Goal: Task Accomplishment & Management: Complete application form

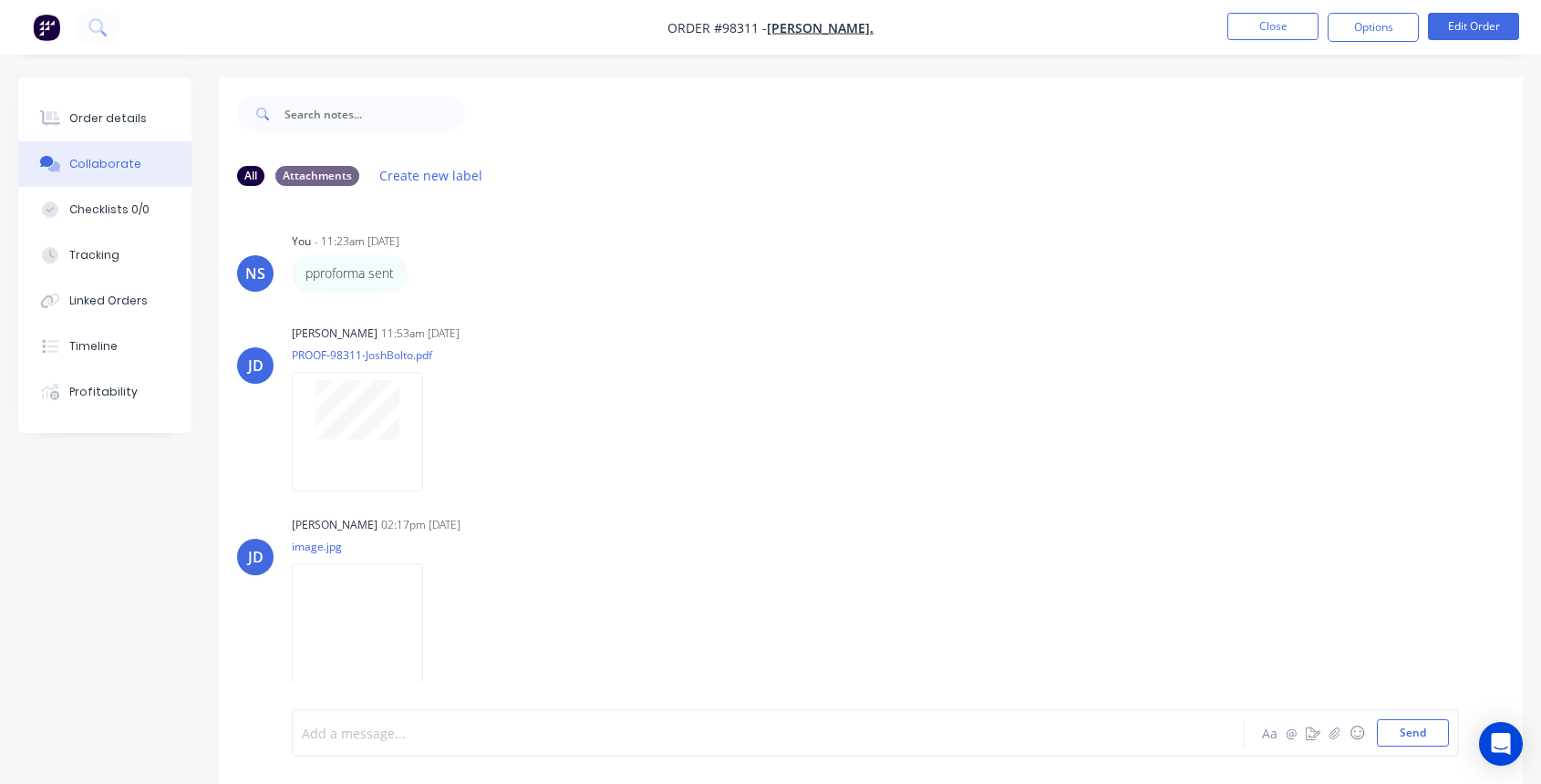
scroll to position [28, 0]
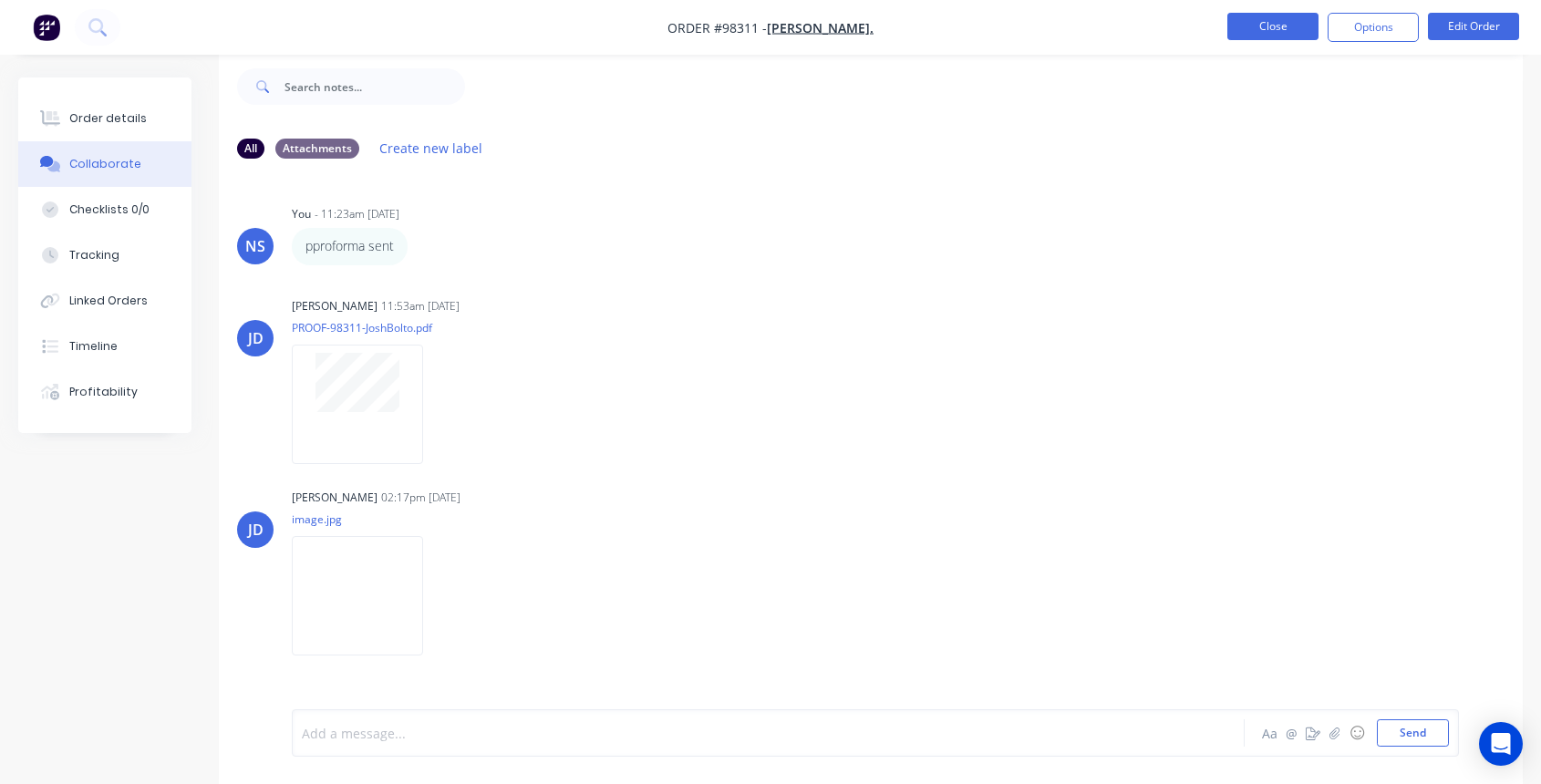
click at [1286, 26] on button "Close" at bounding box center [1273, 26] width 91 height 28
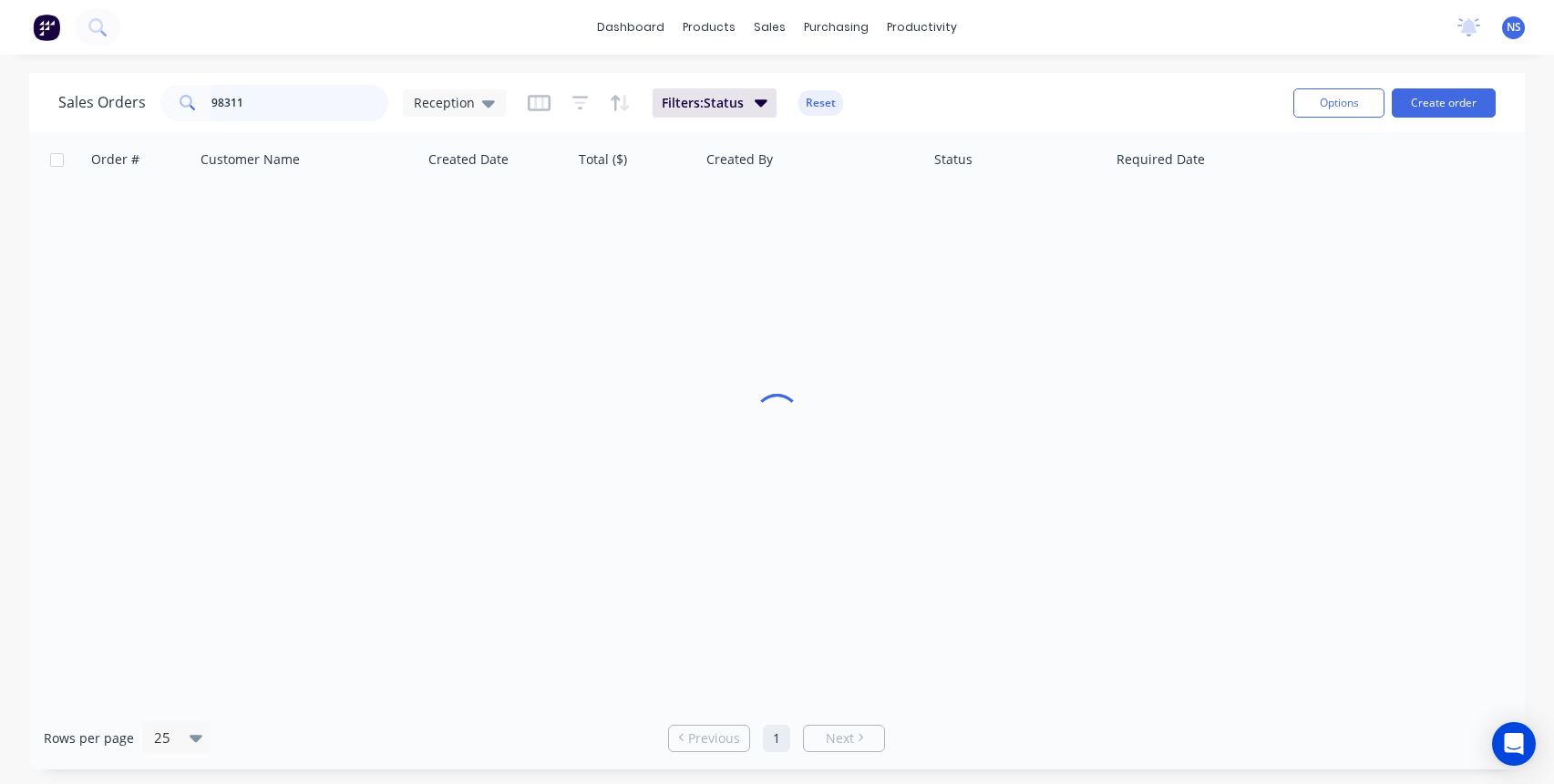
click at [281, 109] on input "98311" at bounding box center [299, 103] width 178 height 36
type input "9"
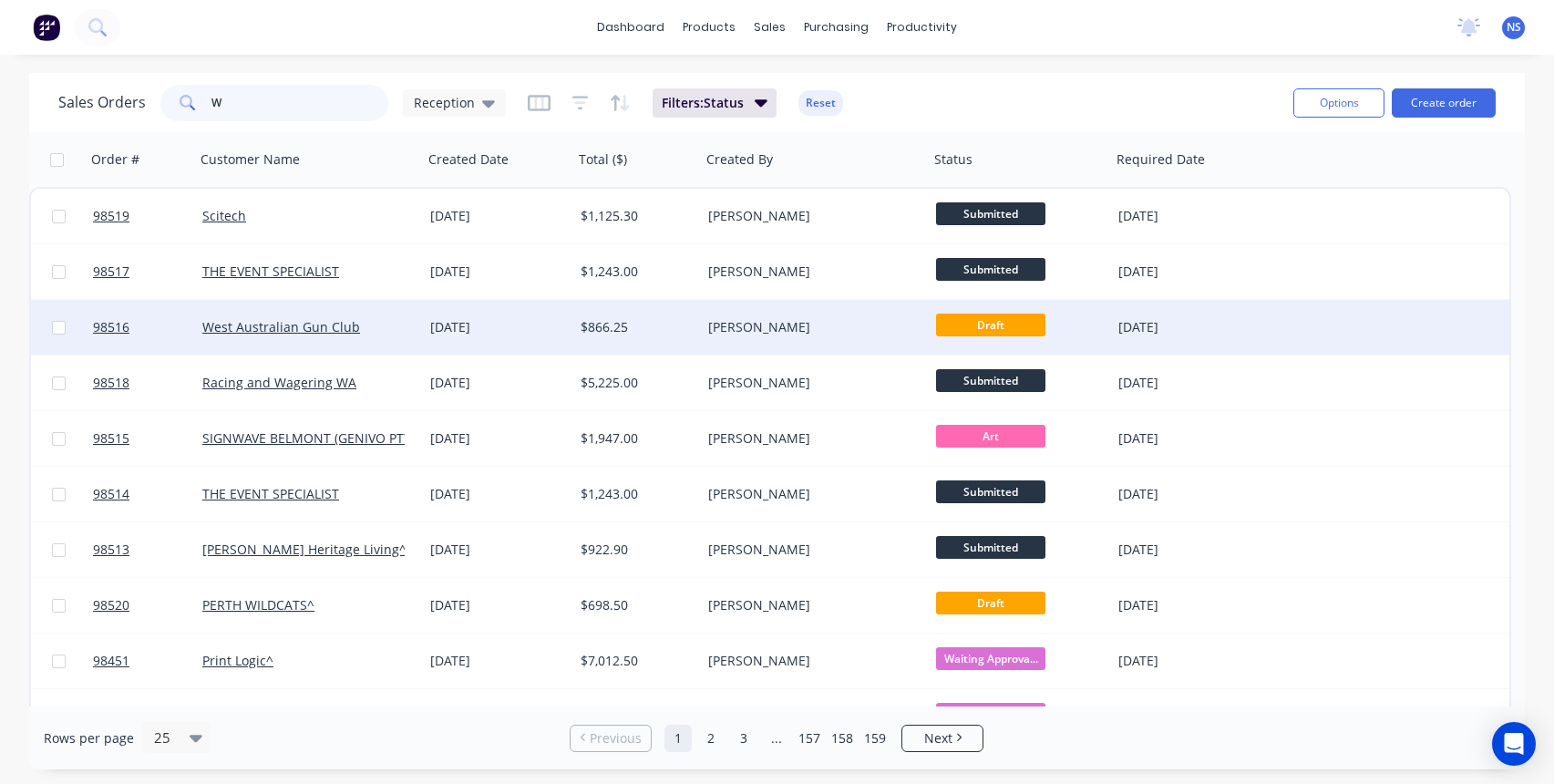
type input "W"
click at [394, 322] on div "West Australian Gun Club" at bounding box center [303, 327] width 202 height 18
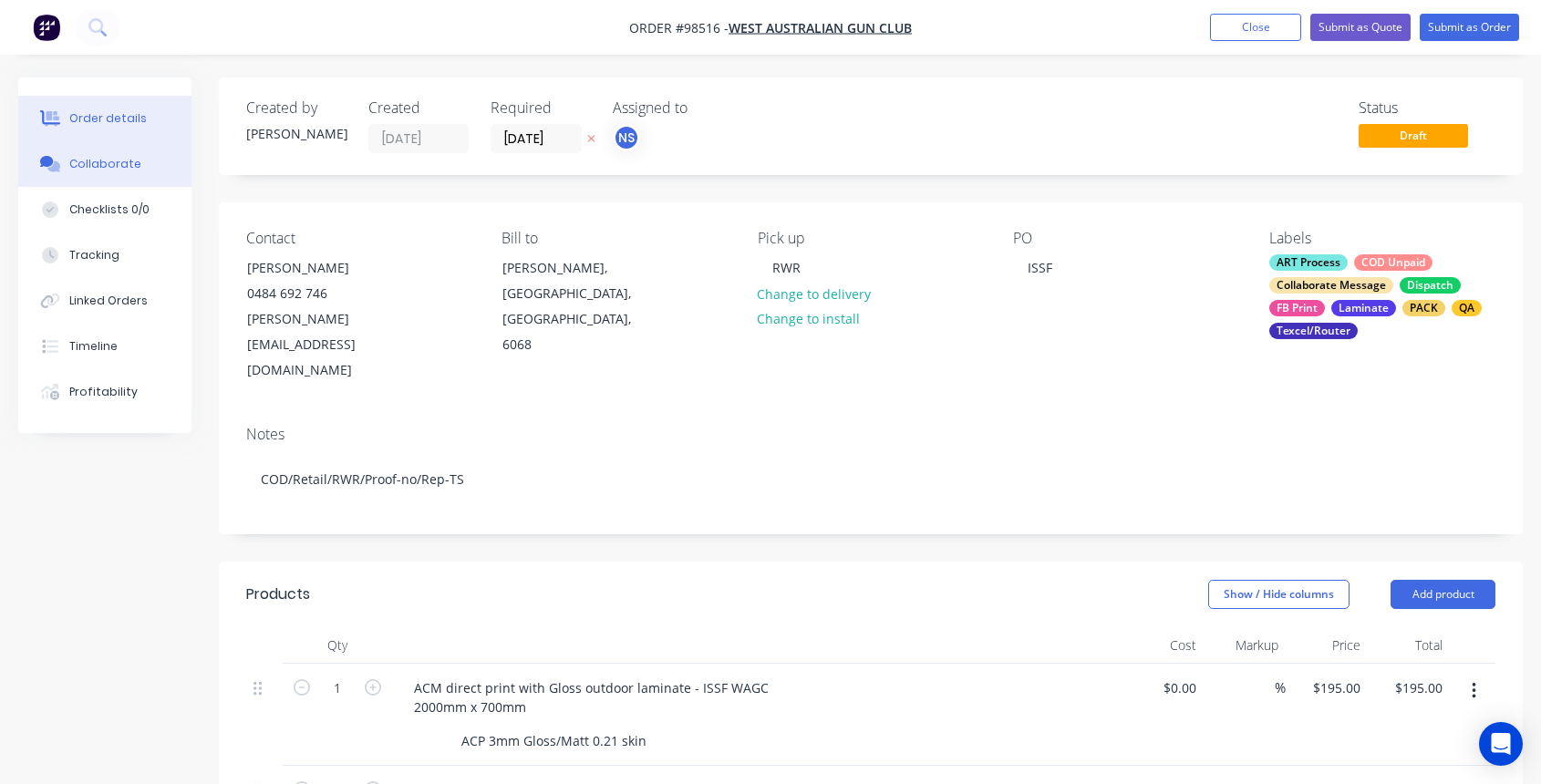
click at [113, 165] on div "Collaborate" at bounding box center [106, 163] width 72 height 16
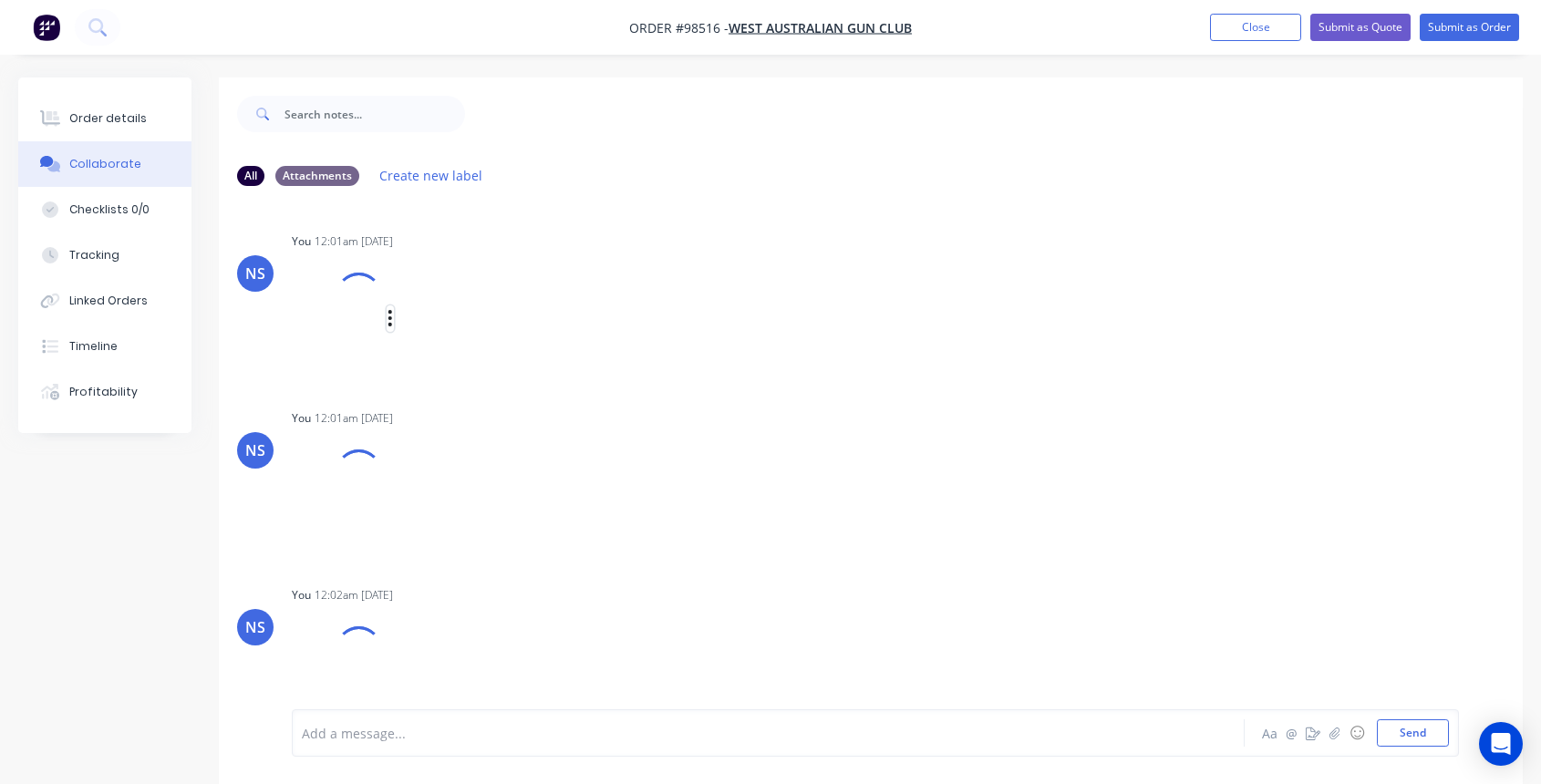
click at [390, 316] on icon "button" at bounding box center [390, 317] width 4 height 16
click at [442, 399] on button "Delete" at bounding box center [510, 408] width 205 height 41
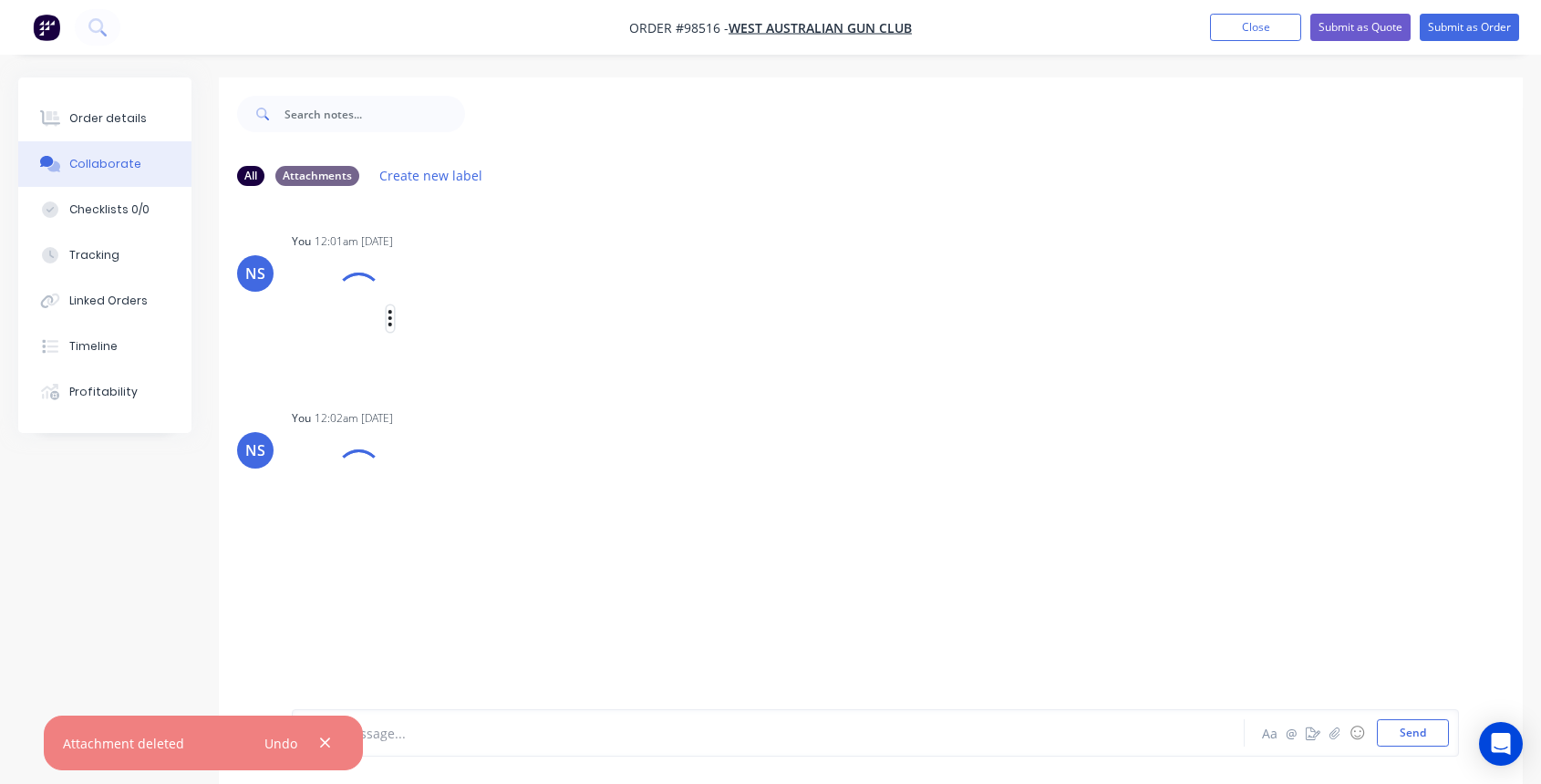
click at [392, 315] on icon "button" at bounding box center [391, 318] width 6 height 21
click at [445, 398] on button "Delete" at bounding box center [510, 408] width 205 height 41
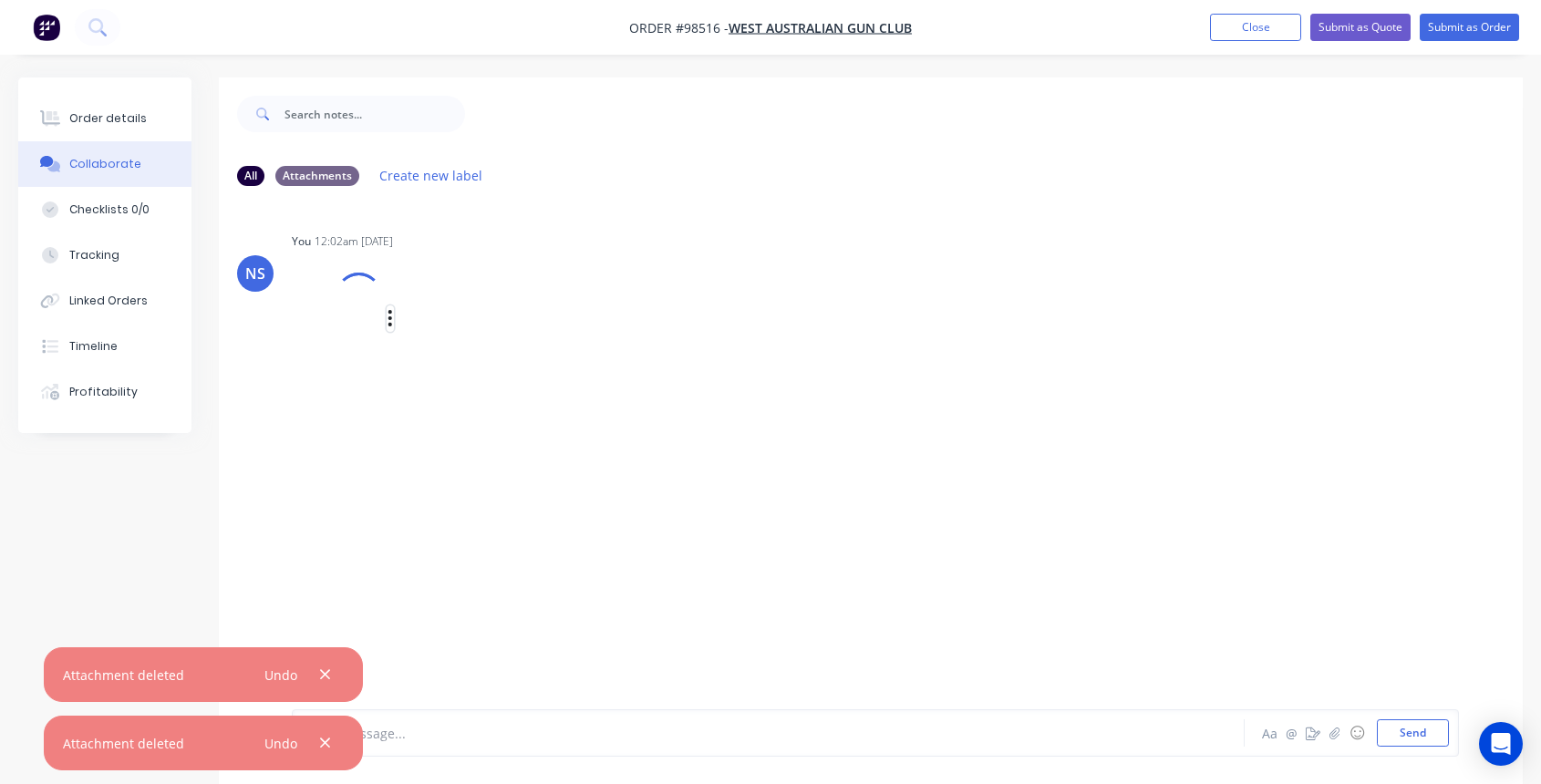
click at [387, 316] on button "button" at bounding box center [391, 318] width 8 height 27
click at [465, 409] on button "Delete" at bounding box center [510, 408] width 205 height 41
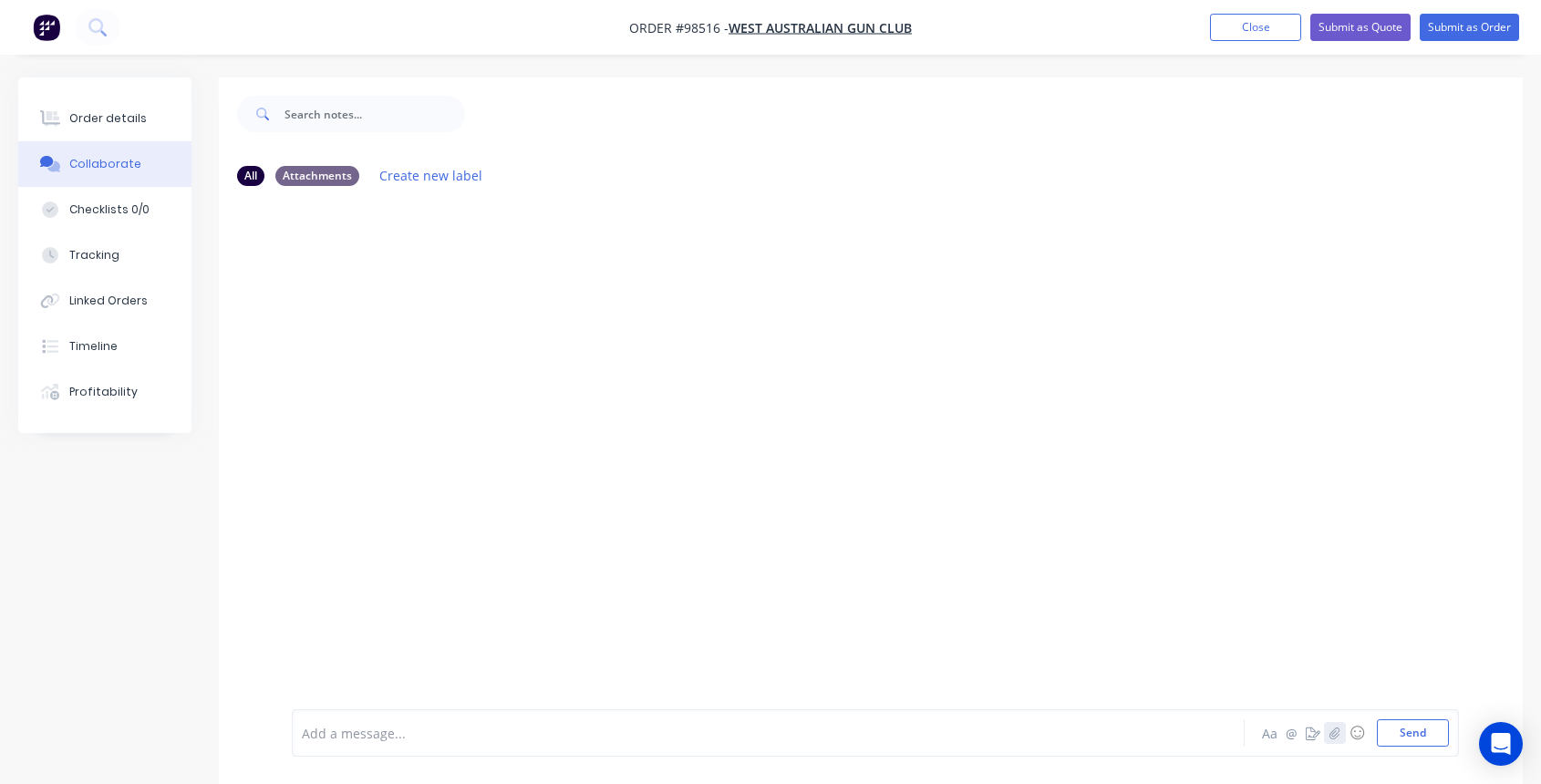
click at [1335, 735] on icon "button" at bounding box center [1335, 732] width 11 height 12
click at [1416, 736] on button "Send" at bounding box center [1413, 733] width 72 height 28
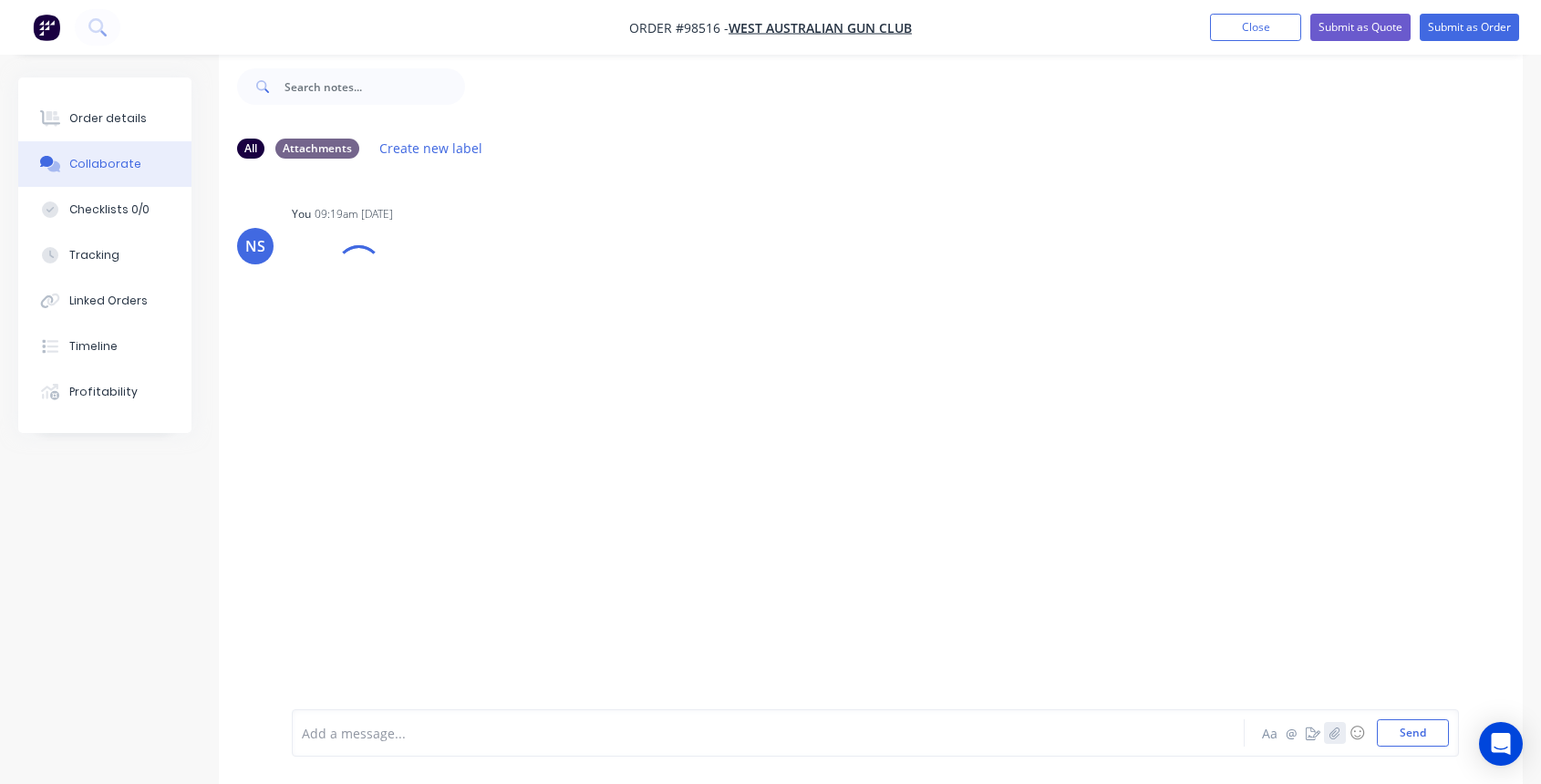
click at [1334, 731] on icon "button" at bounding box center [1335, 732] width 11 height 12
click at [1420, 733] on button "Send" at bounding box center [1413, 733] width 72 height 28
click at [1332, 730] on icon "button" at bounding box center [1335, 732] width 11 height 12
click at [1409, 738] on button "Send" at bounding box center [1413, 733] width 72 height 28
click at [1239, 28] on button "Close" at bounding box center [1255, 27] width 91 height 28
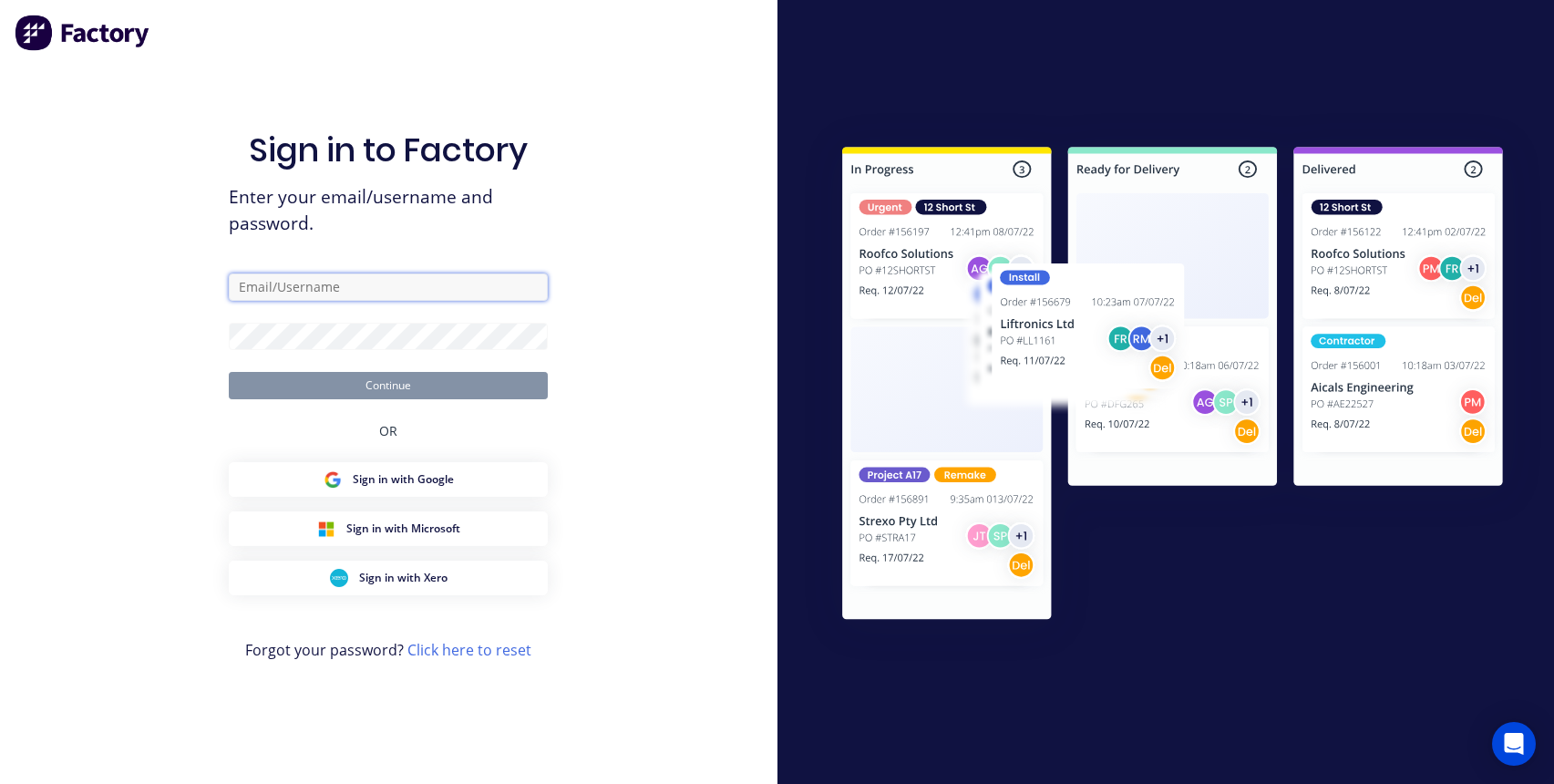
click at [304, 286] on input "text" at bounding box center [389, 287] width 319 height 28
type input "[EMAIL_ADDRESS][DOMAIN_NAME]"
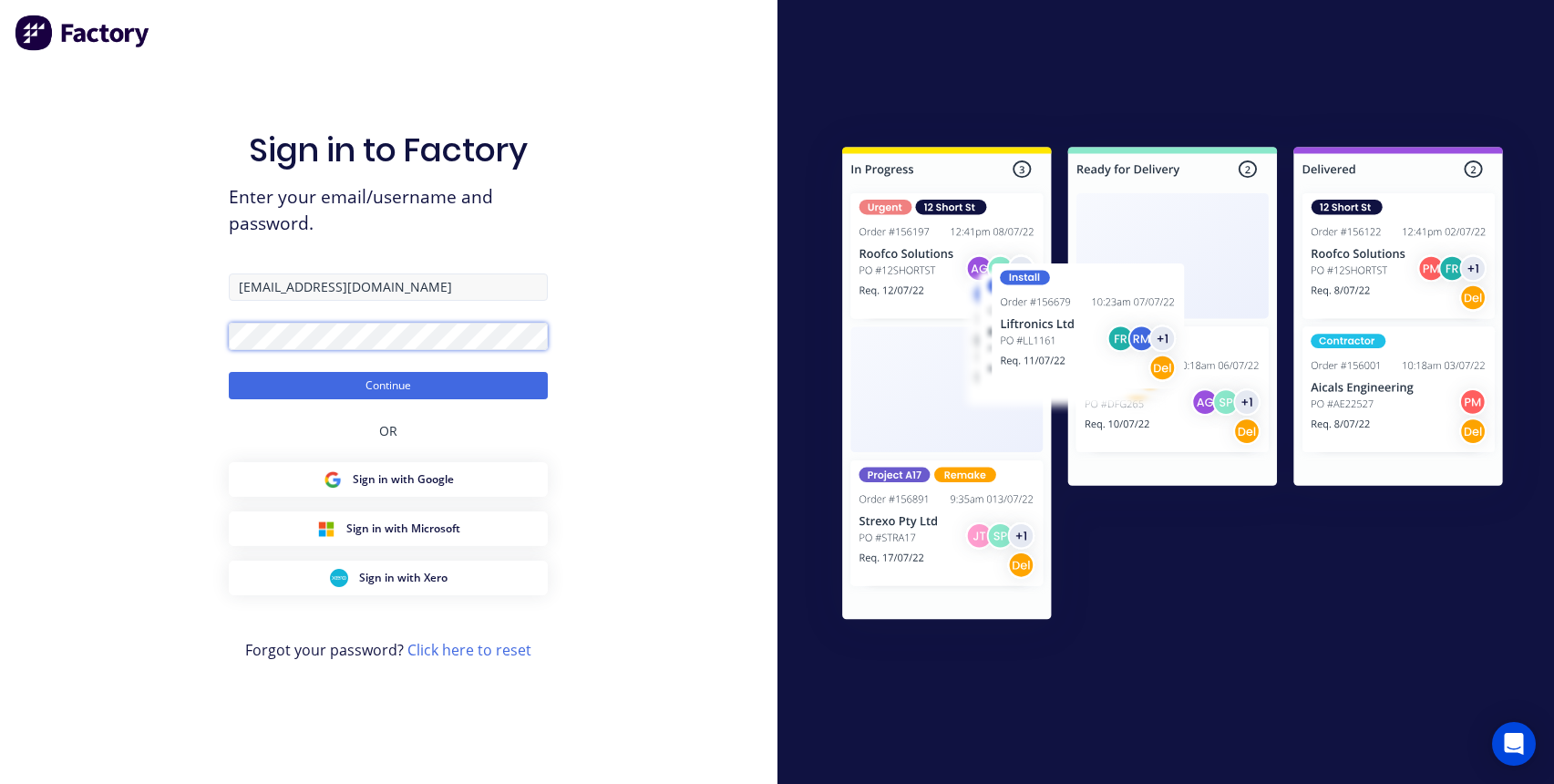
click at [229, 372] on button "Continue" at bounding box center [389, 385] width 319 height 28
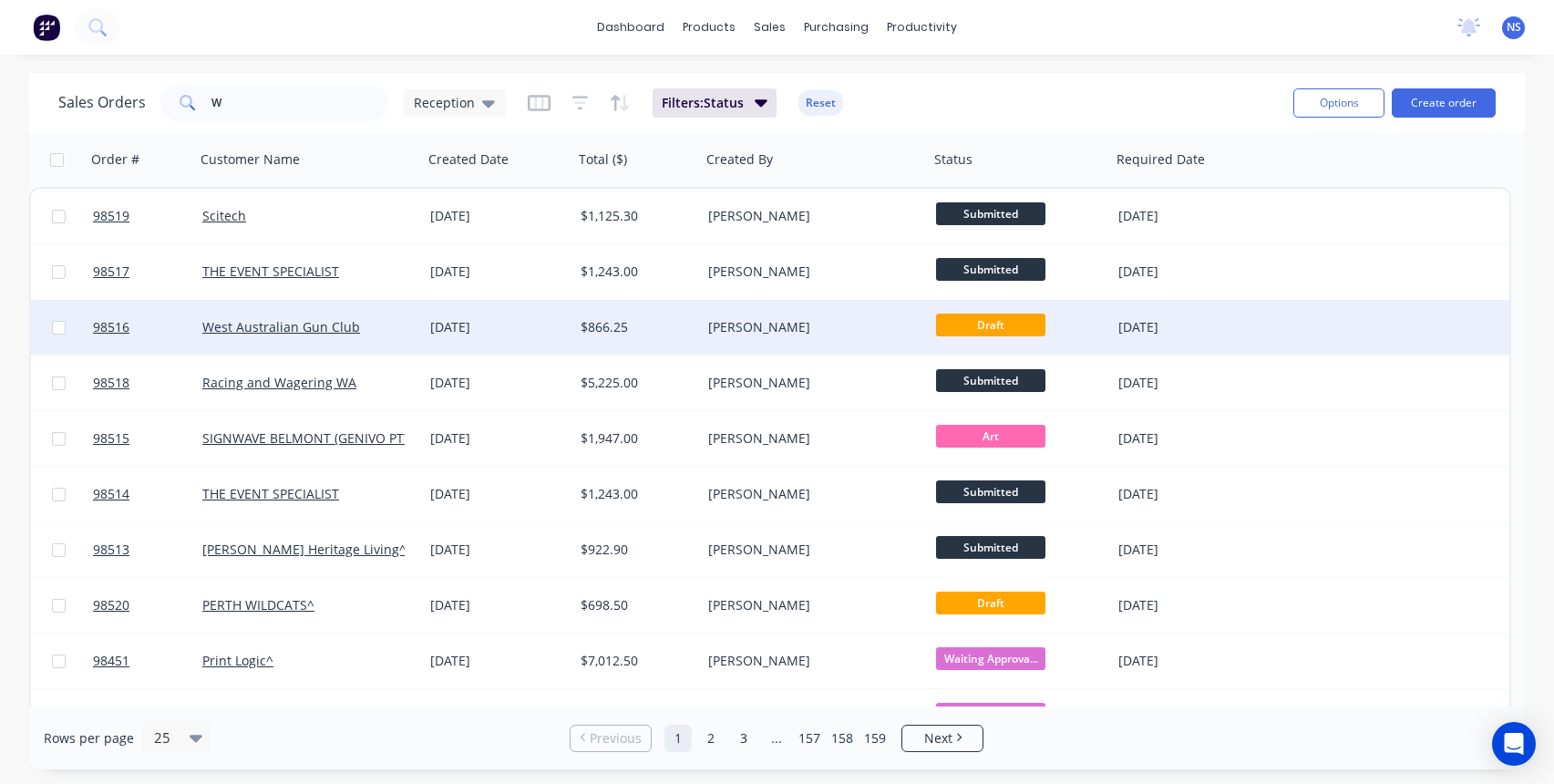
click at [397, 331] on div "West Australian Gun Club" at bounding box center [303, 327] width 202 height 18
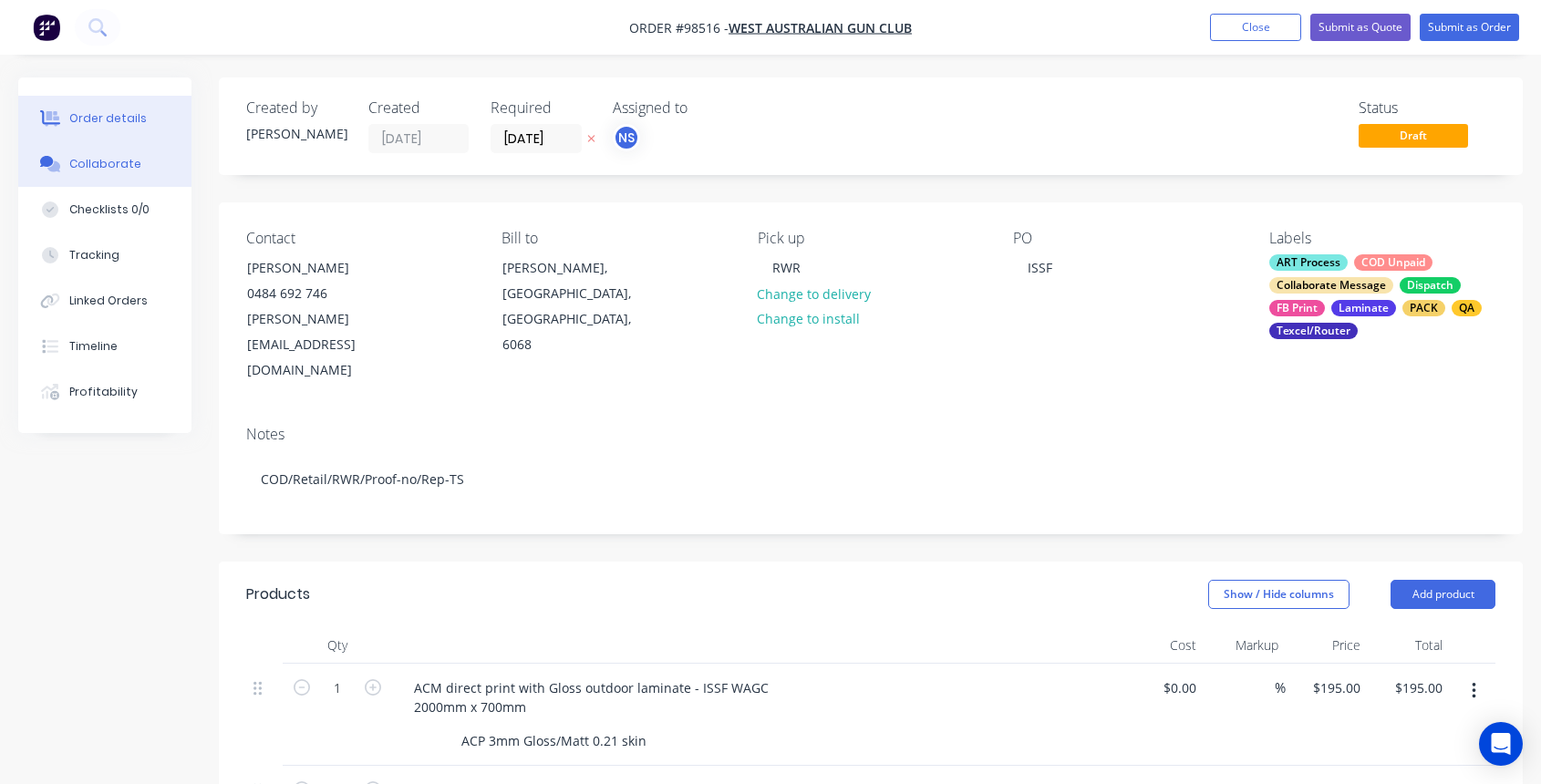
click at [125, 170] on div "Collaborate" at bounding box center [106, 163] width 72 height 16
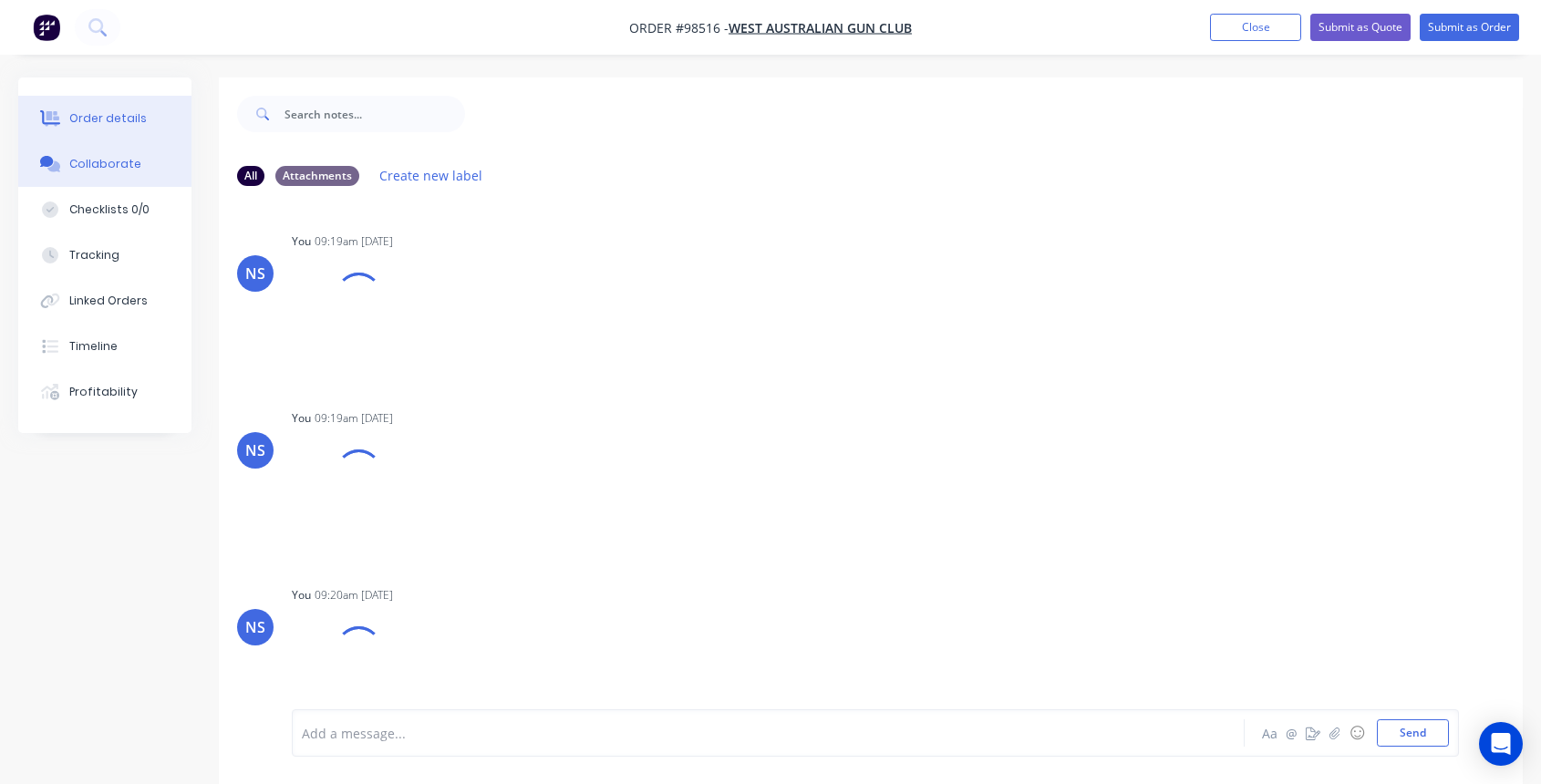
click at [108, 110] on div "Order details" at bounding box center [108, 118] width 78 height 16
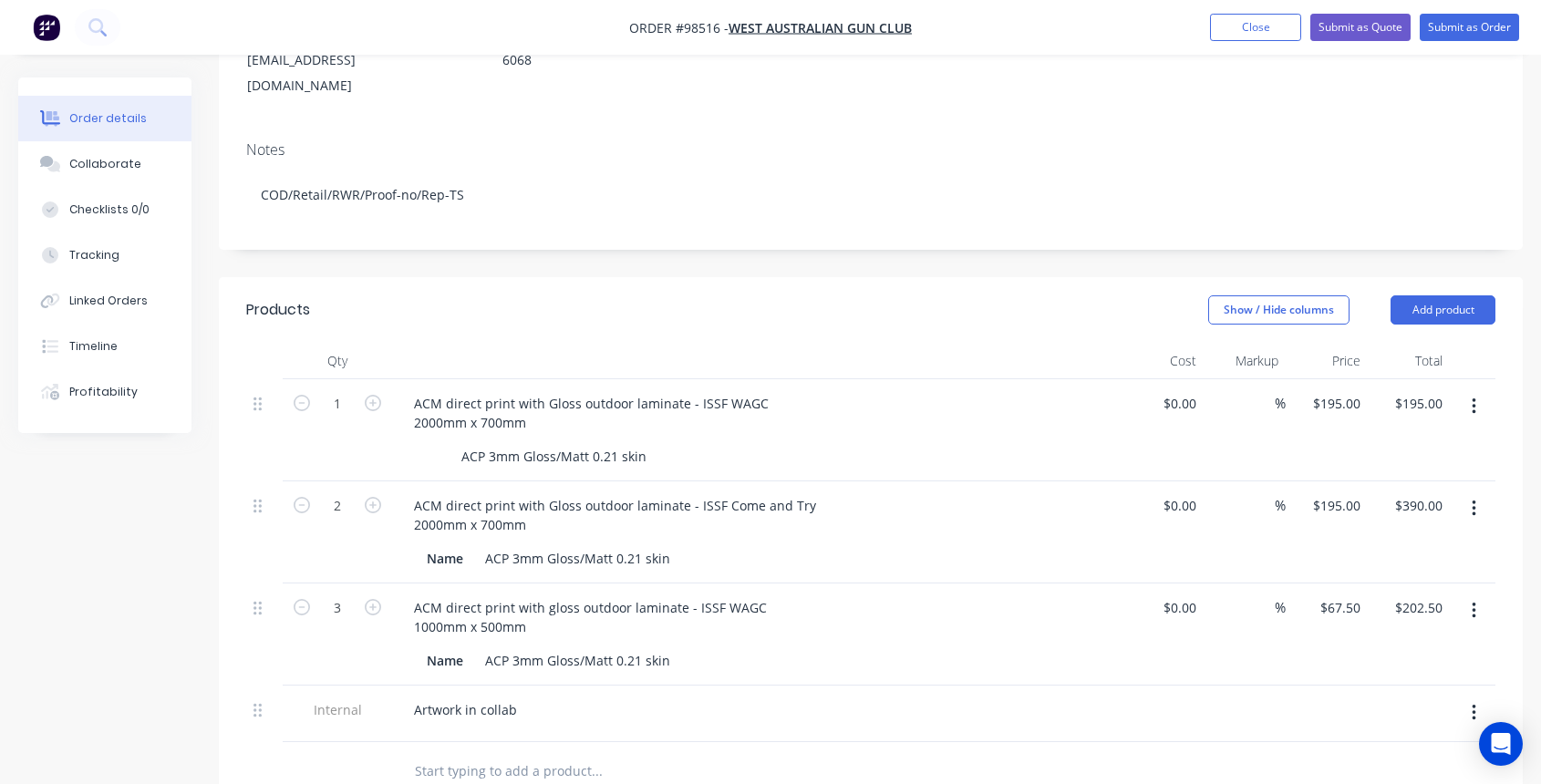
scroll to position [294, 0]
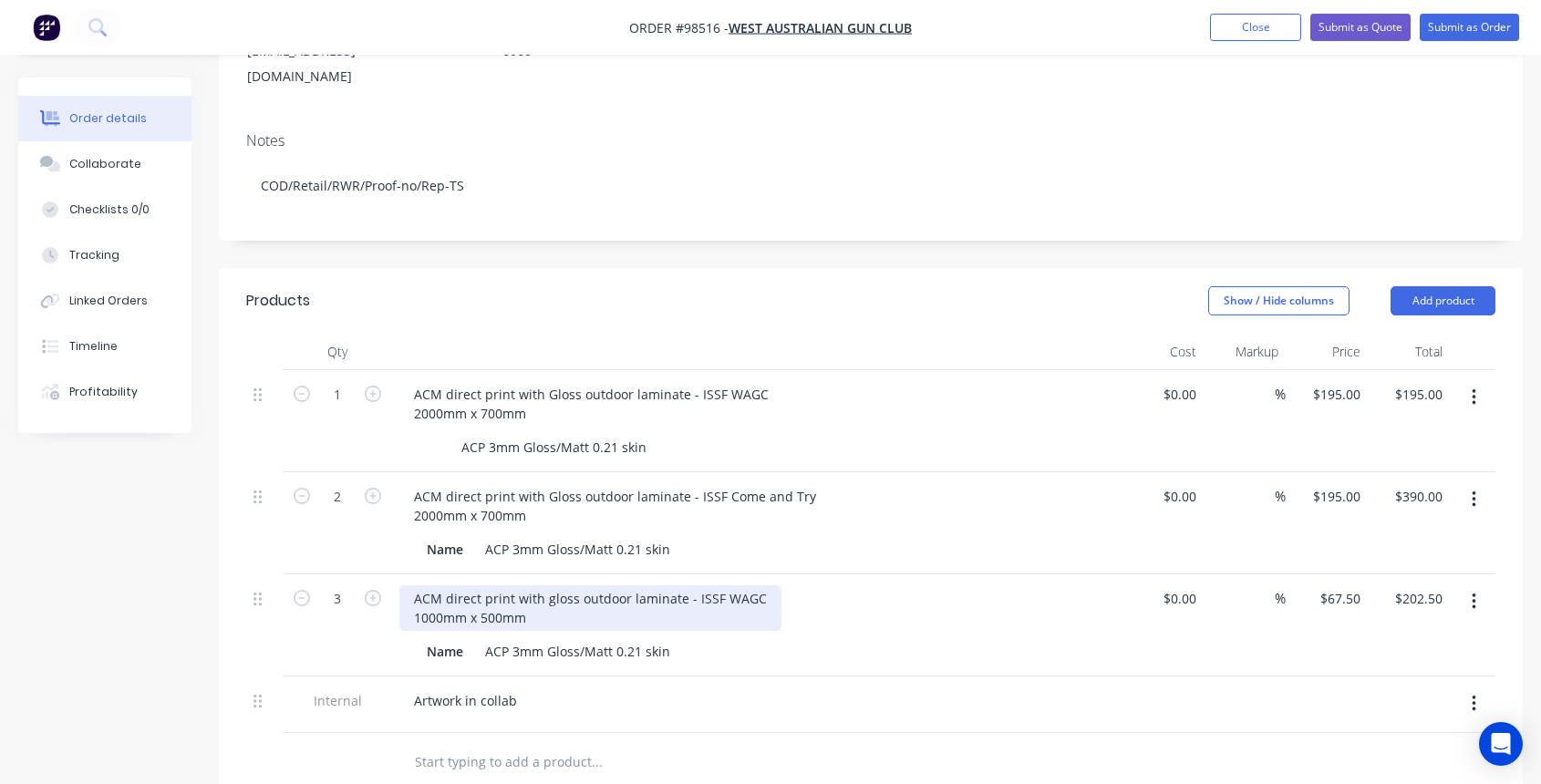
click at [756, 585] on div "ACM direct print with gloss outdoor laminate - ISSF WAGC 1000mm x 500mm" at bounding box center [590, 608] width 382 height 46
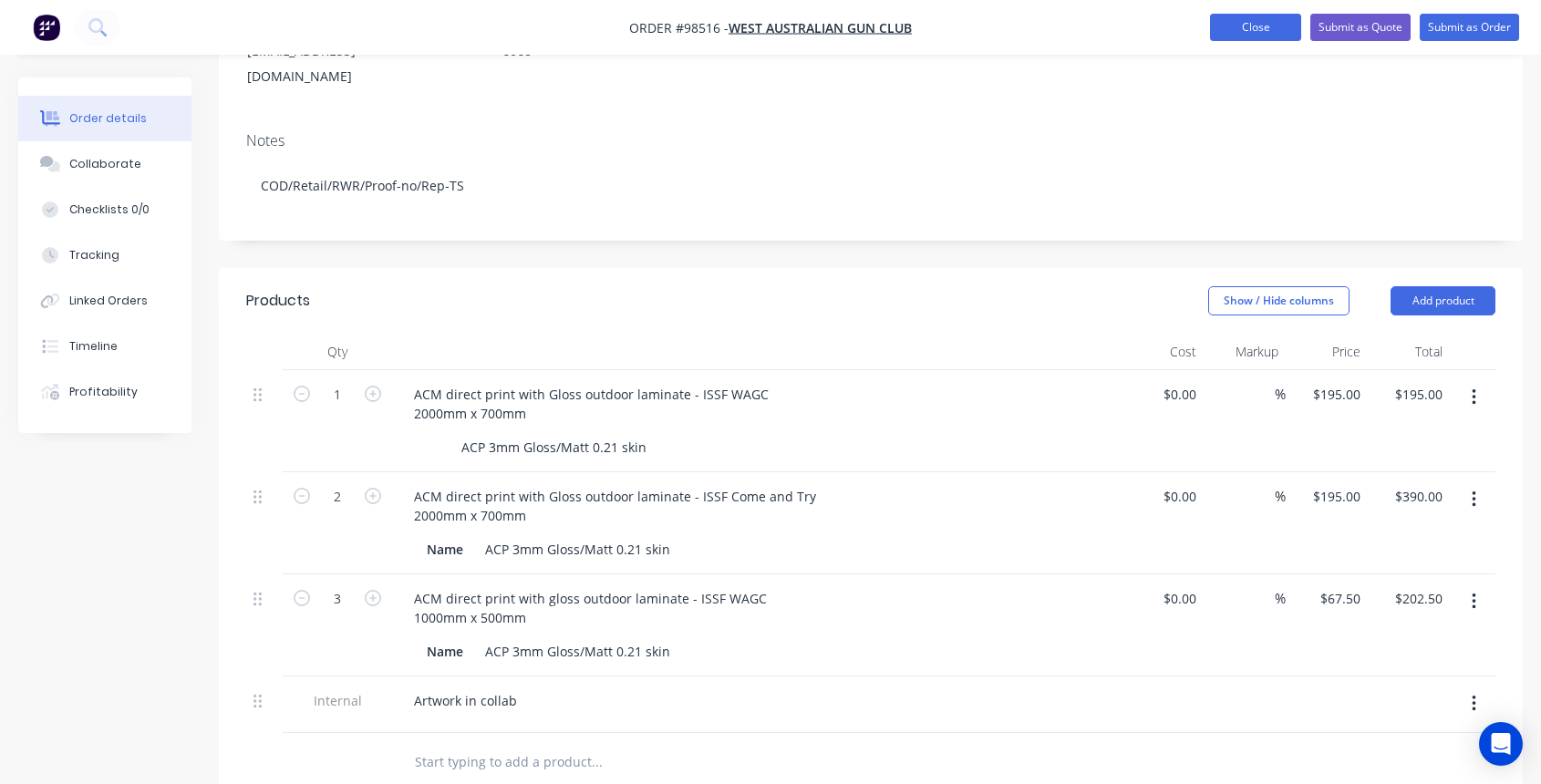
click at [1265, 23] on button "Close" at bounding box center [1255, 27] width 91 height 28
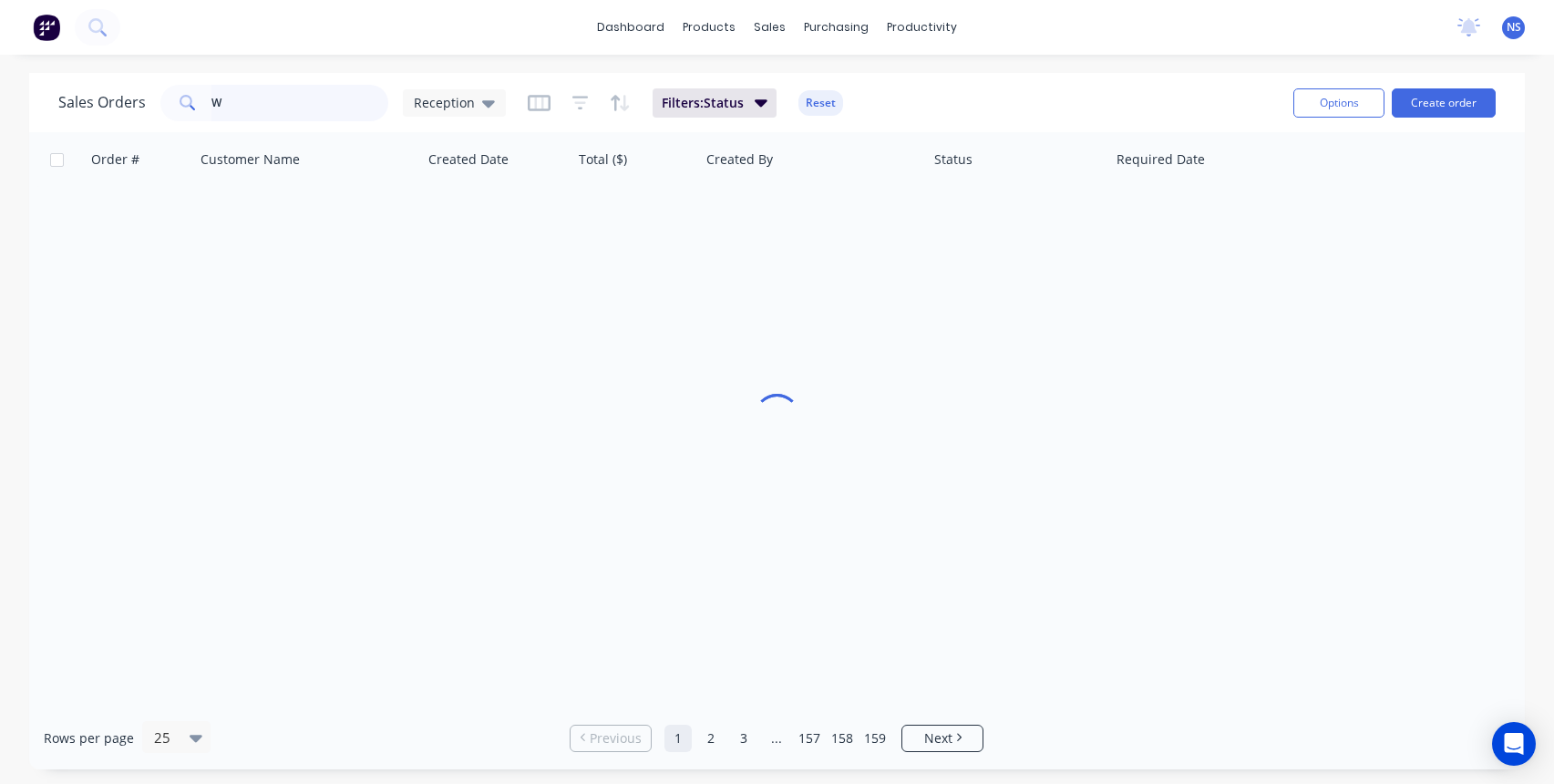
click at [263, 103] on input "W" at bounding box center [299, 103] width 178 height 36
click at [1439, 104] on button "Create order" at bounding box center [1443, 103] width 104 height 29
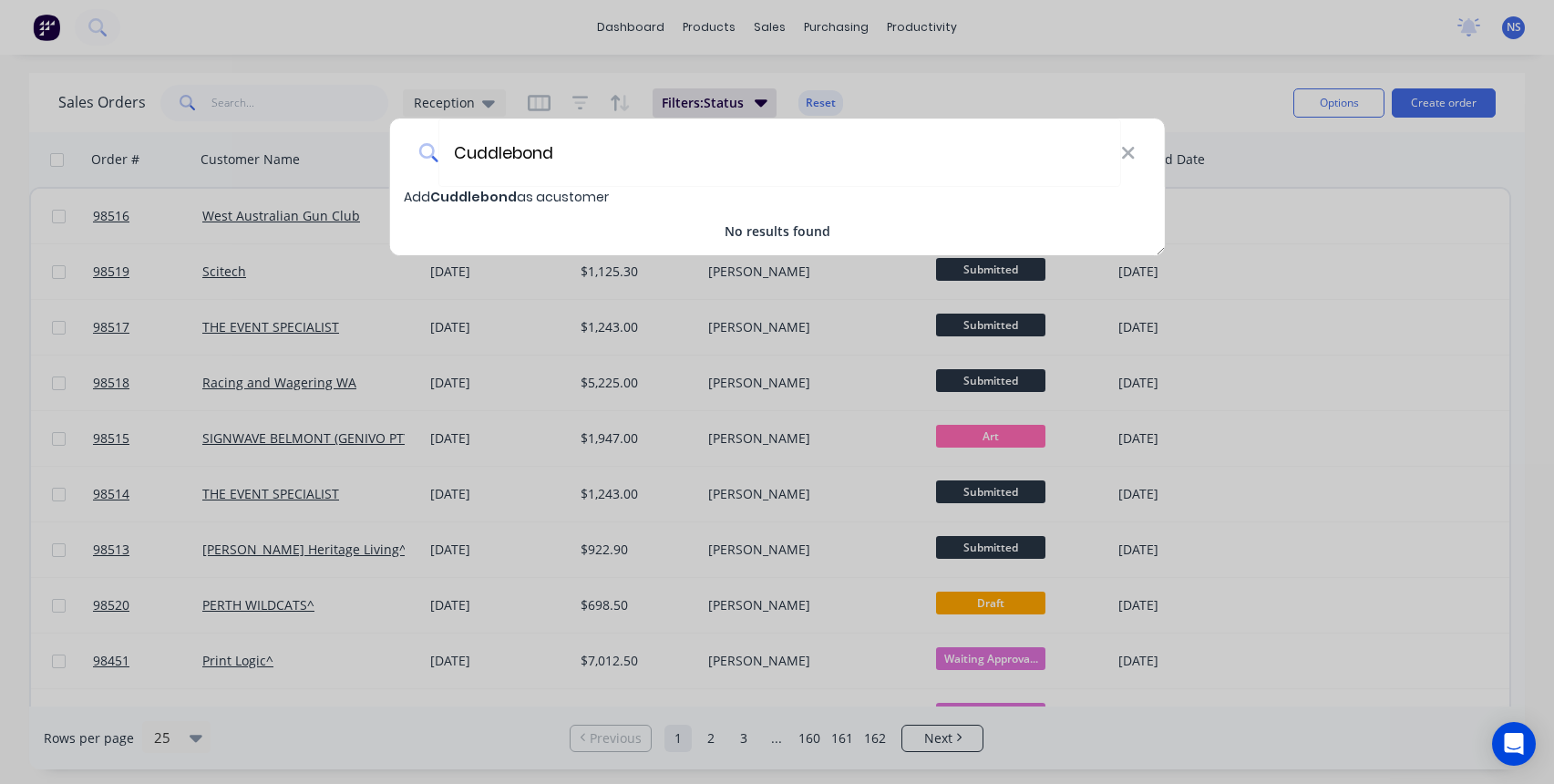
type input "Cuddlebond"
click at [477, 196] on span "Cuddlebond" at bounding box center [473, 197] width 86 height 18
select select "AU"
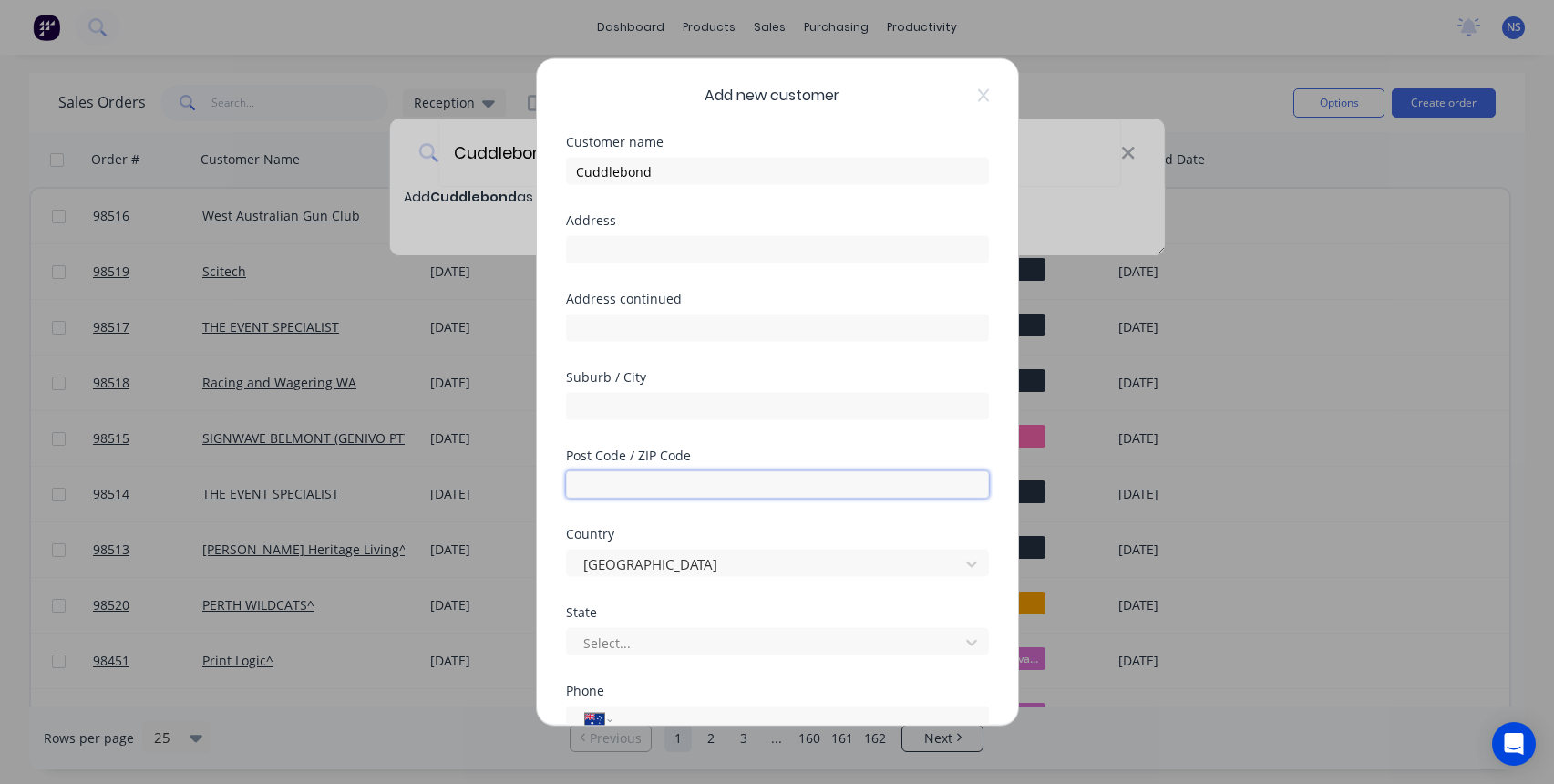
click at [624, 480] on input "text" at bounding box center [777, 485] width 423 height 28
type input "6109"
click at [616, 414] on input "text" at bounding box center [777, 406] width 423 height 28
type input "Maddington"
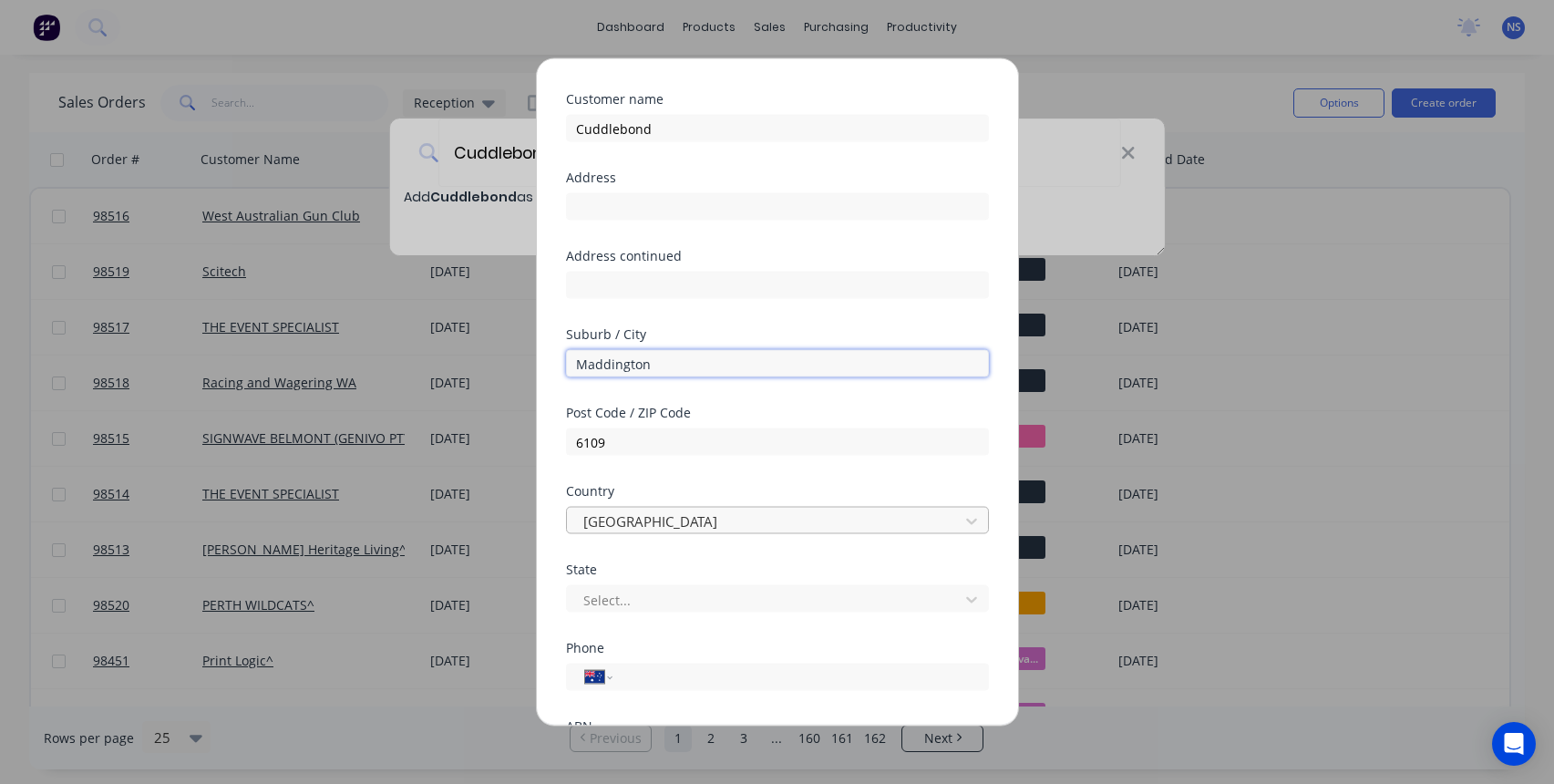
scroll to position [223, 0]
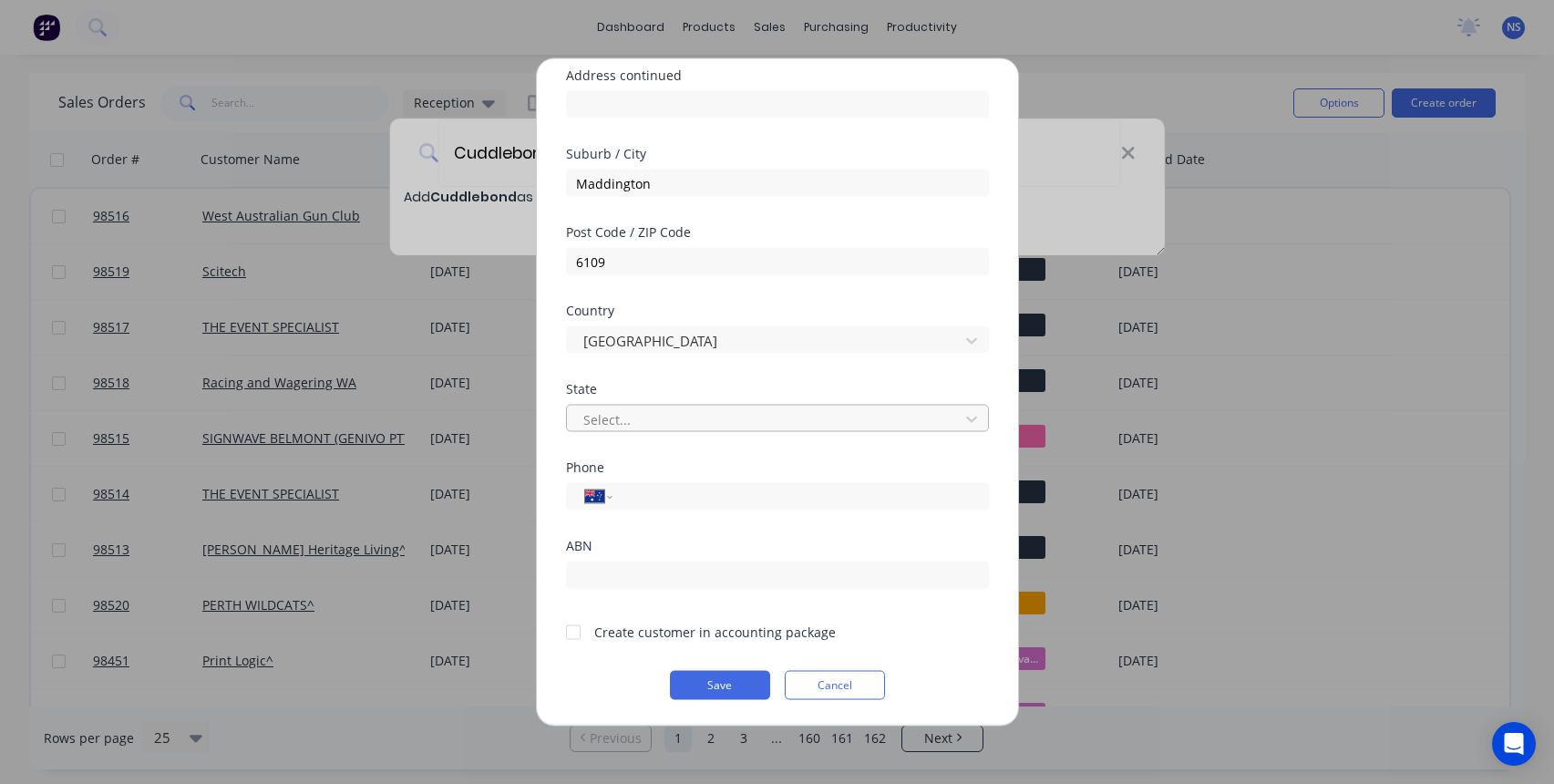
click at [689, 425] on div at bounding box center [765, 419] width 368 height 23
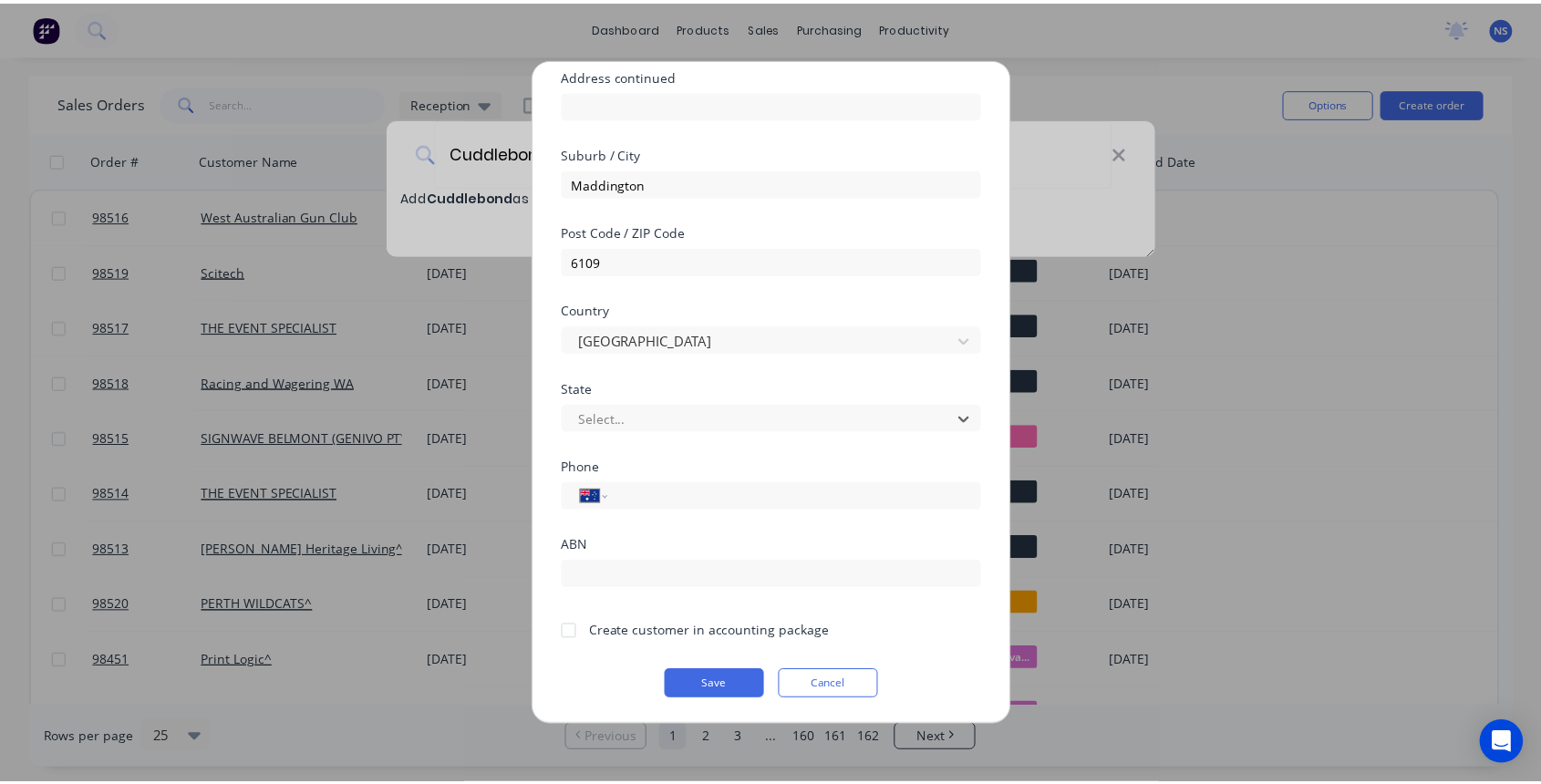
scroll to position [31, 0]
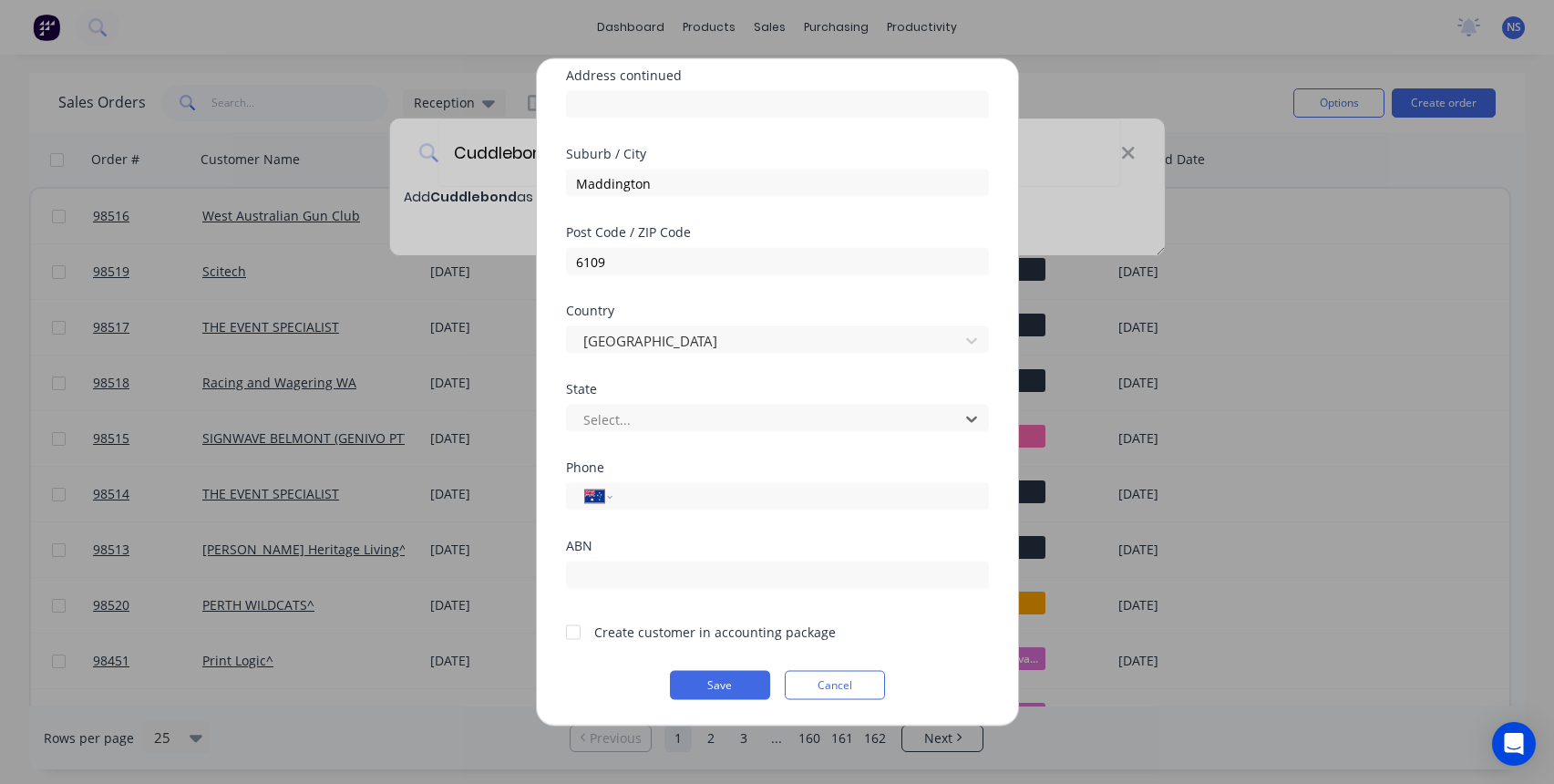
click at [657, 492] on input "tel" at bounding box center [797, 496] width 344 height 21
type input "0426 878 211"
click at [577, 632] on div at bounding box center [573, 631] width 36 height 36
click at [729, 680] on button "Save" at bounding box center [719, 685] width 100 height 29
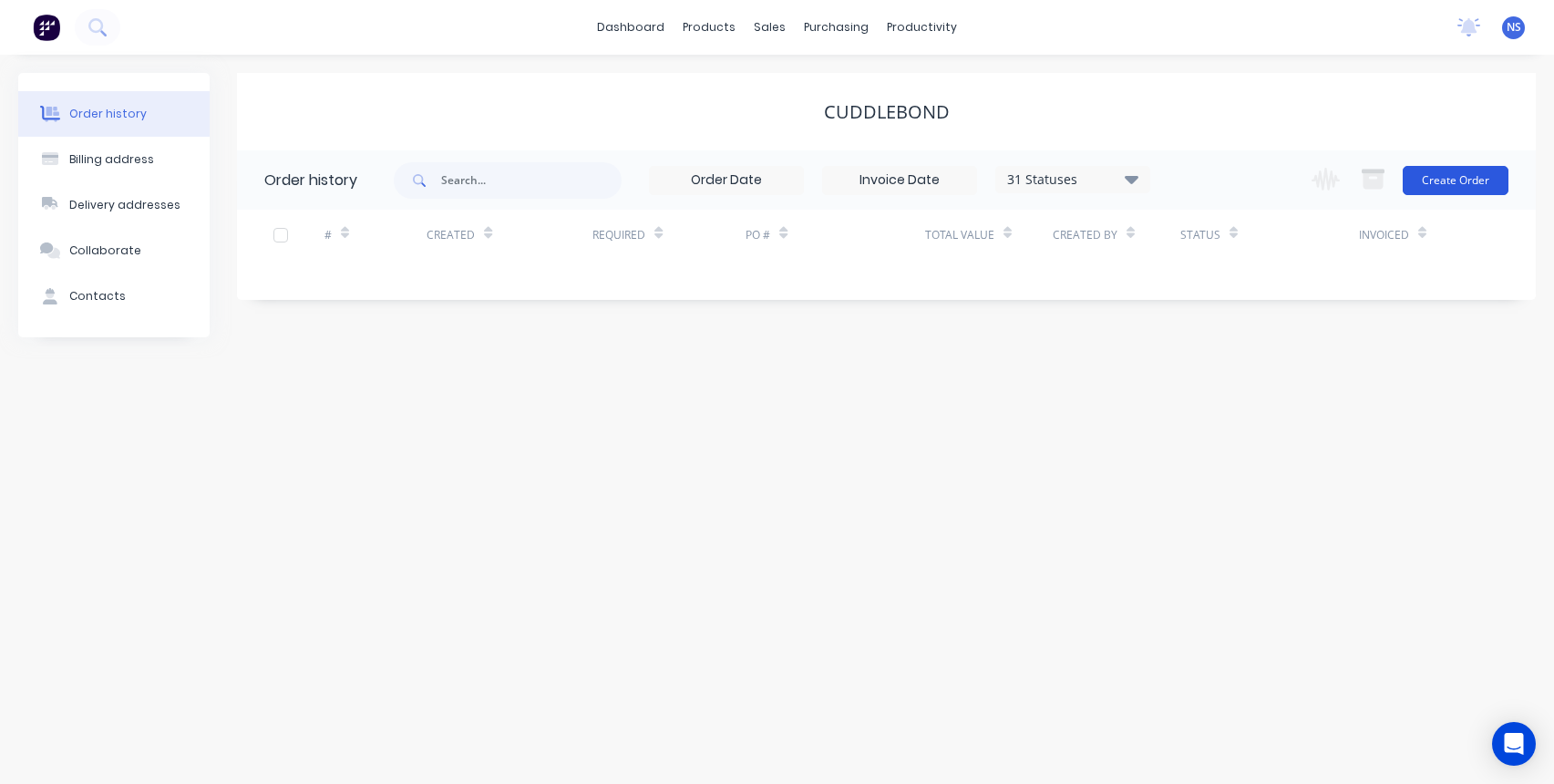
click at [1428, 182] on button "Create Order" at bounding box center [1455, 181] width 106 height 29
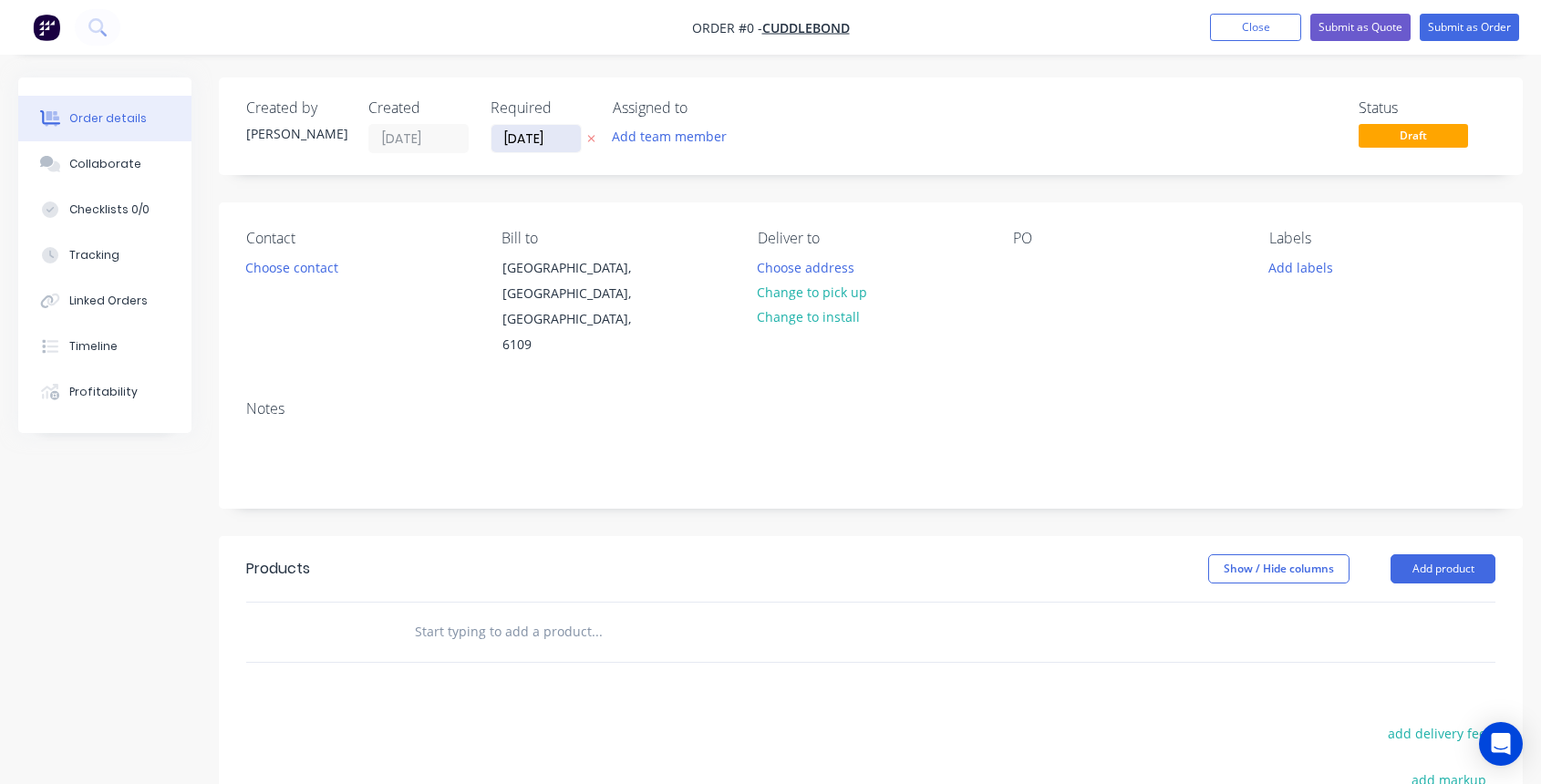
click at [511, 135] on input "[DATE]" at bounding box center [536, 138] width 89 height 28
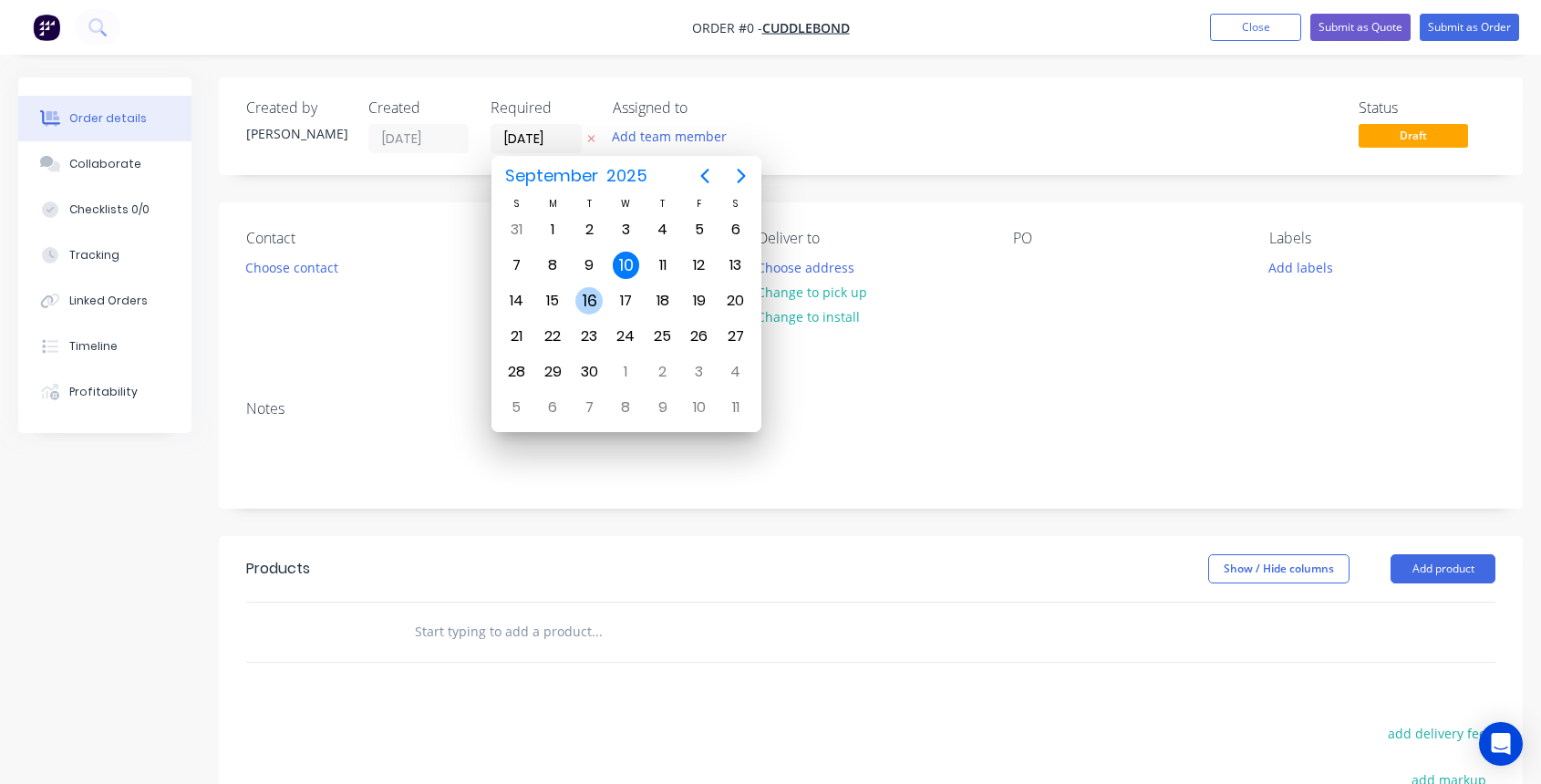
click at [592, 299] on div "16" at bounding box center [588, 300] width 28 height 28
type input "[DATE]"
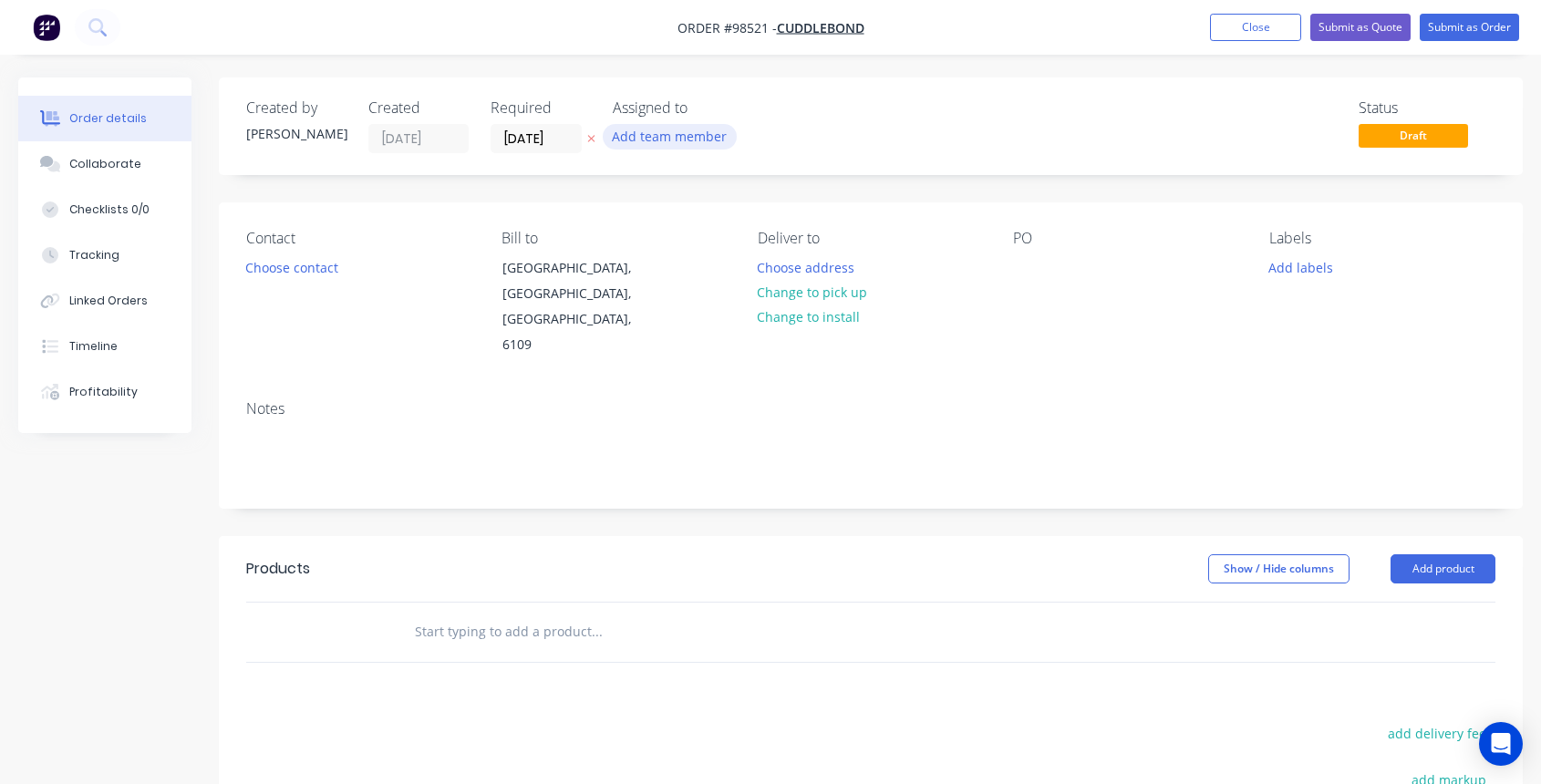
click at [657, 144] on button "Add team member" at bounding box center [669, 136] width 134 height 25
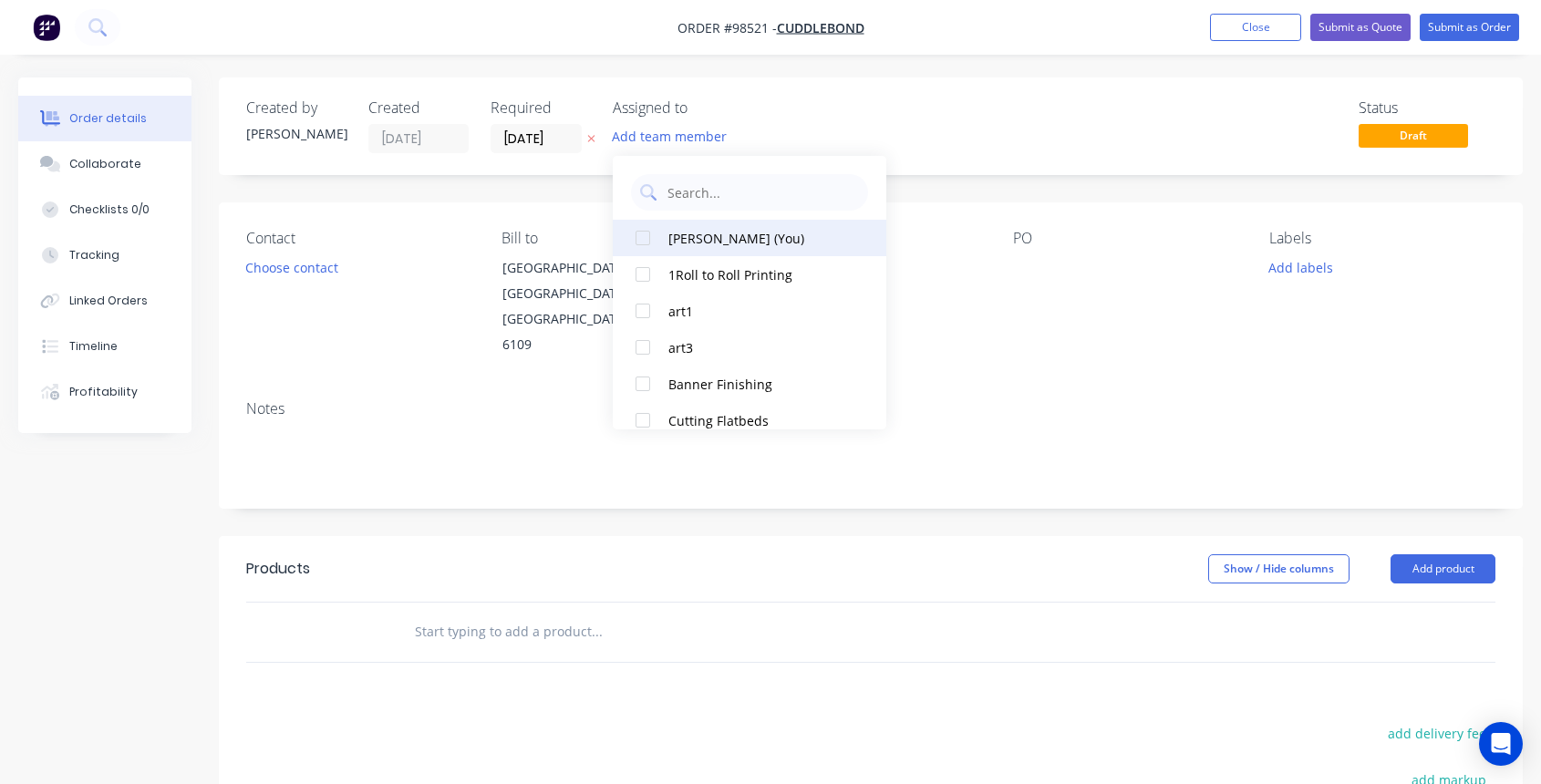
click at [699, 241] on div "[PERSON_NAME] (You)" at bounding box center [760, 239] width 183 height 19
click at [282, 265] on button "Choose contact" at bounding box center [292, 267] width 112 height 25
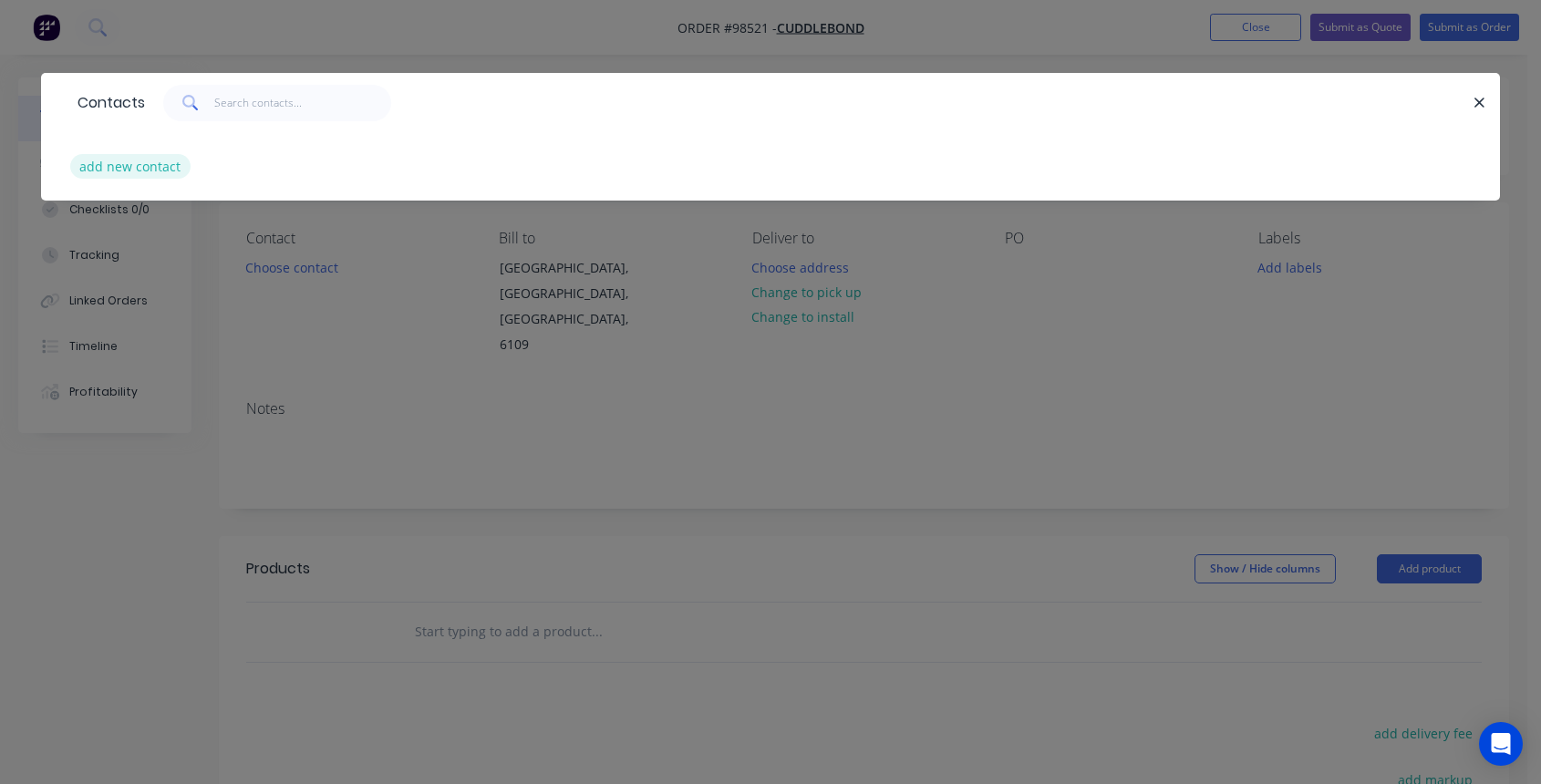
click at [146, 166] on button "add new contact" at bounding box center [130, 166] width 121 height 25
select select "AU"
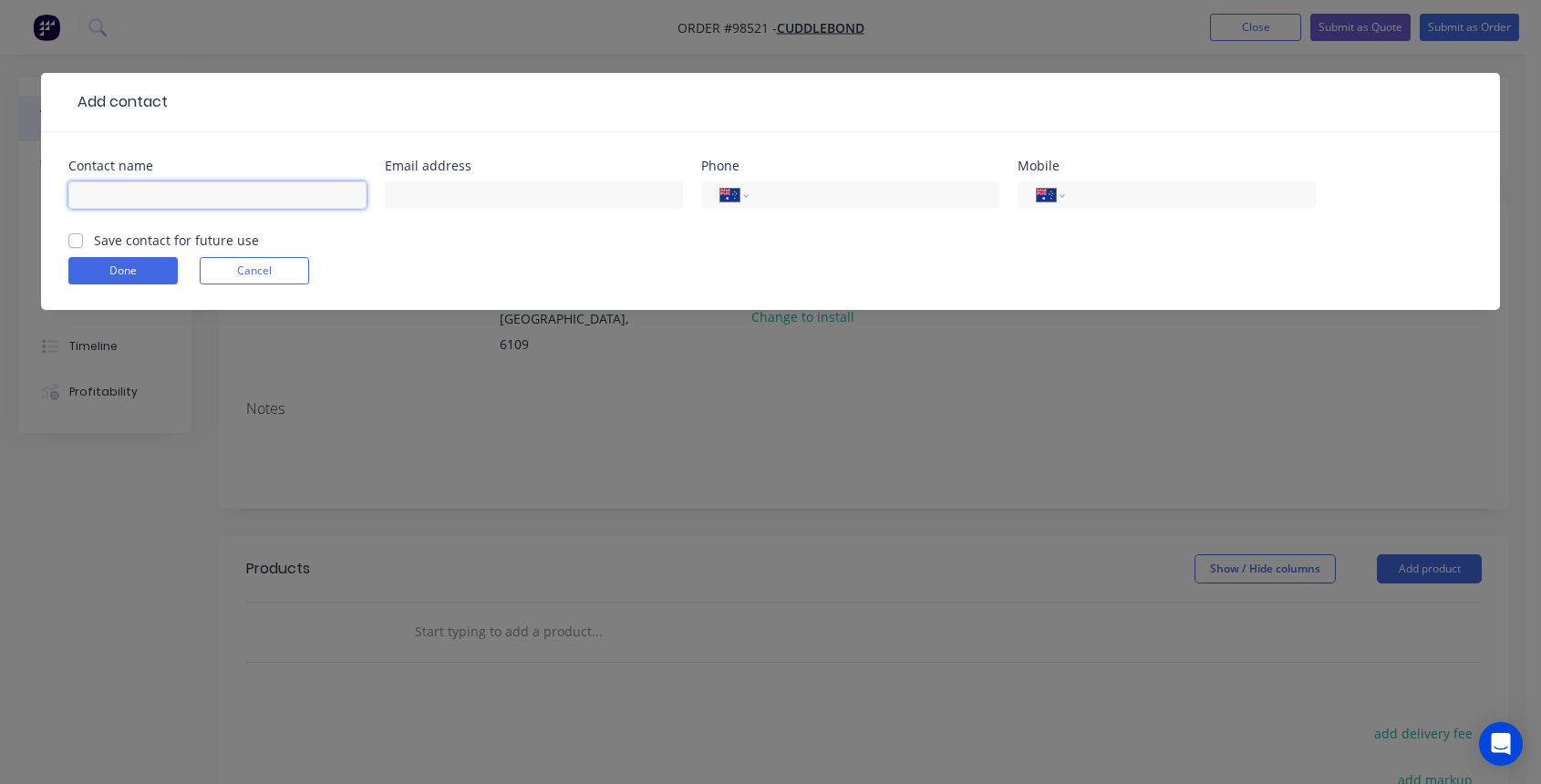
click at [125, 197] on input "text" at bounding box center [218, 195] width 299 height 28
type input "[PERSON_NAME] nyamhamba"
click at [421, 203] on input "text" at bounding box center [534, 195] width 299 height 28
type input "[EMAIL_ADDRESS][DOMAIN_NAME]"
click at [1147, 197] on input "tel" at bounding box center [1186, 196] width 219 height 21
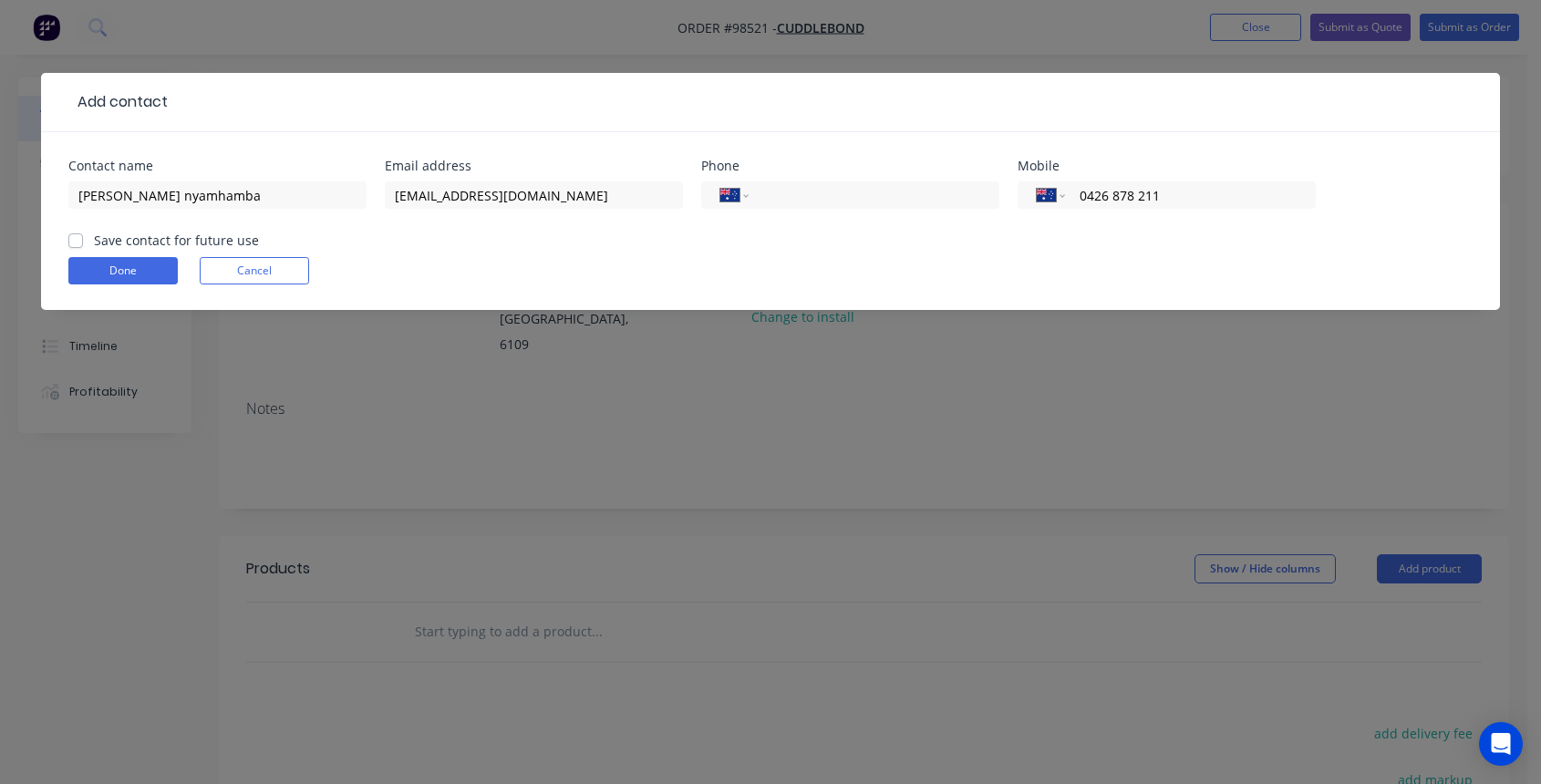
type input "0426 878 211"
click at [94, 242] on label "Save contact for future use" at bounding box center [177, 240] width 165 height 19
click at [77, 242] on input "Save contact for future use" at bounding box center [75, 239] width 14 height 17
checkbox input "true"
click at [113, 277] on button "Done" at bounding box center [123, 270] width 109 height 28
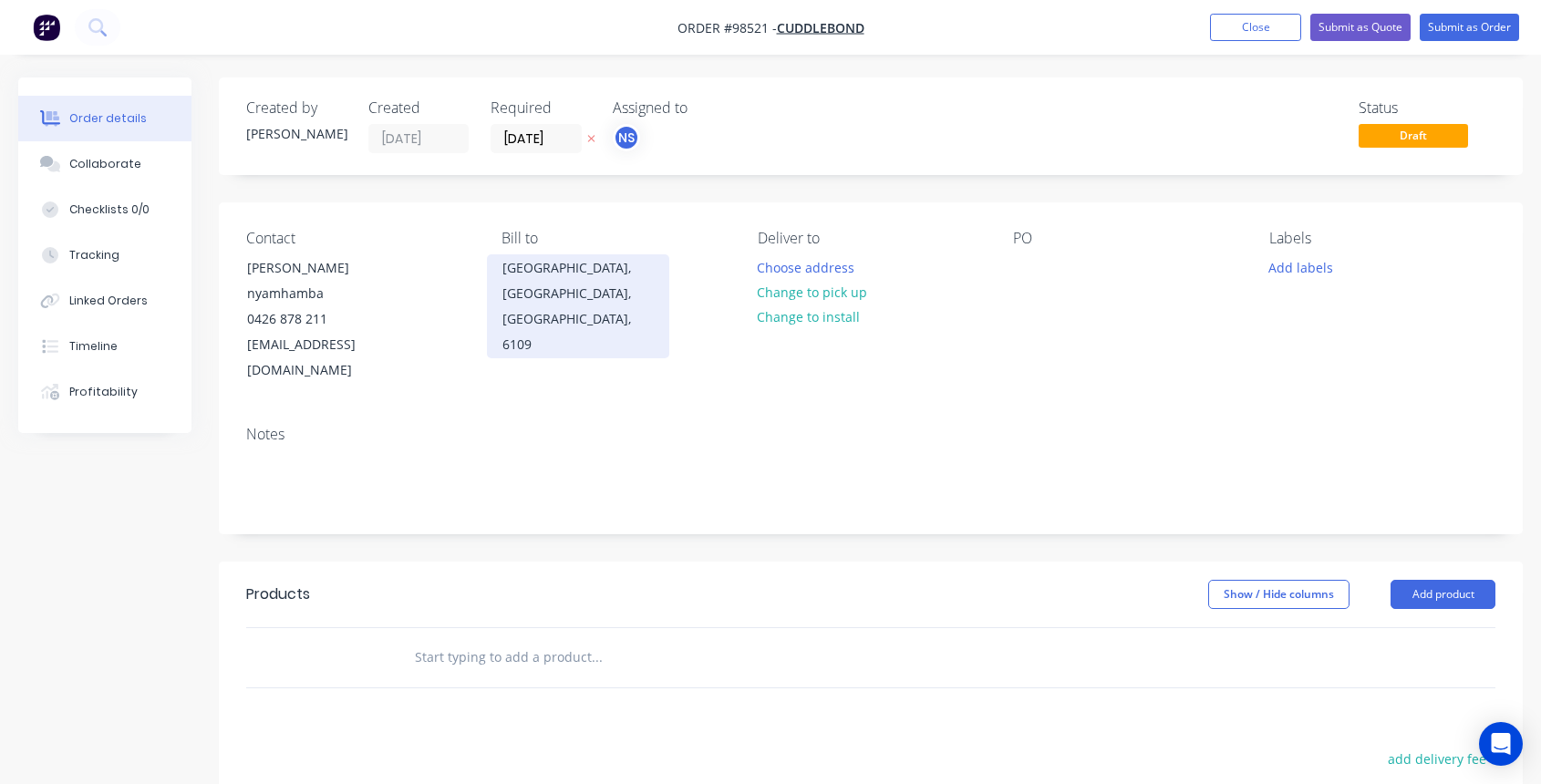
click at [533, 270] on div "[GEOGRAPHIC_DATA], [GEOGRAPHIC_DATA], [GEOGRAPHIC_DATA], 6109" at bounding box center [577, 305] width 151 height 102
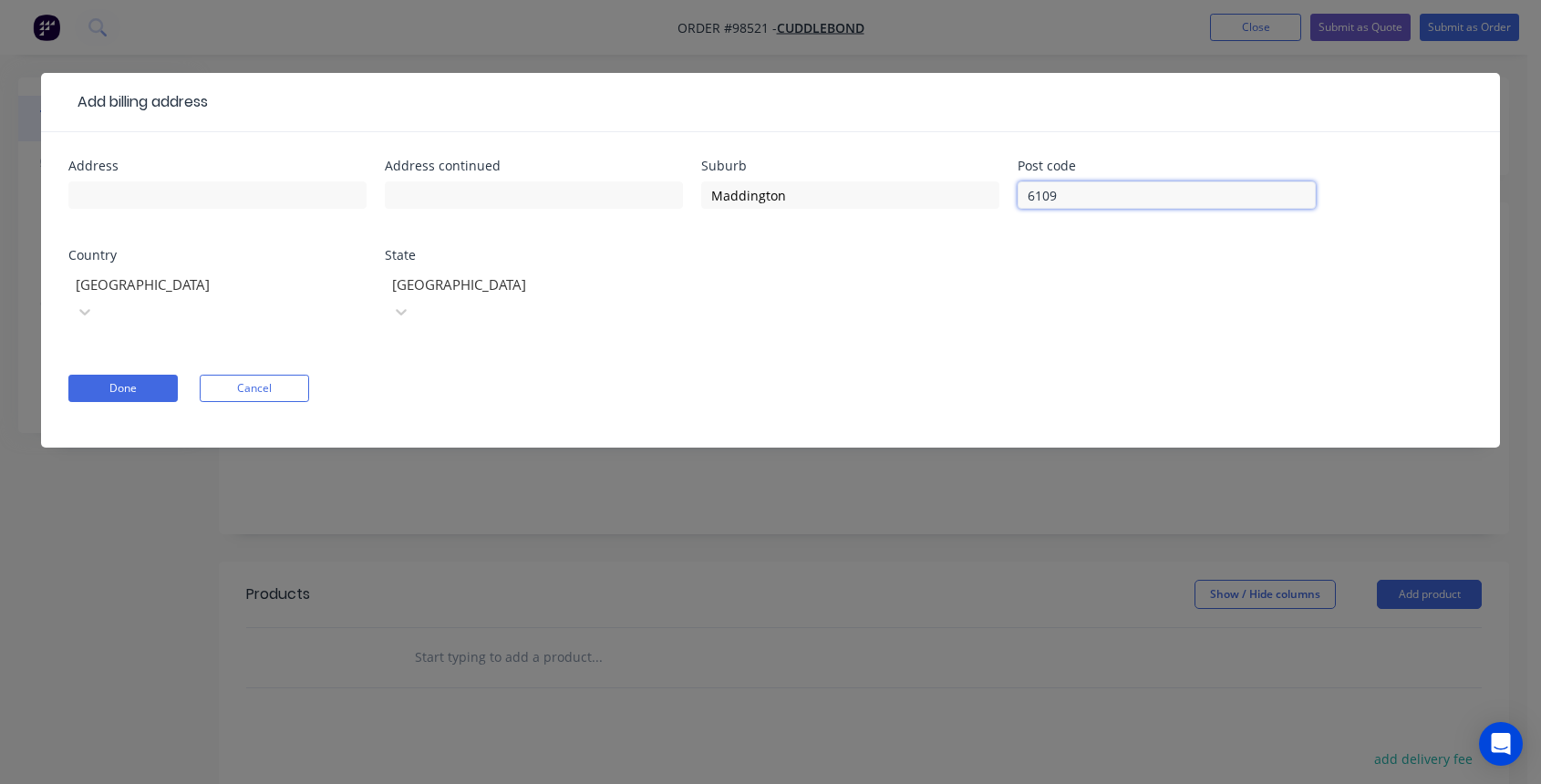
click at [1090, 187] on input "6109" at bounding box center [1166, 195] width 299 height 28
type input "6110"
drag, startPoint x: 816, startPoint y: 201, endPoint x: 687, endPoint y: 198, distance: 129.0
click at [687, 198] on div "Address Address continued Suburb [GEOGRAPHIC_DATA] Post code 6110 Country [GEOG…" at bounding box center [770, 254] width 1404 height 188
type input "Gosnells"
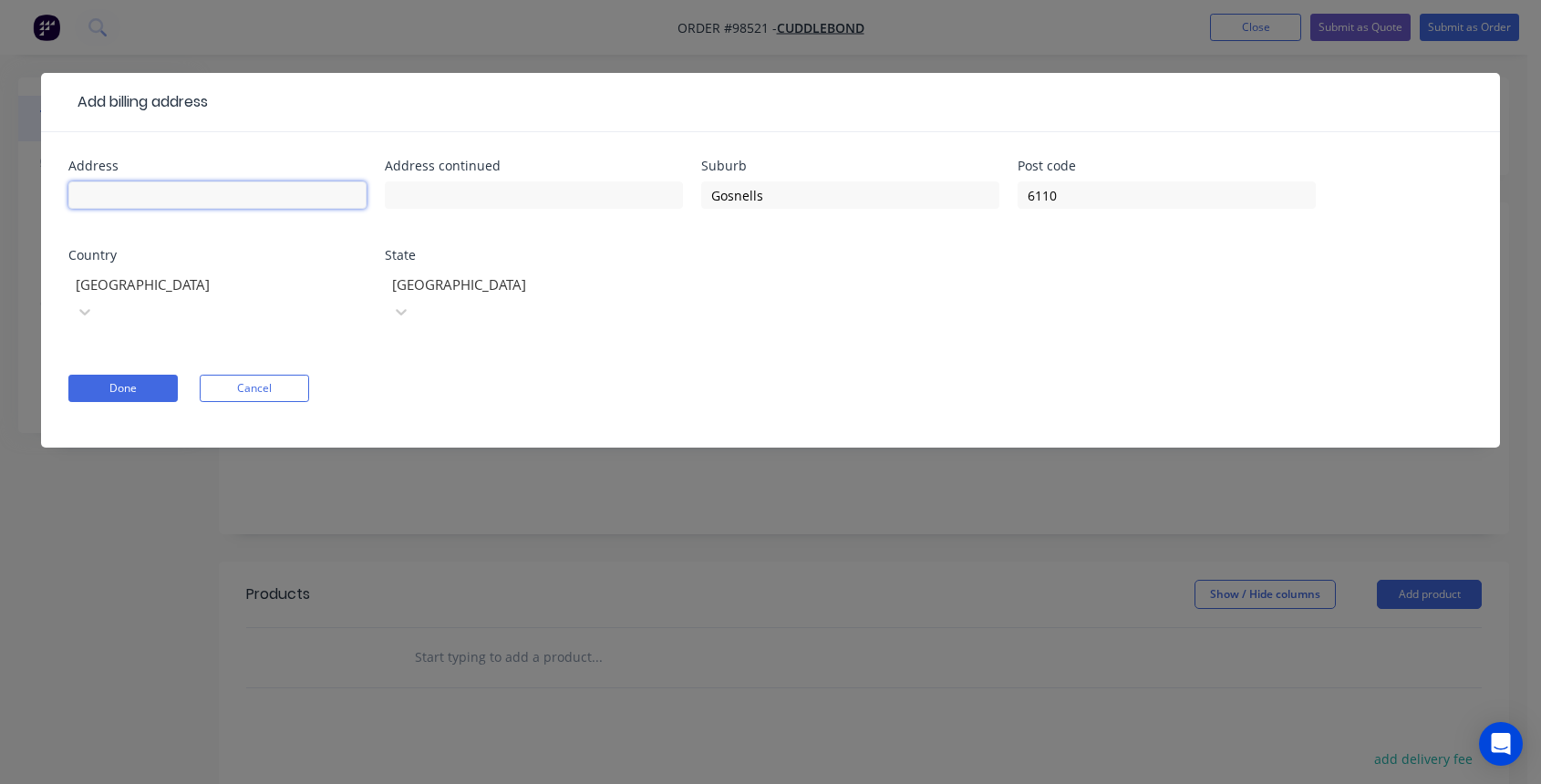
click at [113, 201] on input "text" at bounding box center [218, 195] width 299 height 28
paste input "[STREET_ADDRESS]"
type input "[STREET_ADDRESS]"
click at [142, 374] on button "Done" at bounding box center [123, 388] width 109 height 28
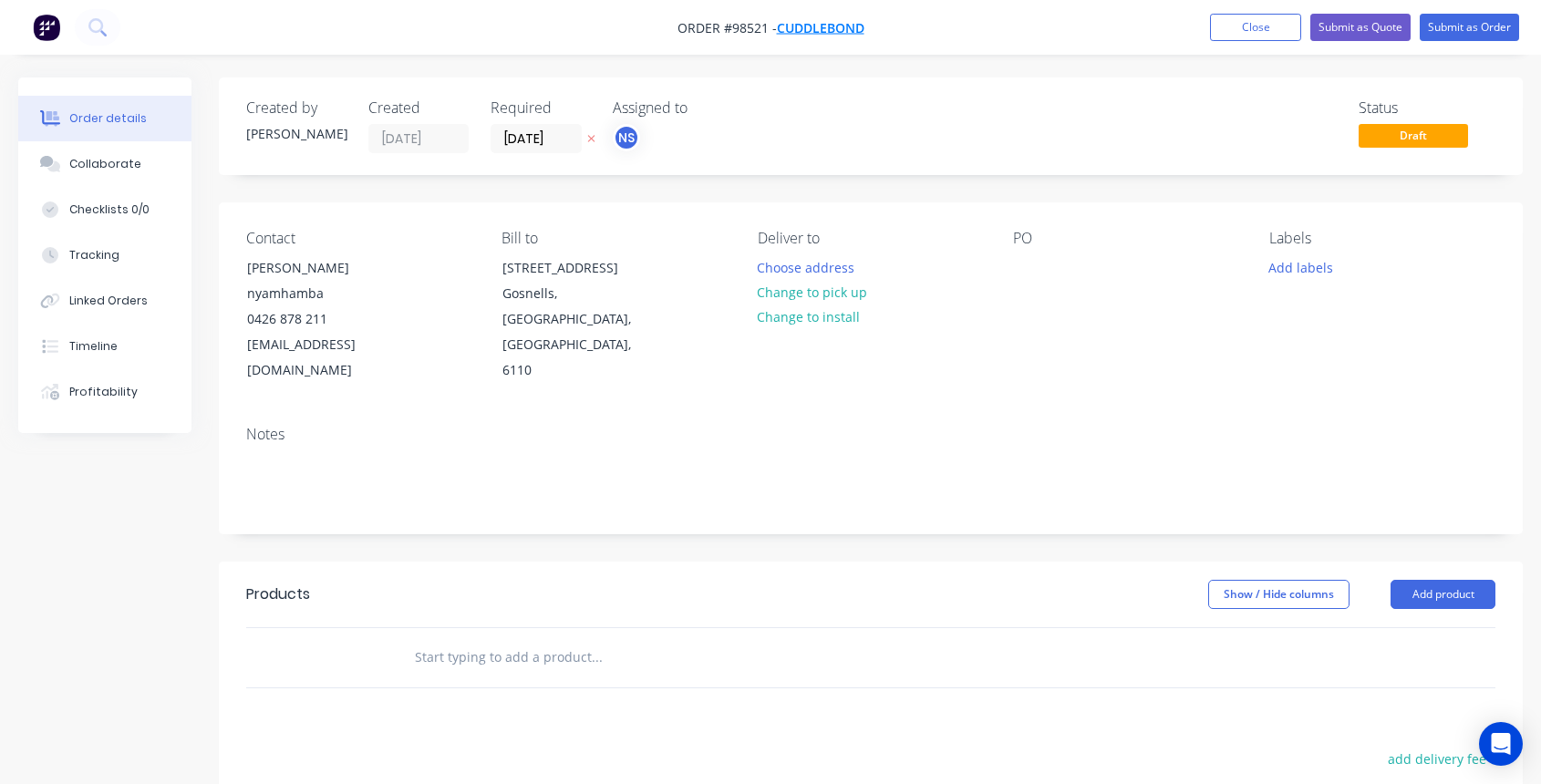
click at [821, 30] on span "Cuddlebond" at bounding box center [820, 28] width 87 height 17
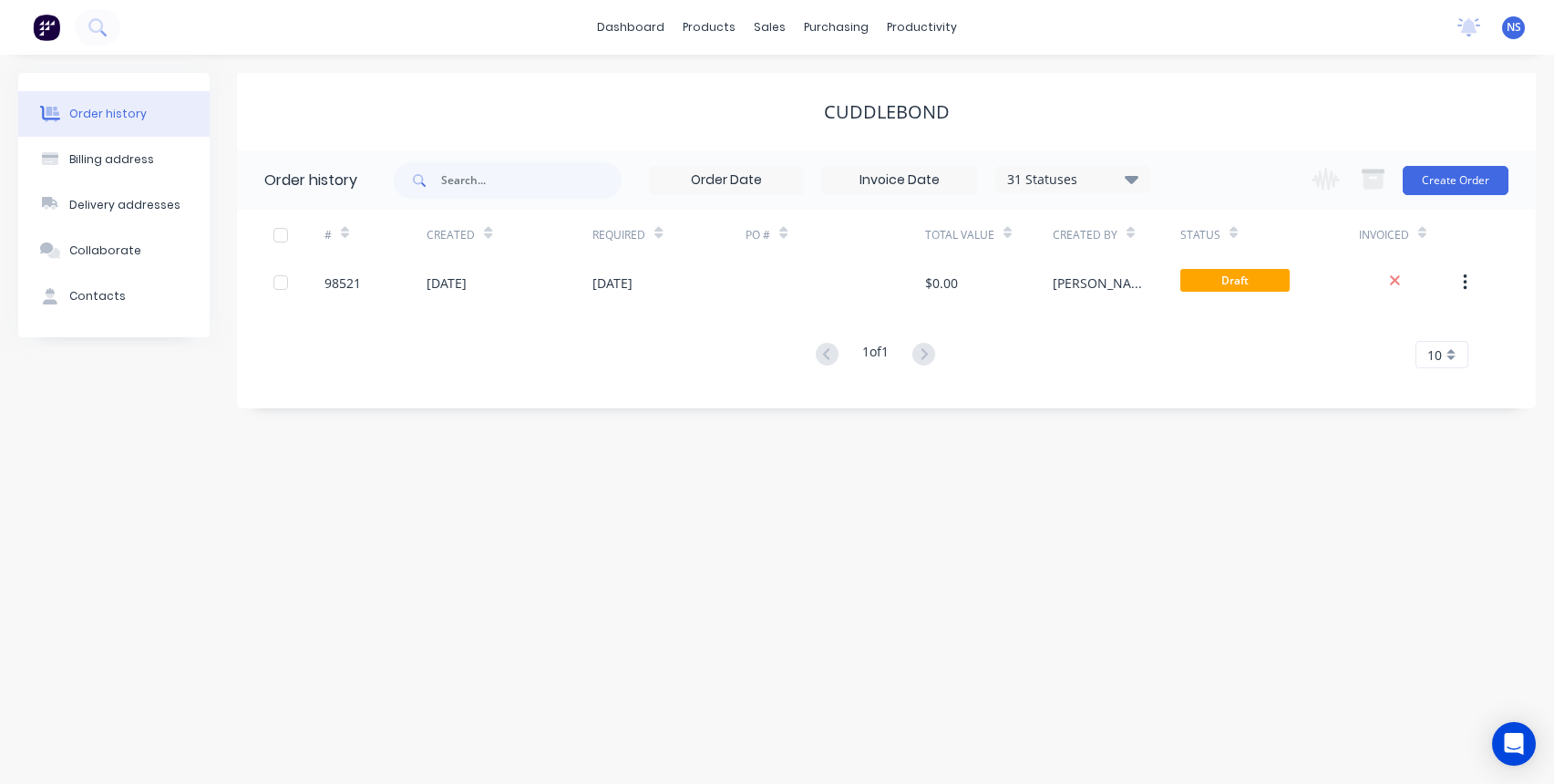
click at [901, 107] on div "Cuddlebond" at bounding box center [887, 111] width 125 height 22
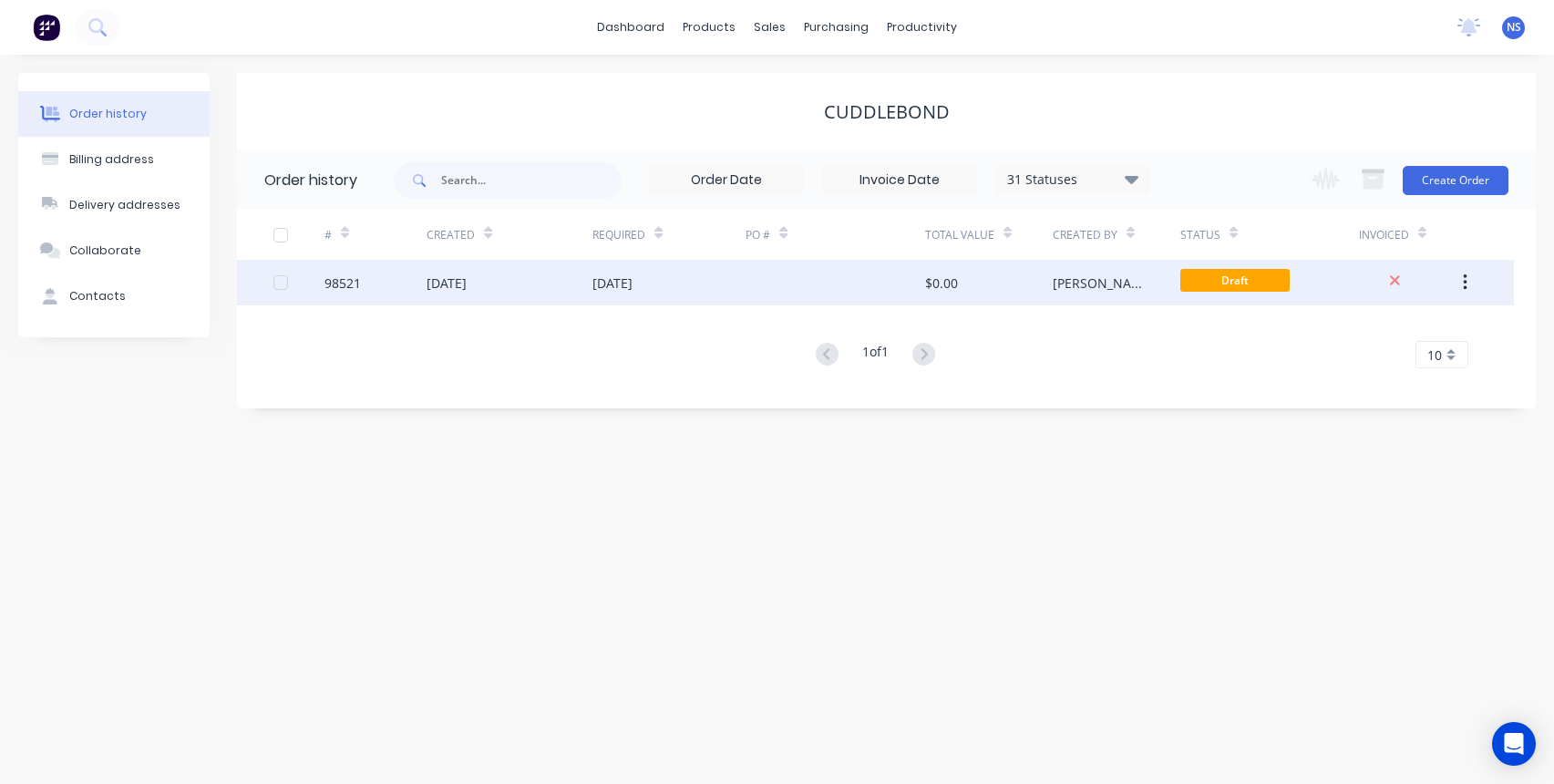
click at [768, 270] on div at bounding box center [835, 282] width 179 height 46
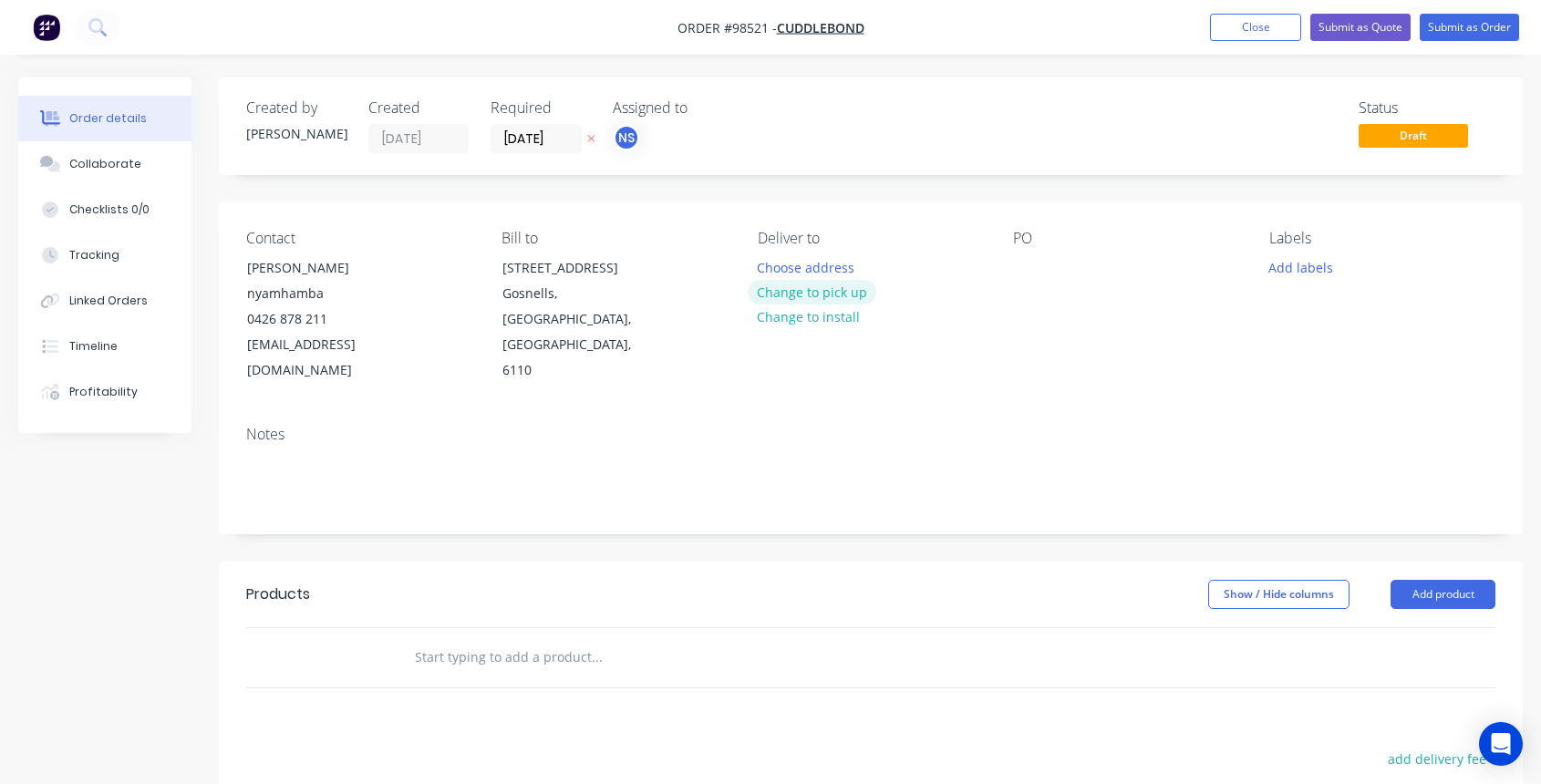
click at [806, 294] on button "Change to pick up" at bounding box center [812, 292] width 129 height 25
click at [785, 264] on div at bounding box center [772, 268] width 29 height 27
click at [1024, 261] on div at bounding box center [1027, 268] width 29 height 27
click at [516, 135] on input "[DATE]" at bounding box center [536, 138] width 89 height 28
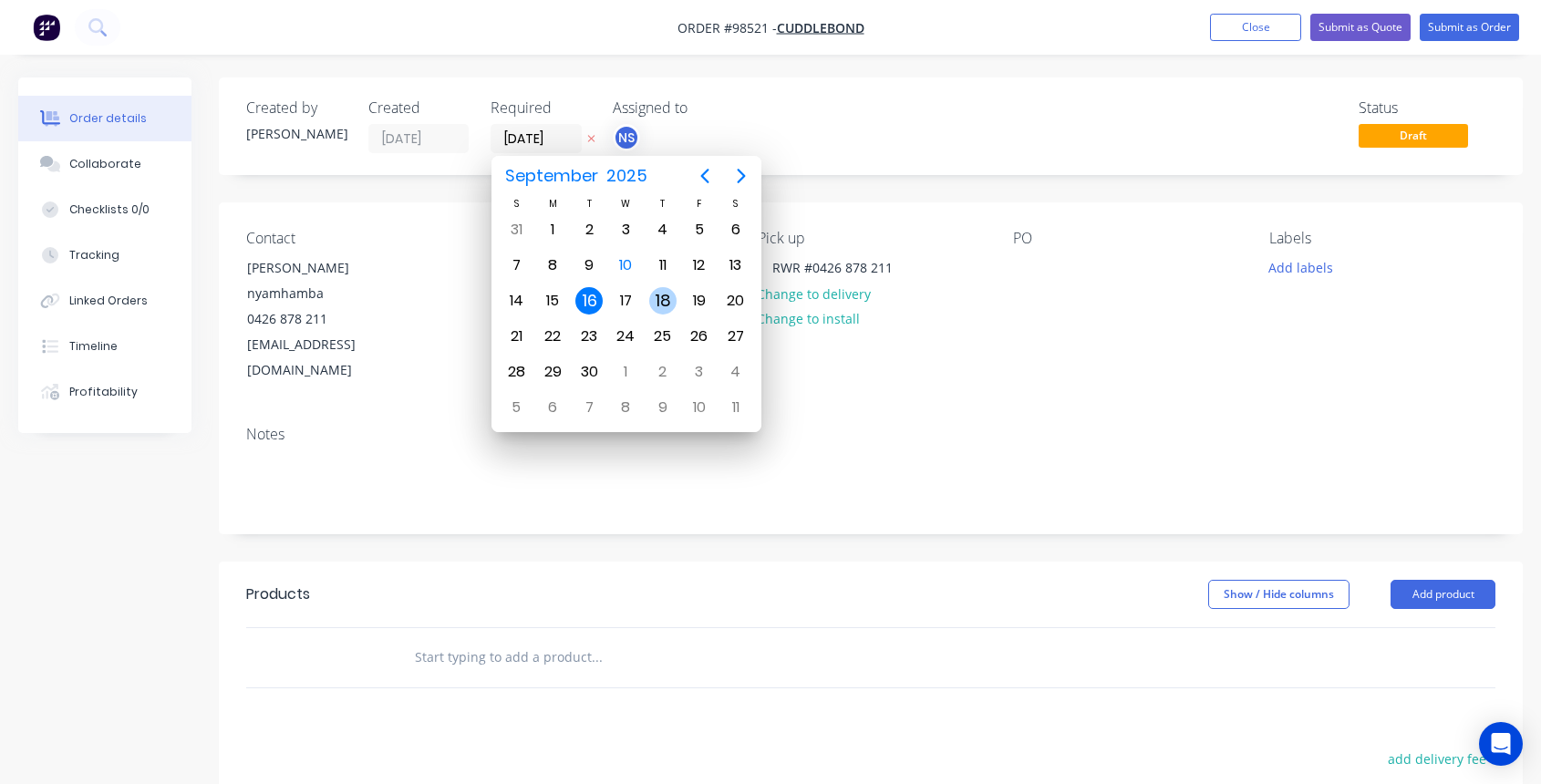
click at [662, 303] on div "18" at bounding box center [663, 300] width 28 height 28
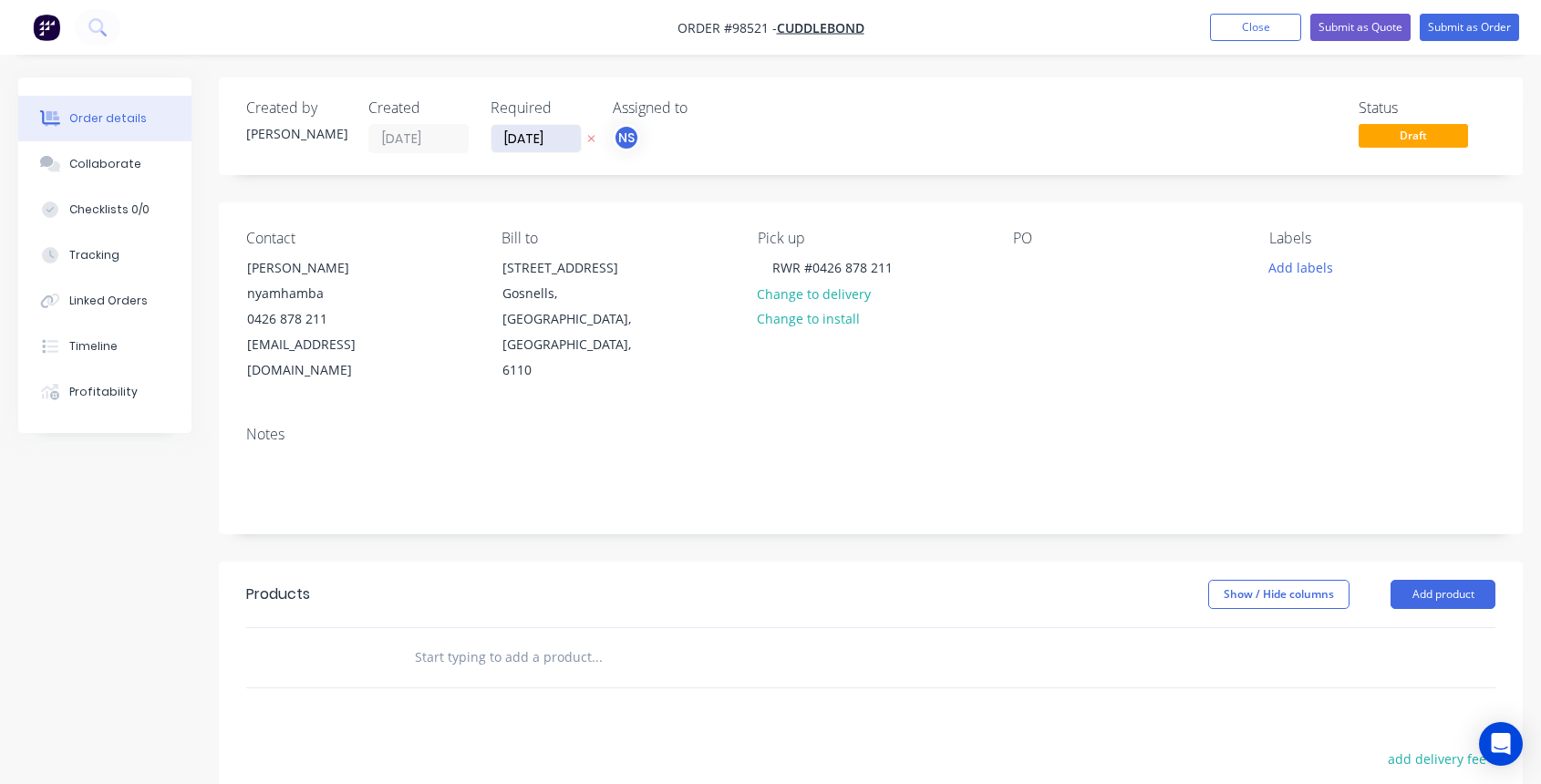
click at [530, 149] on input "[DATE]" at bounding box center [536, 138] width 89 height 28
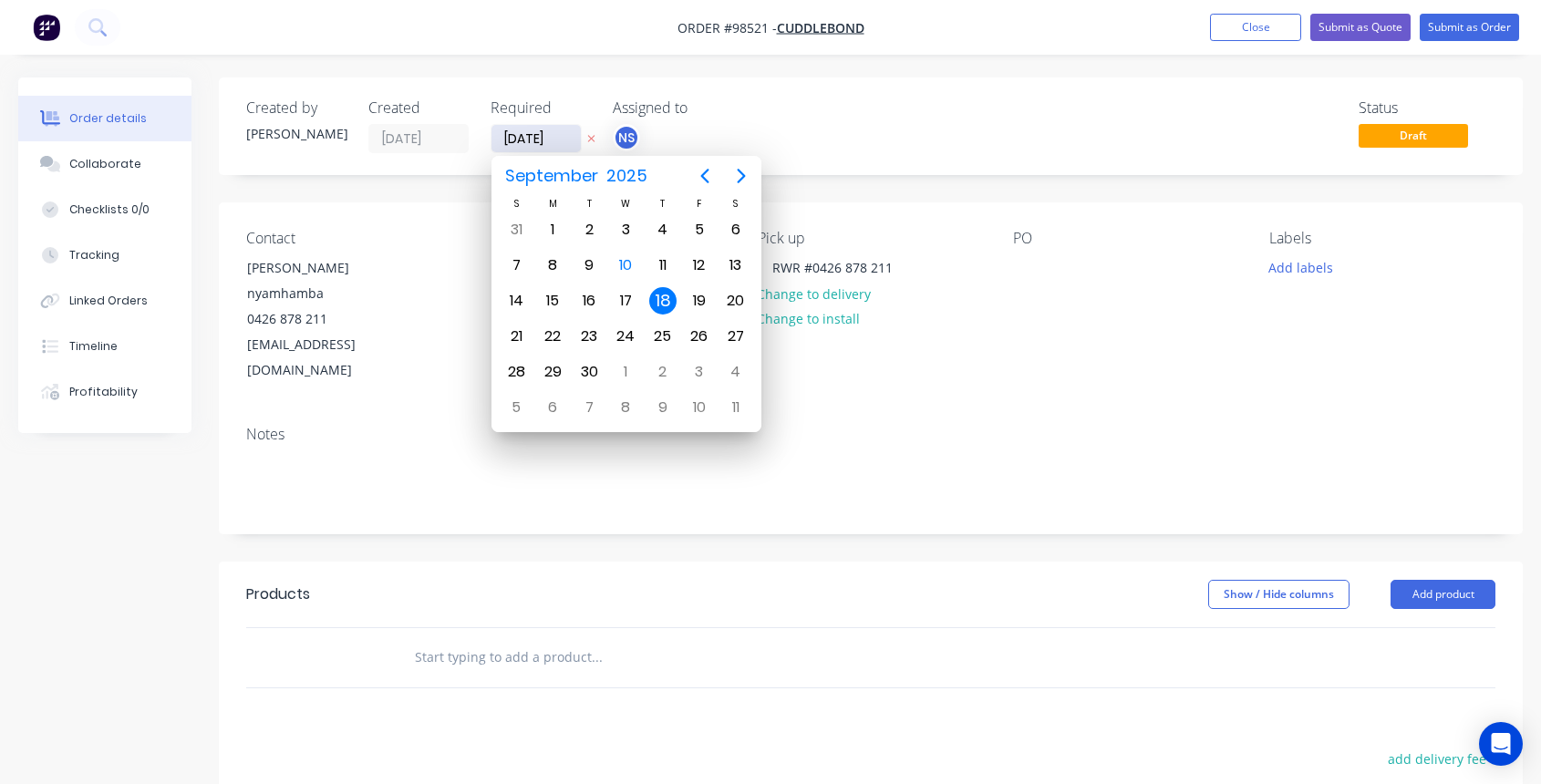
click at [523, 134] on input "[DATE]" at bounding box center [536, 138] width 89 height 28
click at [665, 269] on div "11" at bounding box center [663, 265] width 28 height 28
type input "[DATE]"
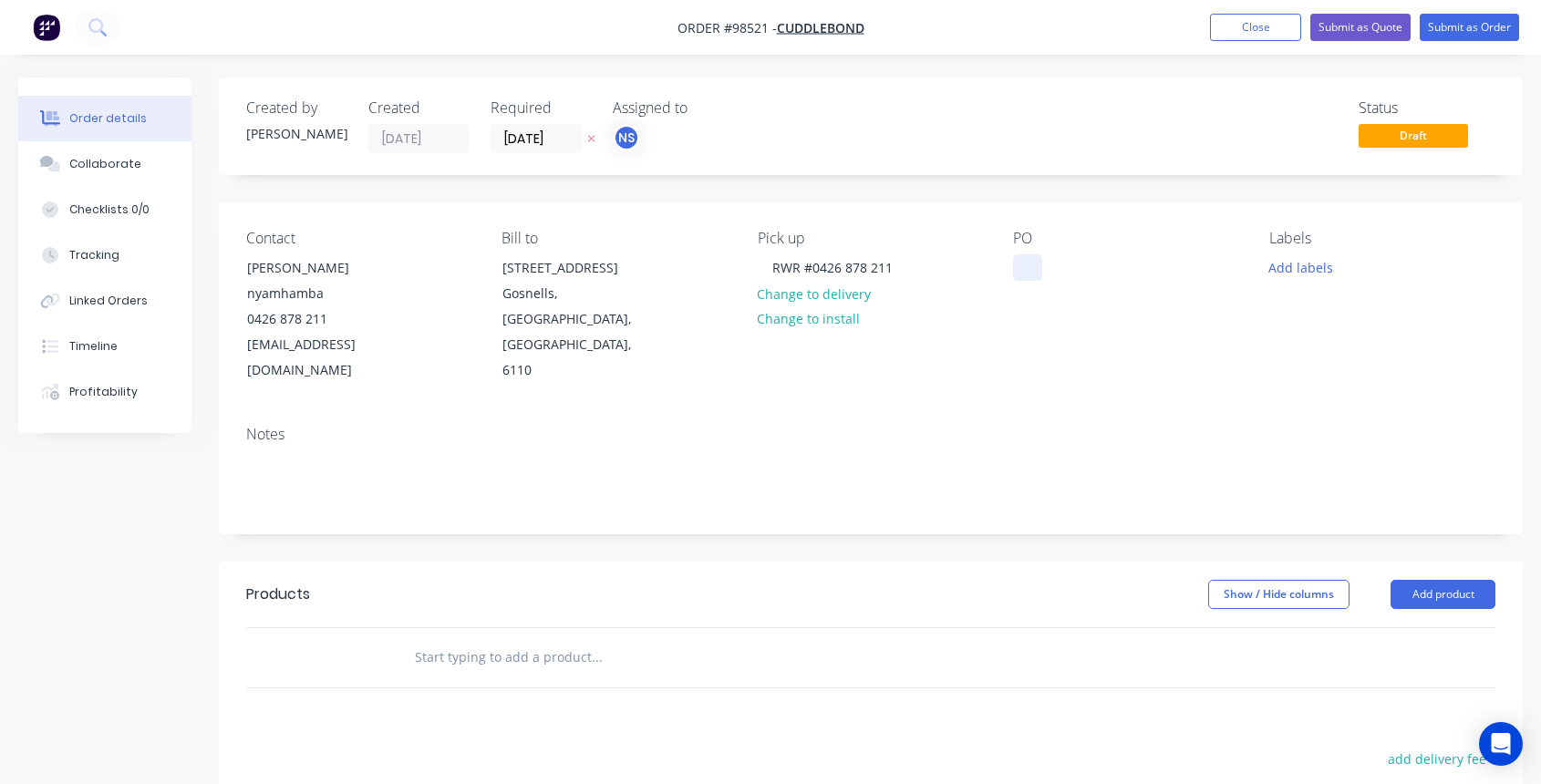
click at [1024, 269] on div at bounding box center [1027, 268] width 29 height 27
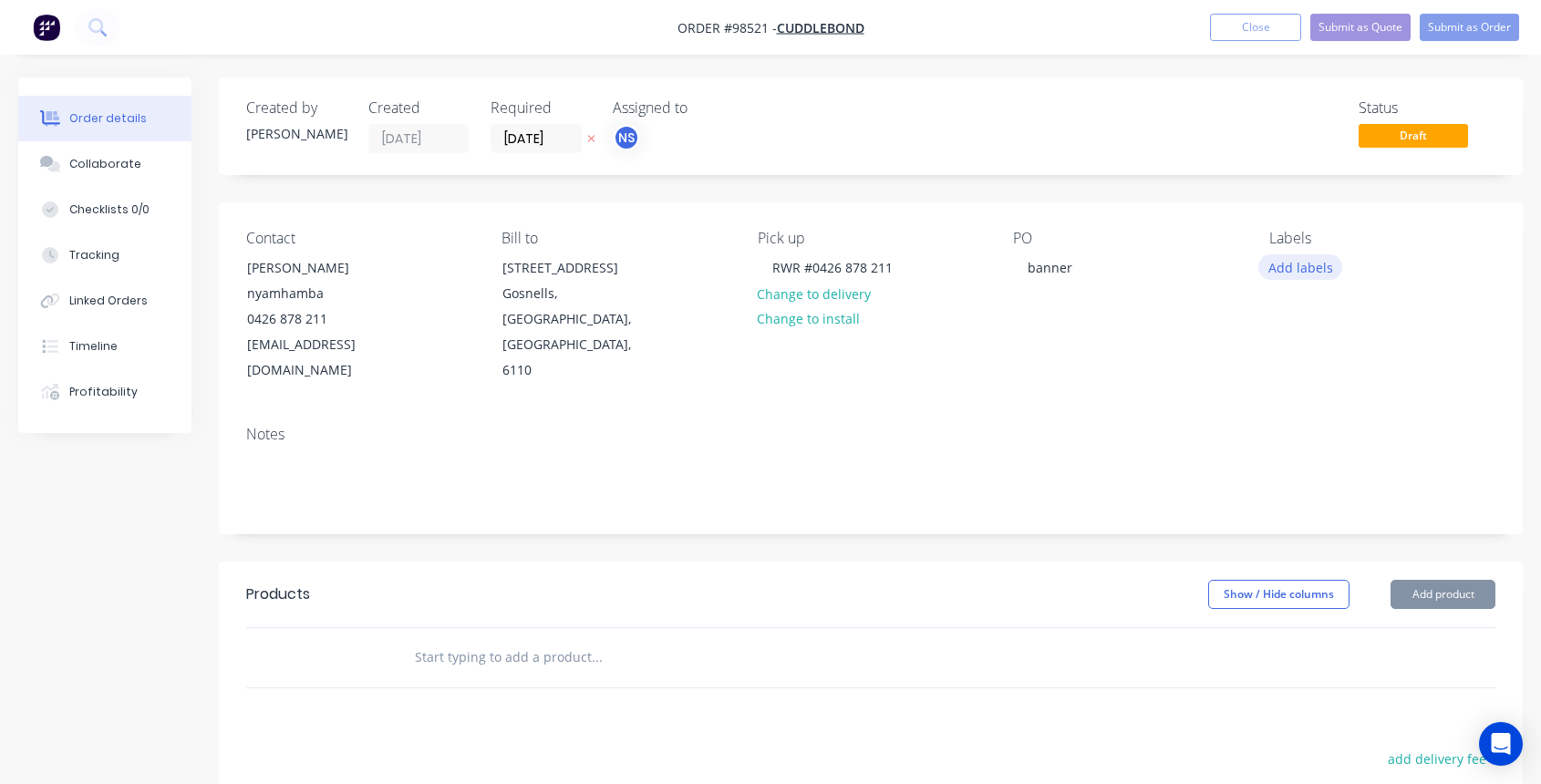
click at [1296, 272] on button "Add labels" at bounding box center [1300, 267] width 84 height 25
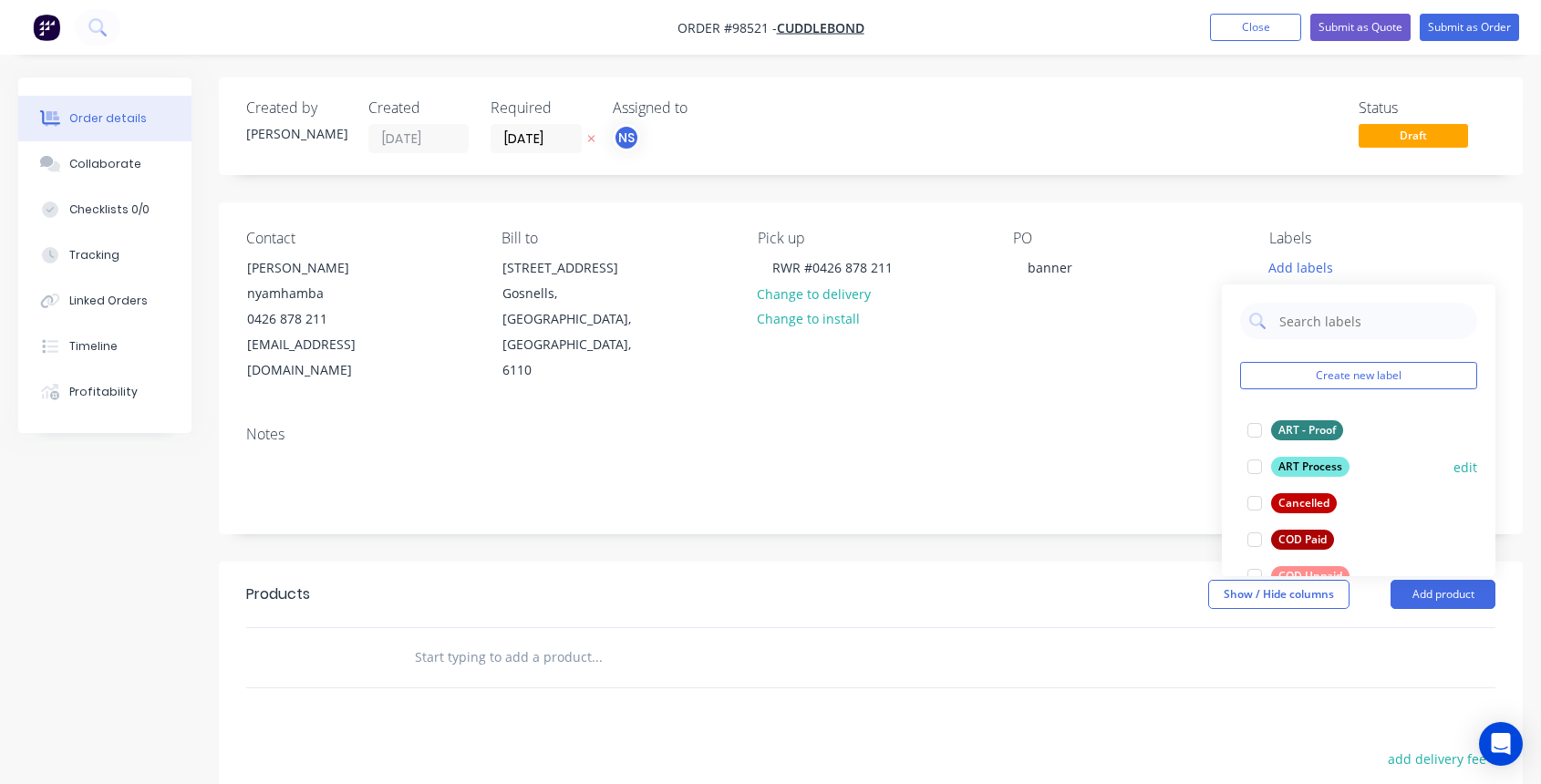
click at [1252, 469] on div at bounding box center [1254, 467] width 36 height 36
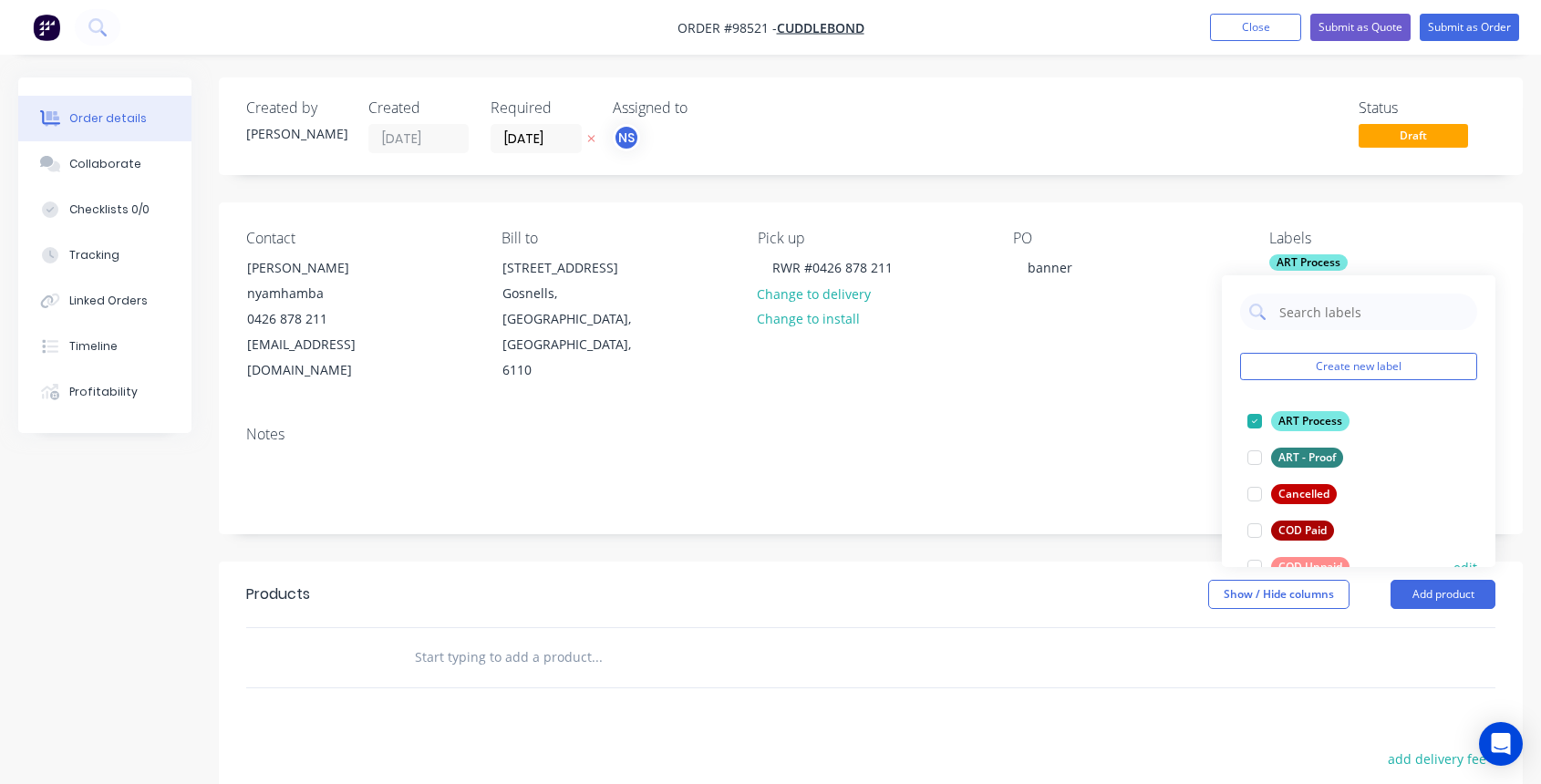
click at [1256, 564] on div at bounding box center [1254, 566] width 36 height 36
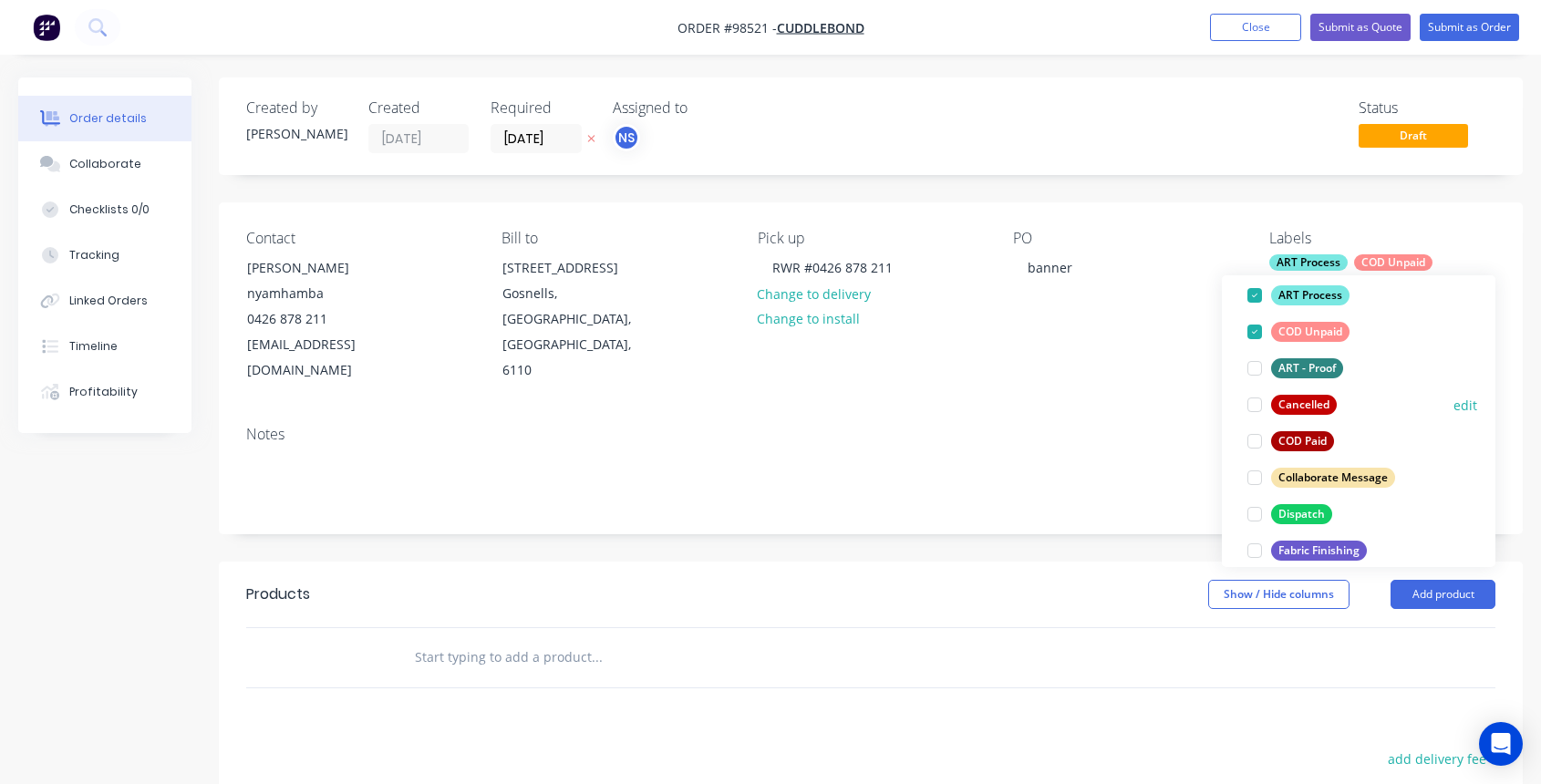
scroll to position [129, 0]
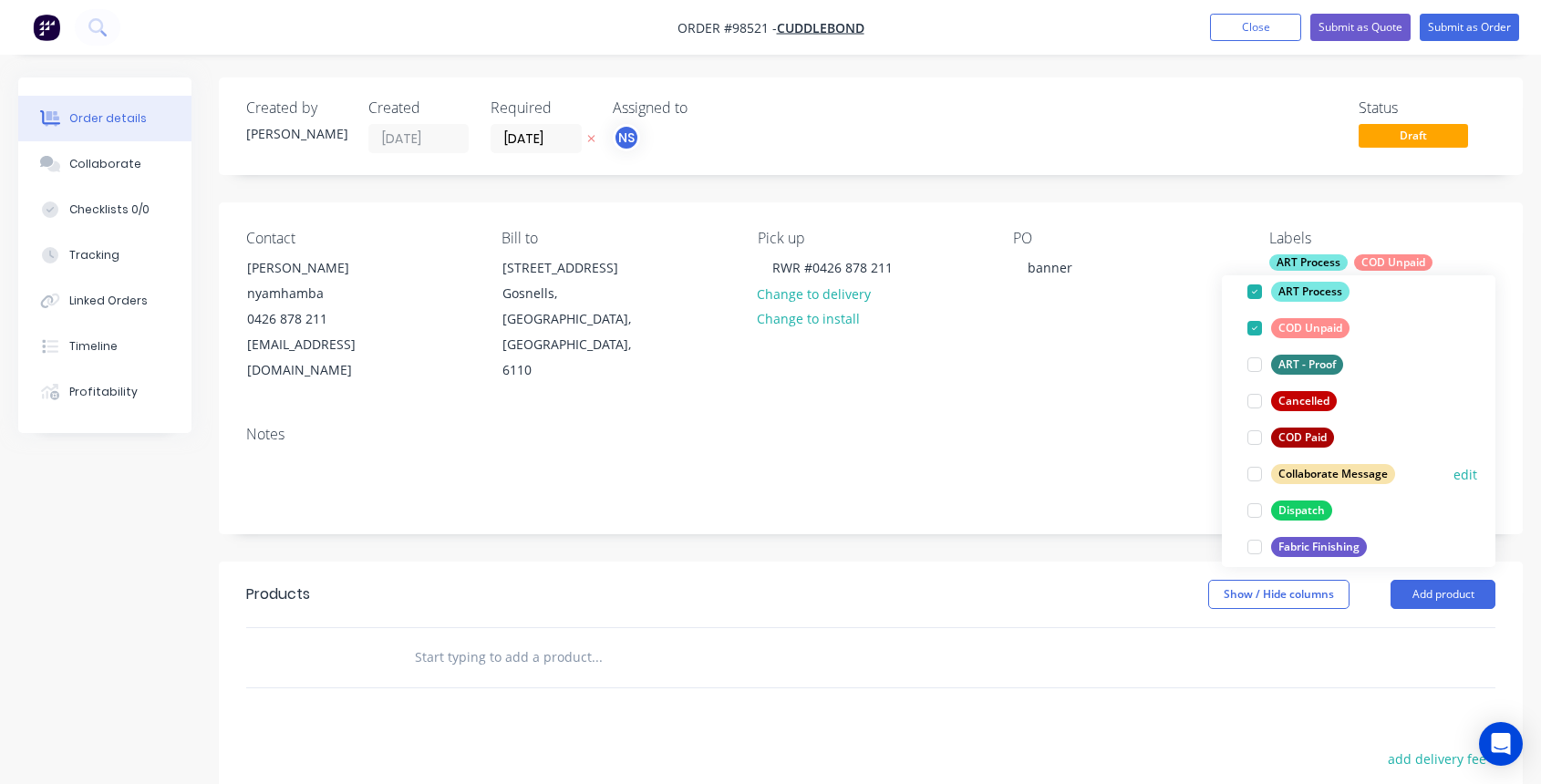
click at [1257, 475] on div at bounding box center [1254, 473] width 36 height 36
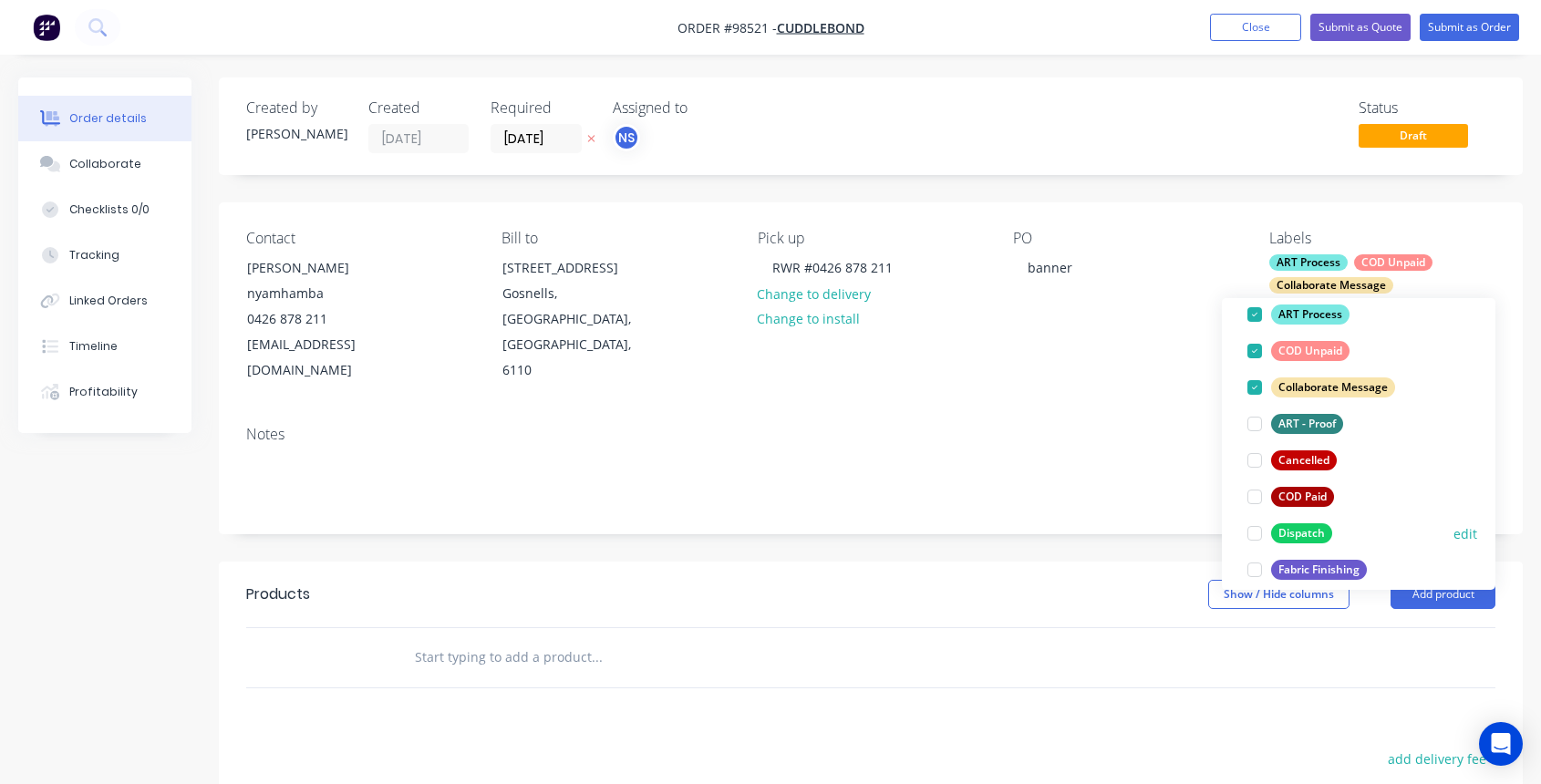
click at [1254, 530] on div at bounding box center [1254, 533] width 36 height 36
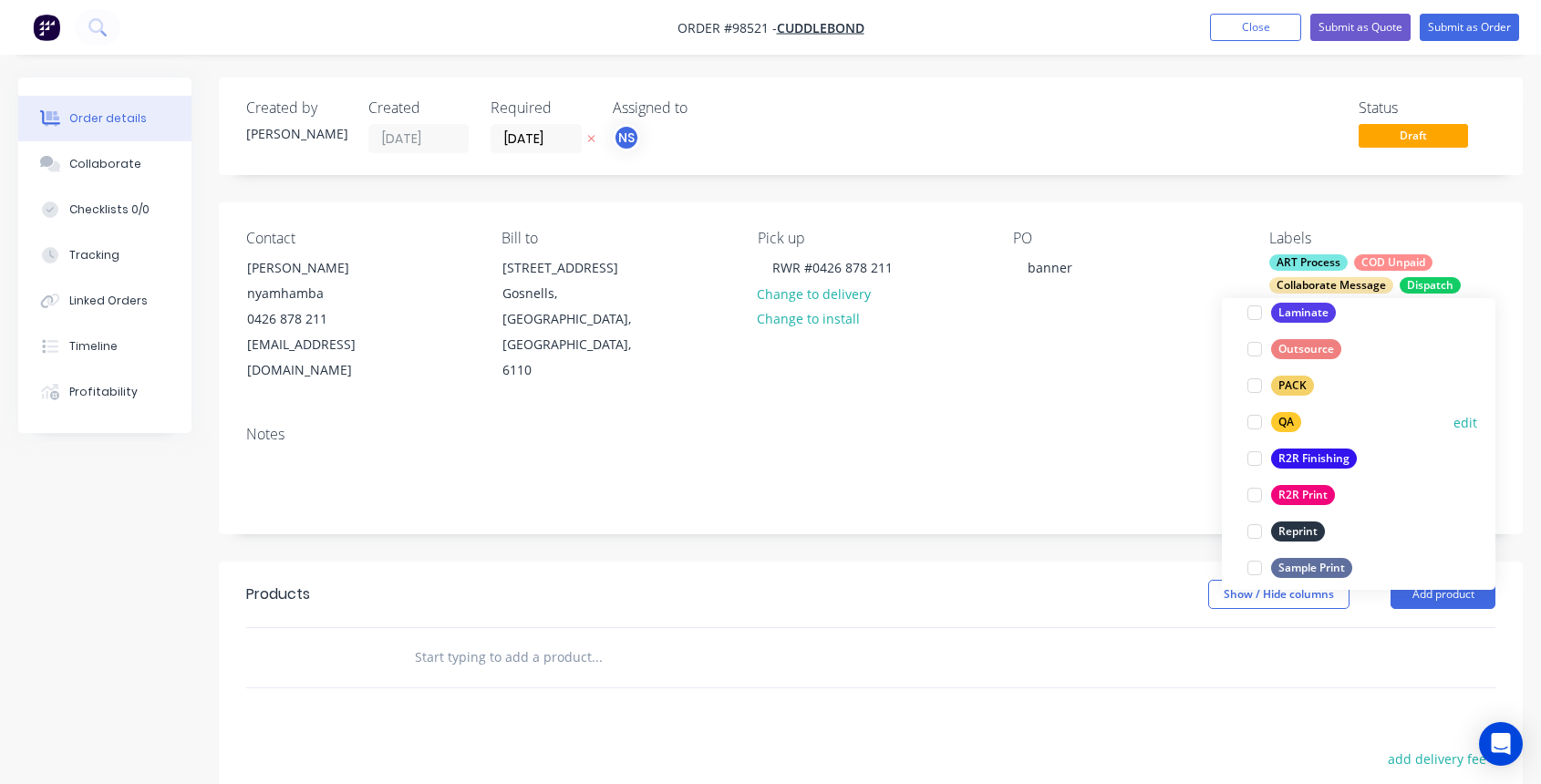
scroll to position [669, 0]
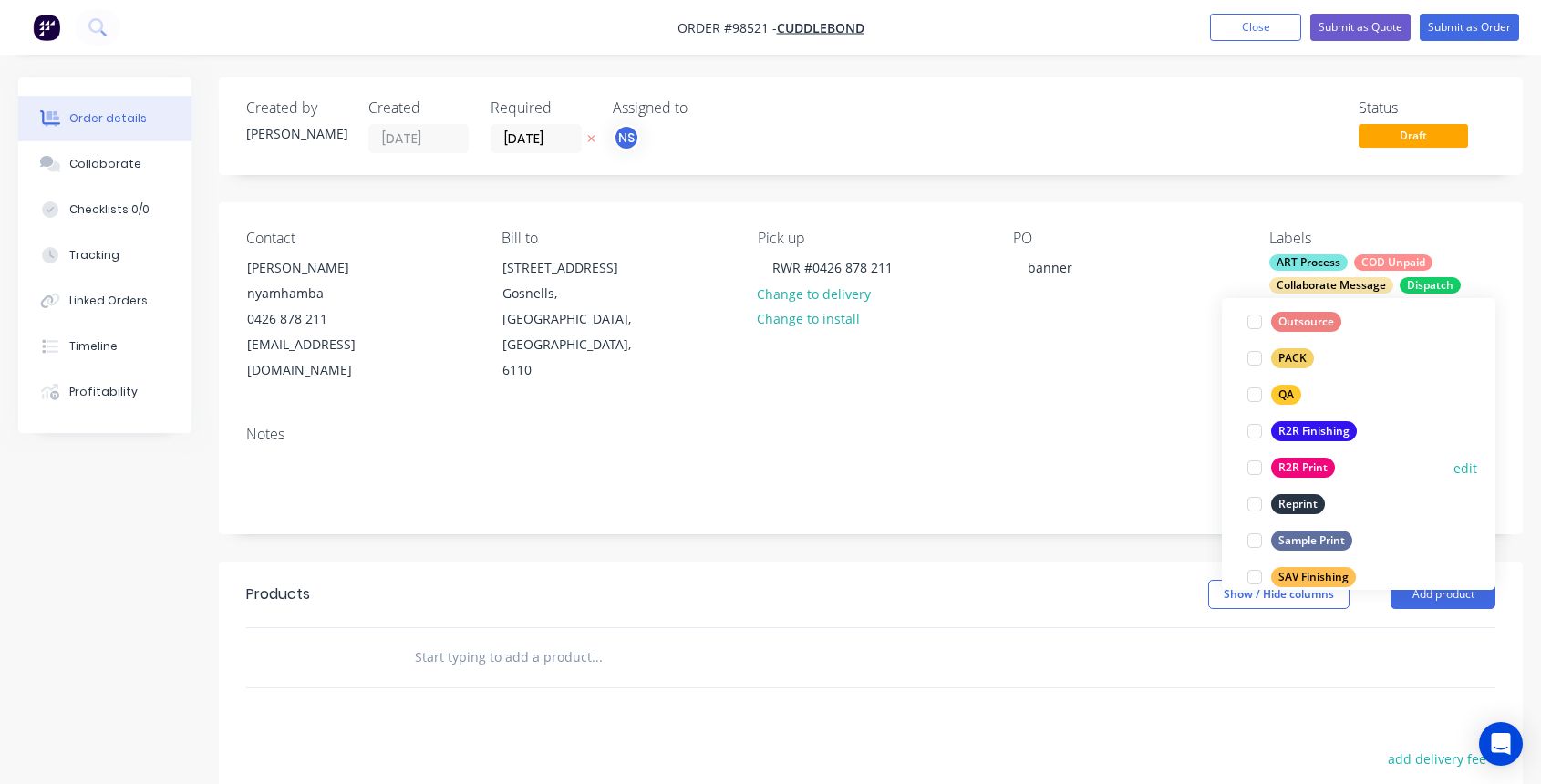
click at [1255, 469] on div at bounding box center [1254, 468] width 36 height 36
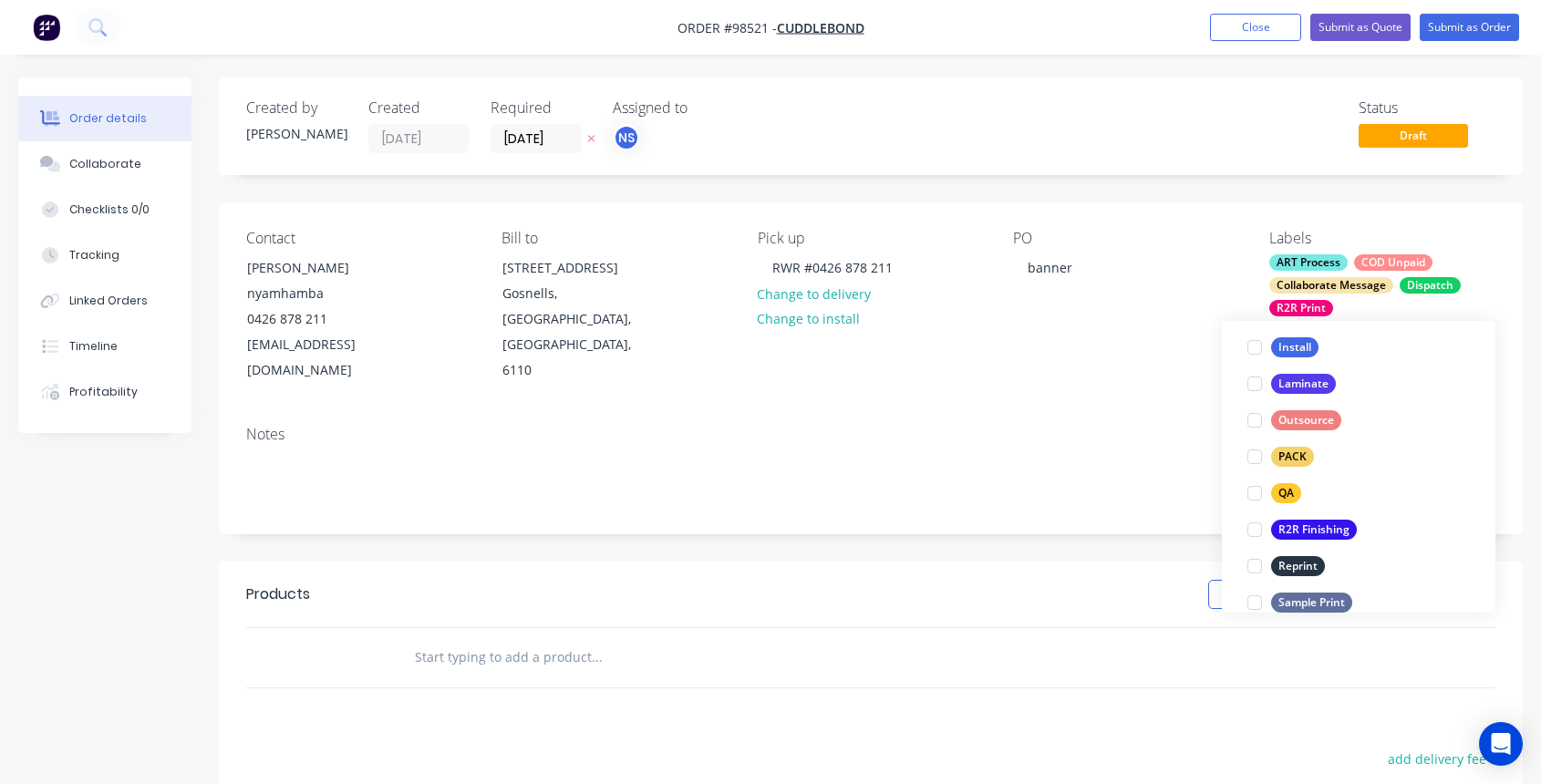
scroll to position [632, 0]
click at [1254, 525] on div at bounding box center [1254, 527] width 36 height 36
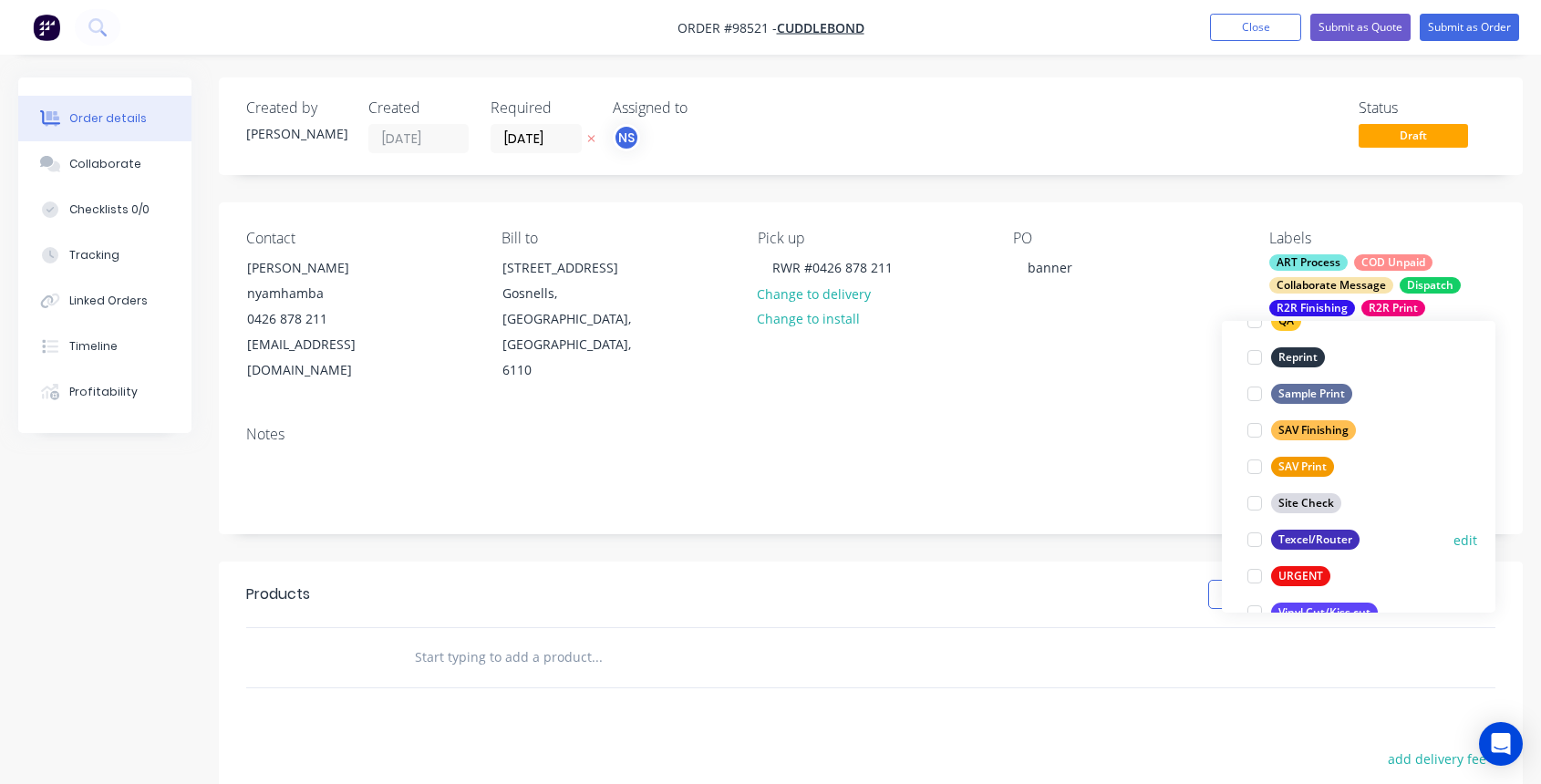
scroll to position [875, 0]
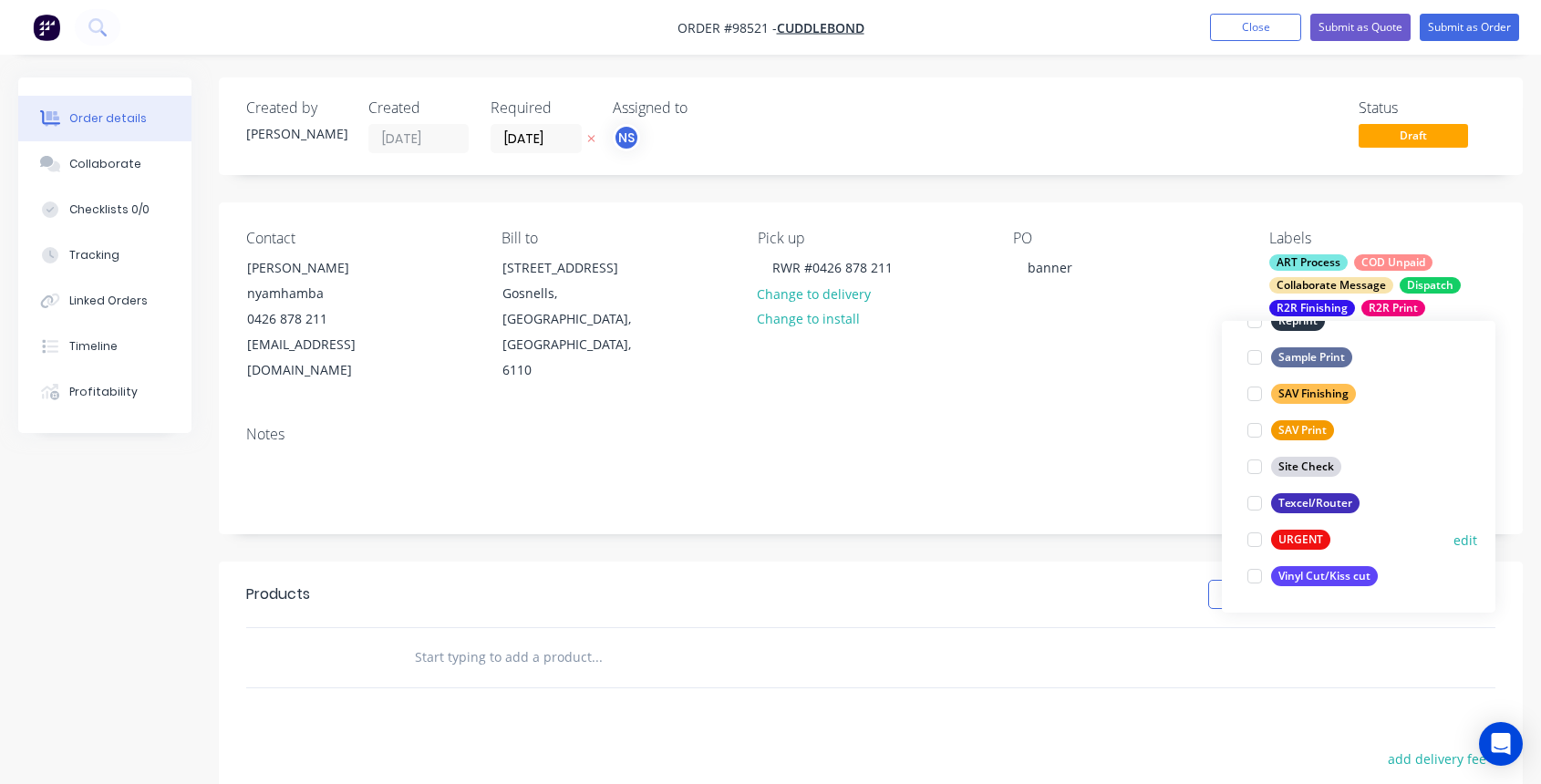
click at [1256, 541] on div at bounding box center [1254, 539] width 36 height 36
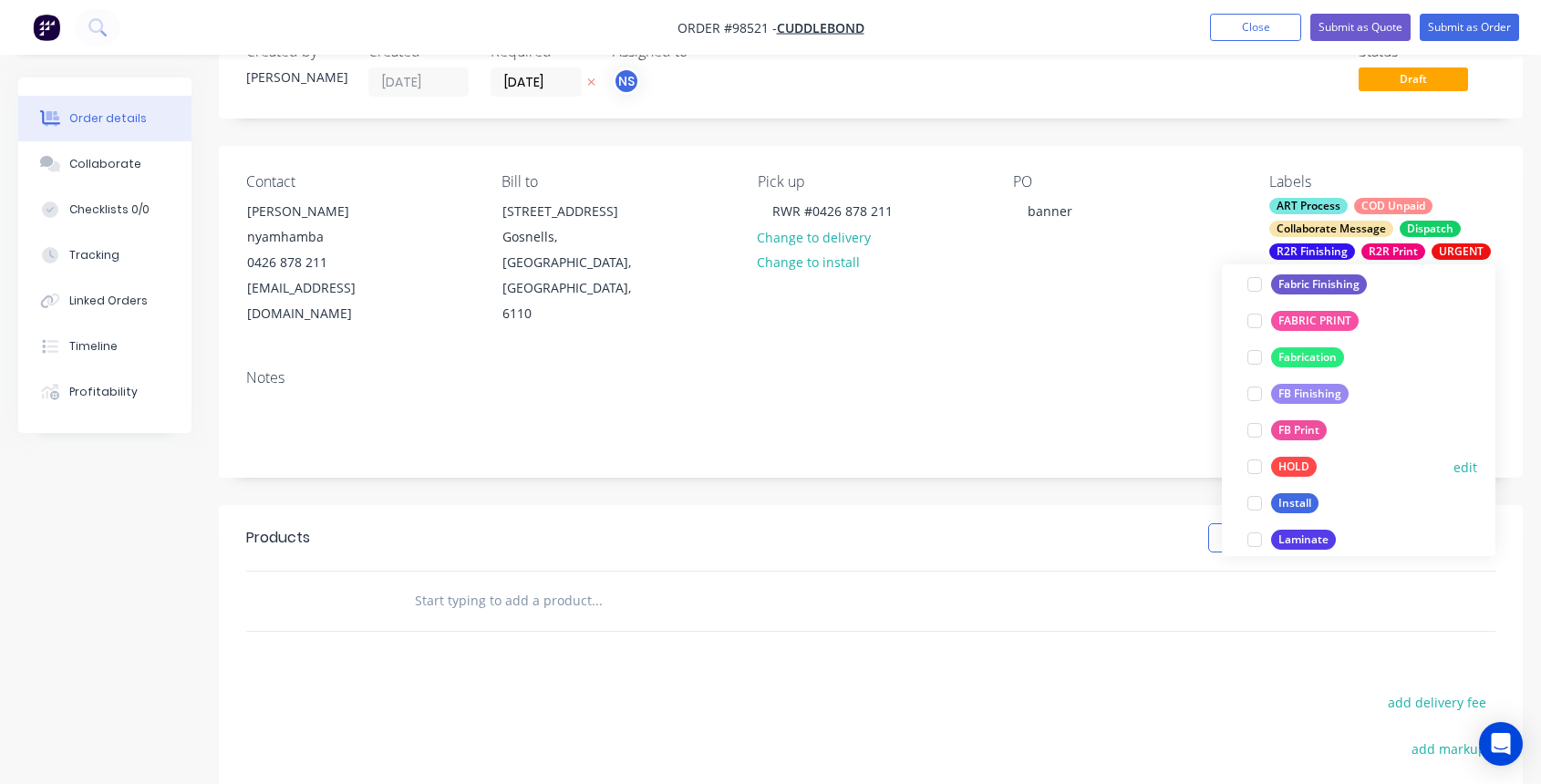
scroll to position [642, 0]
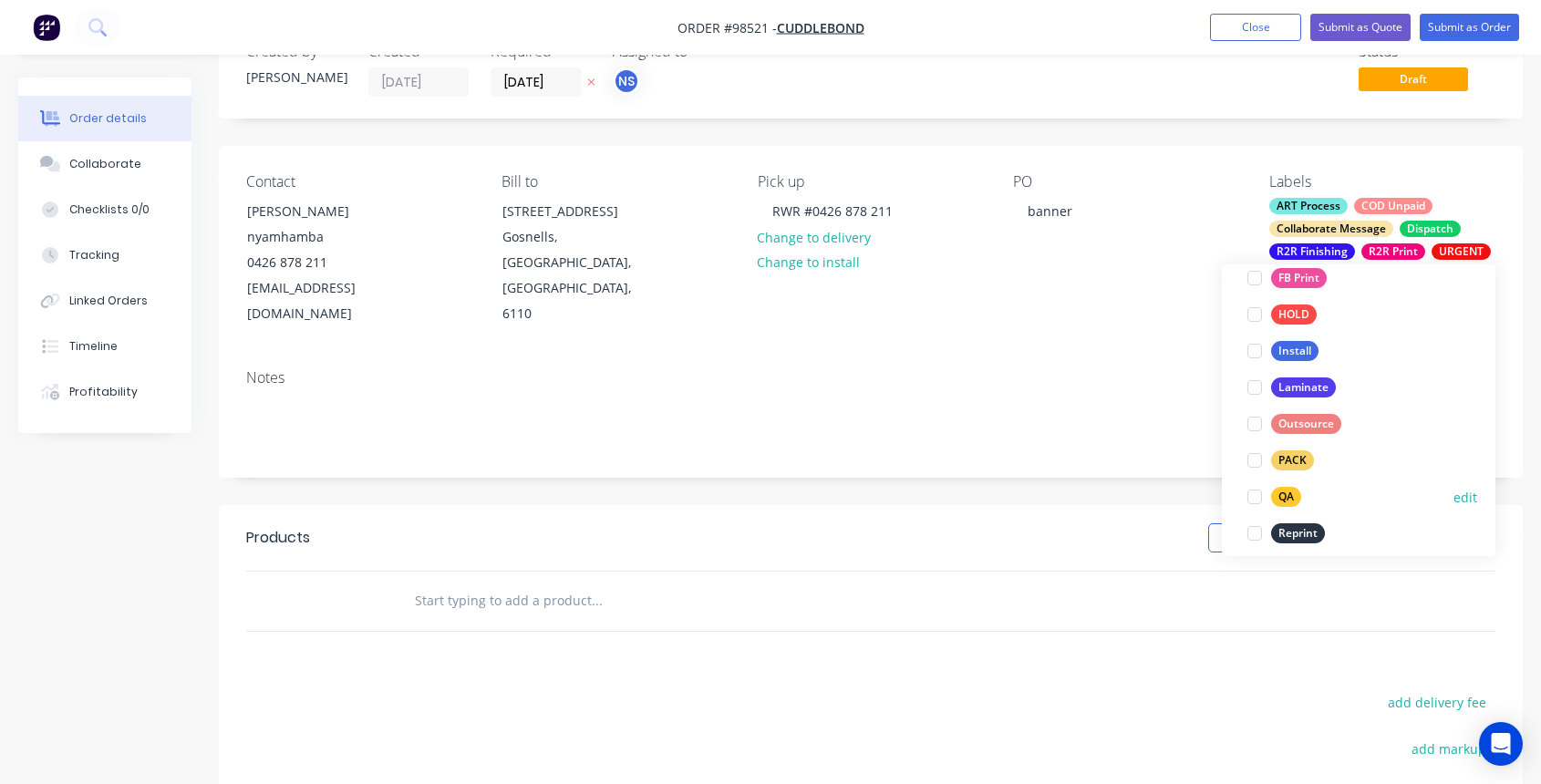
click at [1257, 496] on div at bounding box center [1254, 496] width 36 height 36
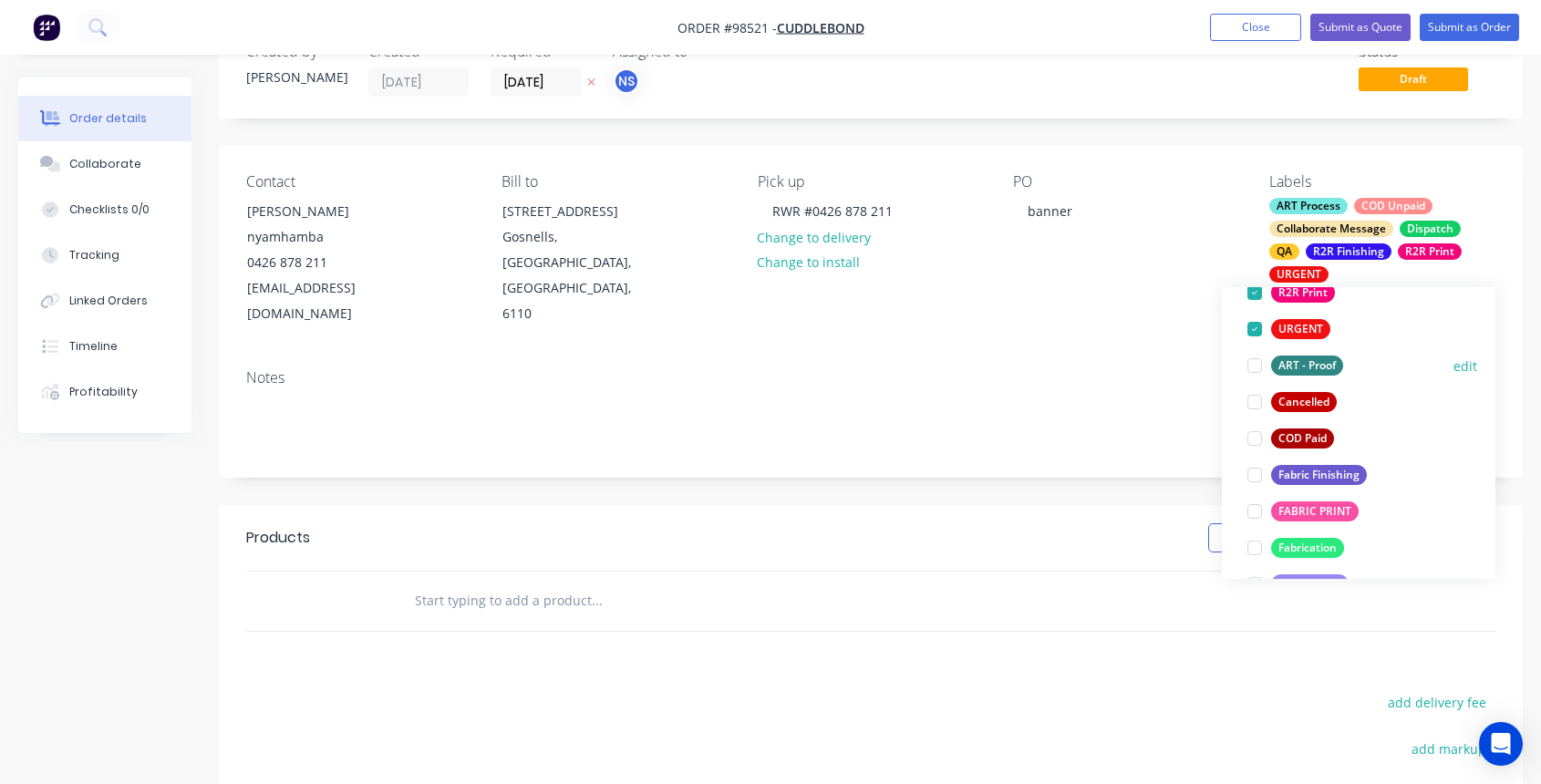
scroll to position [373, 0]
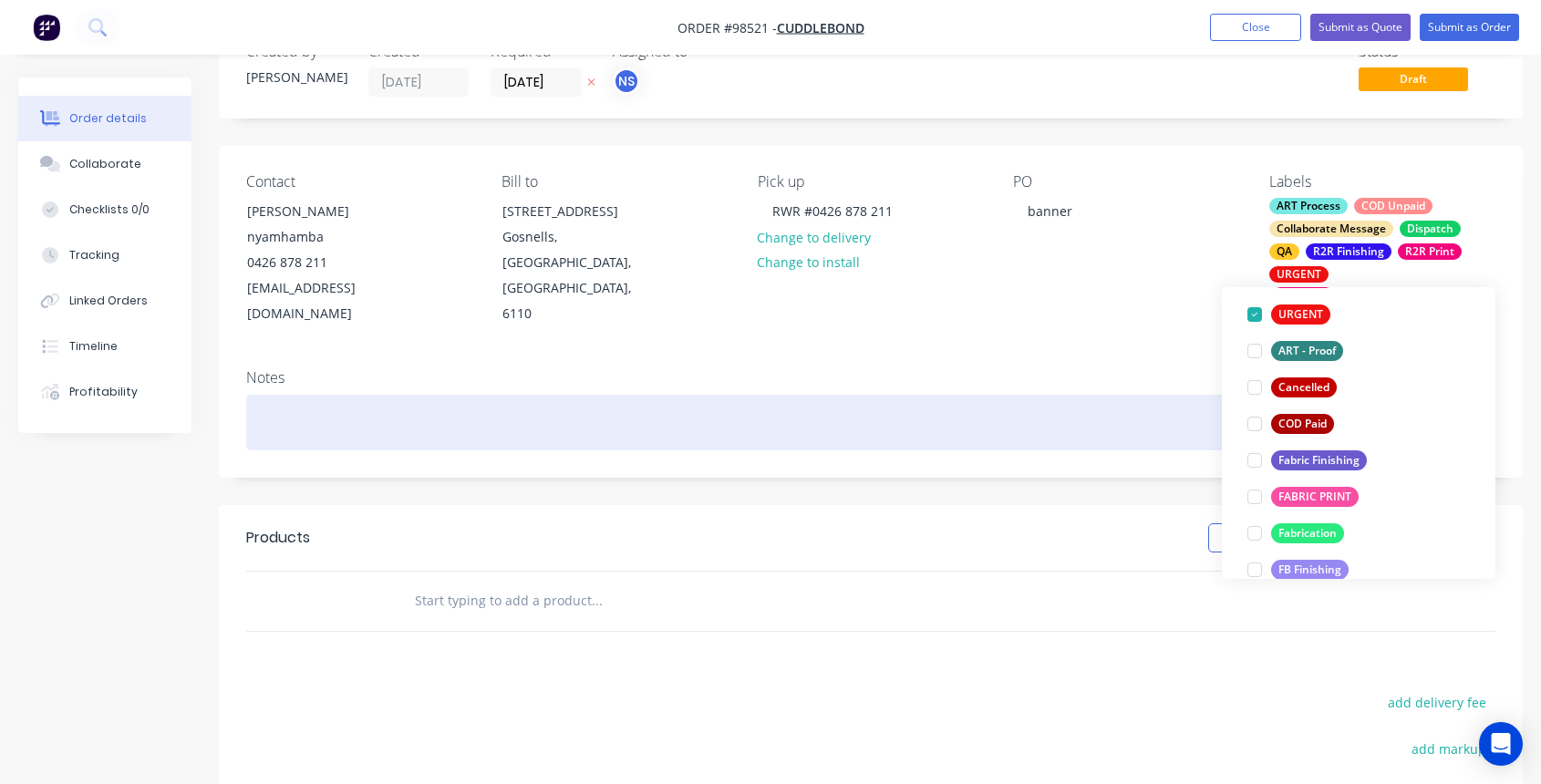
click at [314, 394] on div at bounding box center [871, 422] width 1249 height 55
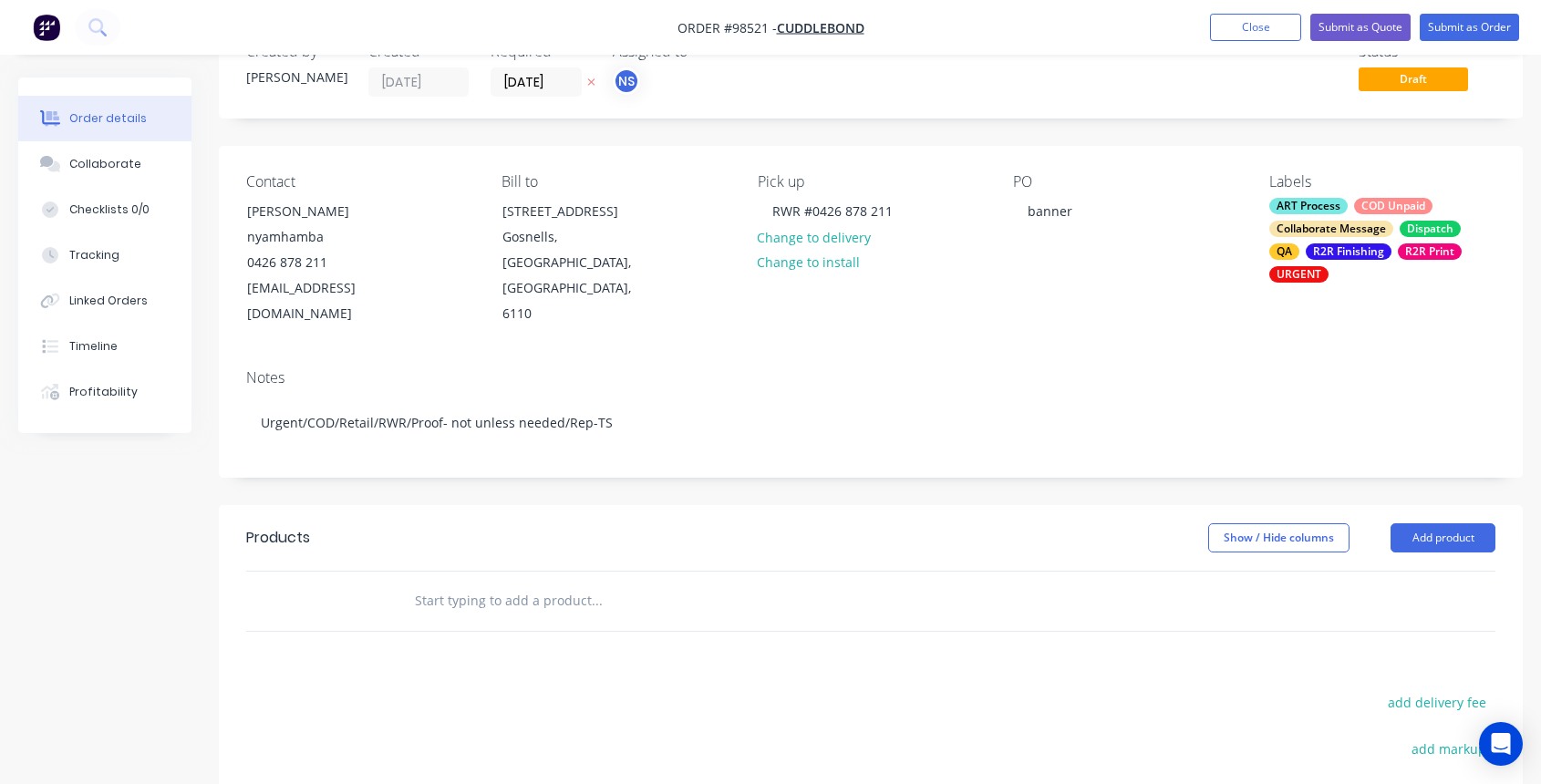
click at [453, 583] on input "text" at bounding box center [596, 601] width 365 height 36
type input "s"
click at [1441, 523] on button "Add product" at bounding box center [1442, 537] width 105 height 29
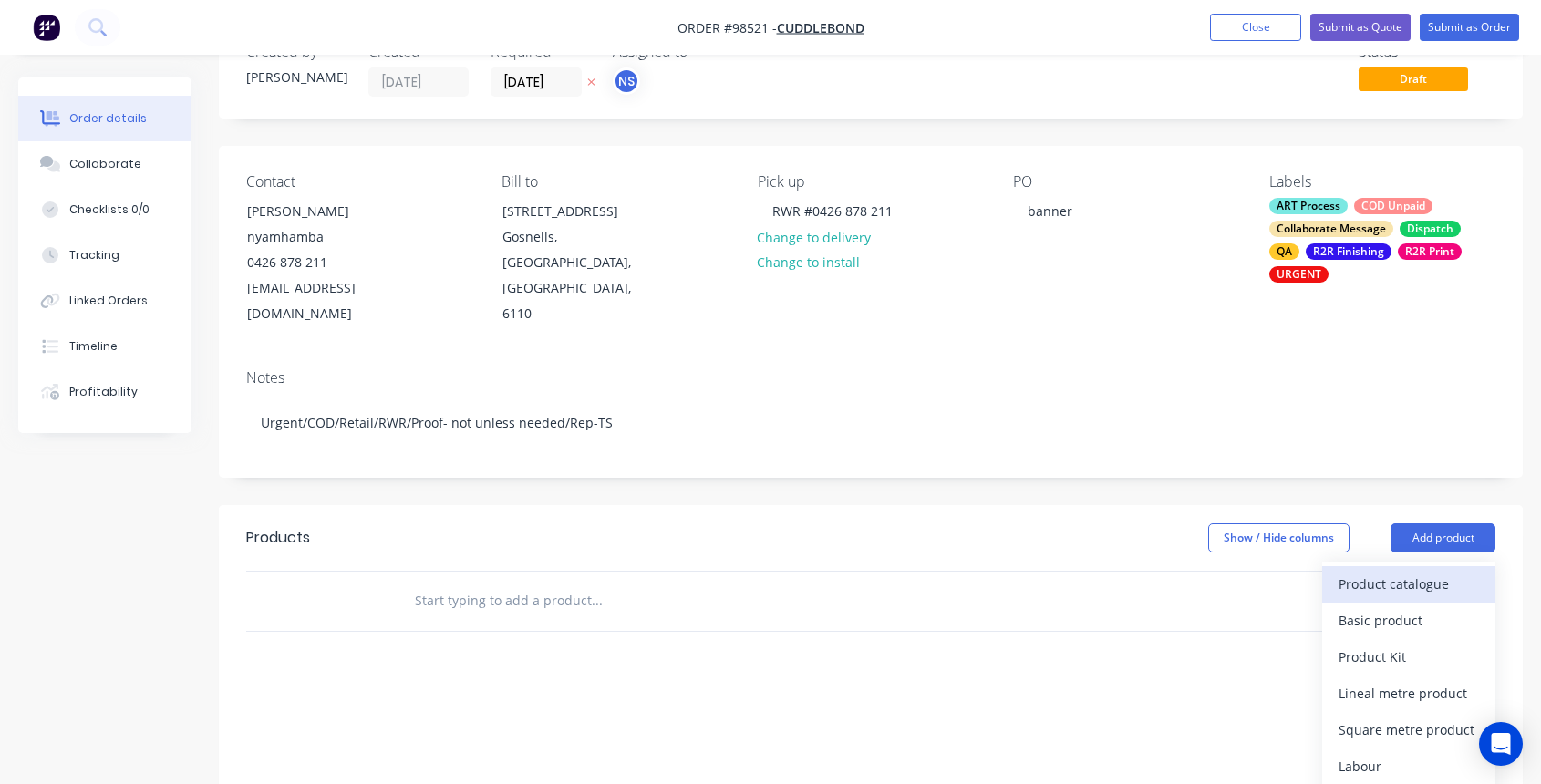
click at [1397, 570] on div "Product catalogue" at bounding box center [1409, 583] width 141 height 27
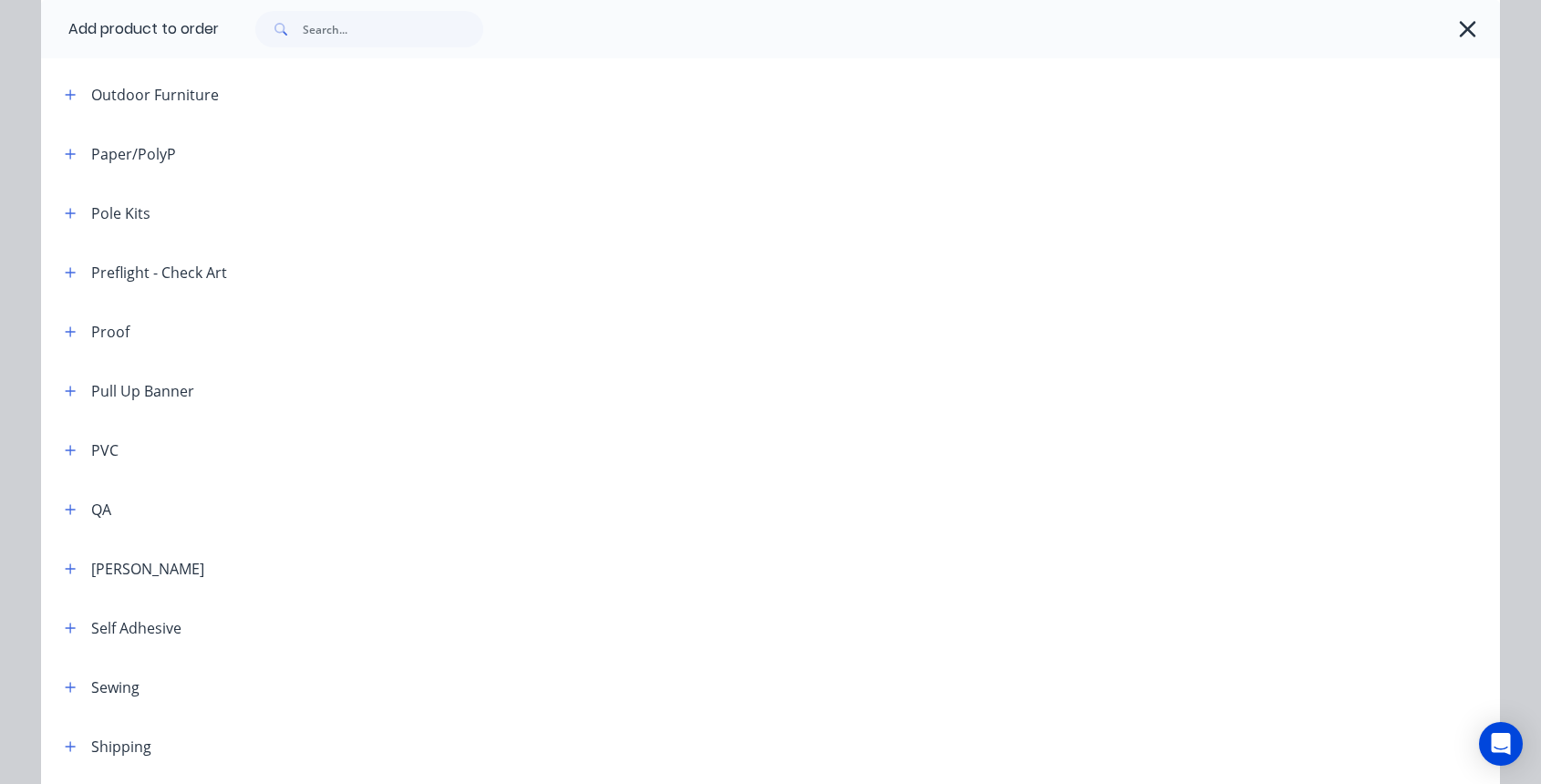
scroll to position [1747, 0]
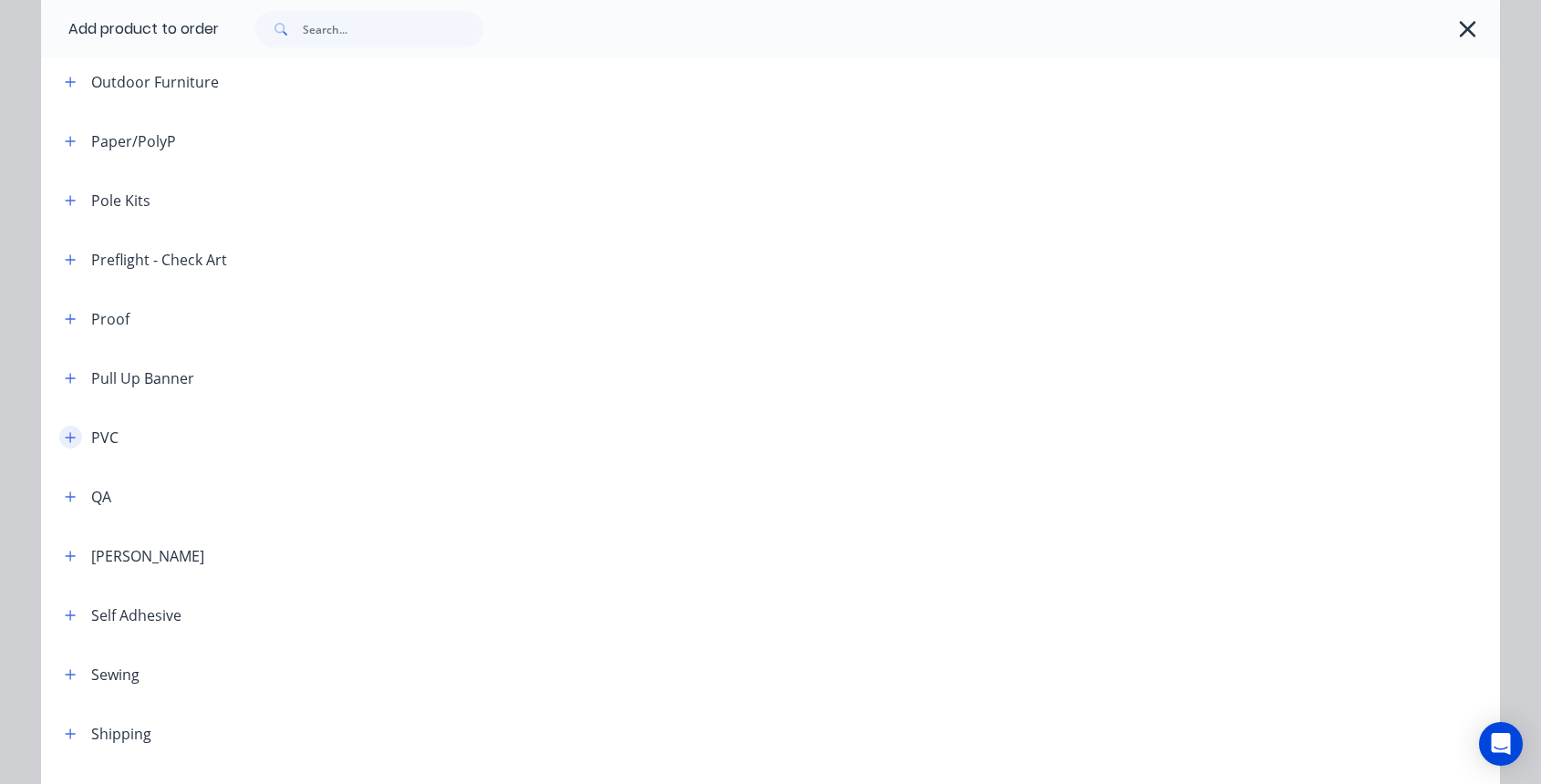
click at [65, 434] on icon "button" at bounding box center [70, 437] width 11 height 12
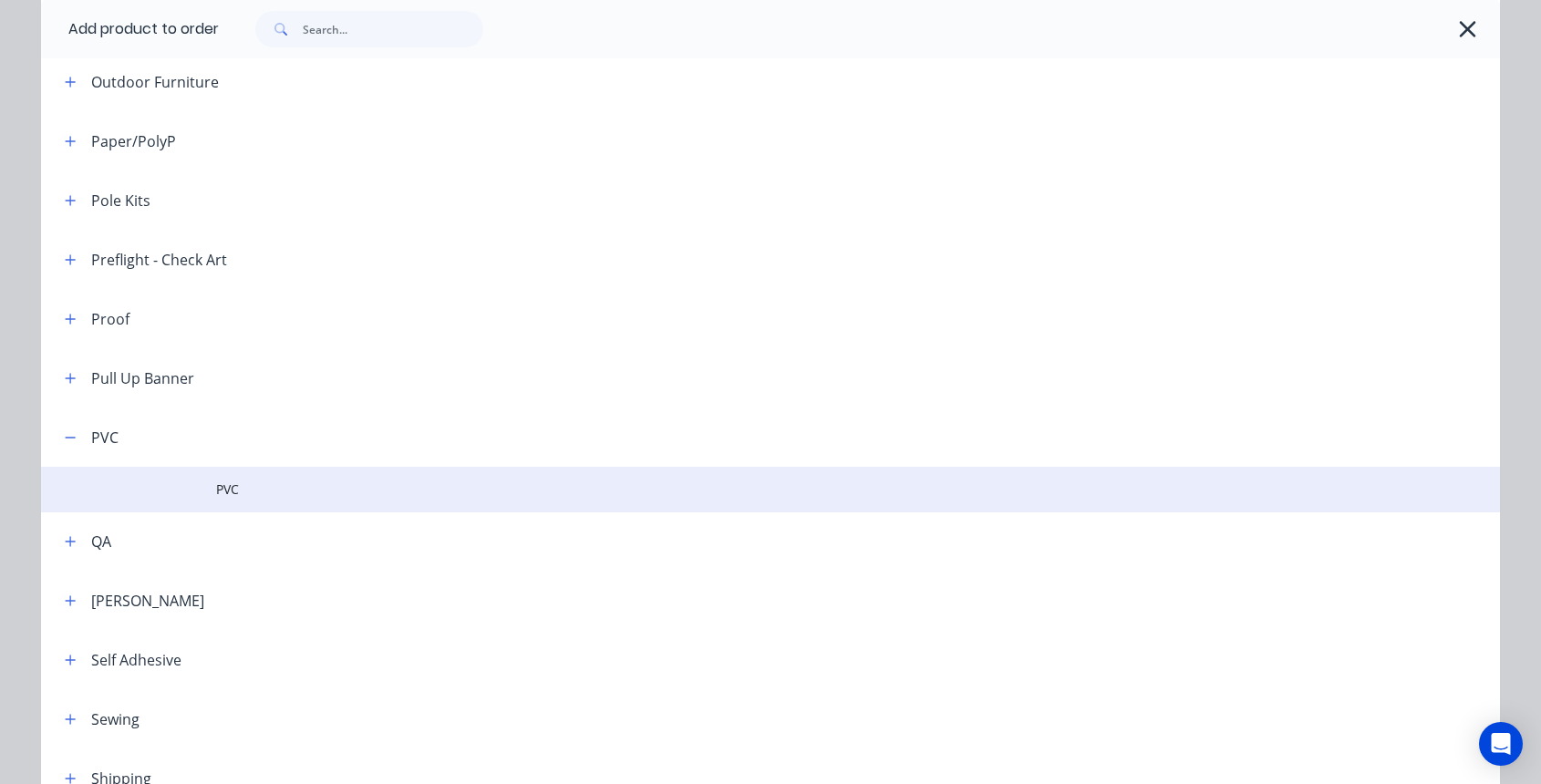
click at [223, 491] on span "PVC" at bounding box center [729, 488] width 1027 height 19
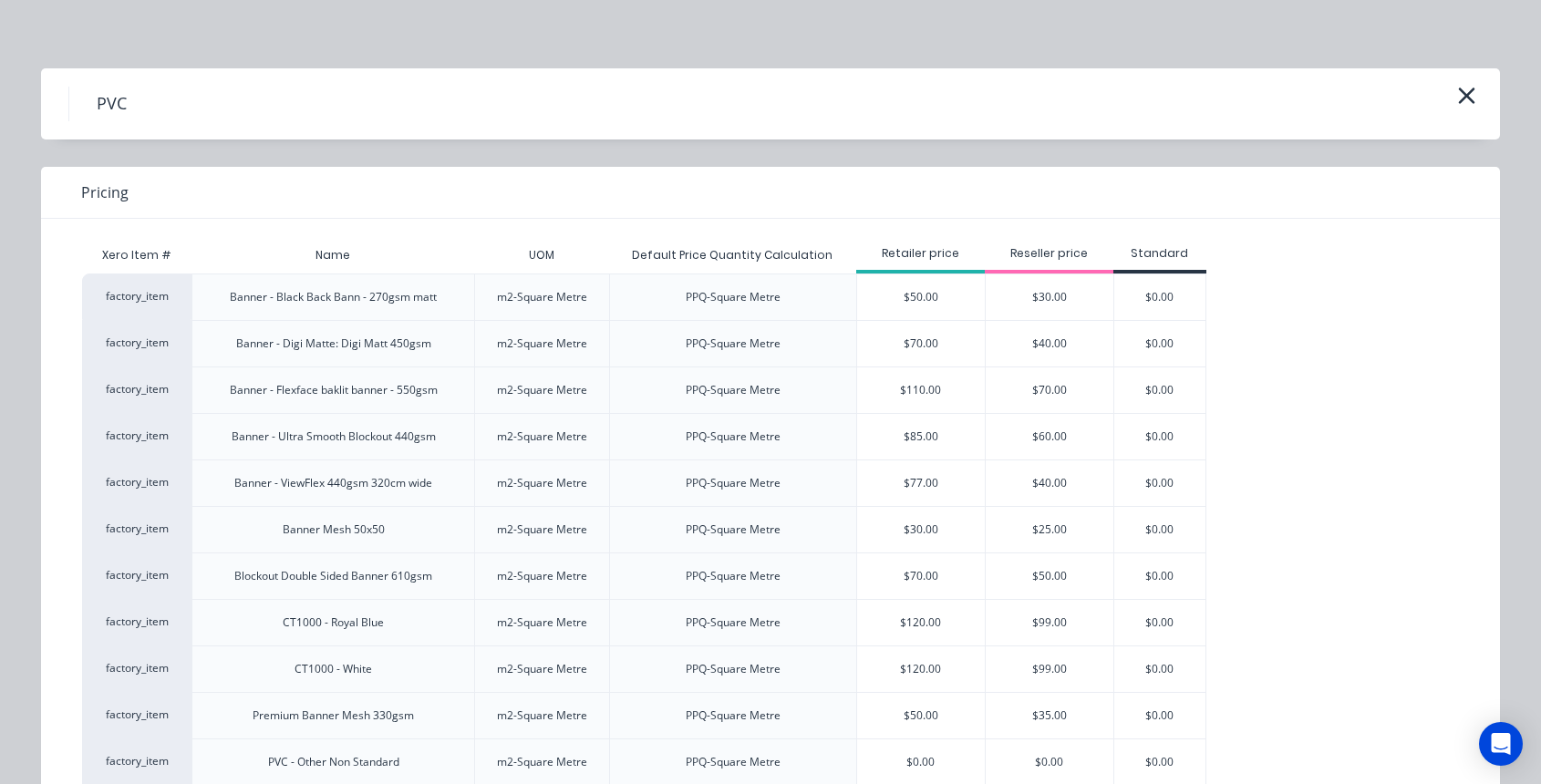
scroll to position [0, 0]
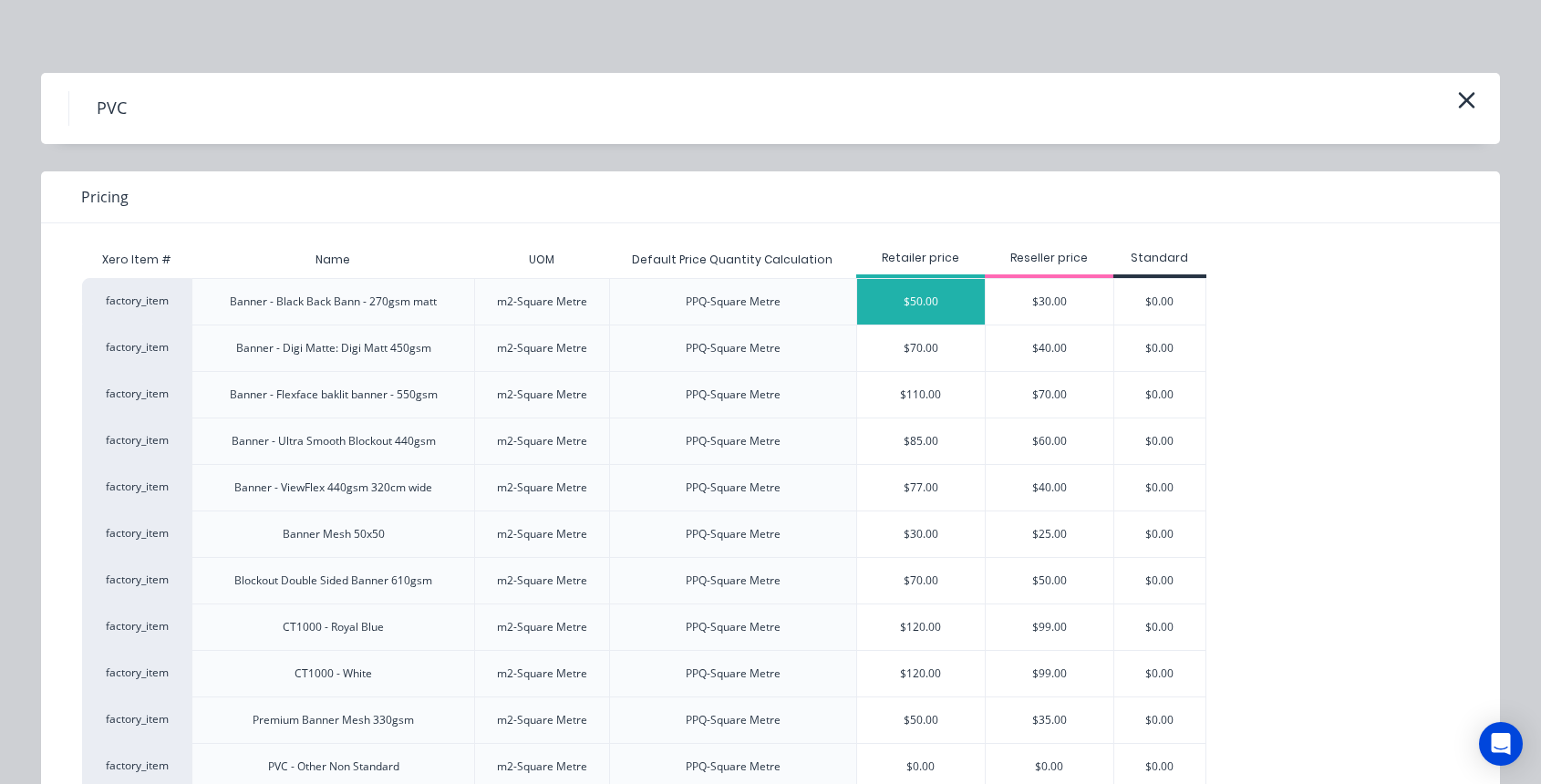
click at [935, 298] on div "$50.00" at bounding box center [920, 301] width 127 height 46
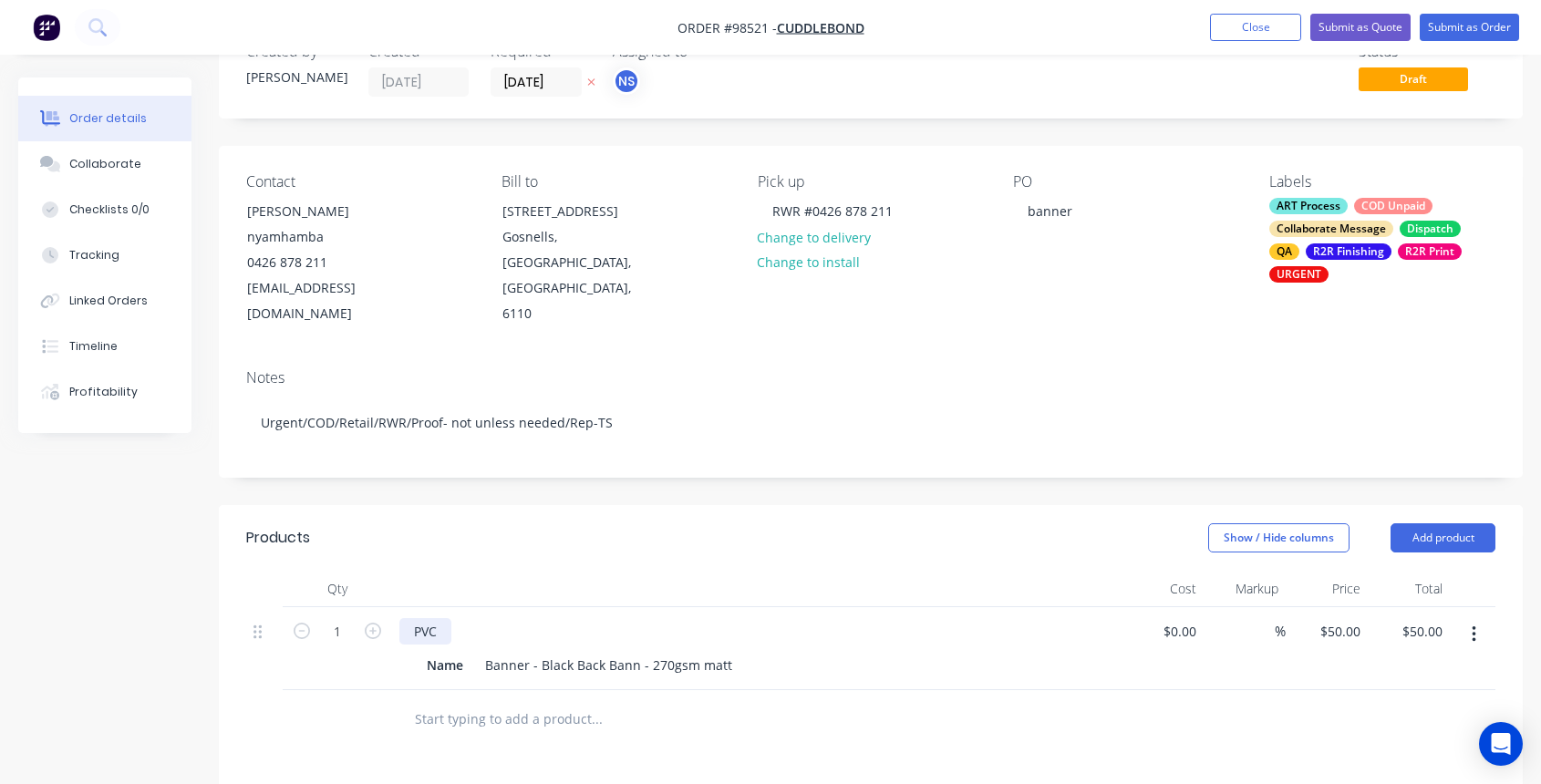
click at [438, 618] on div "PVC" at bounding box center [425, 631] width 52 height 27
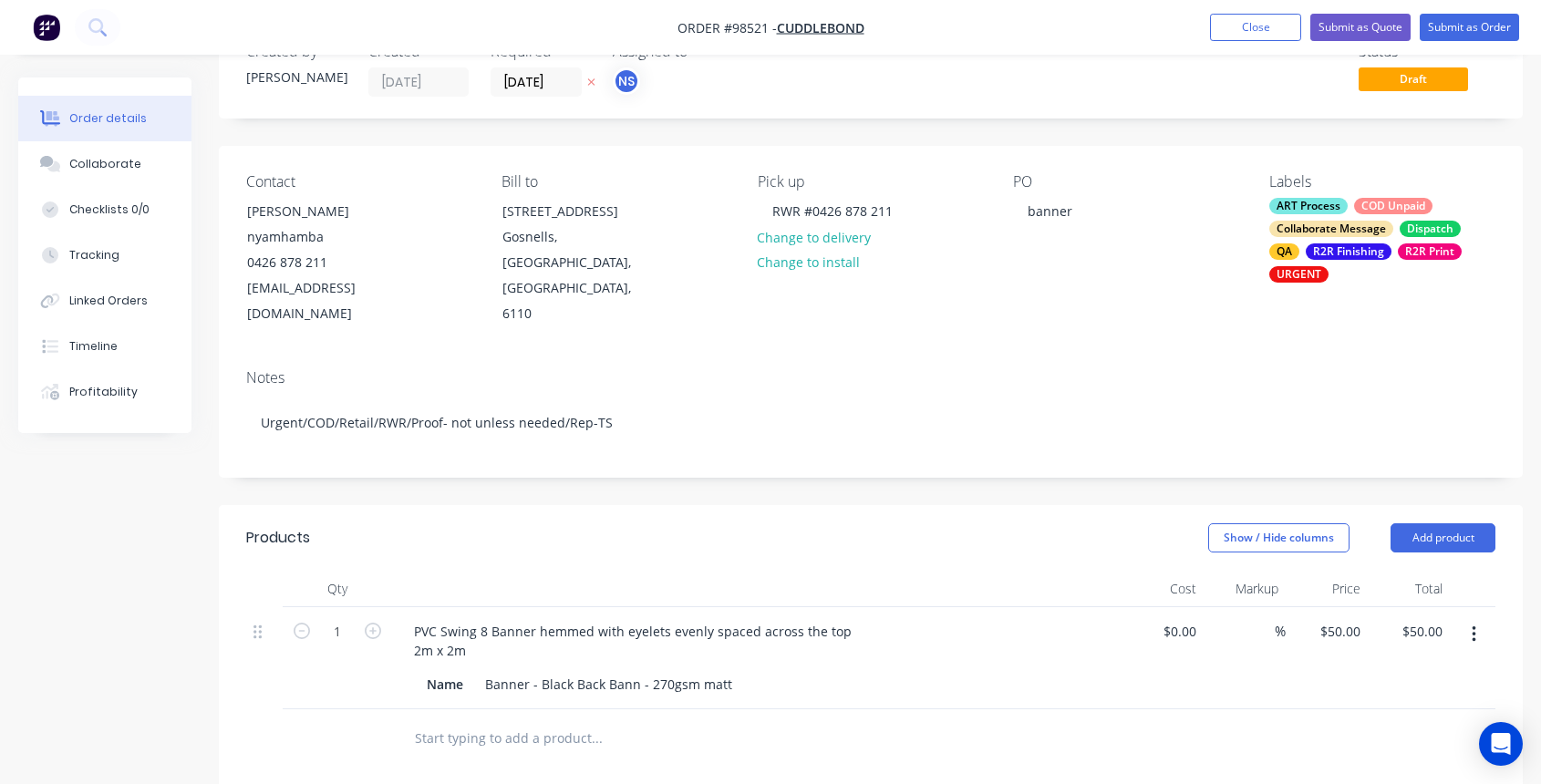
click at [525, 720] on input "text" at bounding box center [596, 738] width 365 height 36
click at [1413, 523] on button "Add product" at bounding box center [1442, 537] width 105 height 29
click at [457, 720] on div at bounding box center [465, 734] width 131 height 27
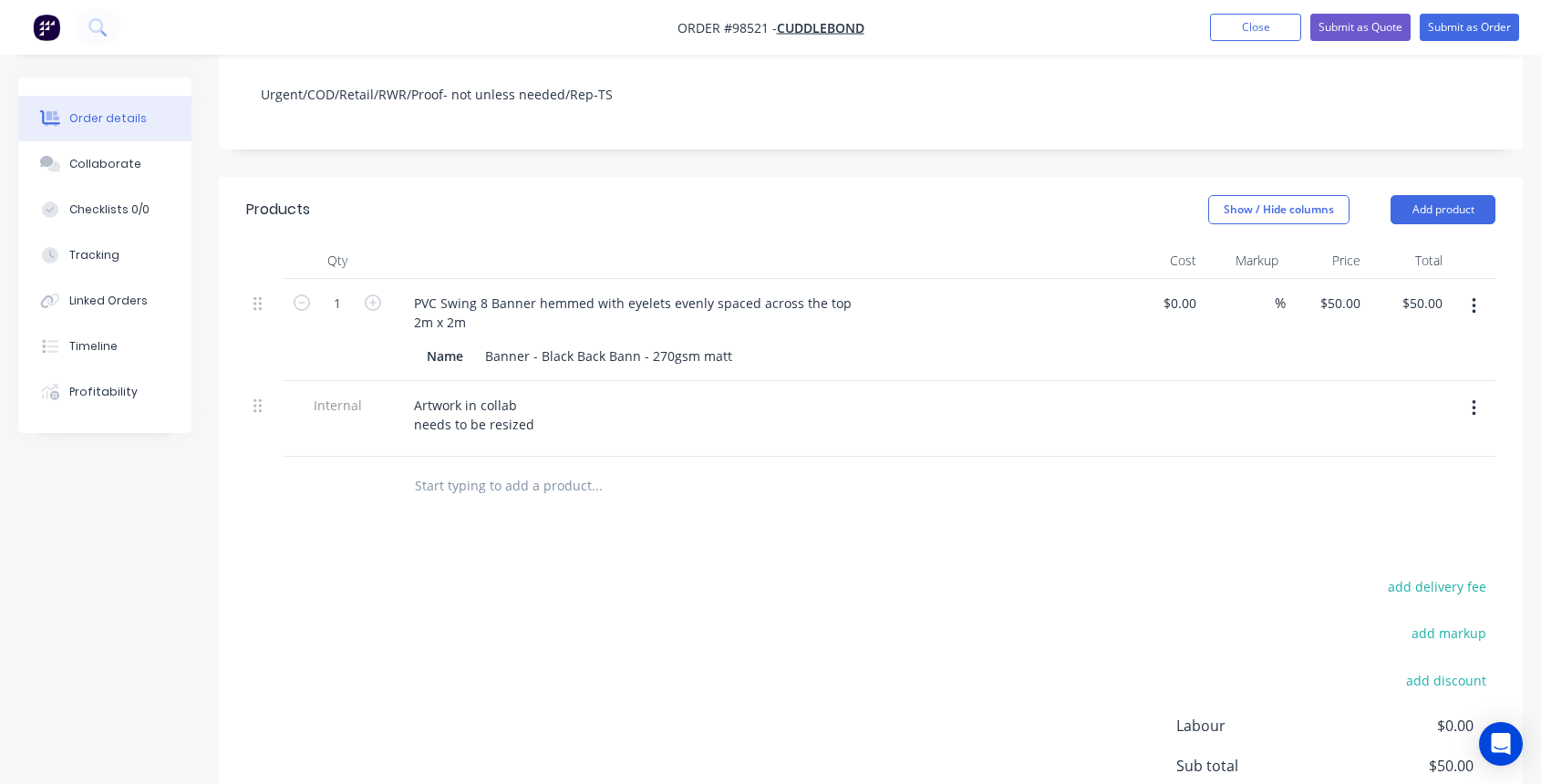
scroll to position [386, 0]
click at [478, 467] on input "text" at bounding box center [596, 485] width 365 height 36
click at [1332, 277] on div "50 $50.00" at bounding box center [1326, 328] width 82 height 102
type input "$259.00"
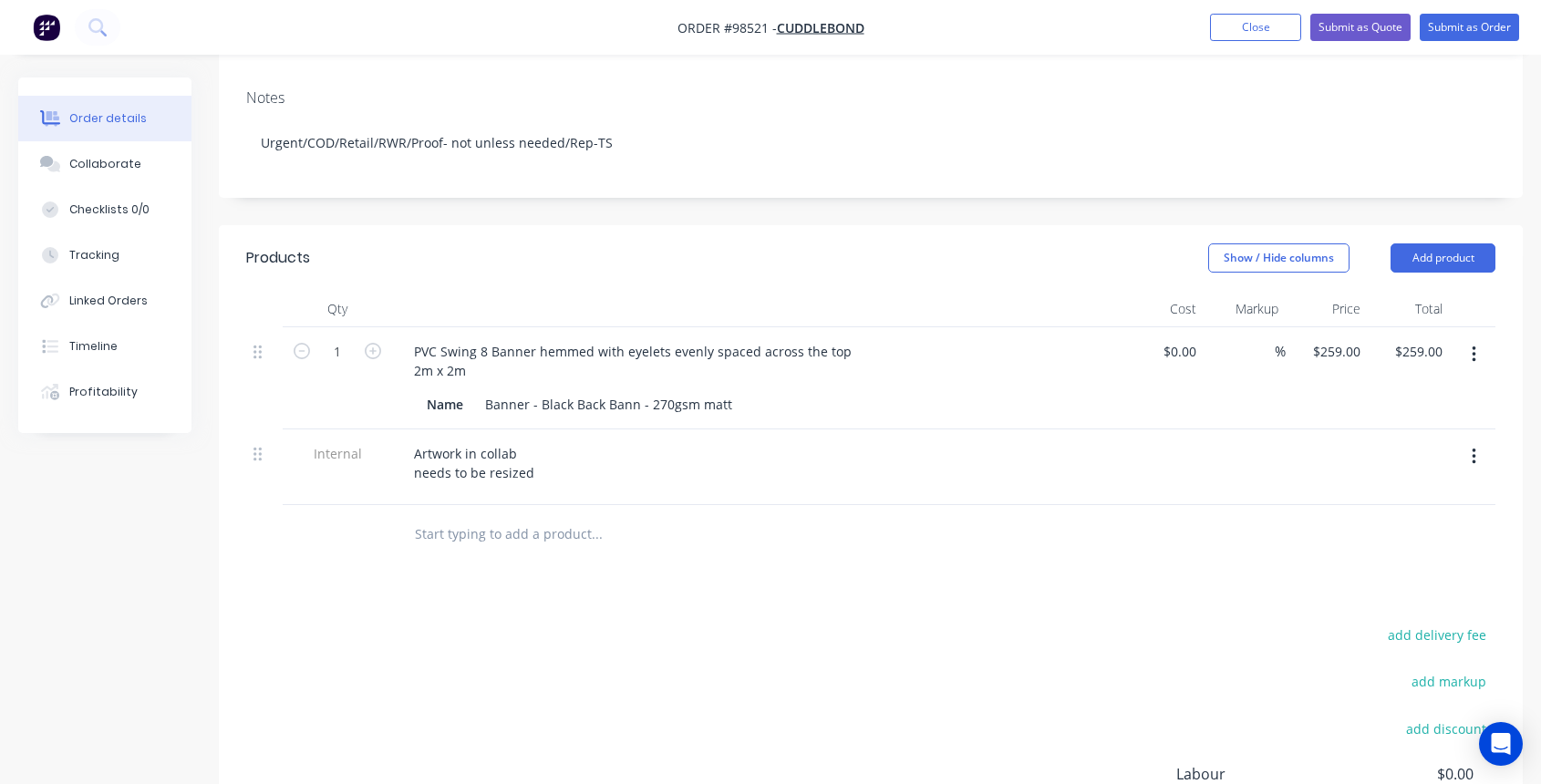
scroll to position [299, 0]
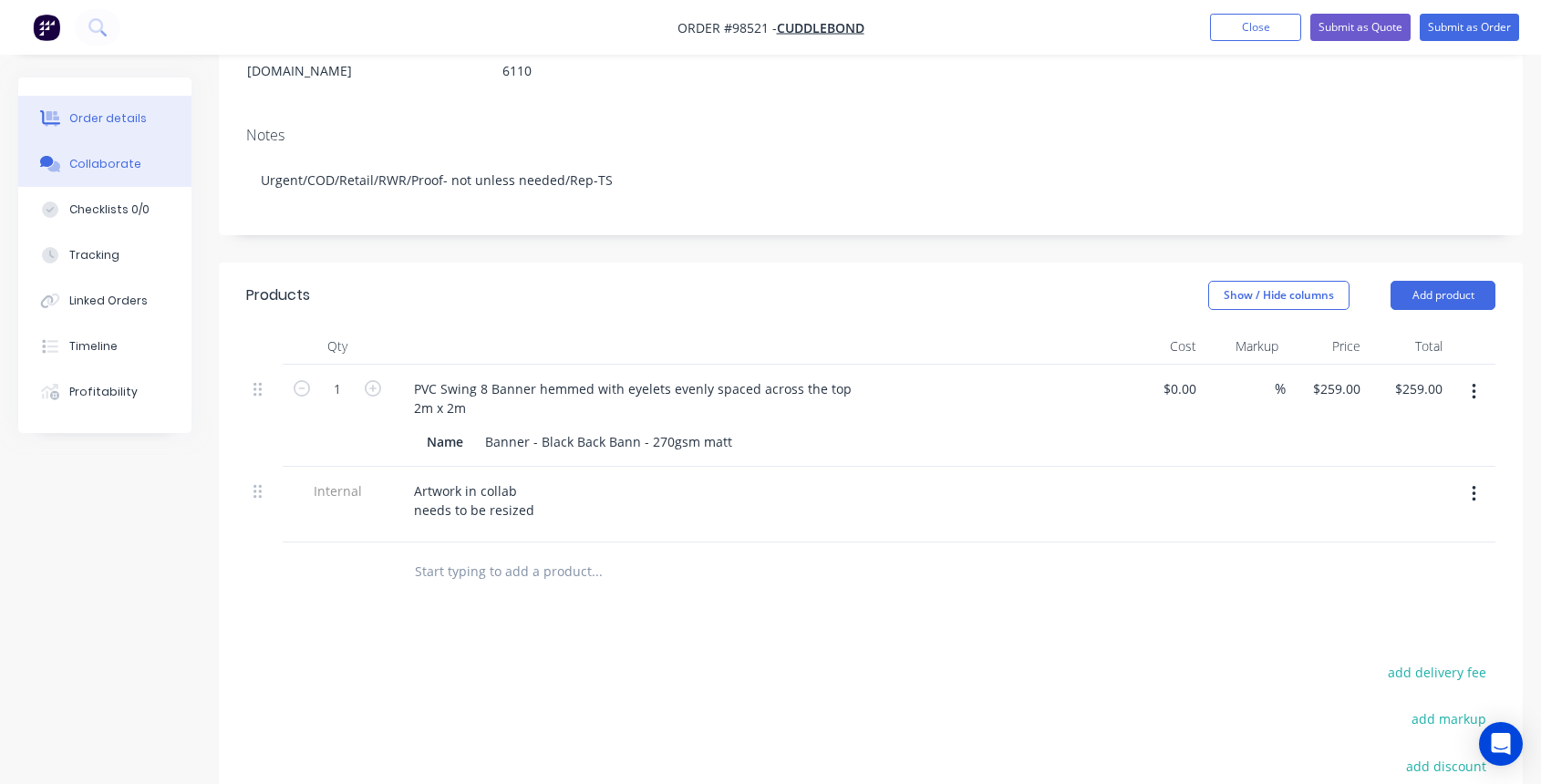
click at [96, 175] on button "Collaborate" at bounding box center [105, 164] width 173 height 46
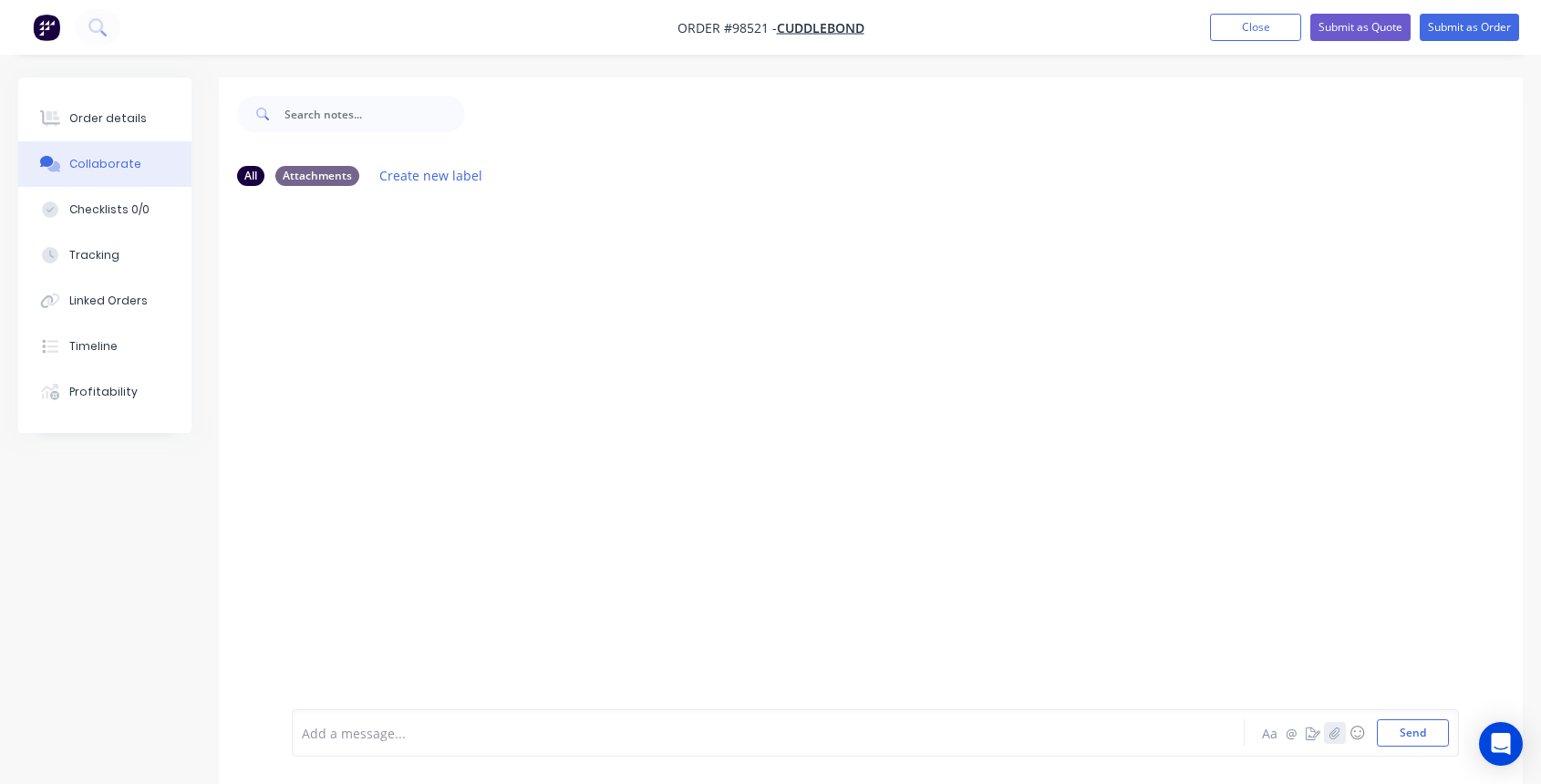
click at [1334, 732] on icon "button" at bounding box center [1335, 732] width 11 height 12
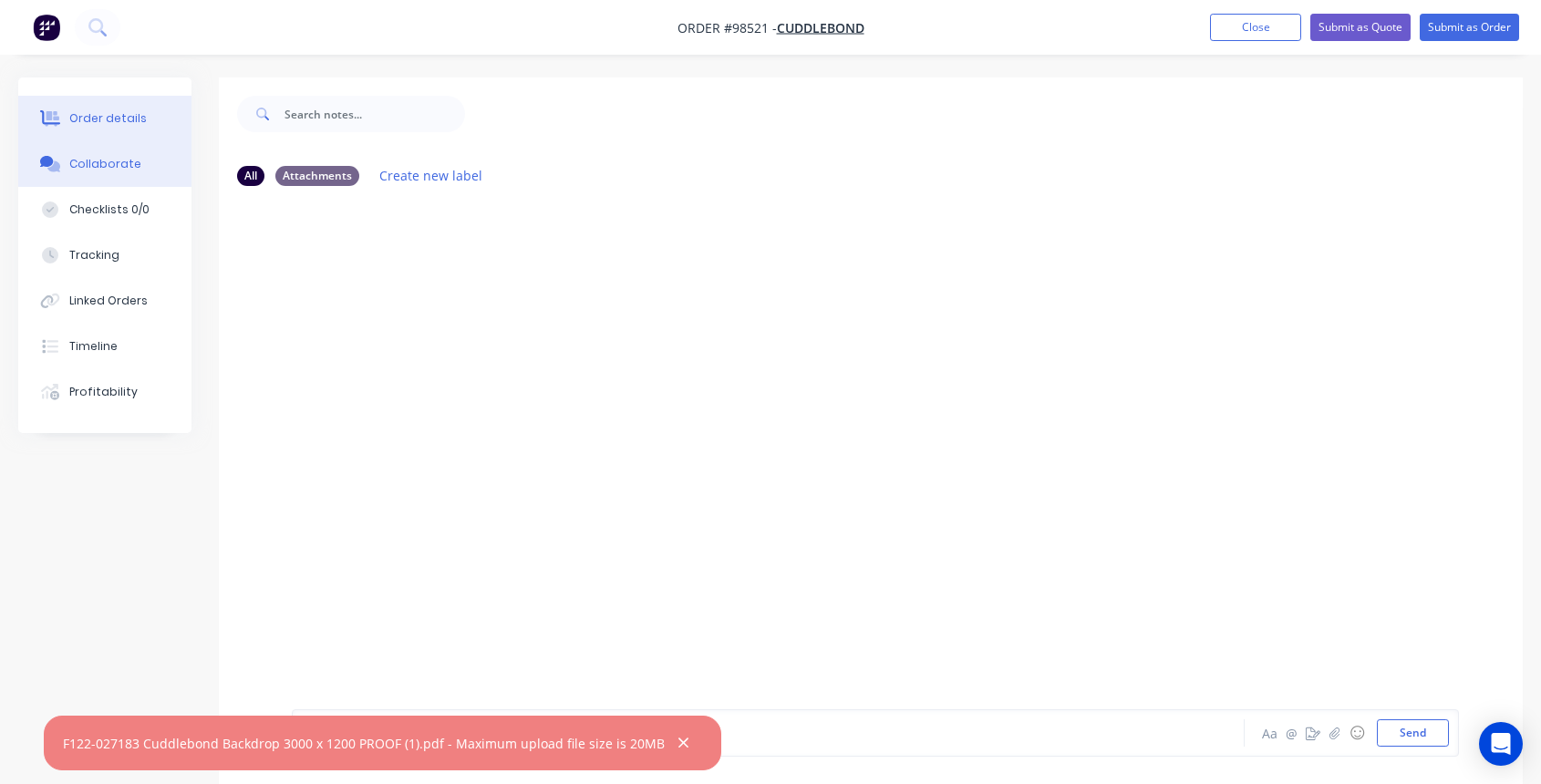
click at [101, 114] on div "Order details" at bounding box center [108, 118] width 78 height 16
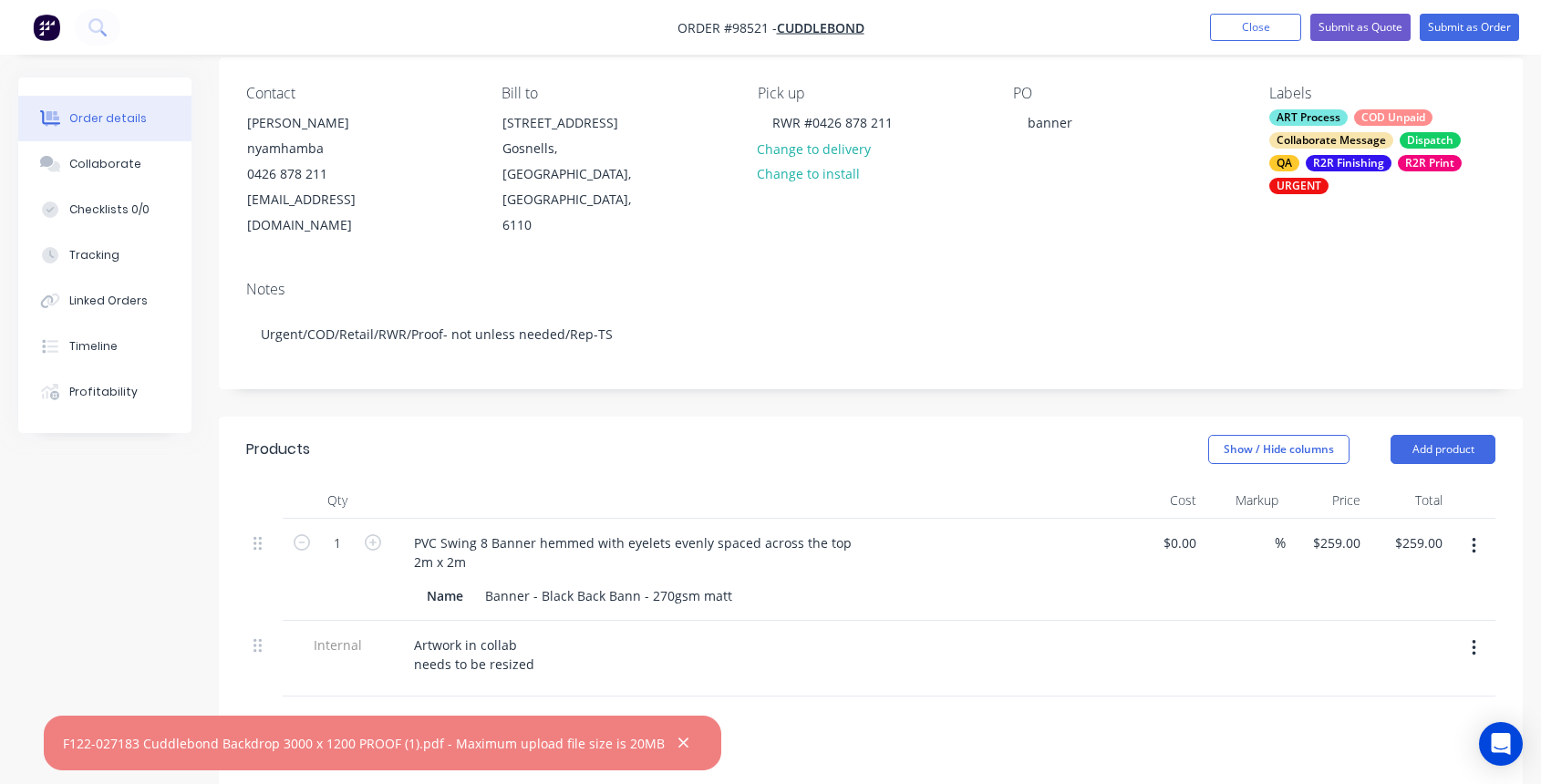
scroll to position [344, 0]
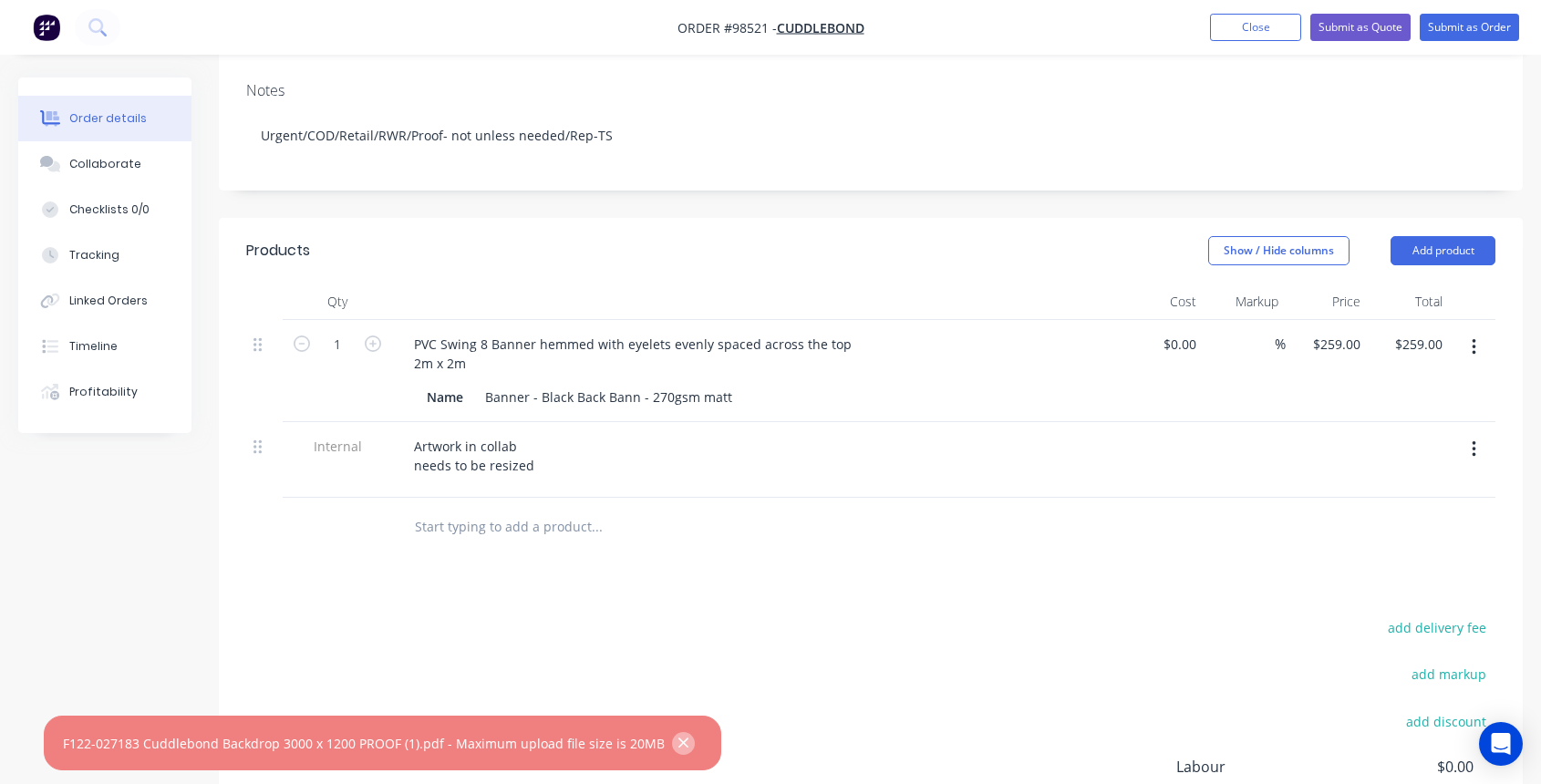
click at [677, 746] on icon "button" at bounding box center [683, 742] width 11 height 16
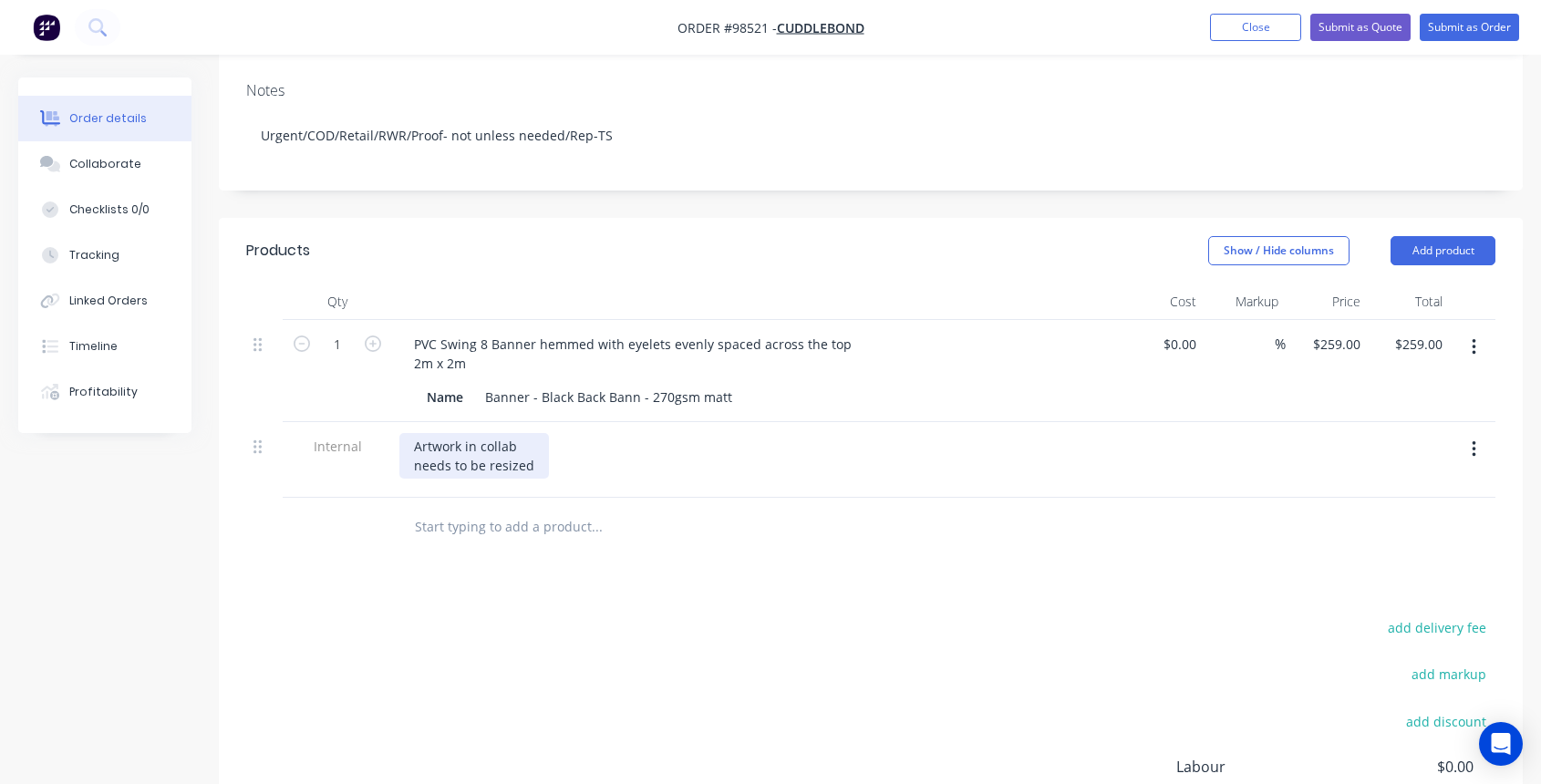
click at [512, 432] on div "Artwork in collab needs to be resized" at bounding box center [473, 455] width 149 height 46
click at [481, 432] on div "Artwork - needs to be resized" at bounding box center [473, 455] width 149 height 46
click at [536, 432] on div "Artwork - Incoming Art - Tash - F122-027183 needs to be resized" at bounding box center [547, 455] width 295 height 46
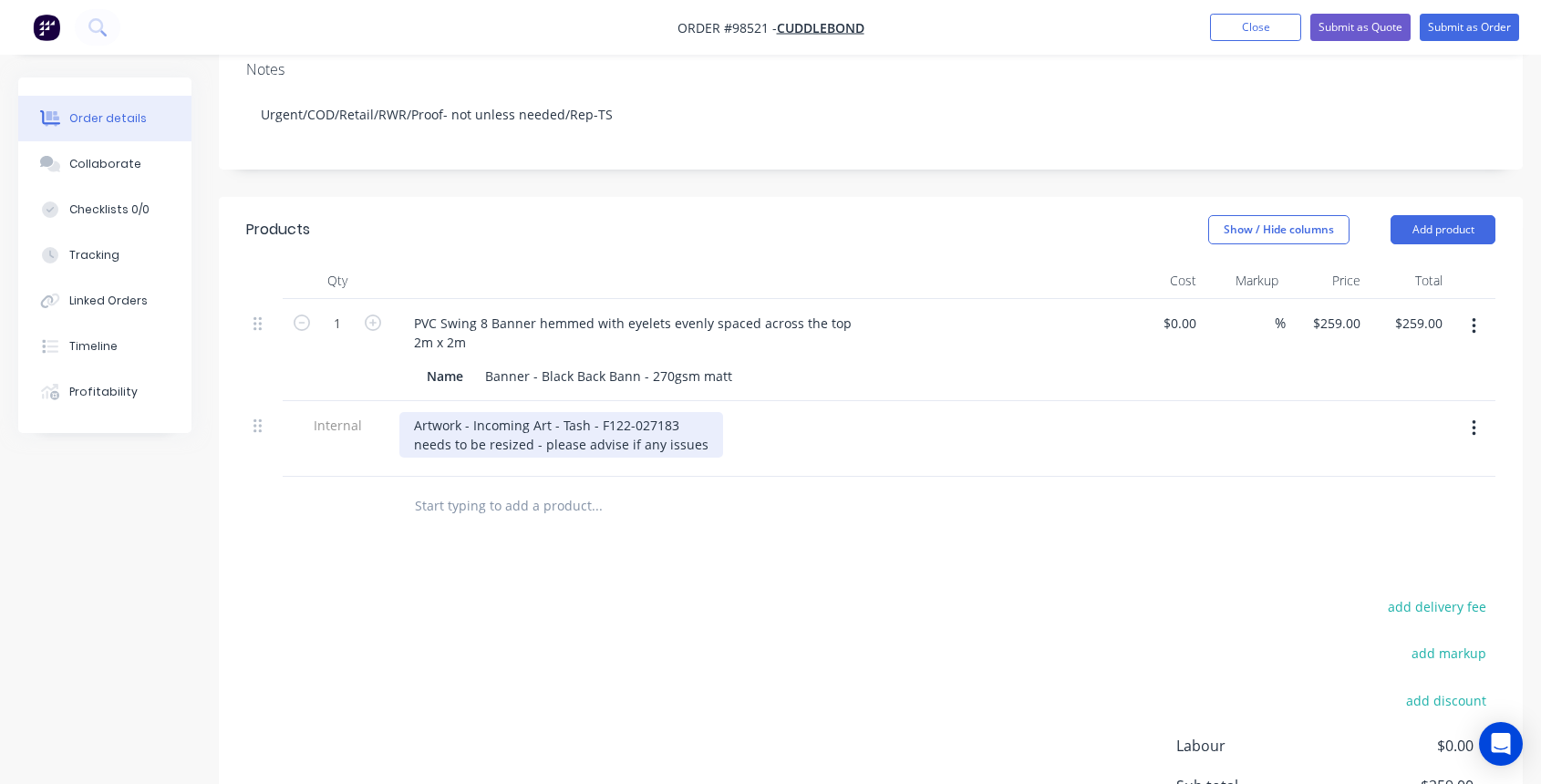
scroll to position [0, 0]
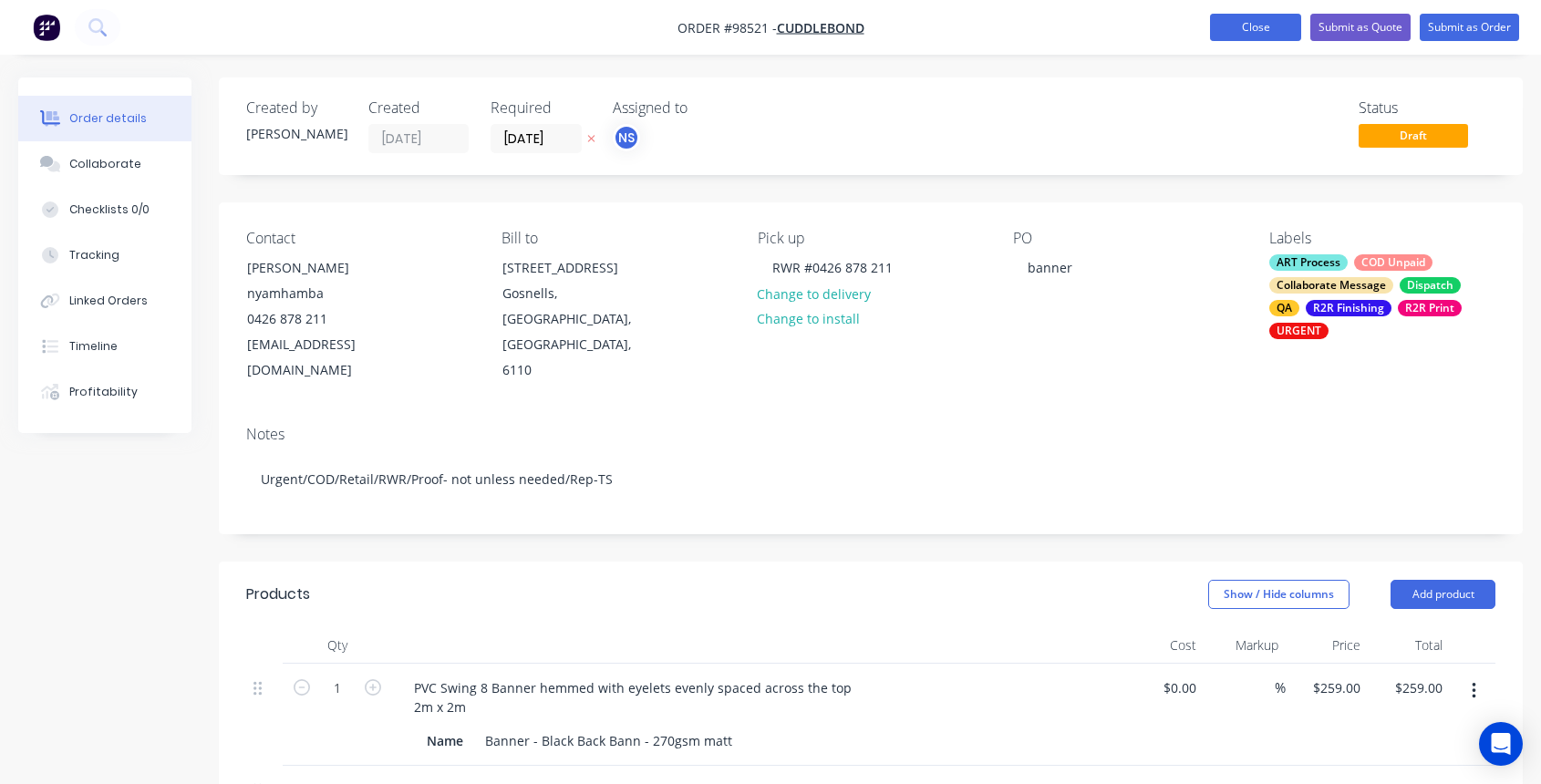
click at [1254, 29] on button "Close" at bounding box center [1255, 27] width 91 height 28
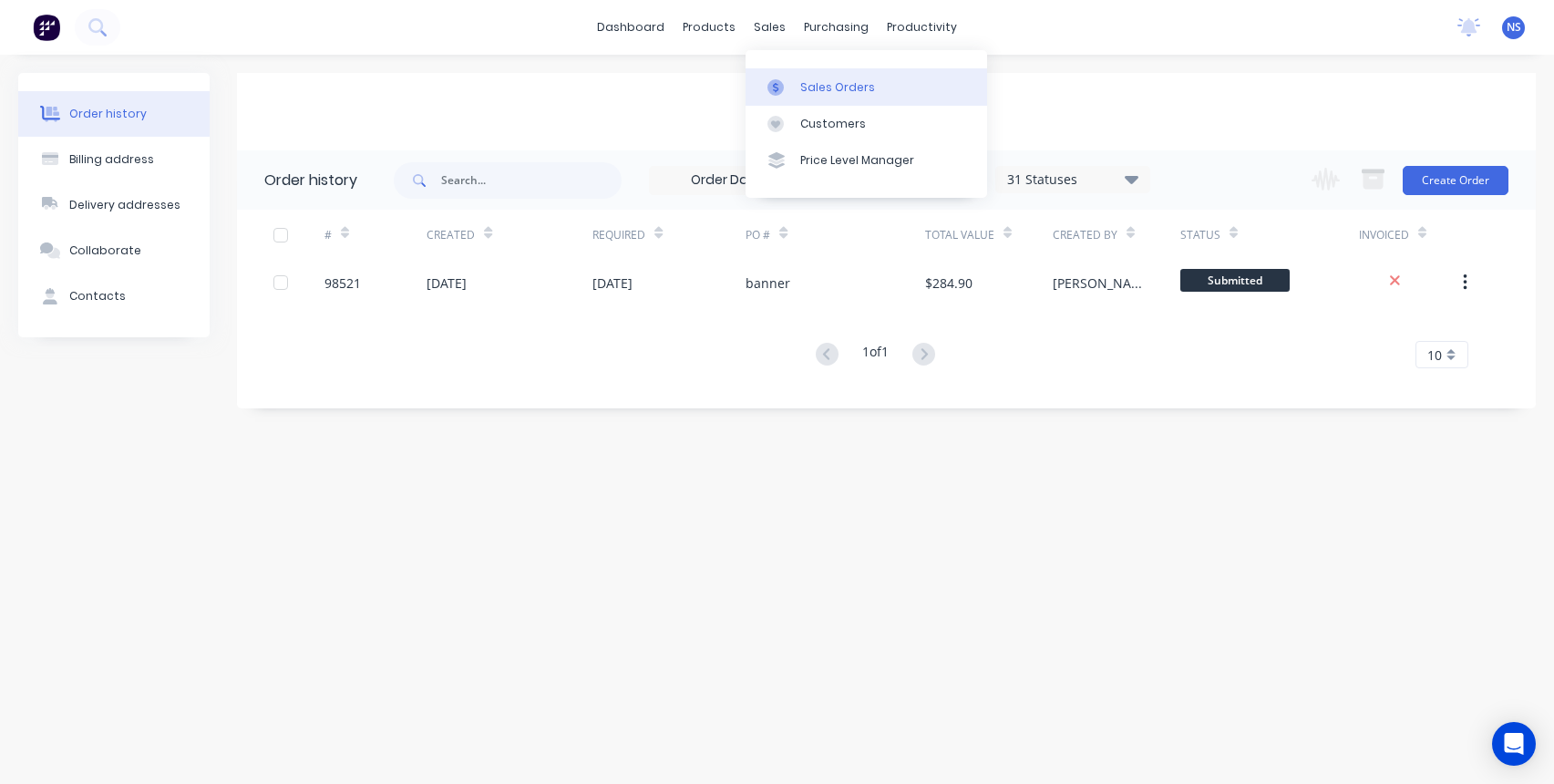
click at [823, 86] on div "Sales Orders" at bounding box center [837, 86] width 75 height 16
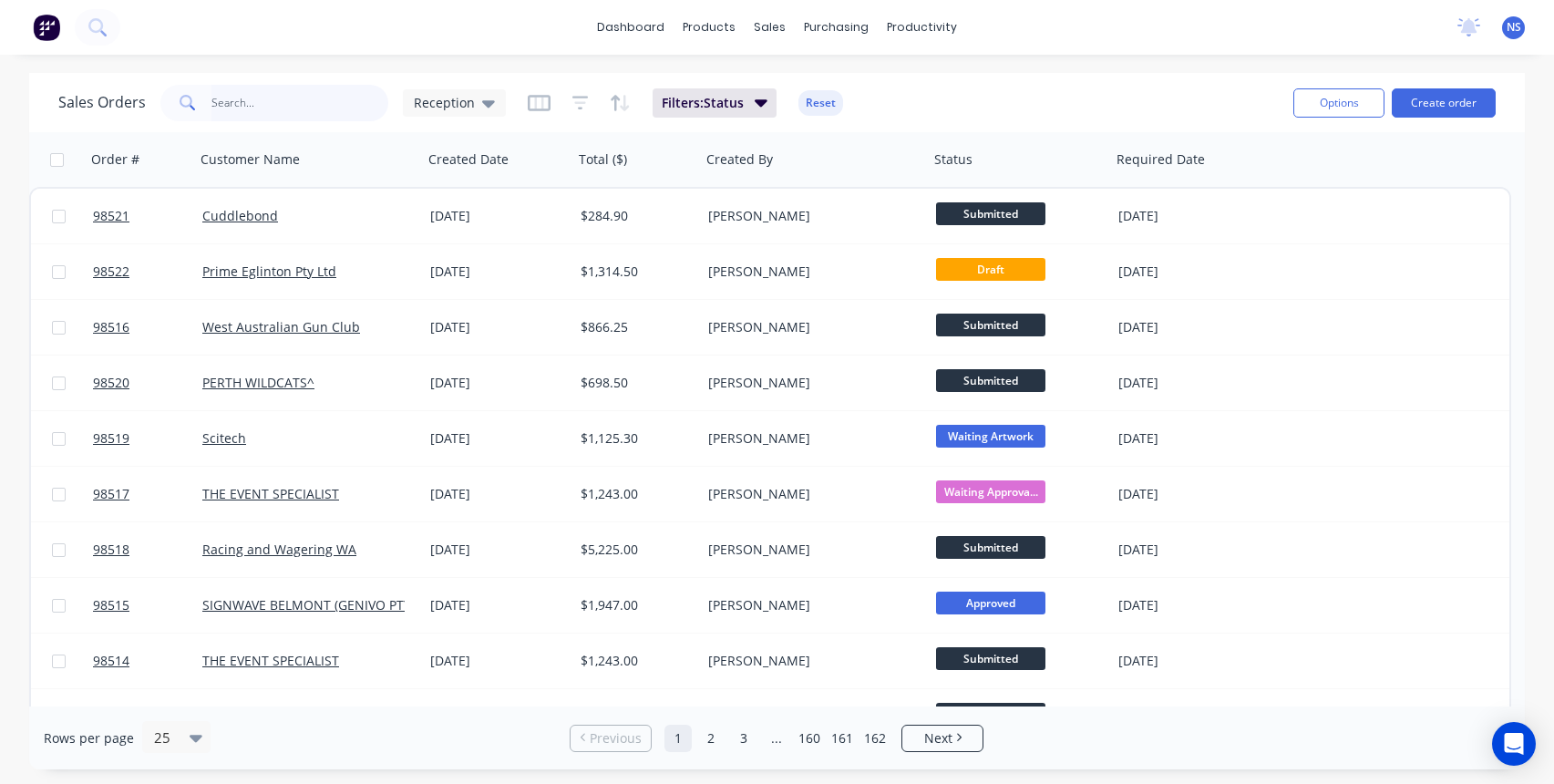
click at [262, 113] on input "text" at bounding box center [299, 103] width 178 height 36
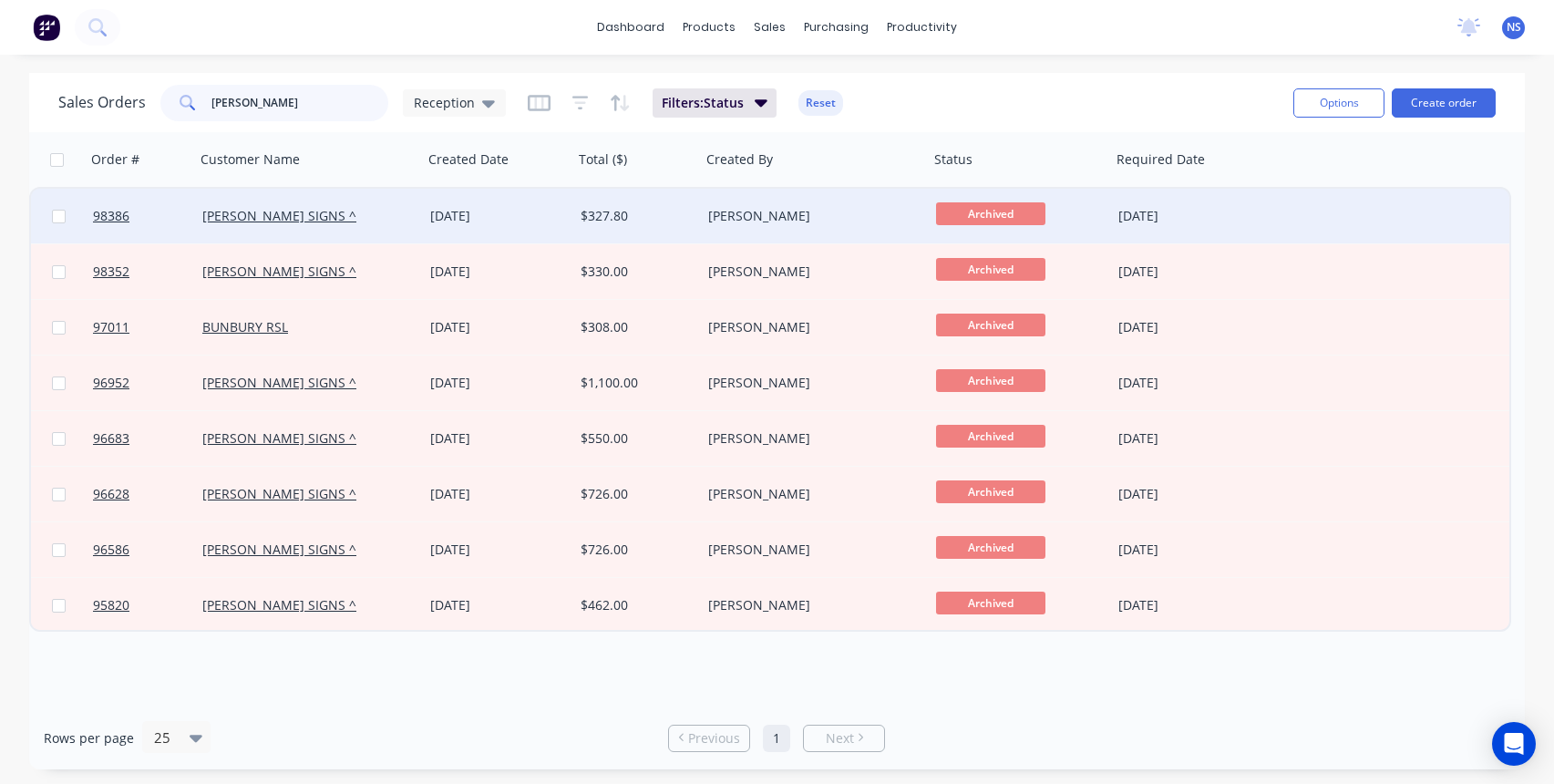
type input "[PERSON_NAME]"
click at [353, 218] on div "[PERSON_NAME] SIGNS ^" at bounding box center [303, 216] width 202 height 18
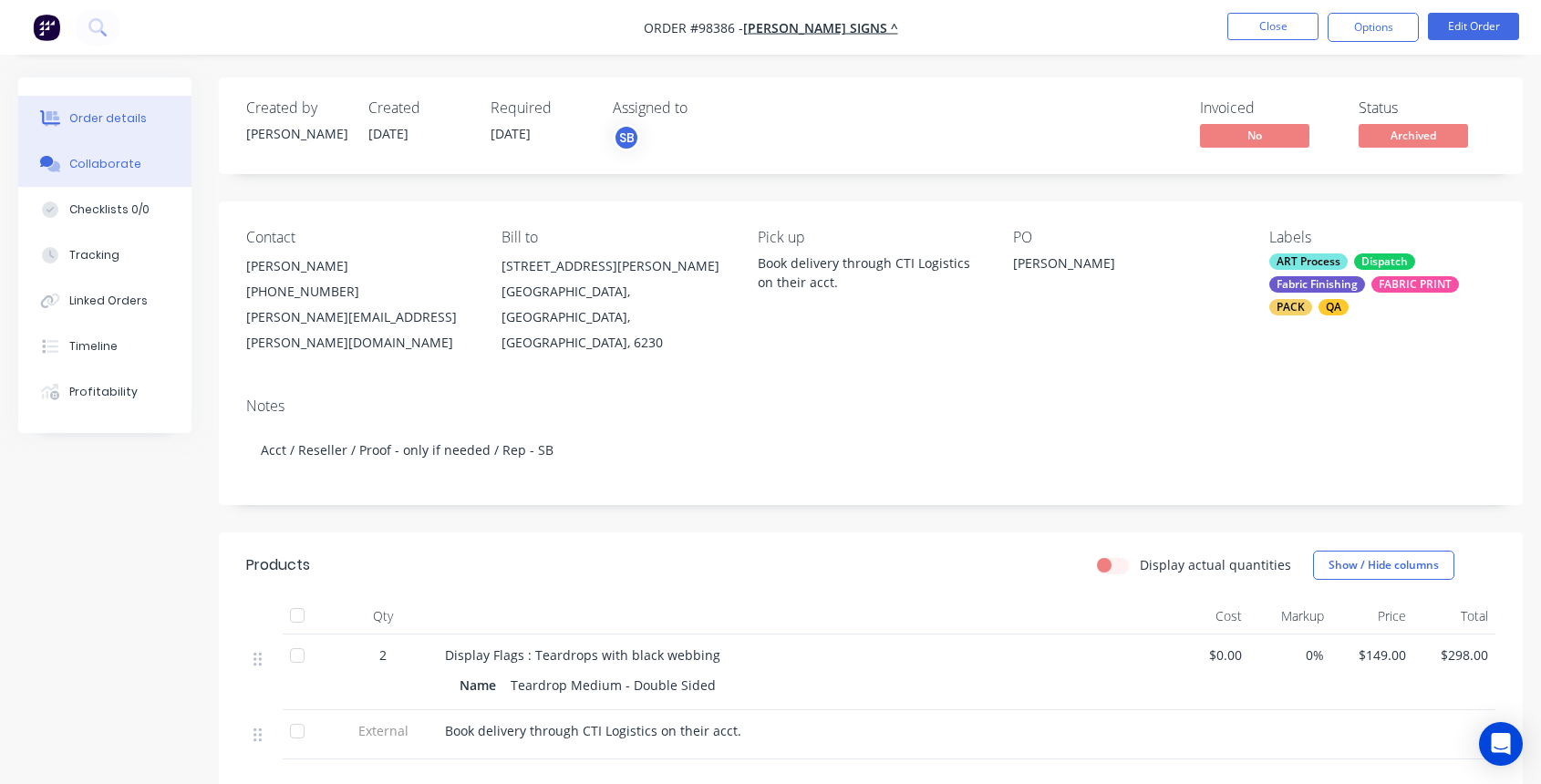
click at [110, 166] on div "Collaborate" at bounding box center [106, 163] width 72 height 16
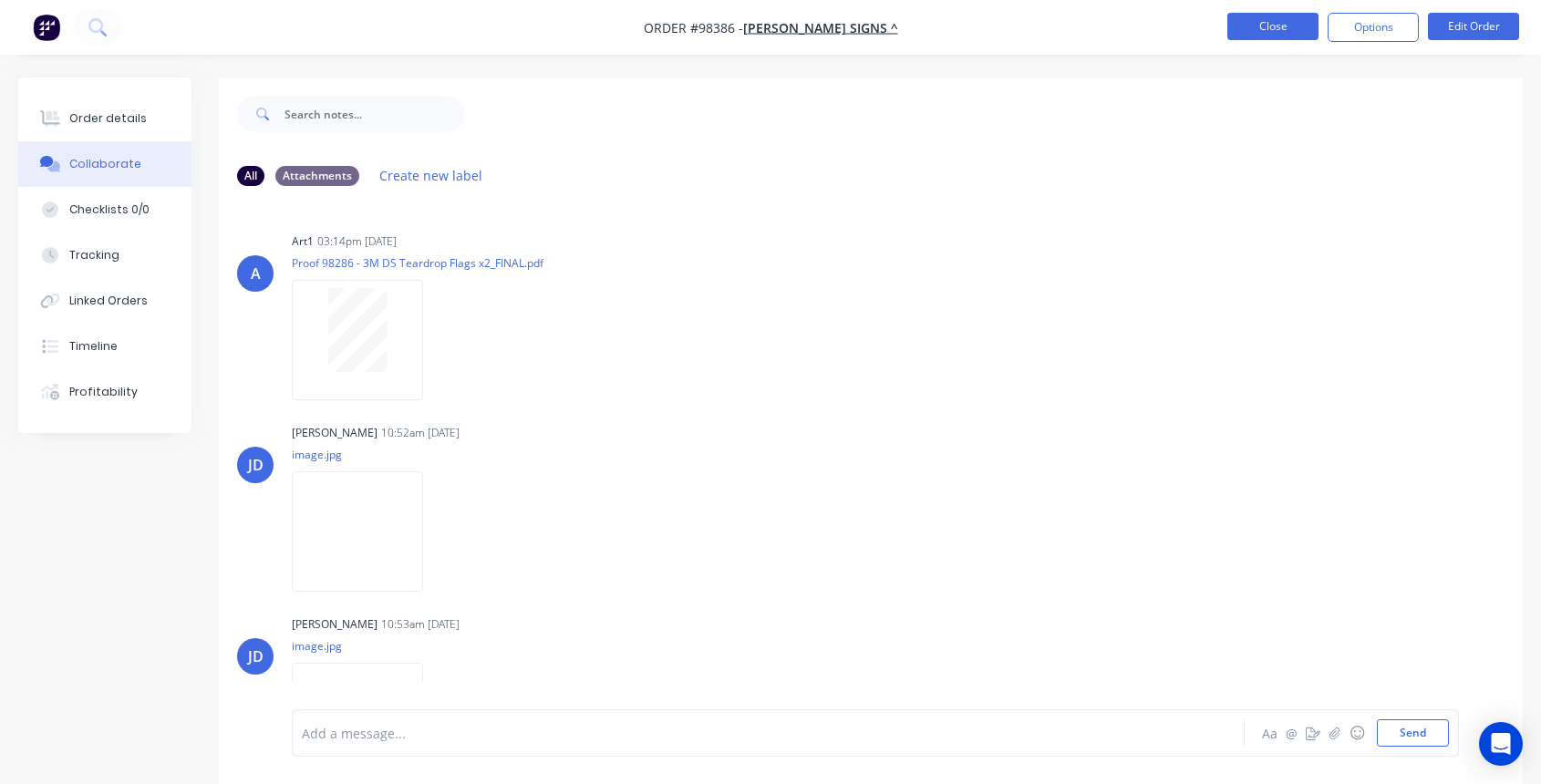
click at [1279, 22] on button "Close" at bounding box center [1273, 26] width 91 height 28
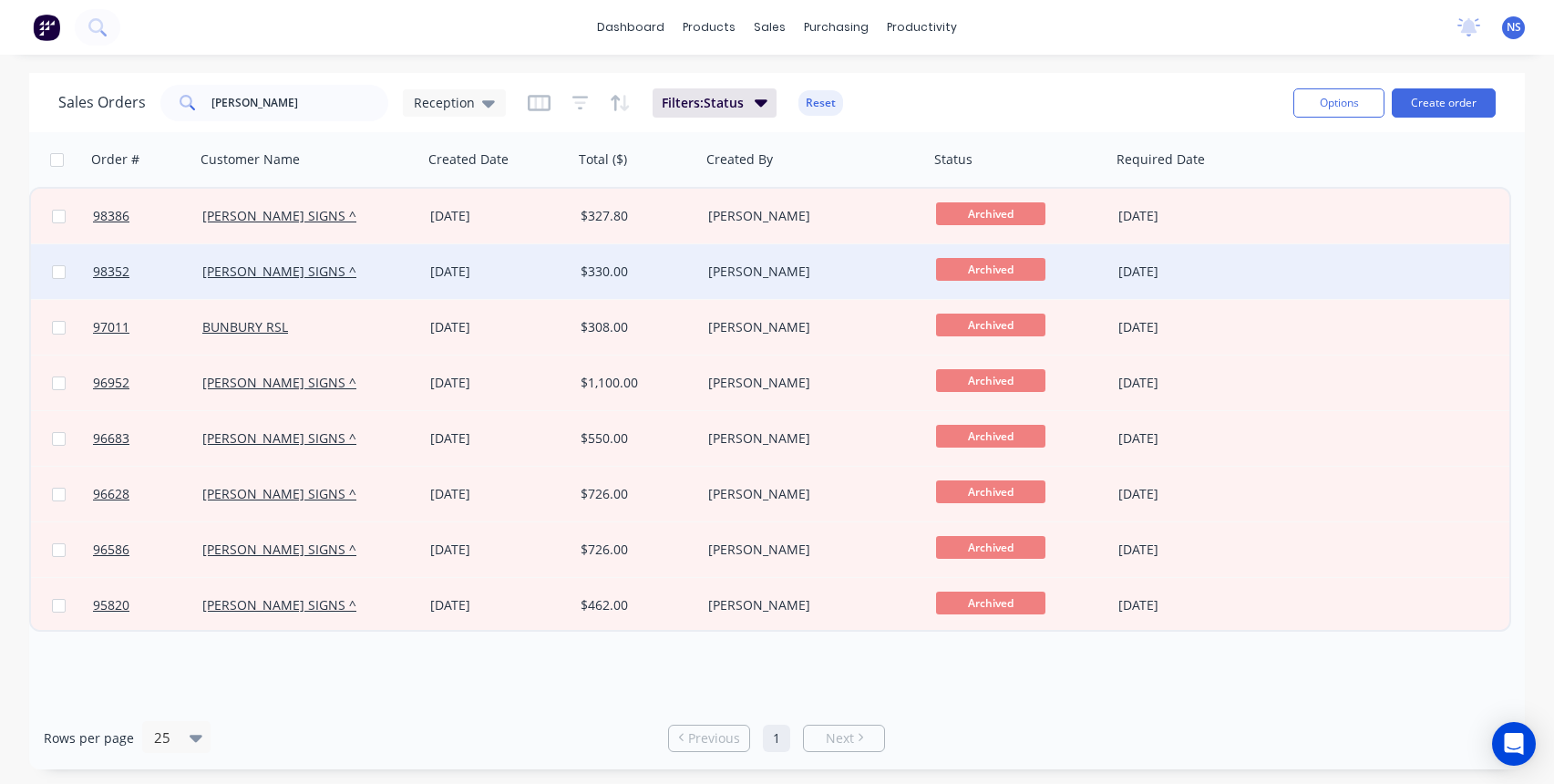
click at [387, 268] on div "[PERSON_NAME] SIGNS ^" at bounding box center [303, 271] width 202 height 18
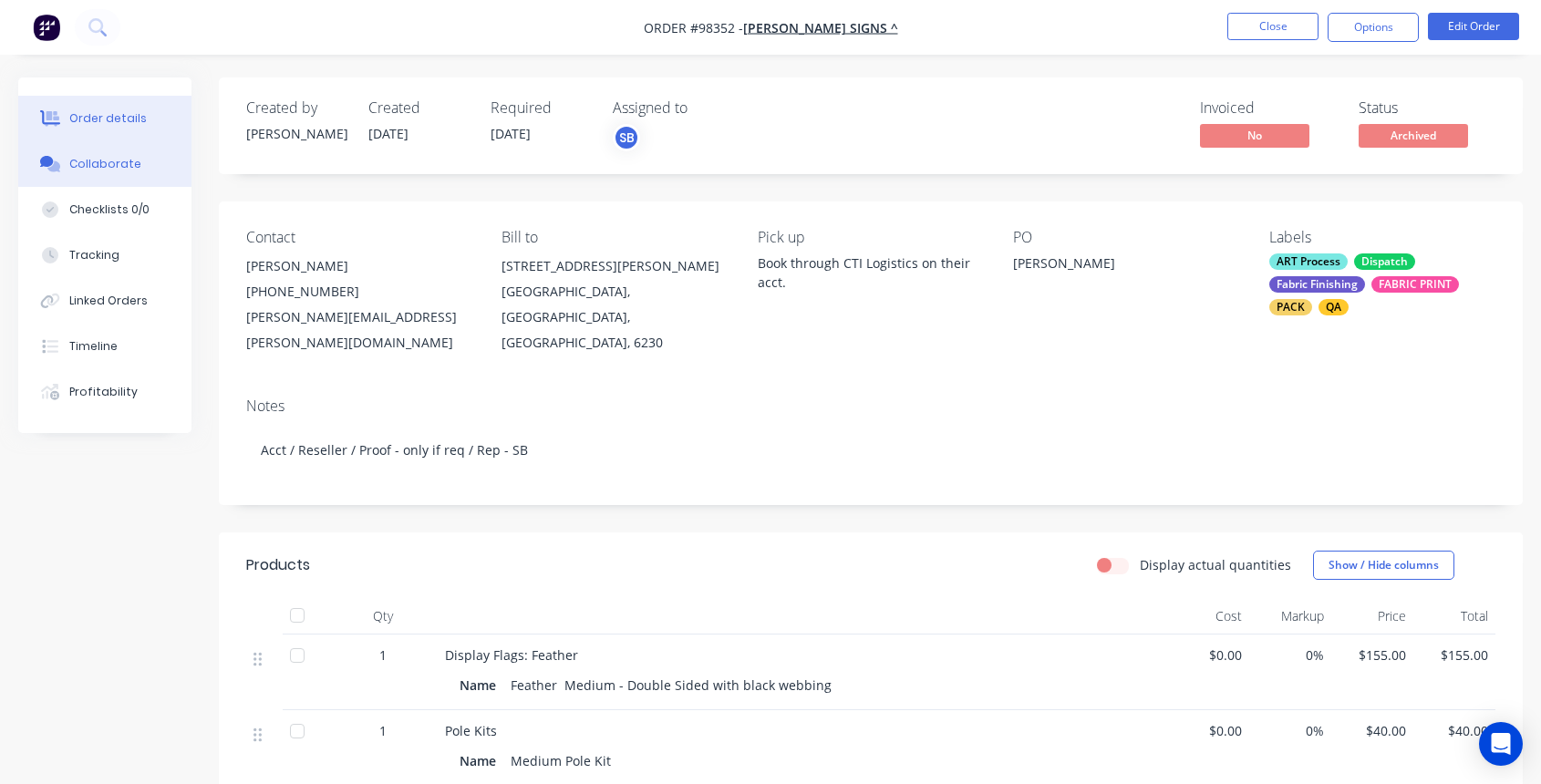
click at [92, 163] on div "Collaborate" at bounding box center [106, 163] width 72 height 16
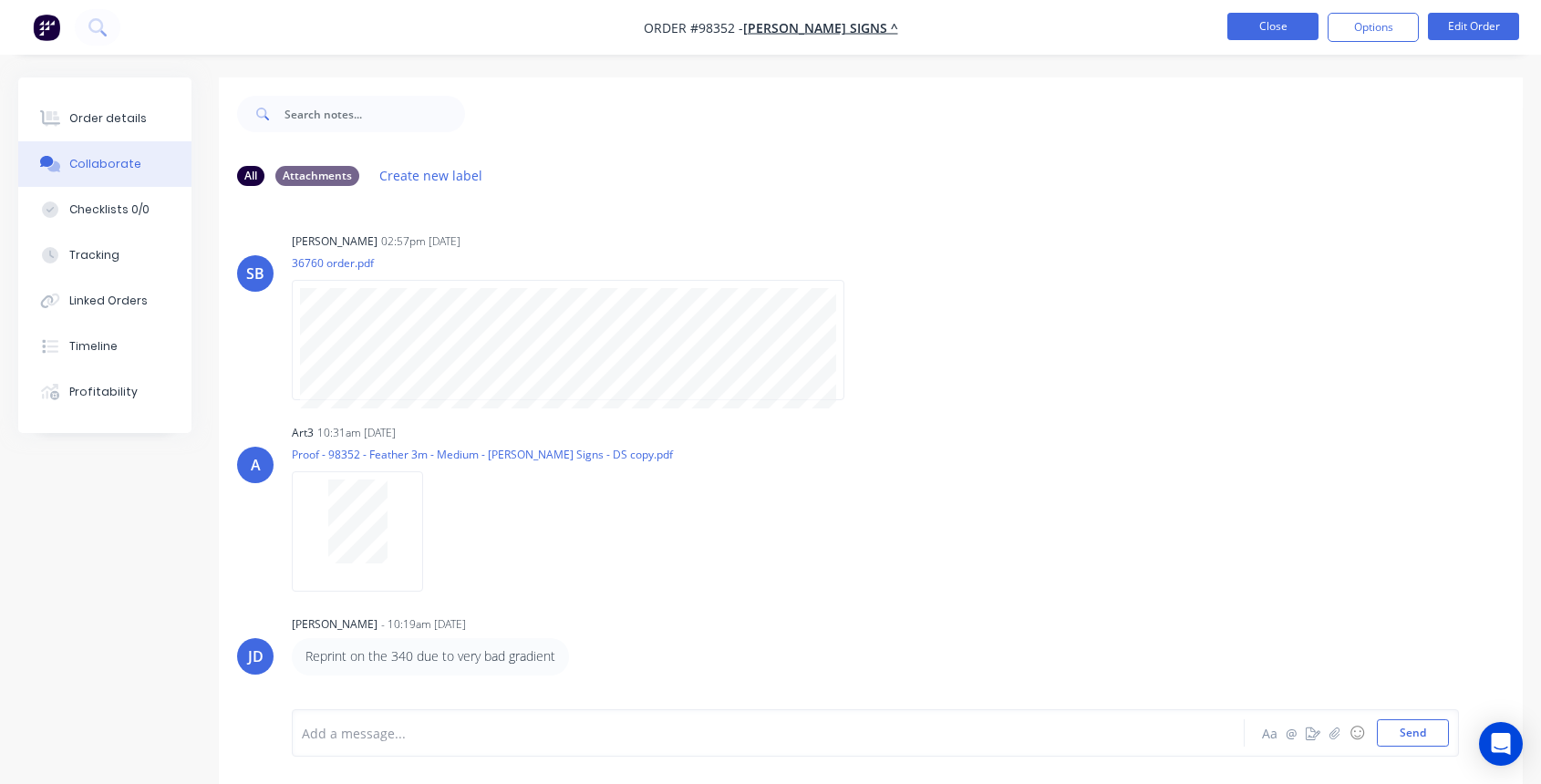
click at [1261, 25] on button "Close" at bounding box center [1273, 26] width 91 height 28
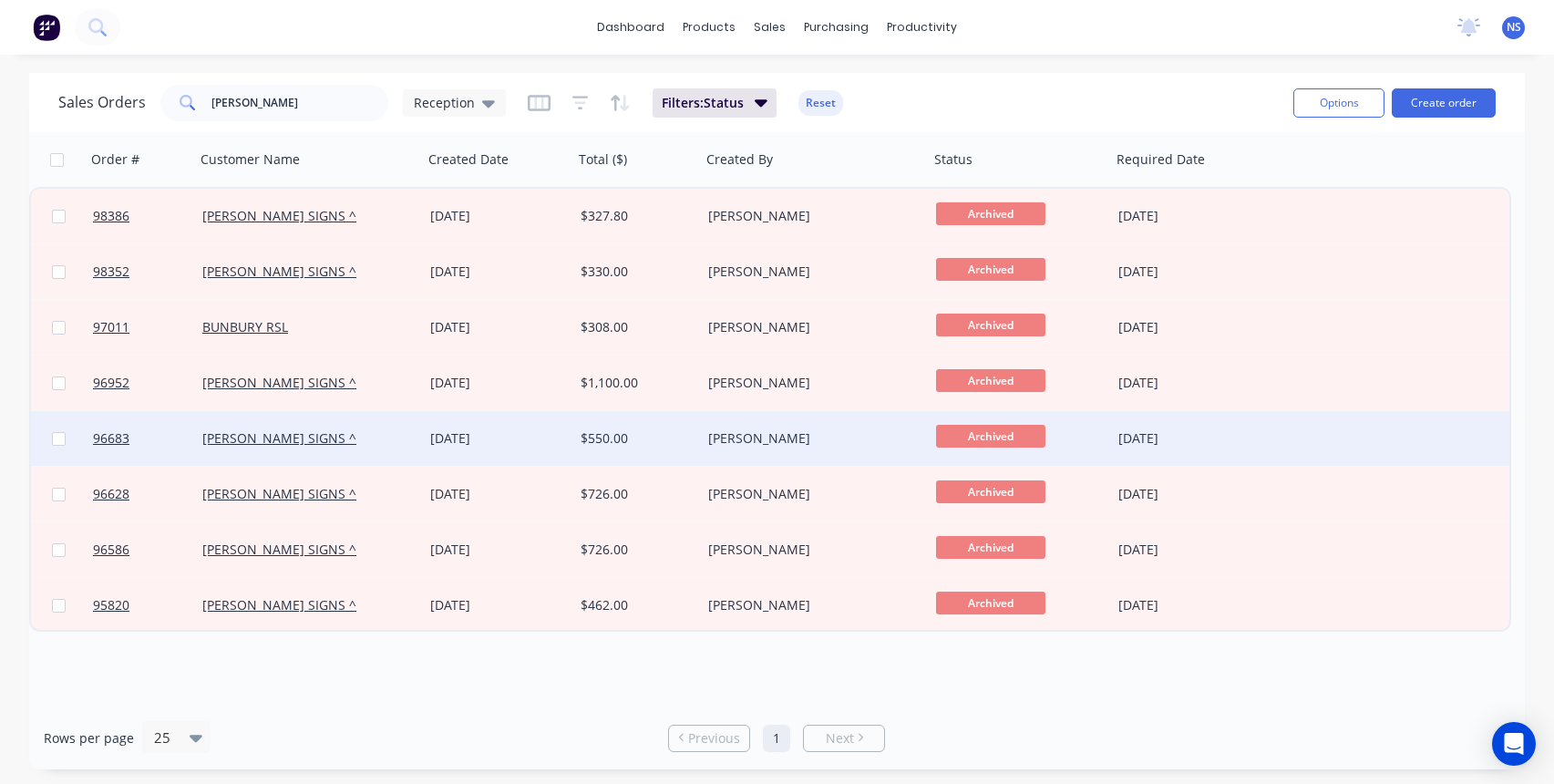
click at [662, 448] on div "$550.00" at bounding box center [637, 438] width 127 height 55
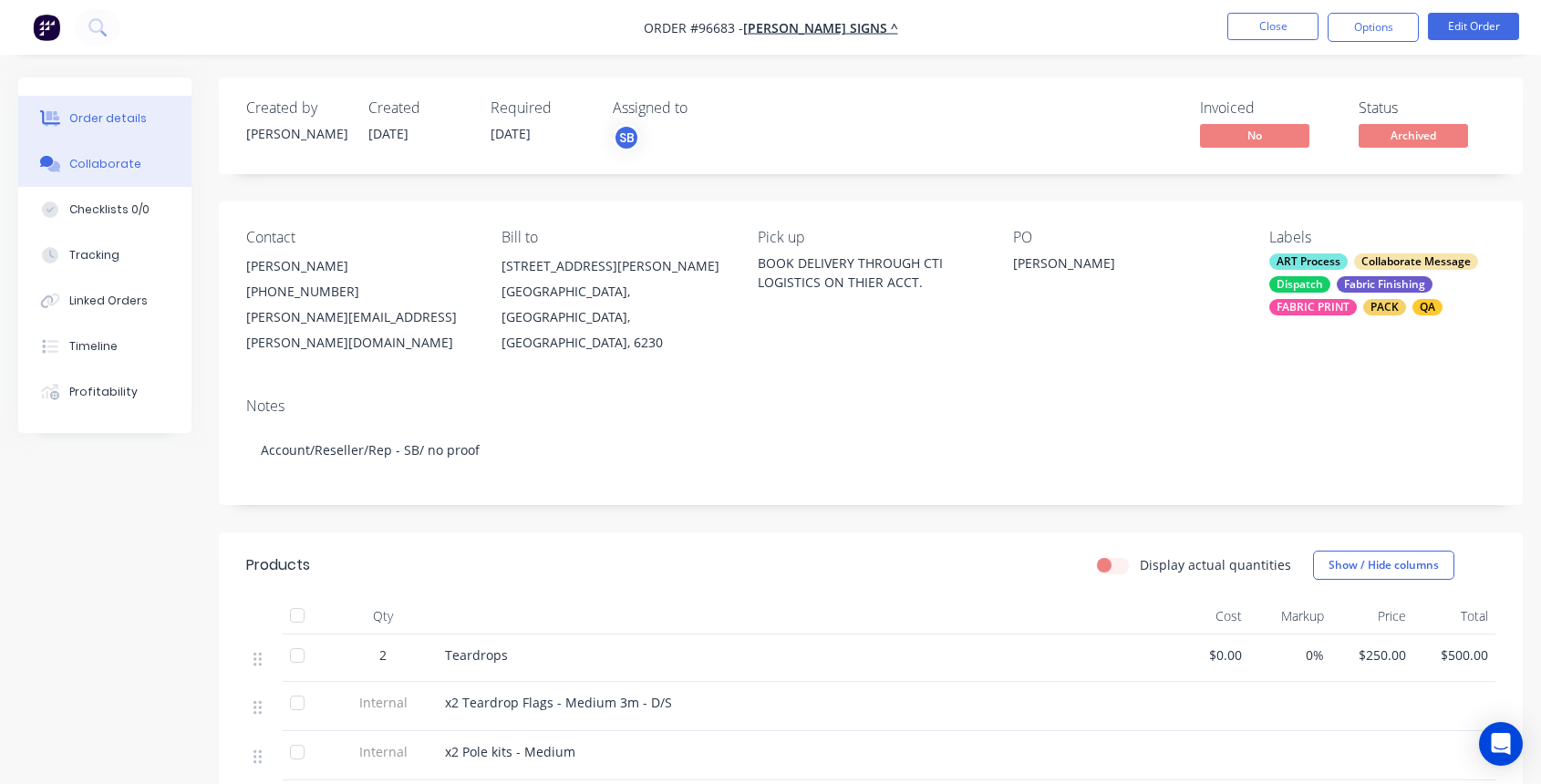
click at [121, 168] on div "Collaborate" at bounding box center [106, 163] width 72 height 16
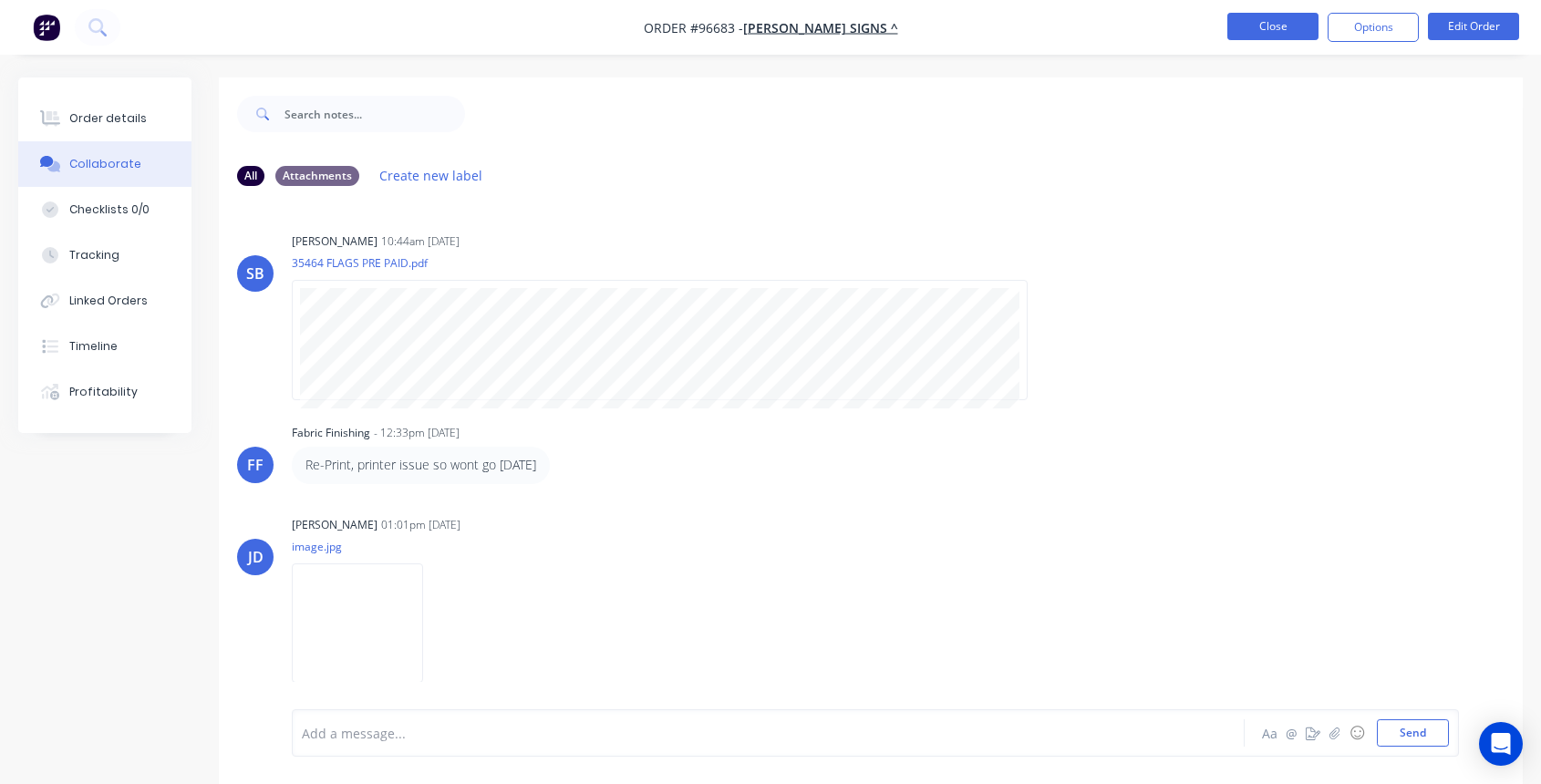
click at [1279, 27] on button "Close" at bounding box center [1273, 26] width 91 height 28
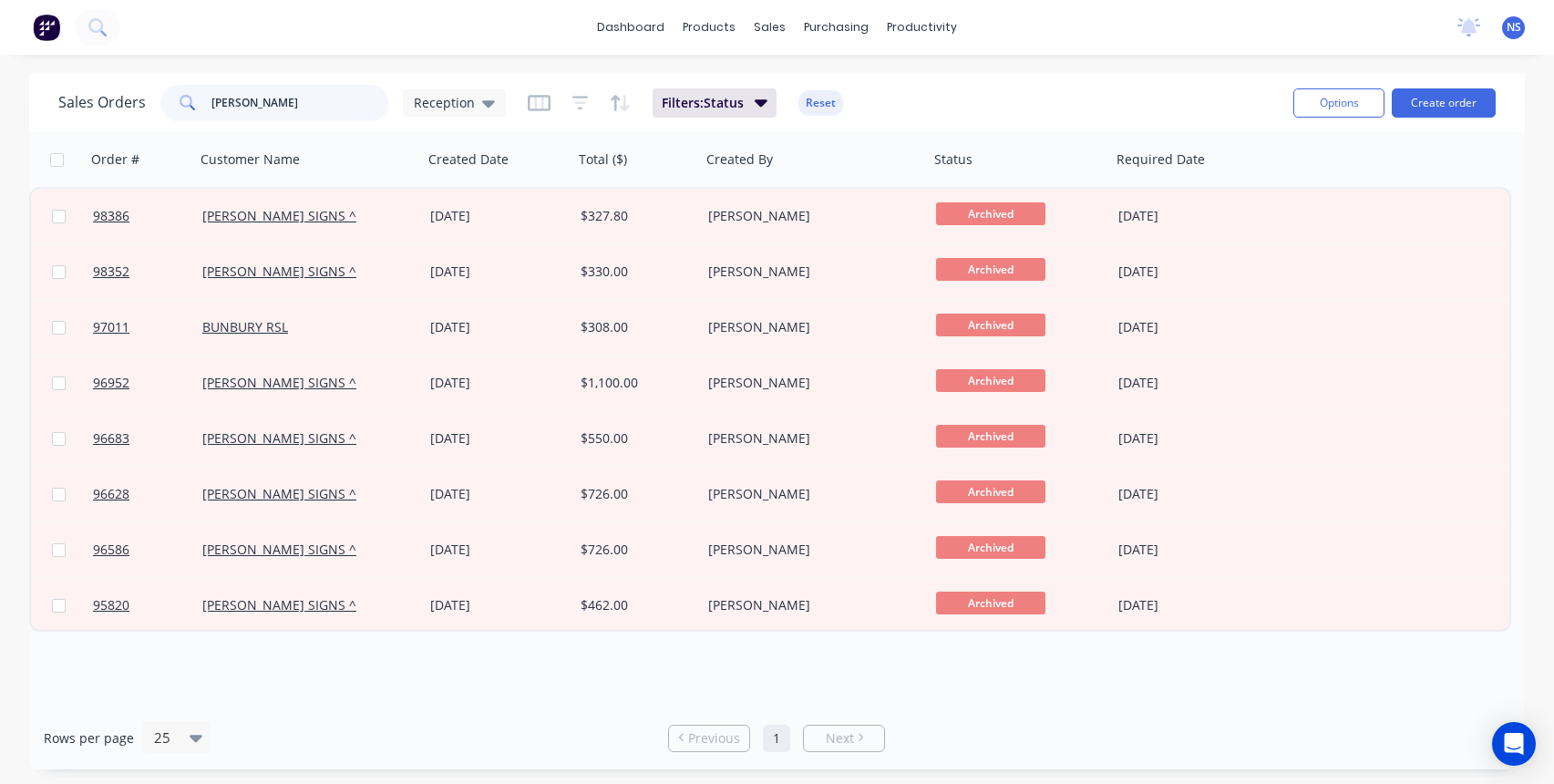
drag, startPoint x: 259, startPoint y: 95, endPoint x: 161, endPoint y: 78, distance: 99.5
click at [166, 77] on div "Sales Orders [PERSON_NAME] Reception Filters: Status Reset Options Create order" at bounding box center [777, 103] width 1496 height 59
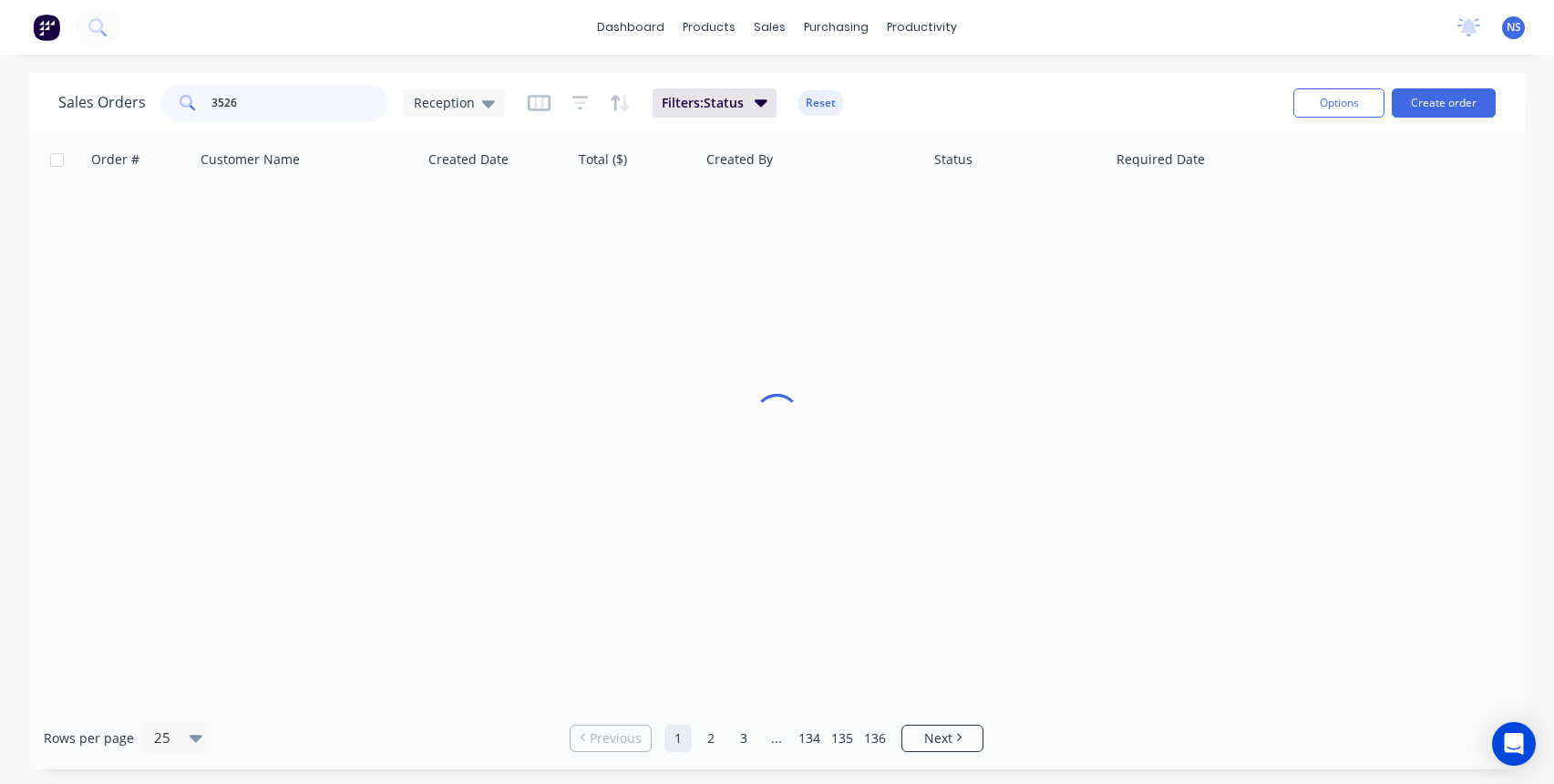
type input "35267"
drag, startPoint x: 233, startPoint y: 99, endPoint x: 168, endPoint y: 91, distance: 65.5
click at [168, 91] on div "35267" at bounding box center [275, 103] width 228 height 36
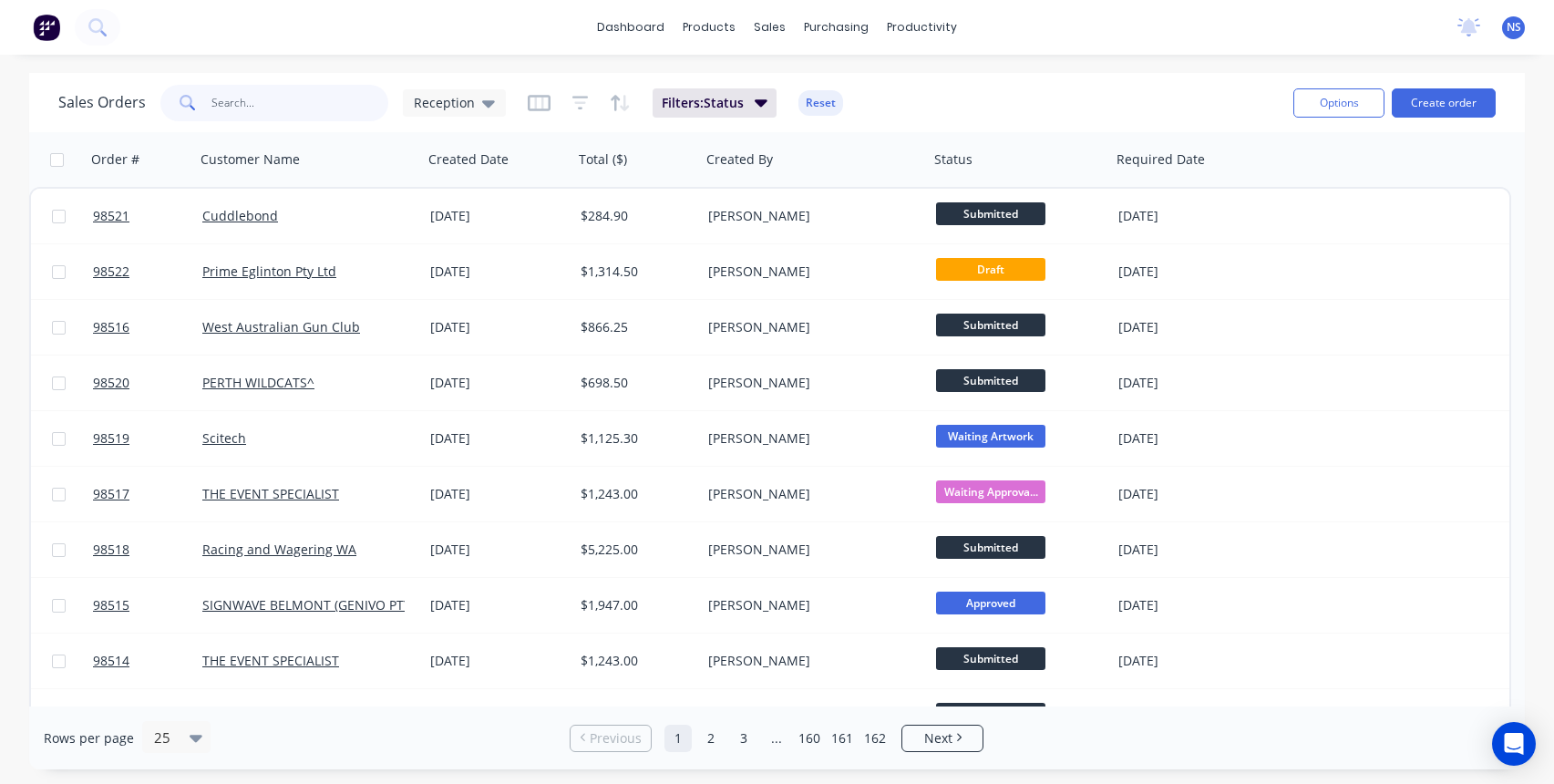
click at [287, 92] on input "text" at bounding box center [299, 103] width 178 height 36
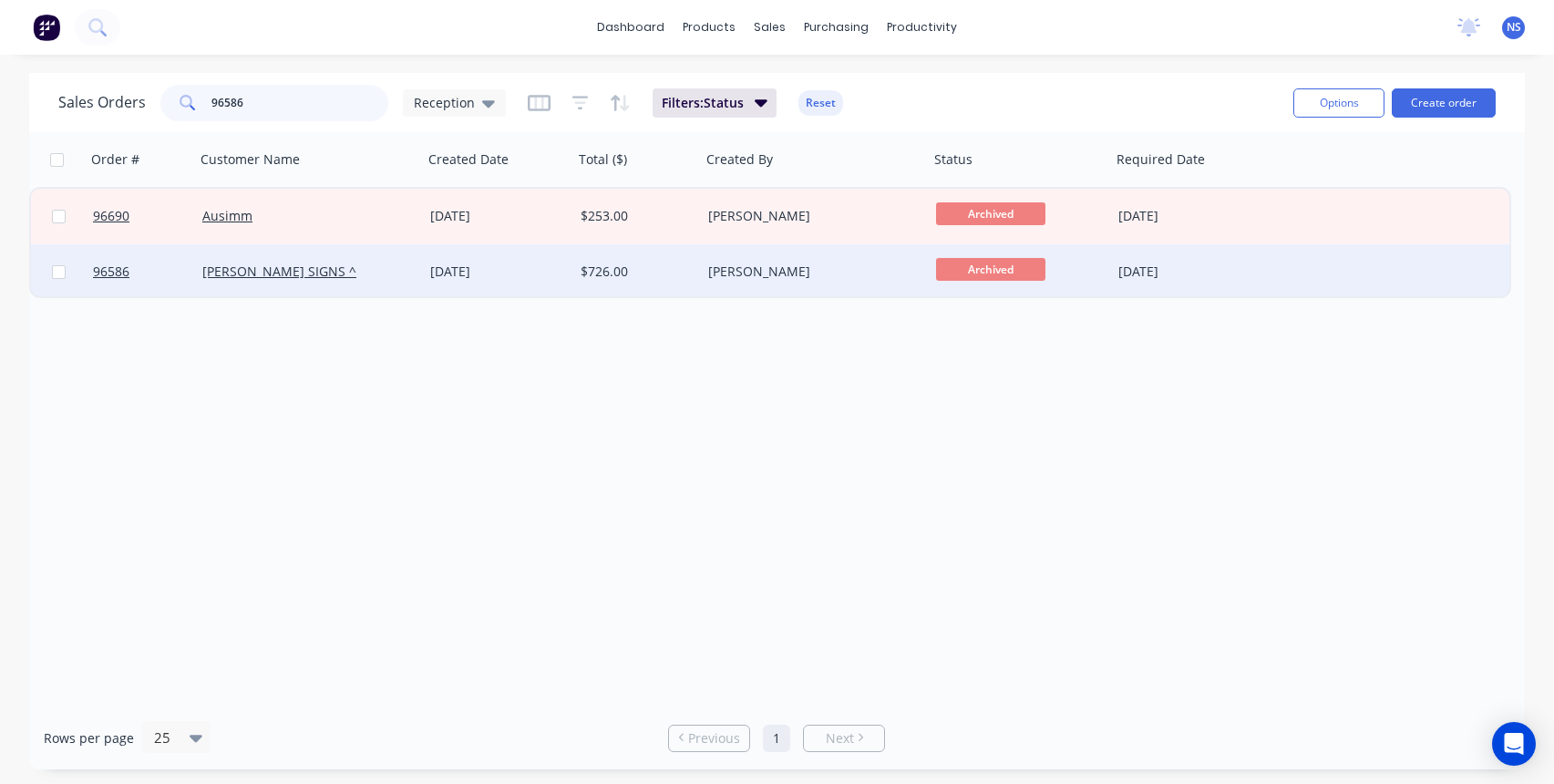
type input "96586"
click at [355, 277] on div "[PERSON_NAME] SIGNS ^" at bounding box center [303, 271] width 202 height 18
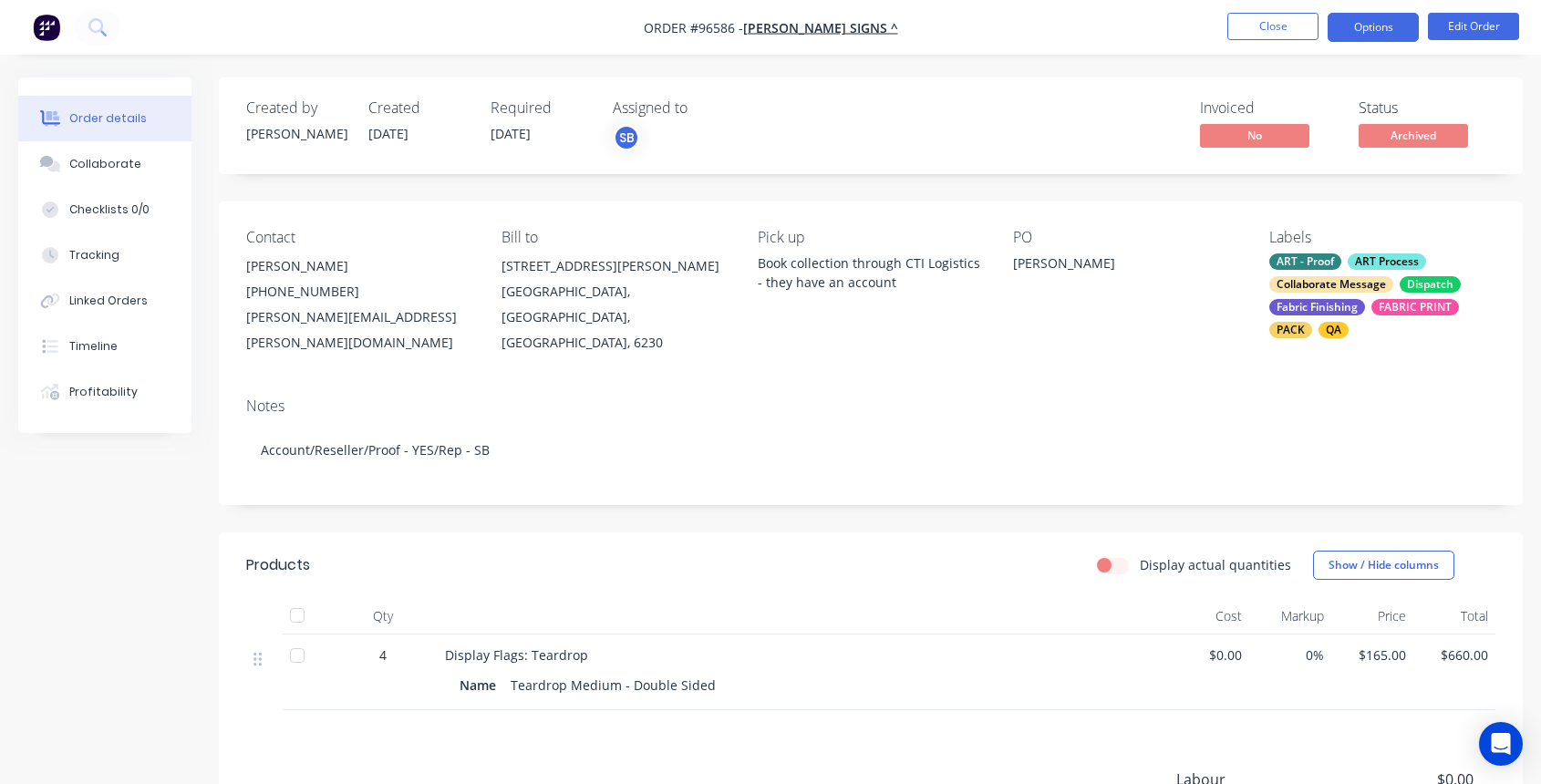
click at [1367, 31] on button "Options" at bounding box center [1373, 27] width 91 height 29
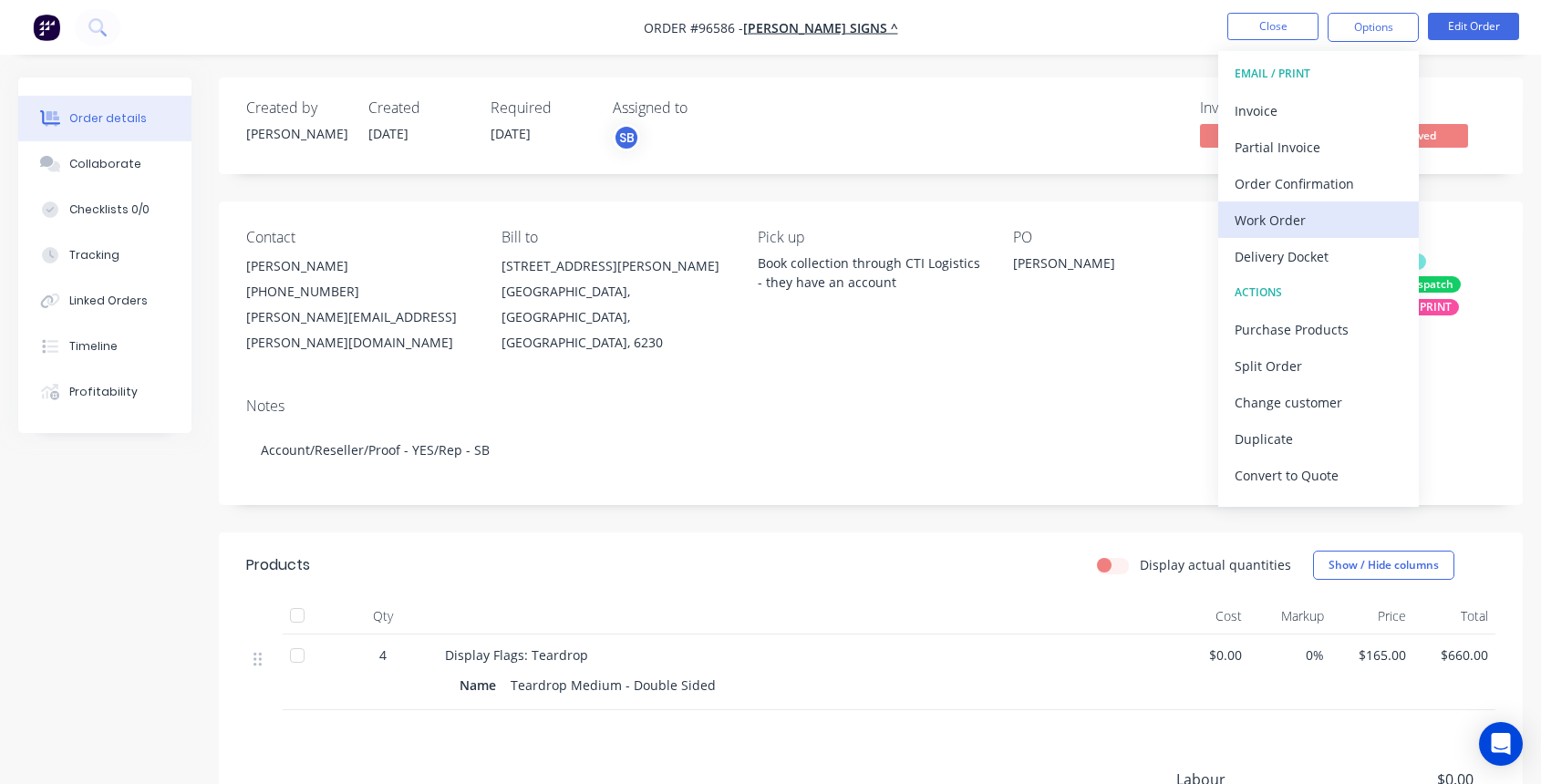
click at [1295, 218] on div "Work Order" at bounding box center [1318, 220] width 167 height 27
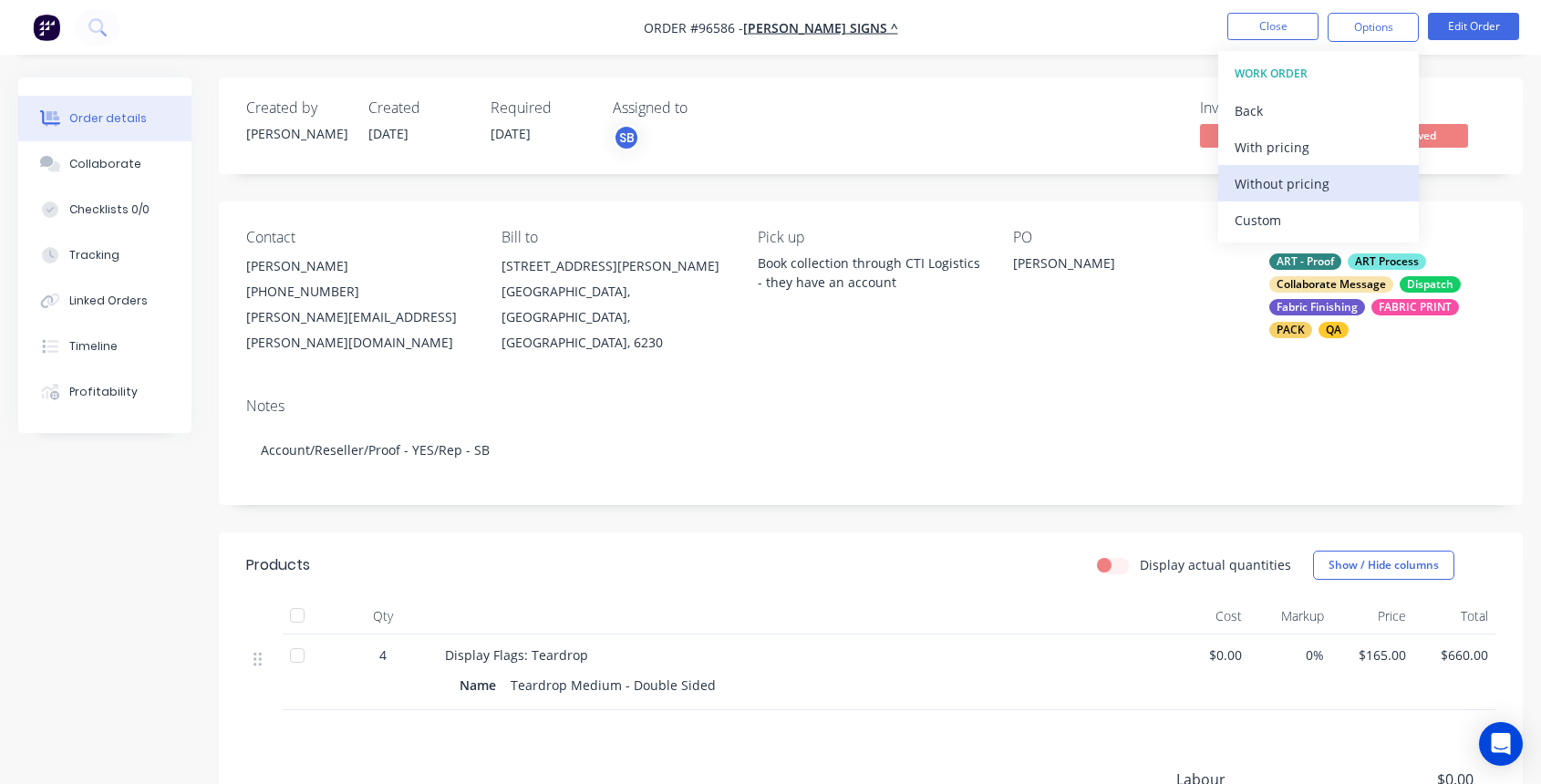
click at [1266, 177] on div "Without pricing" at bounding box center [1318, 183] width 167 height 27
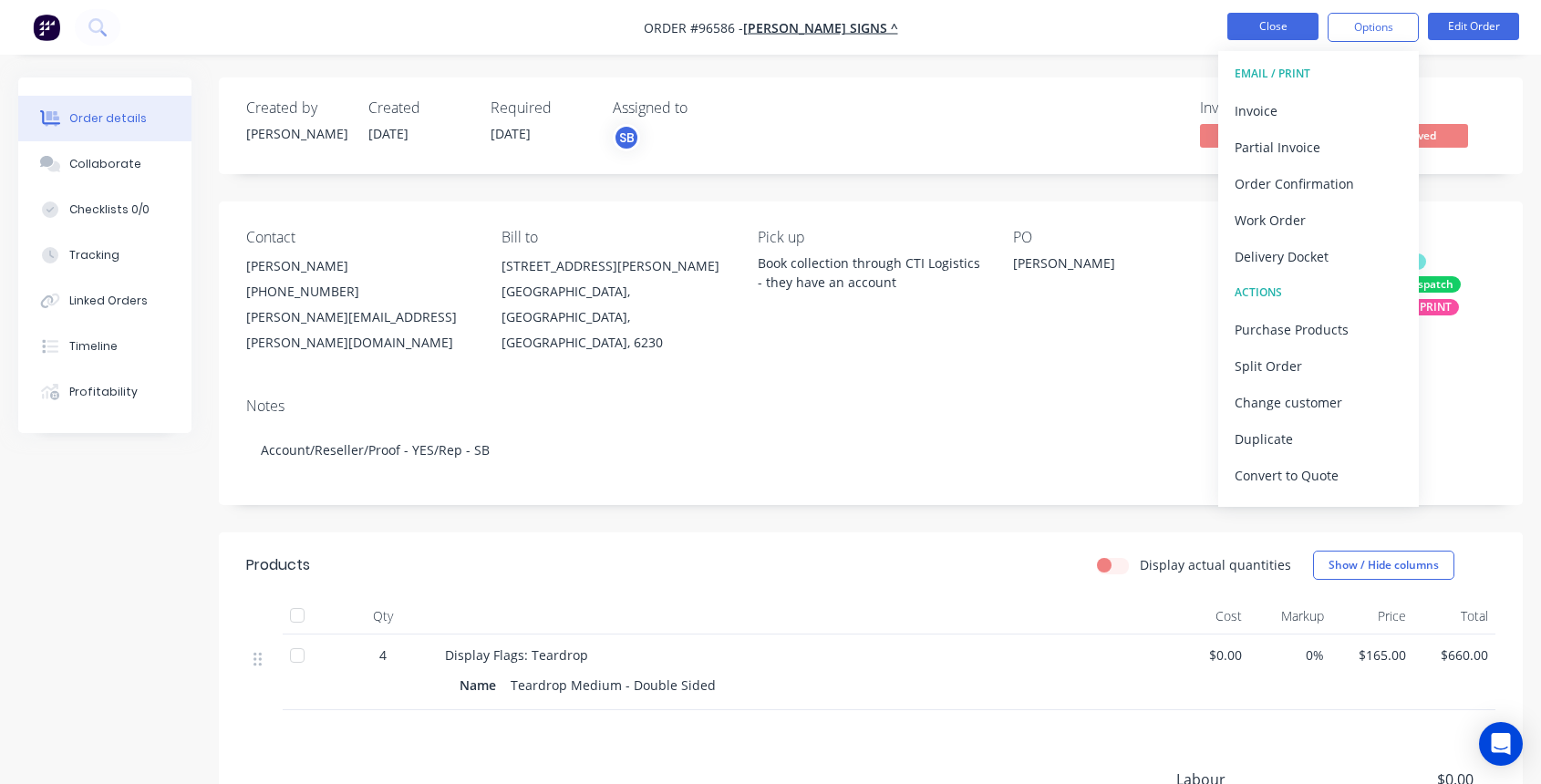
click at [1265, 23] on button "Close" at bounding box center [1273, 26] width 91 height 28
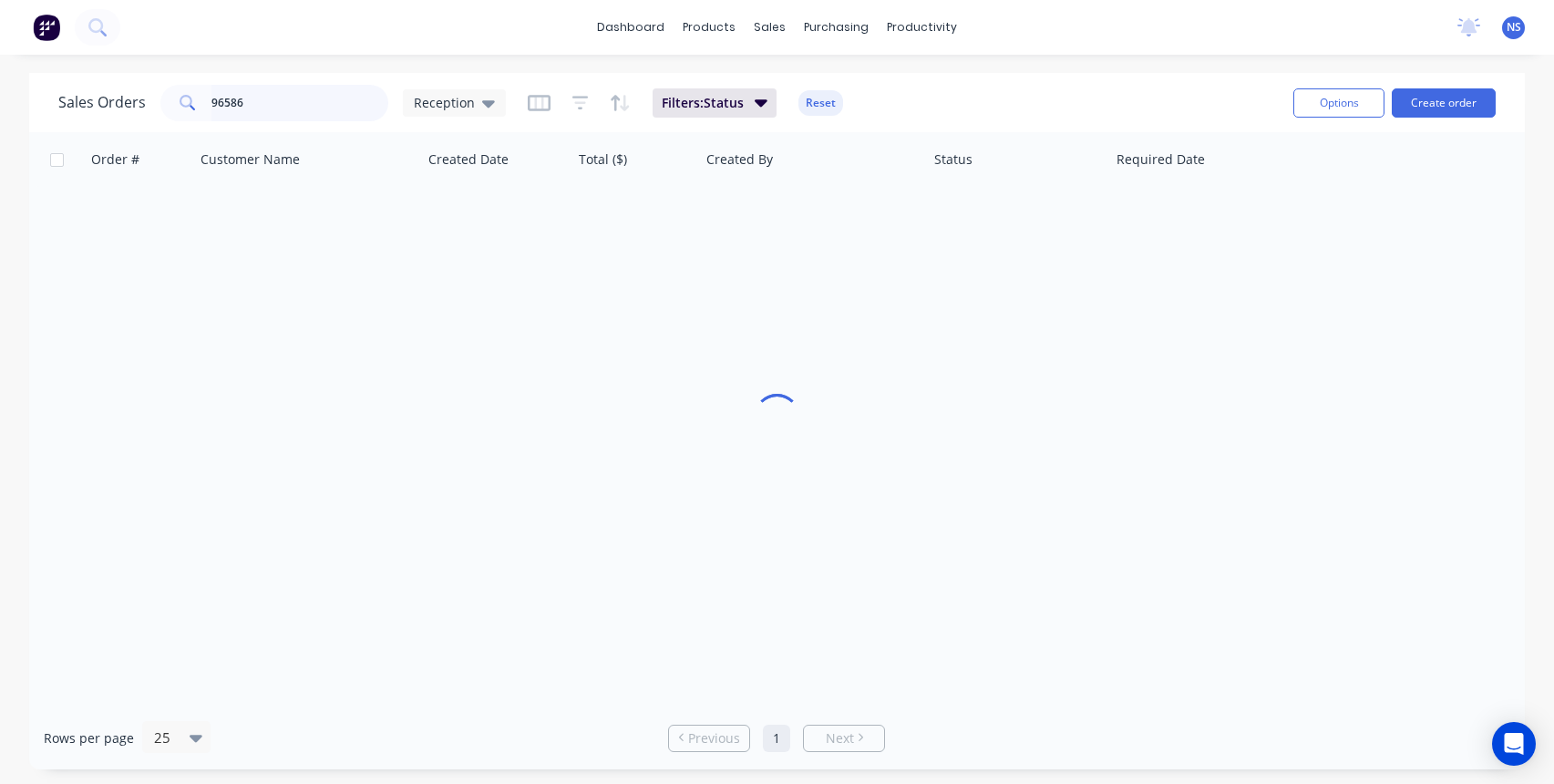
click at [278, 102] on input "96586" at bounding box center [299, 103] width 178 height 36
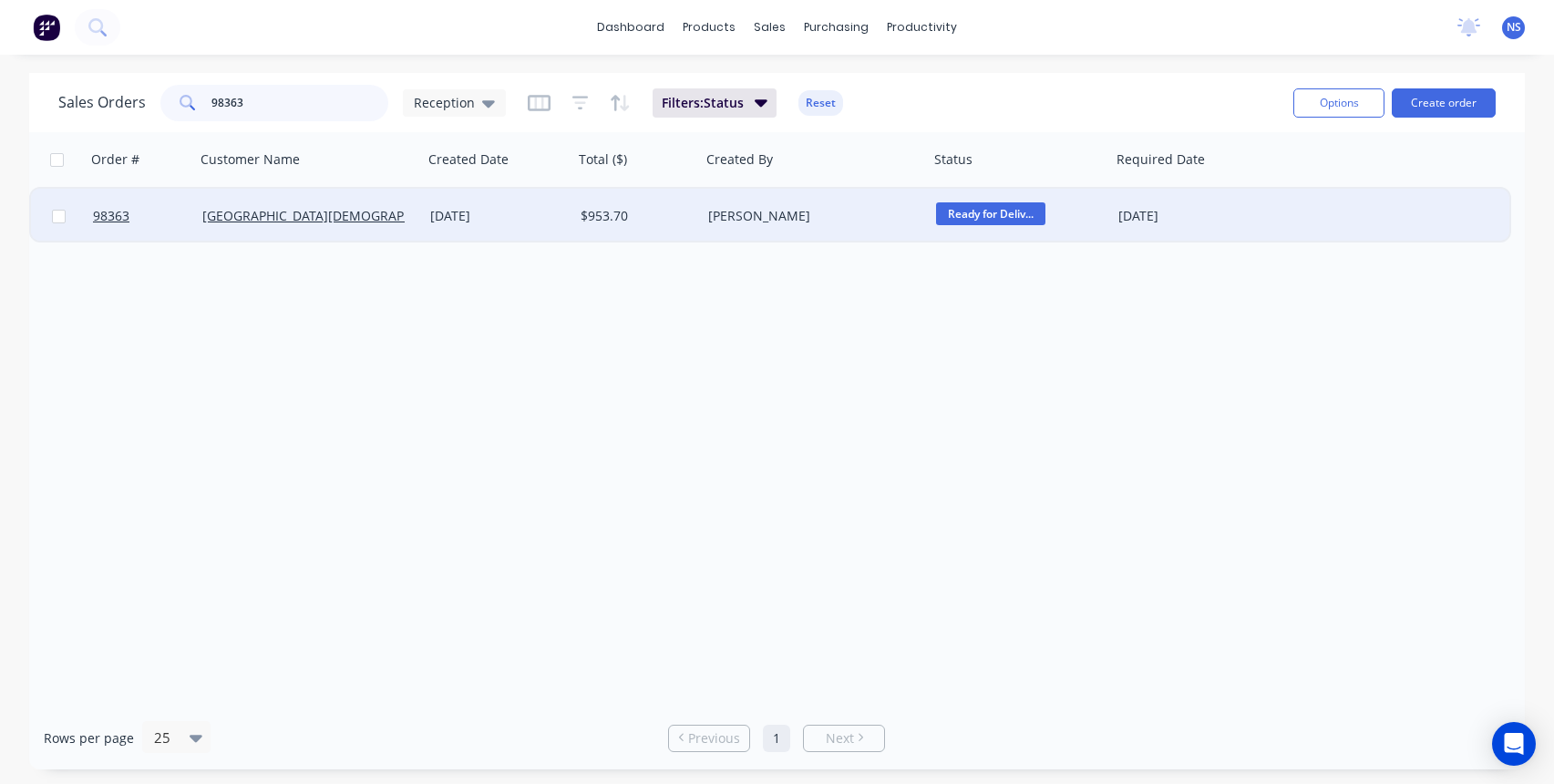
type input "98363"
click at [412, 220] on div "[GEOGRAPHIC_DATA][DEMOGRAPHIC_DATA]" at bounding box center [309, 216] width 213 height 18
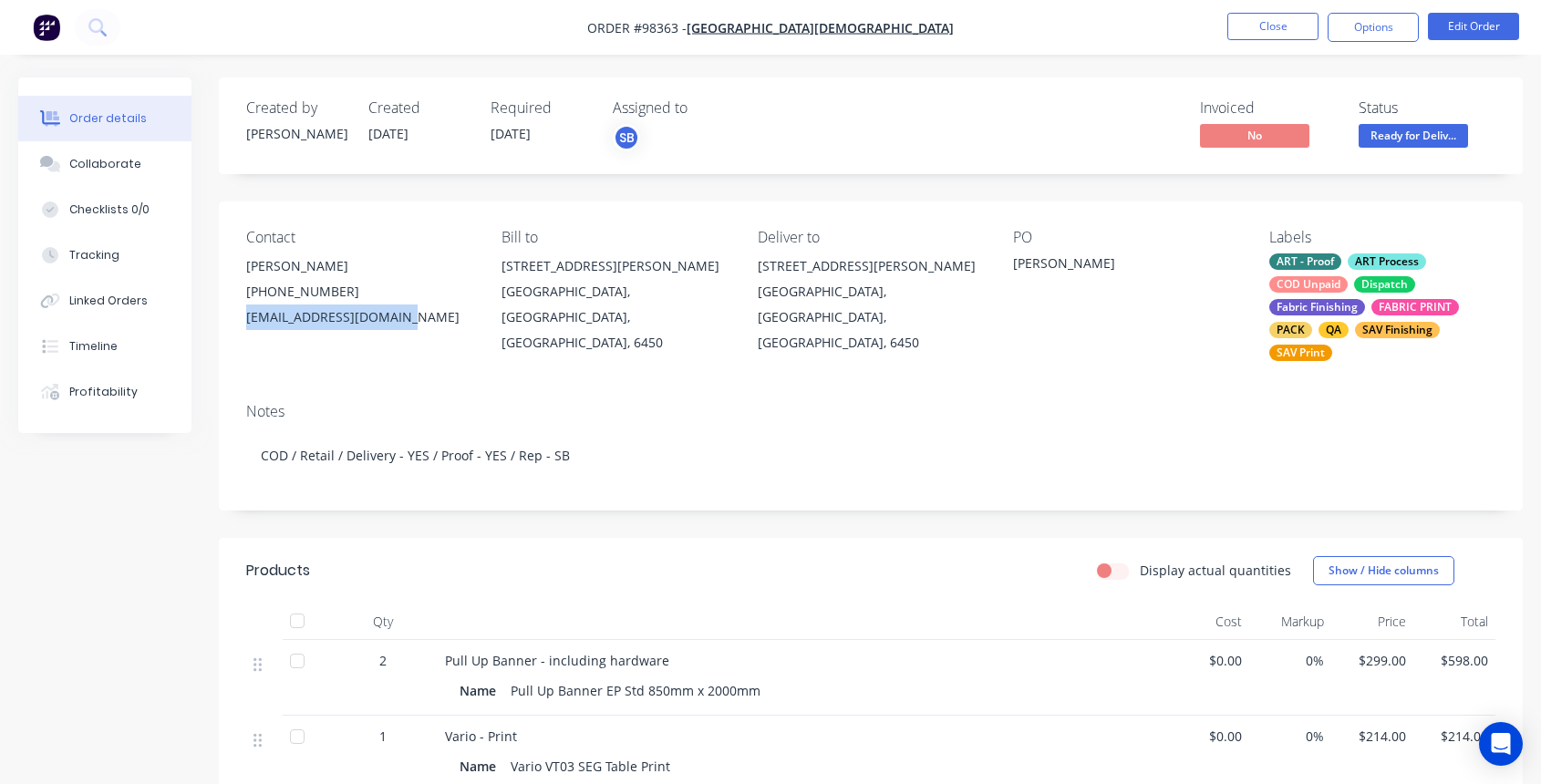
drag, startPoint x: 244, startPoint y: 316, endPoint x: 404, endPoint y: 325, distance: 160.3
click at [404, 325] on div "Contact [PERSON_NAME] [PHONE_NUMBER] [EMAIL_ADDRESS][DOMAIN_NAME] Bill to [STRE…" at bounding box center [870, 295] width 1303 height 187
copy div "[EMAIL_ADDRESS][DOMAIN_NAME]"
click at [1272, 30] on button "Close" at bounding box center [1273, 26] width 91 height 28
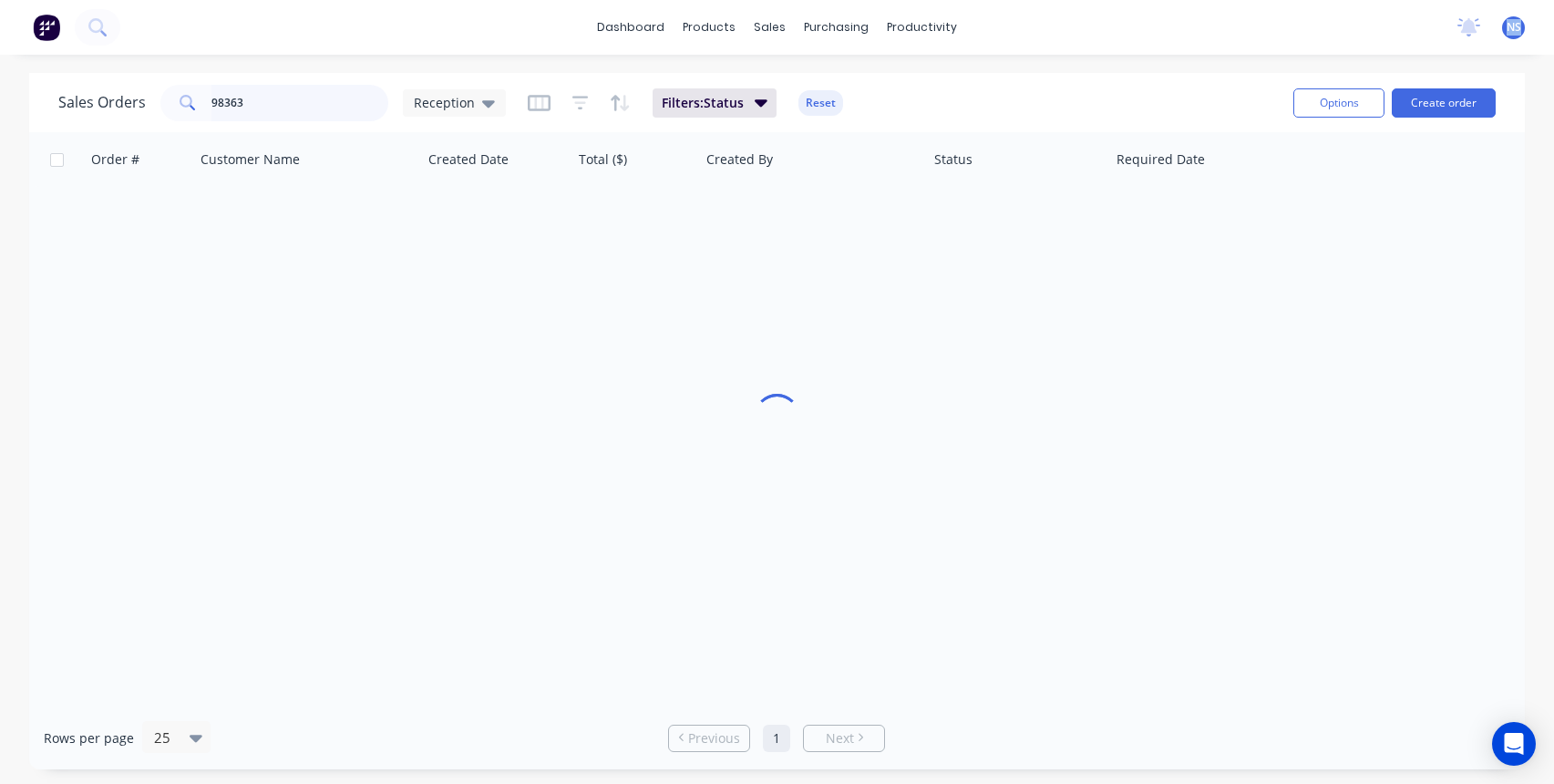
click at [324, 112] on input "98363" at bounding box center [299, 103] width 178 height 36
drag, startPoint x: 324, startPoint y: 111, endPoint x: 194, endPoint y: 90, distance: 131.7
click at [292, 110] on input "98363" at bounding box center [299, 103] width 178 height 36
click at [213, 94] on input "98363" at bounding box center [299, 103] width 178 height 36
click at [190, 88] on span at bounding box center [186, 103] width 51 height 36
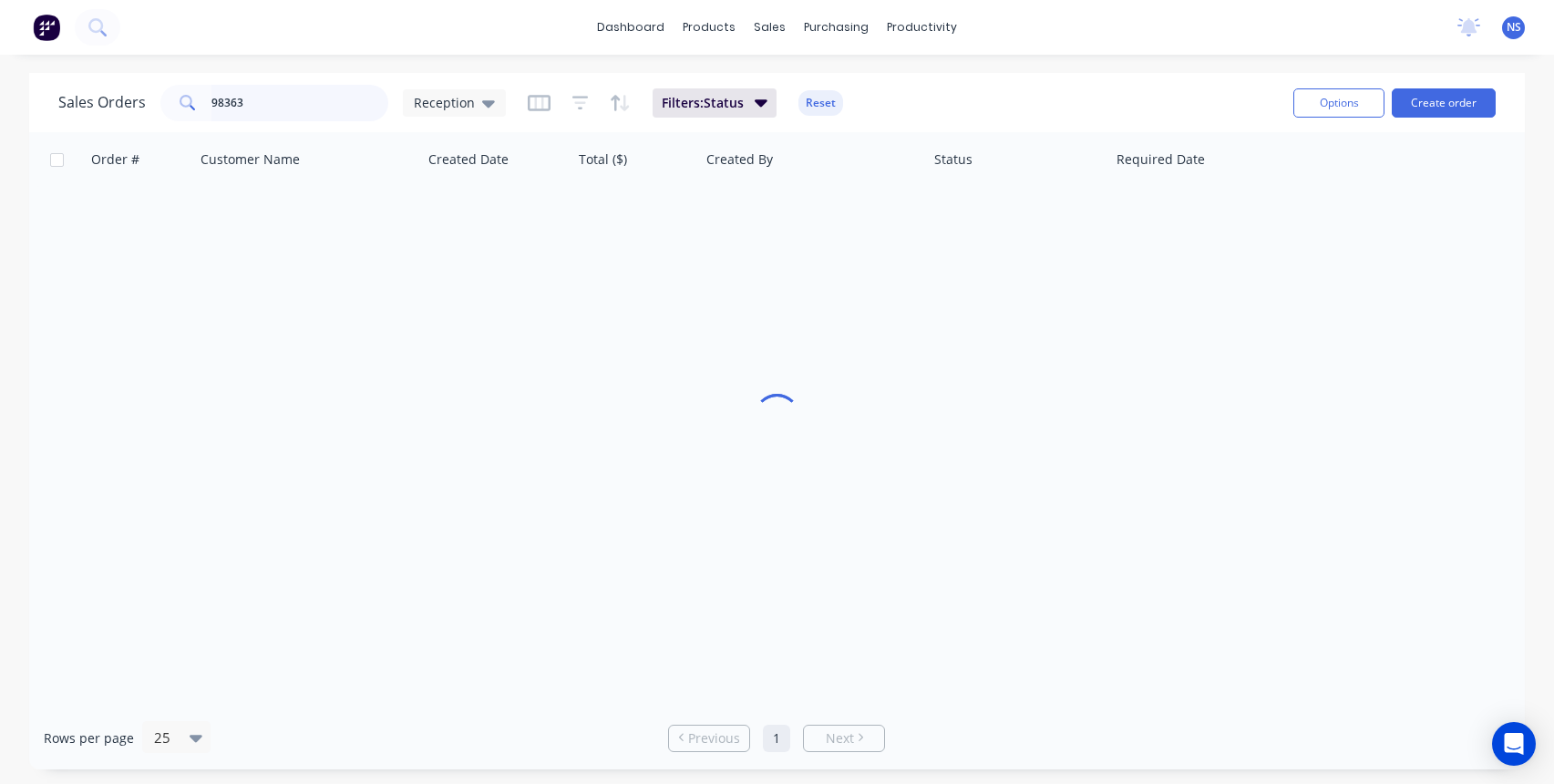
click at [290, 107] on input "98363" at bounding box center [299, 103] width 178 height 36
drag, startPoint x: 256, startPoint y: 101, endPoint x: 207, endPoint y: 101, distance: 49.0
click at [212, 100] on input "98363" at bounding box center [299, 103] width 178 height 36
type input "9"
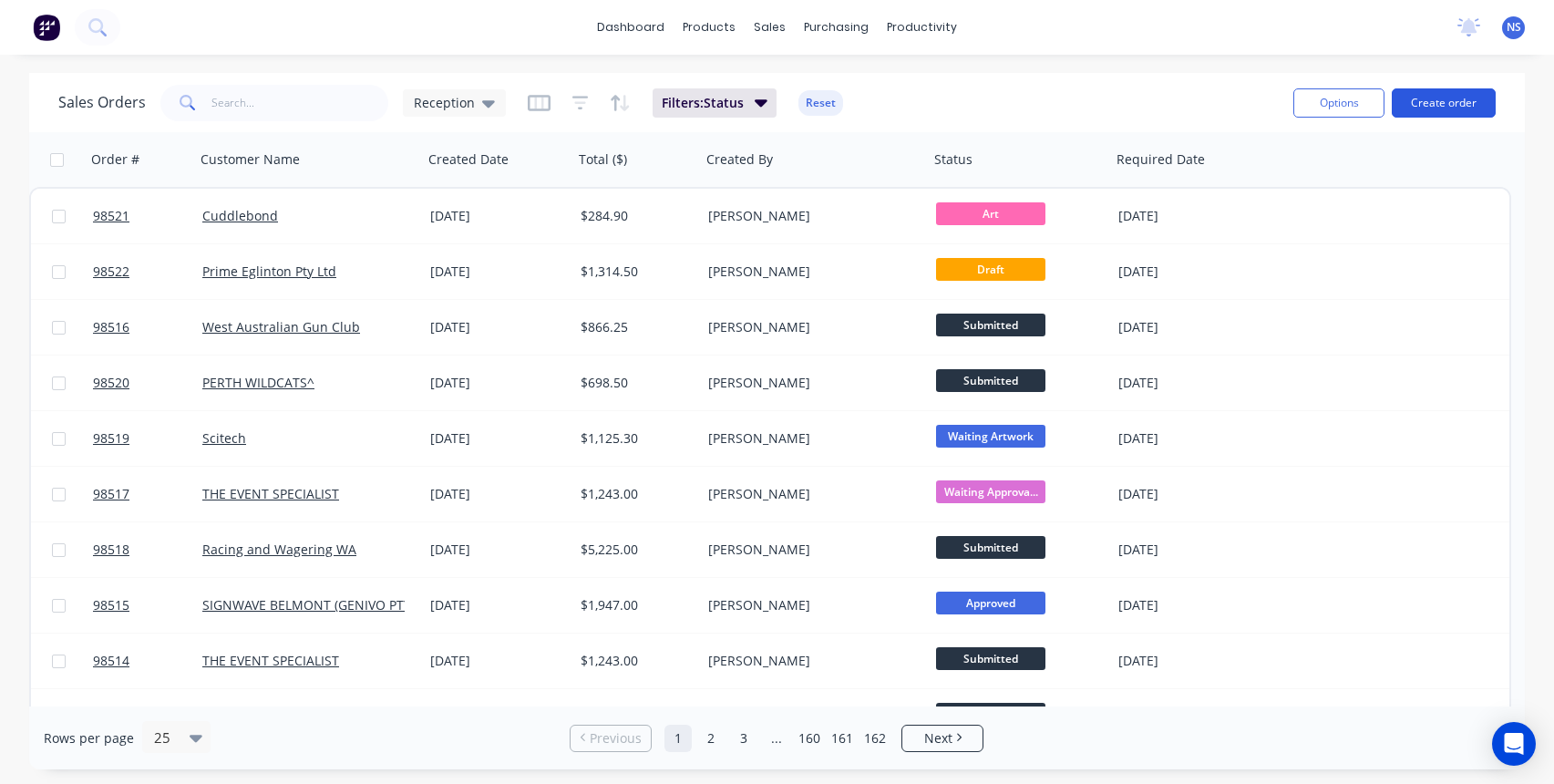
click at [1450, 100] on button "Create order" at bounding box center [1443, 103] width 104 height 29
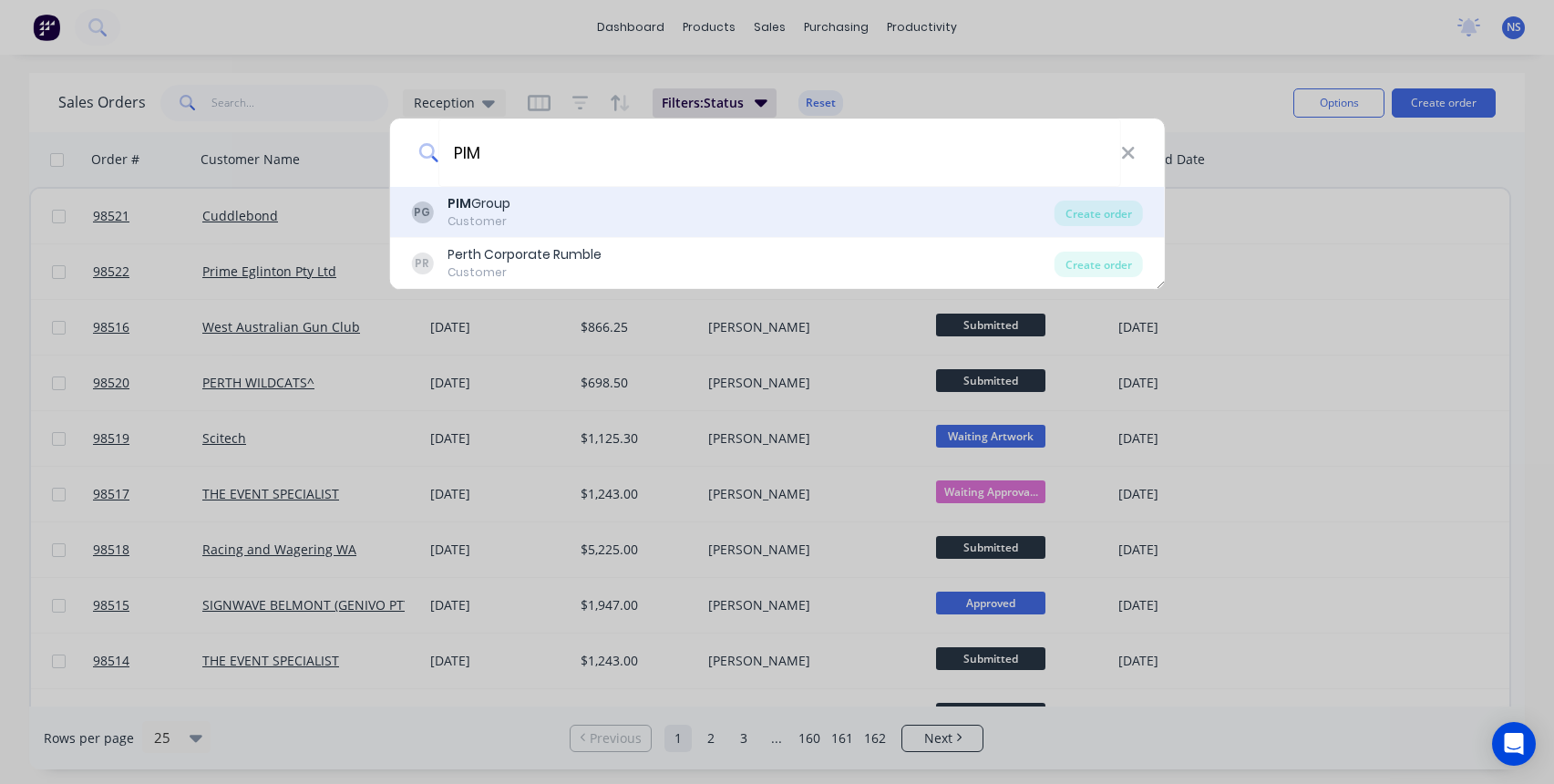
type input "PIM"
click at [469, 211] on b "PIM" at bounding box center [459, 202] width 24 height 18
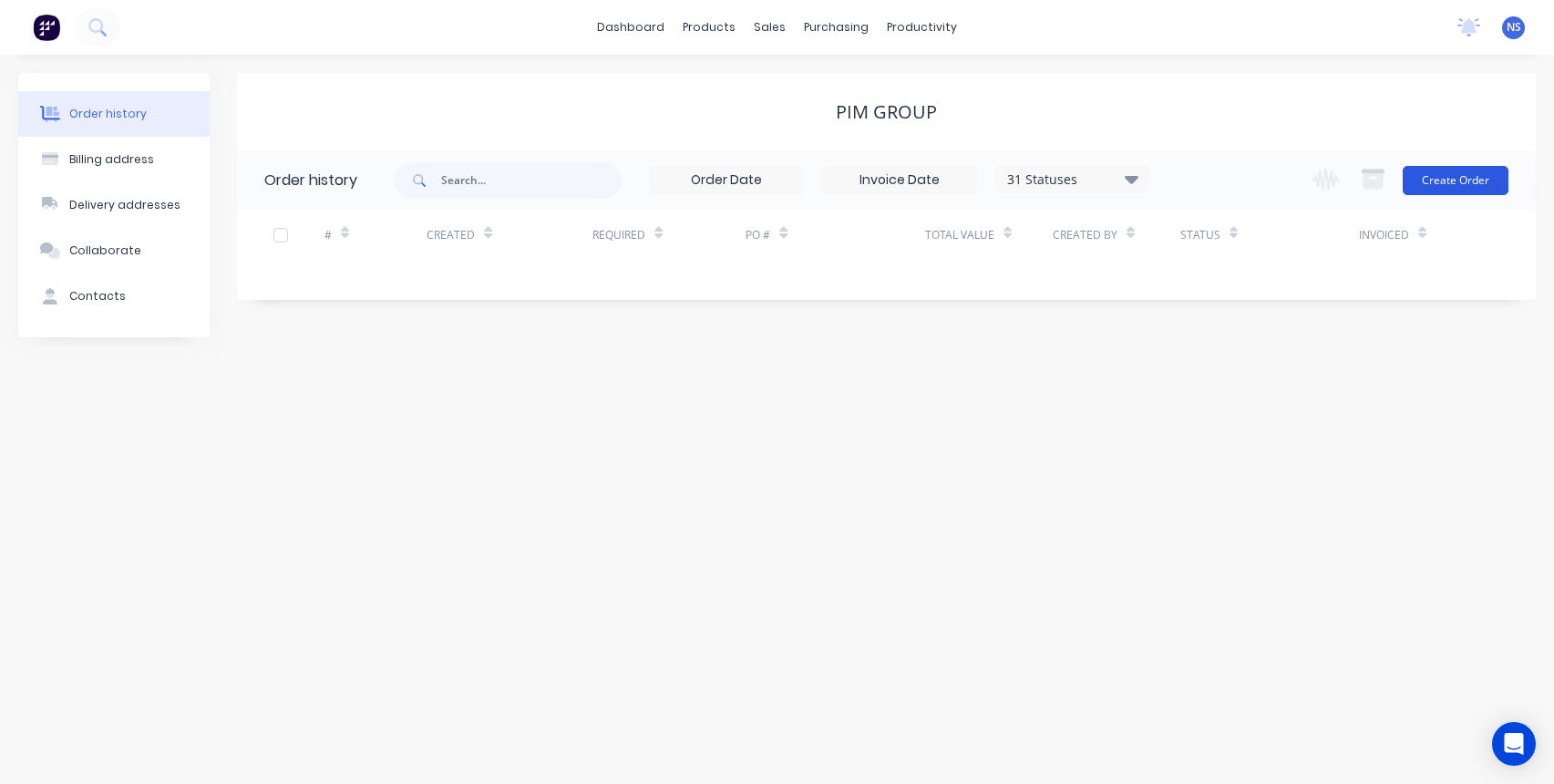
click at [1477, 181] on button "Create Order" at bounding box center [1455, 181] width 106 height 29
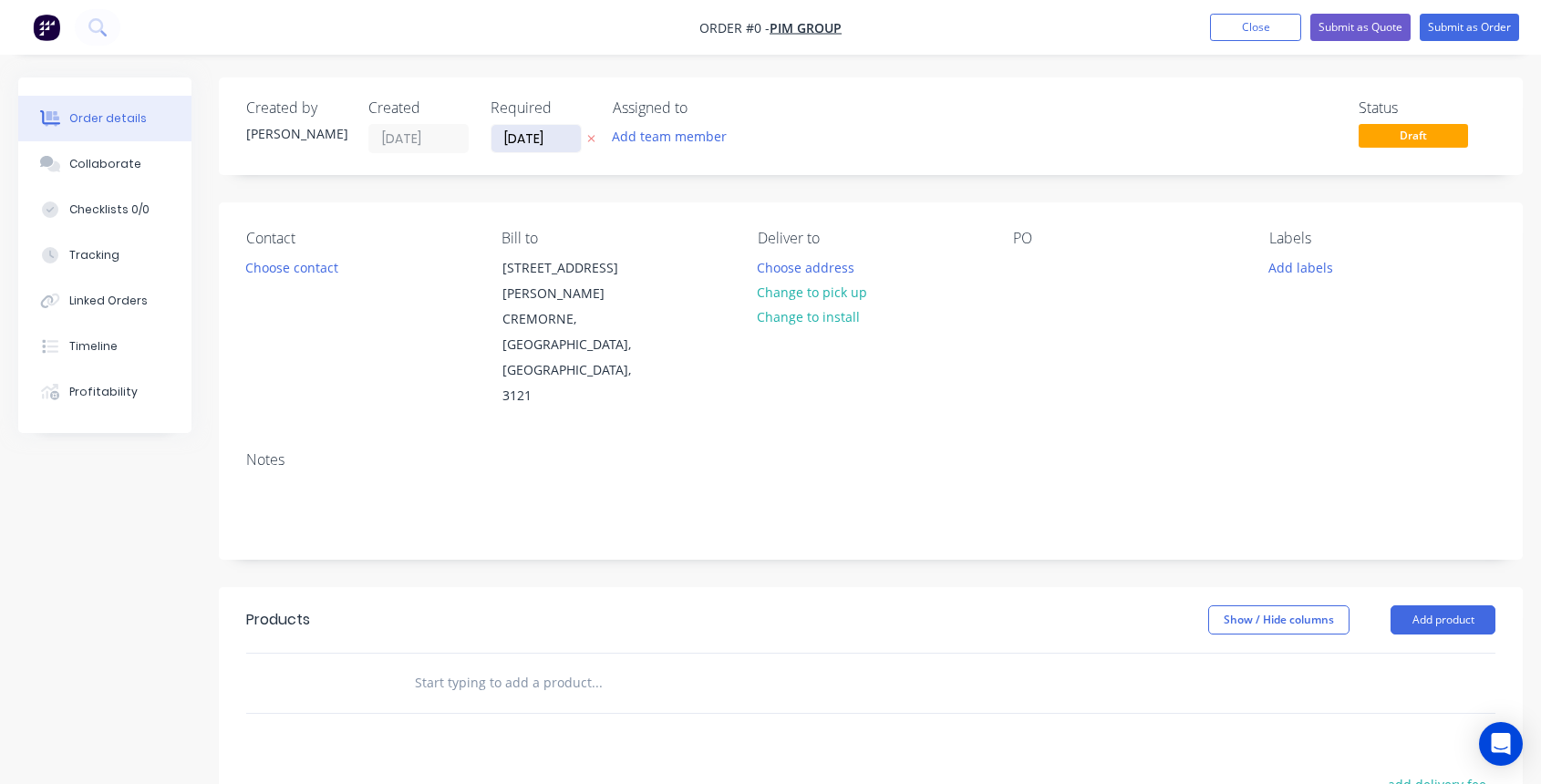
click at [526, 140] on input "[DATE]" at bounding box center [536, 138] width 89 height 28
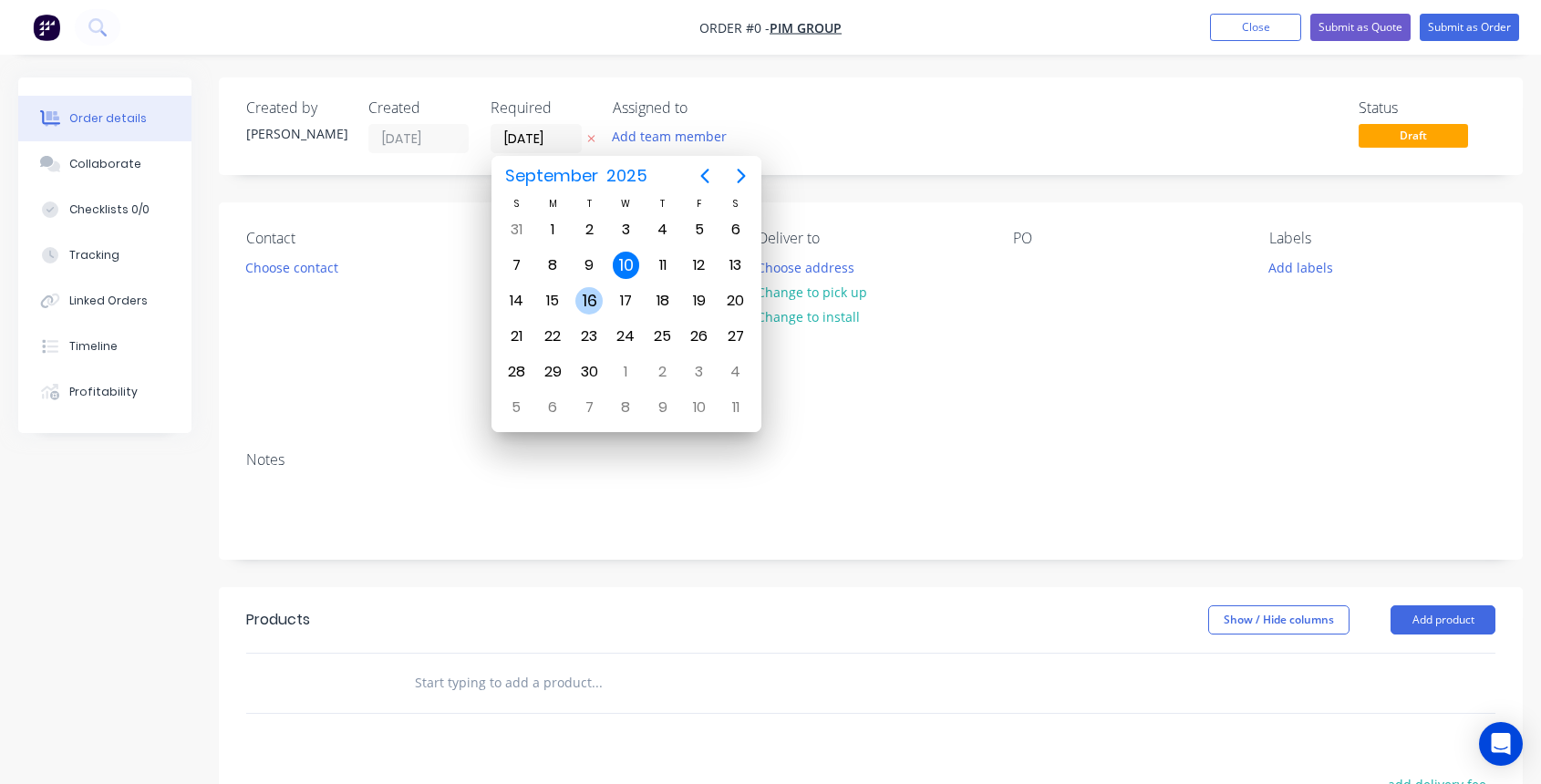
click at [592, 299] on div "16" at bounding box center [588, 300] width 28 height 28
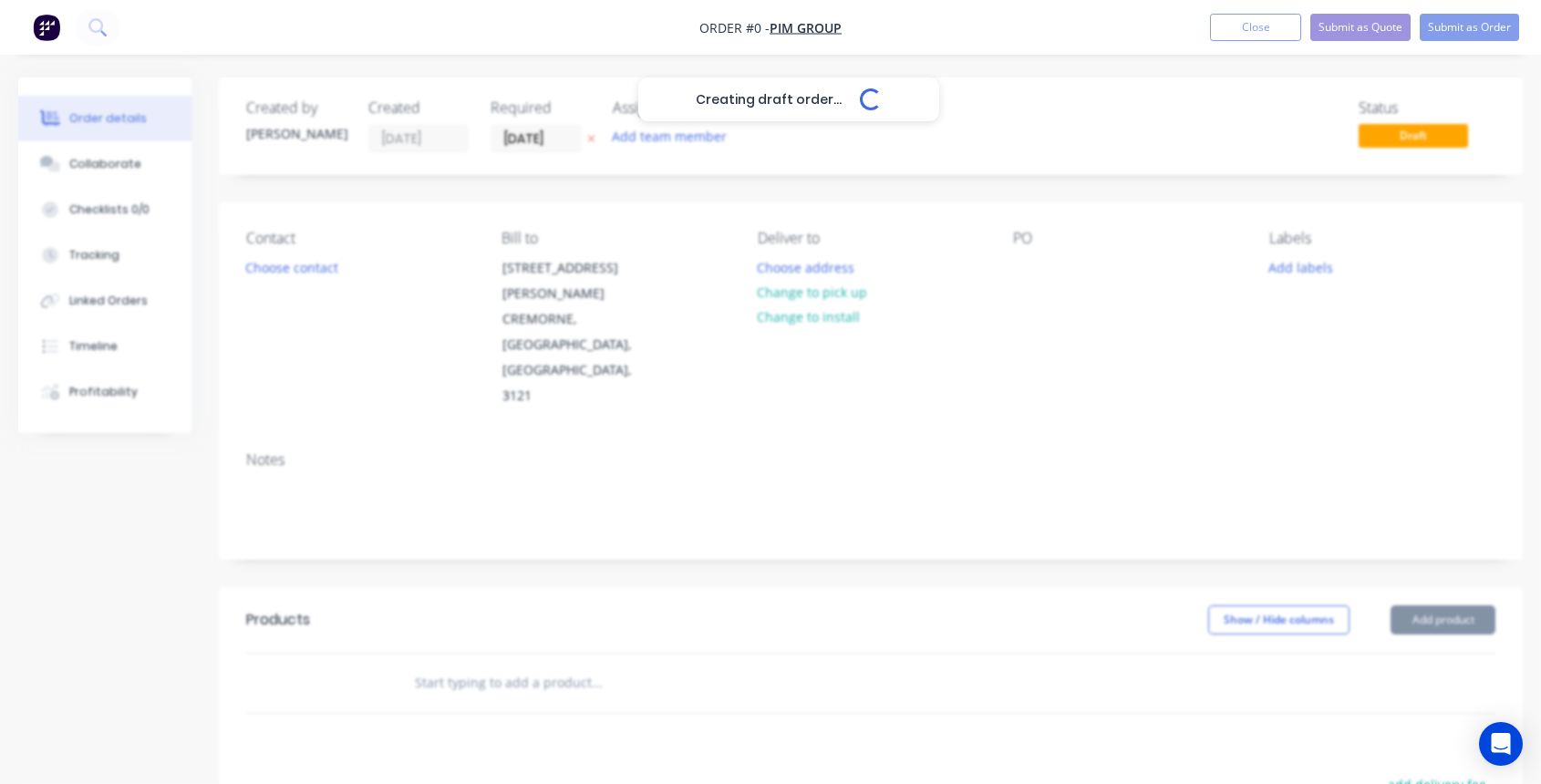
type input "[DATE]"
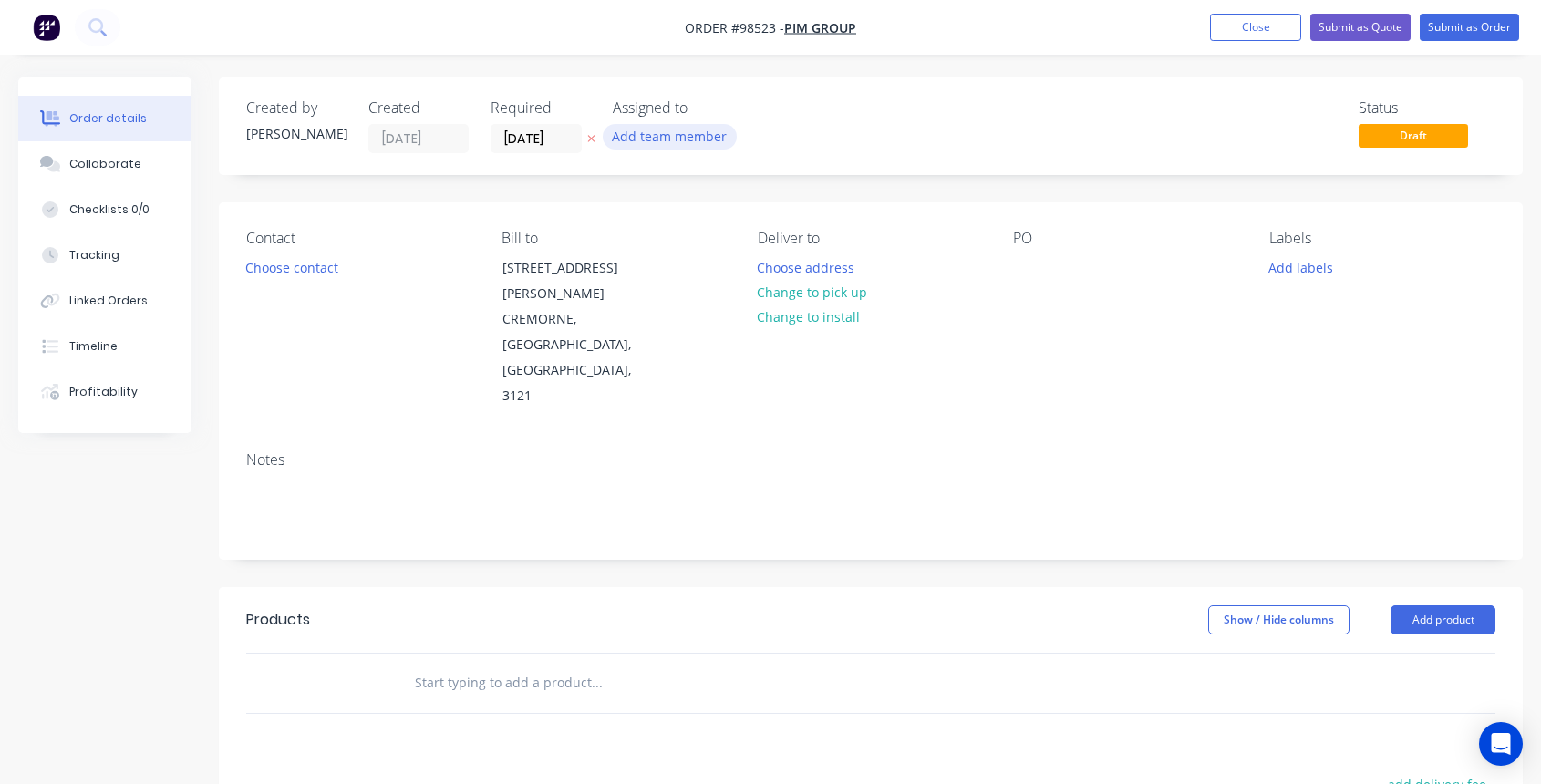
click at [659, 143] on button "Add team member" at bounding box center [669, 136] width 134 height 25
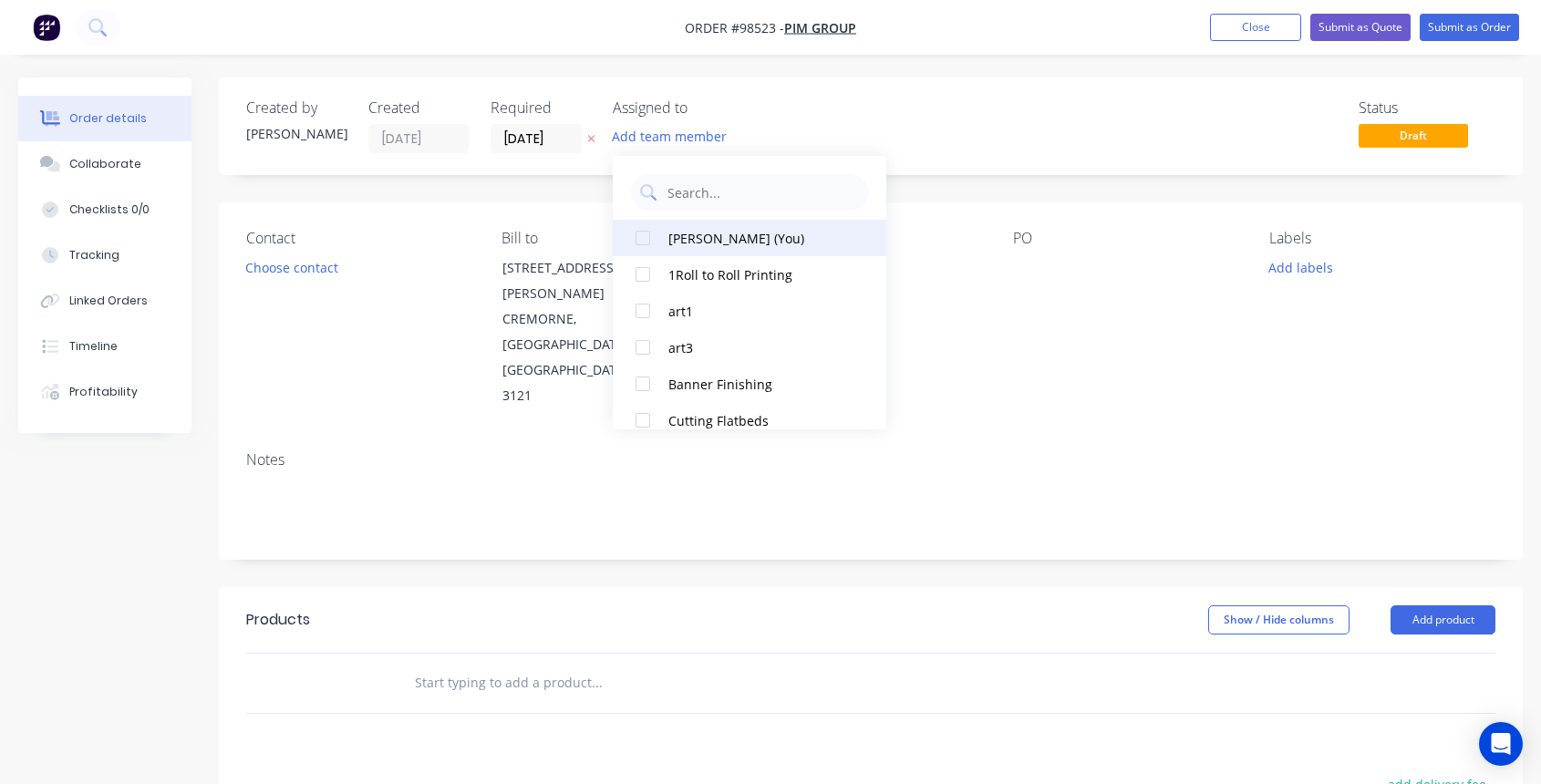
click at [684, 233] on div "[PERSON_NAME] (You)" at bounding box center [760, 239] width 183 height 19
click at [308, 274] on button "Choose contact" at bounding box center [292, 267] width 112 height 25
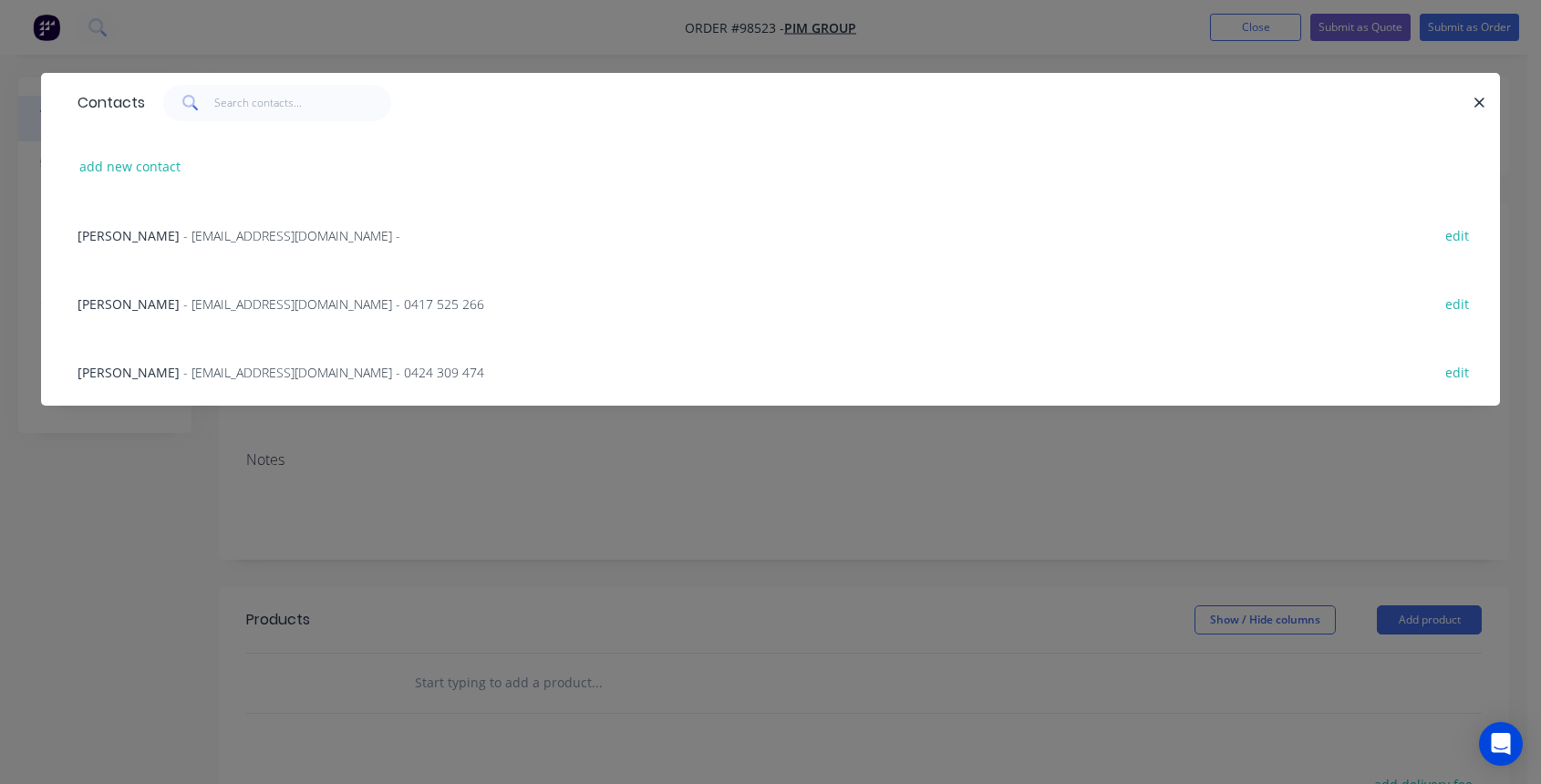
click at [228, 300] on span "- [EMAIL_ADDRESS][DOMAIN_NAME] - 0417 525 266" at bounding box center [334, 304] width 300 height 17
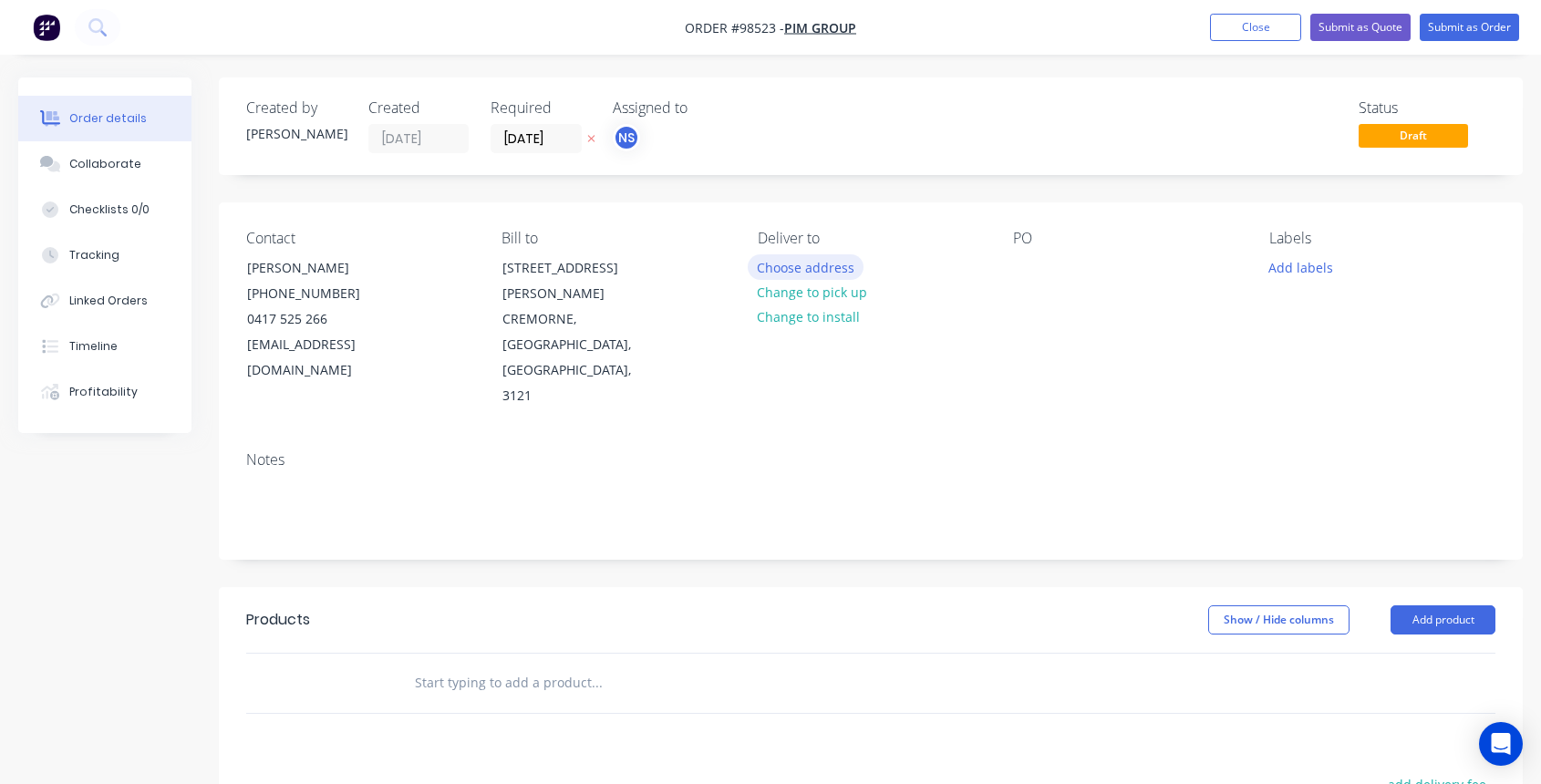
click at [799, 268] on button "Choose address" at bounding box center [805, 267] width 117 height 25
click at [785, 266] on button "Choose address" at bounding box center [805, 267] width 117 height 25
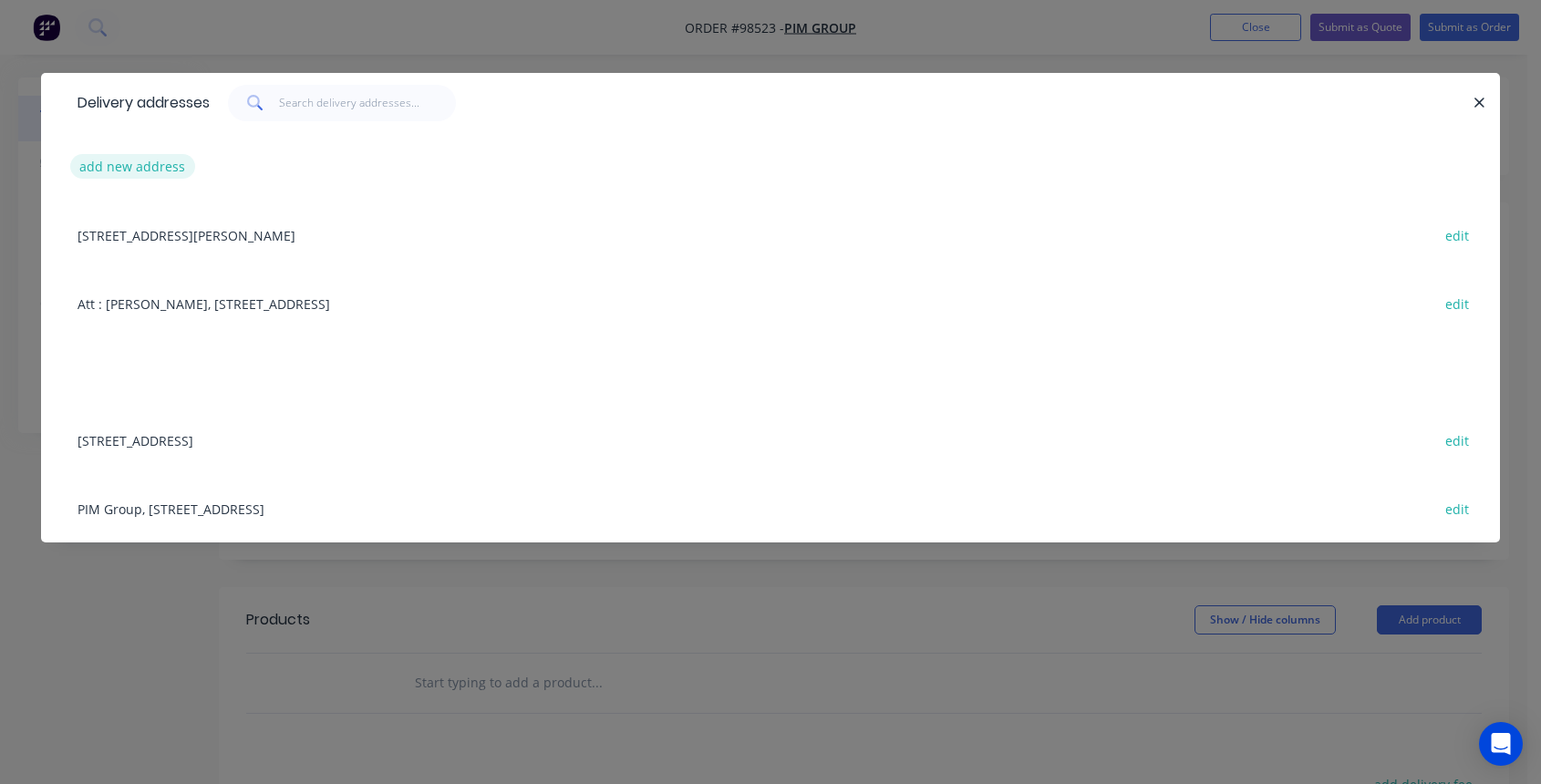
click at [125, 166] on button "add new address" at bounding box center [132, 166] width 125 height 25
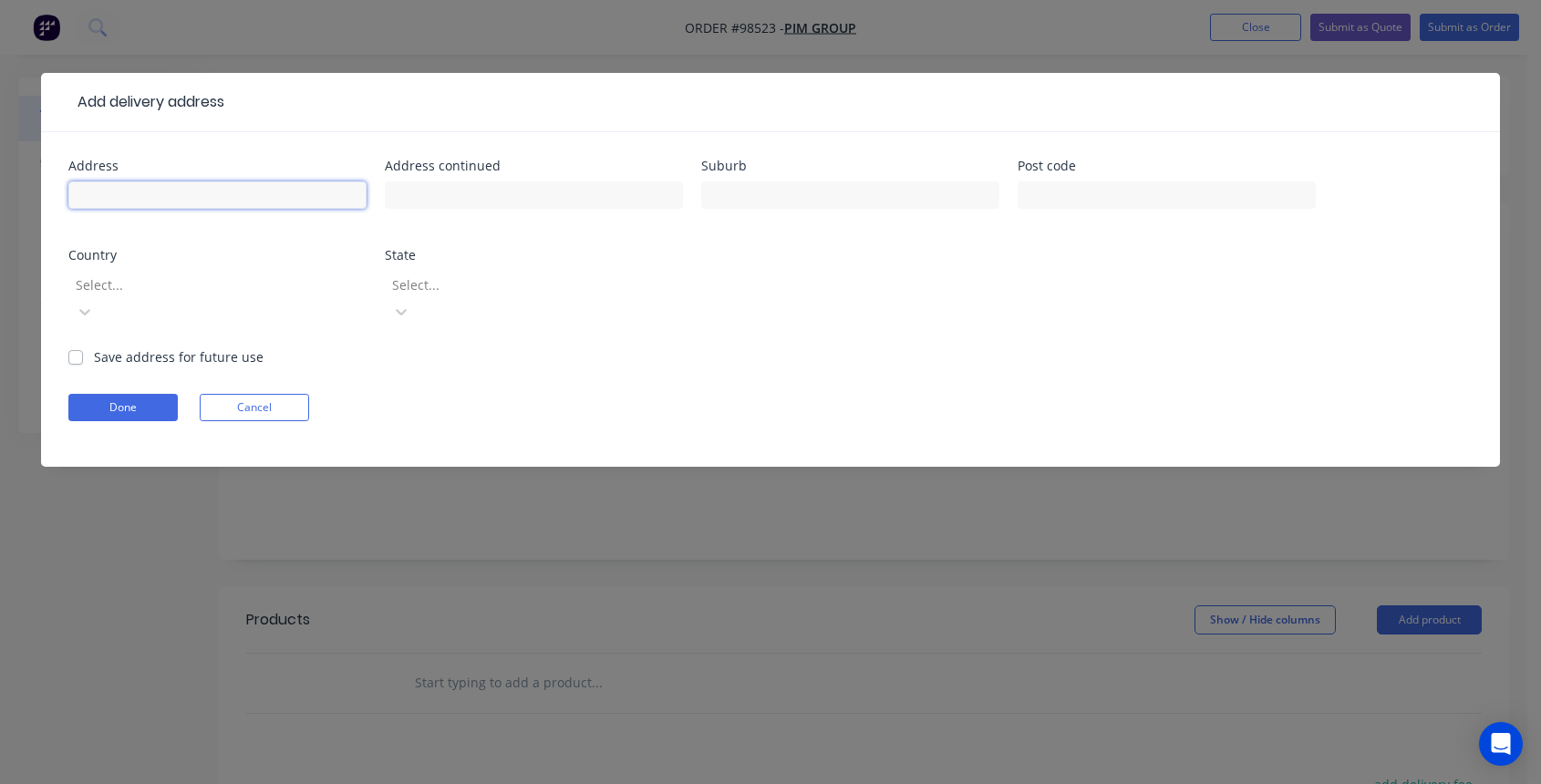
click at [153, 202] on input "text" at bounding box center [218, 195] width 299 height 28
type input "[PERSON_NAME]"
type input "PIM Group Aus Pty Ltd"
drag, startPoint x: 530, startPoint y: 196, endPoint x: 394, endPoint y: 197, distance: 136.0
click at [394, 197] on input "PIM Group Aus Pty Ltd" at bounding box center [534, 195] width 299 height 28
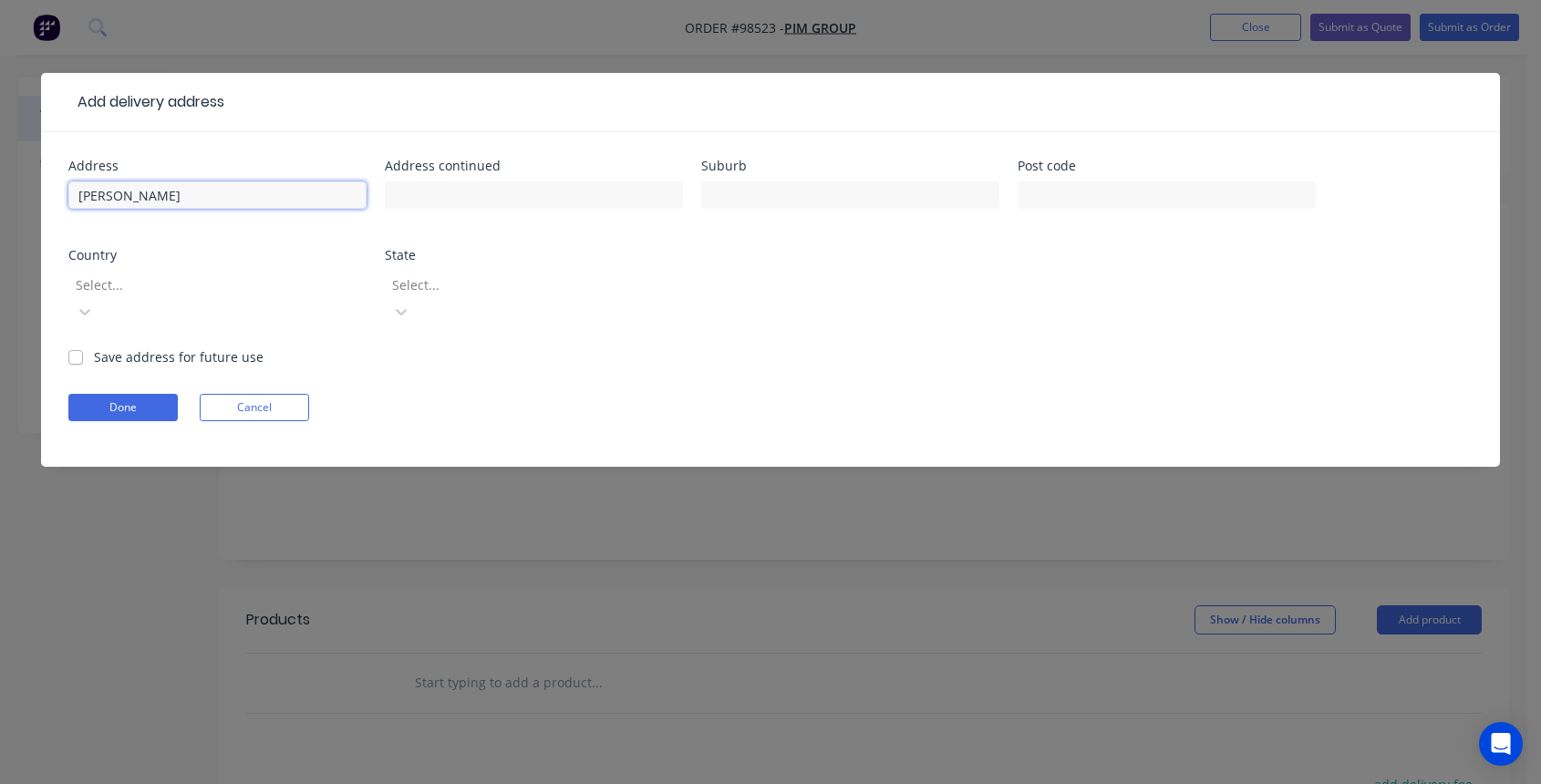
click at [160, 191] on input "[PERSON_NAME]" at bounding box center [218, 195] width 299 height 28
paste input "PIM Group Aus Pty Ltd"
click at [161, 200] on input "[PERSON_NAME] -PIM Group Aus Pty Ltd" at bounding box center [218, 195] width 299 height 28
type input "[PERSON_NAME] - PIM Group Aus Pty Ltd"
click at [465, 201] on input "text" at bounding box center [534, 195] width 299 height 28
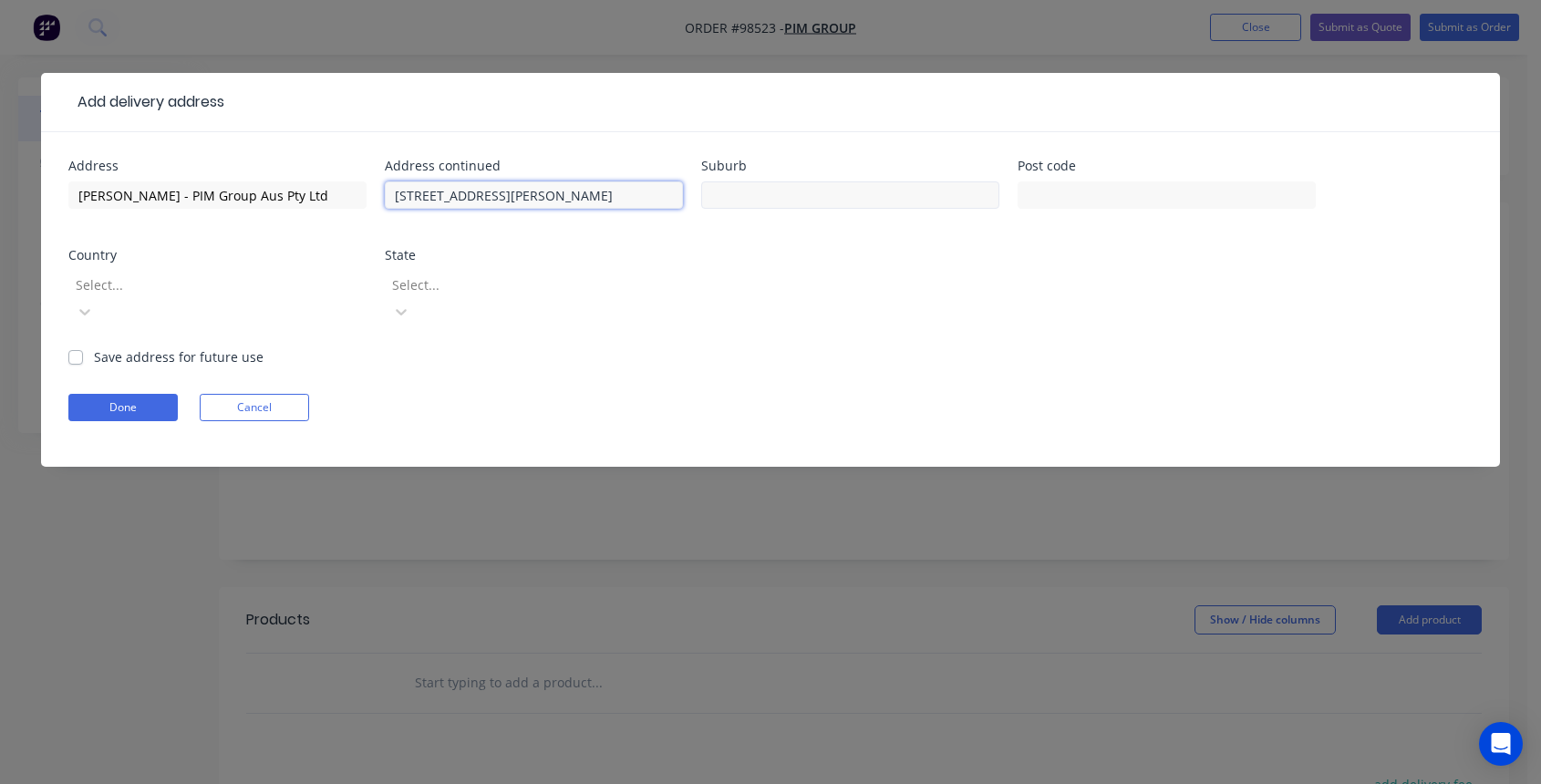
type input "[STREET_ADDRESS][PERSON_NAME]"
click at [721, 198] on input "text" at bounding box center [850, 195] width 299 height 28
type input "Cremorne"
click at [1088, 193] on input "text" at bounding box center [1166, 195] width 299 height 28
type input "3121"
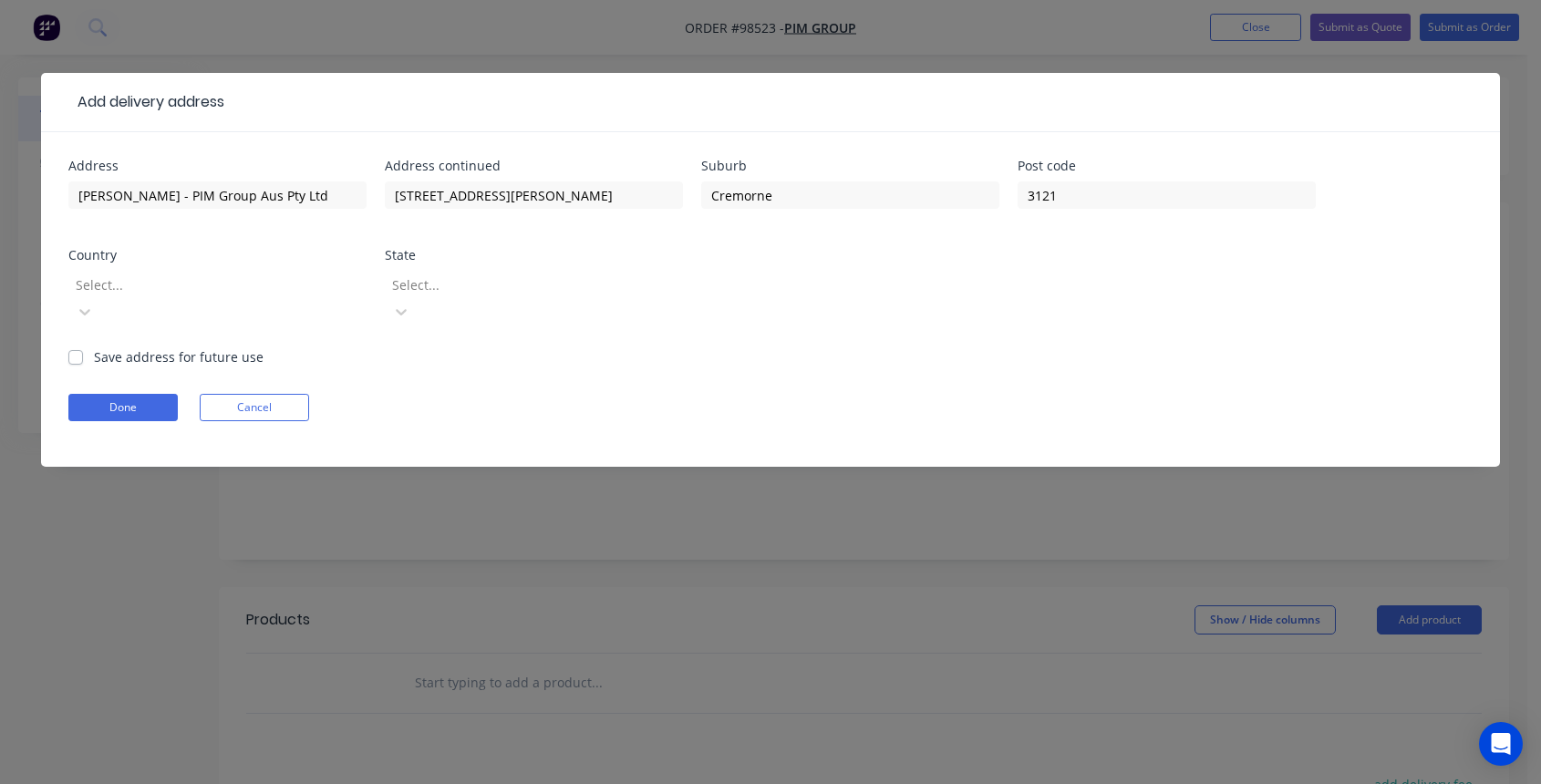
click at [150, 275] on div at bounding box center [205, 285] width 262 height 23
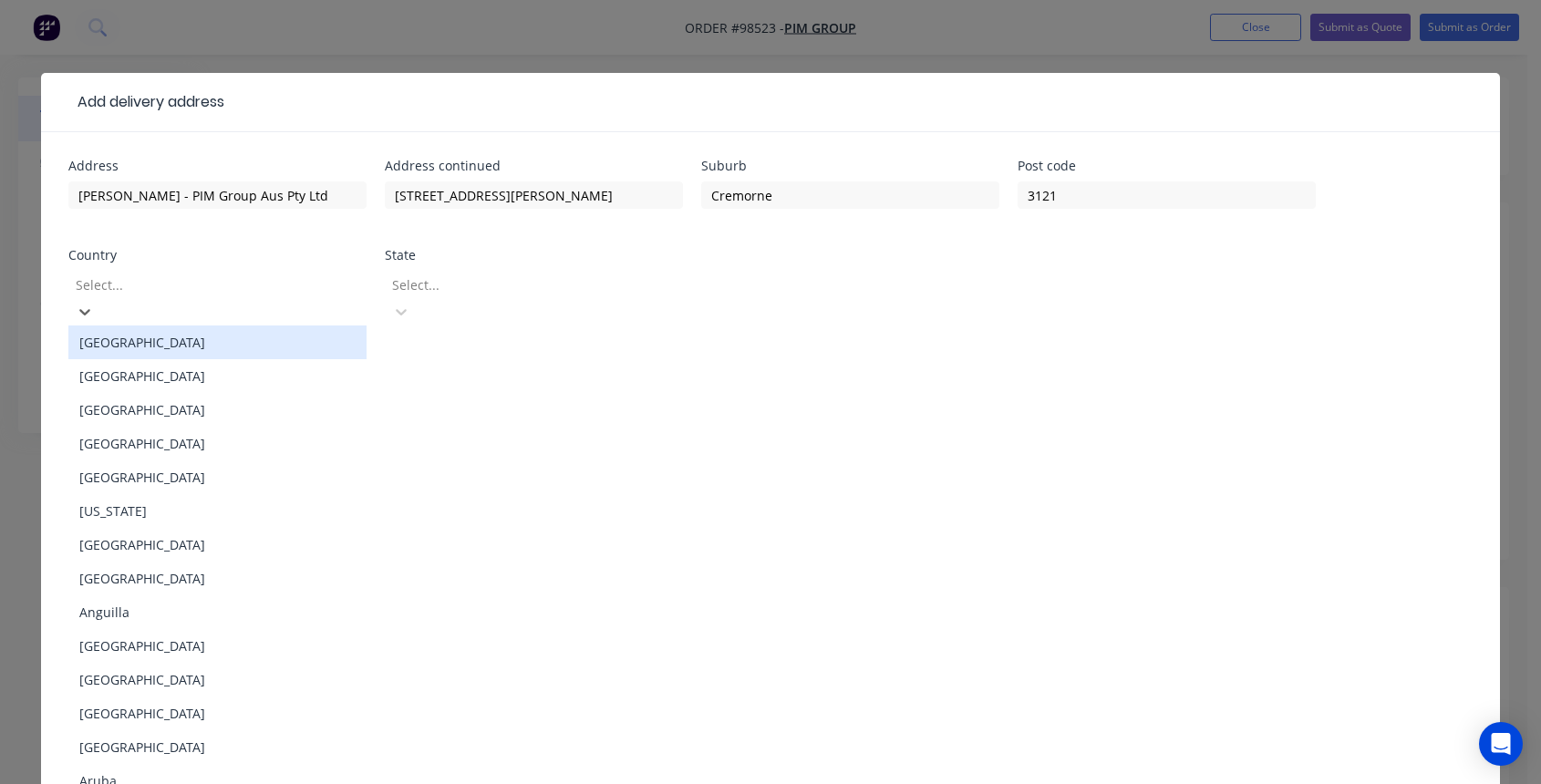
click at [181, 325] on div "[GEOGRAPHIC_DATA]" at bounding box center [218, 341] width 299 height 33
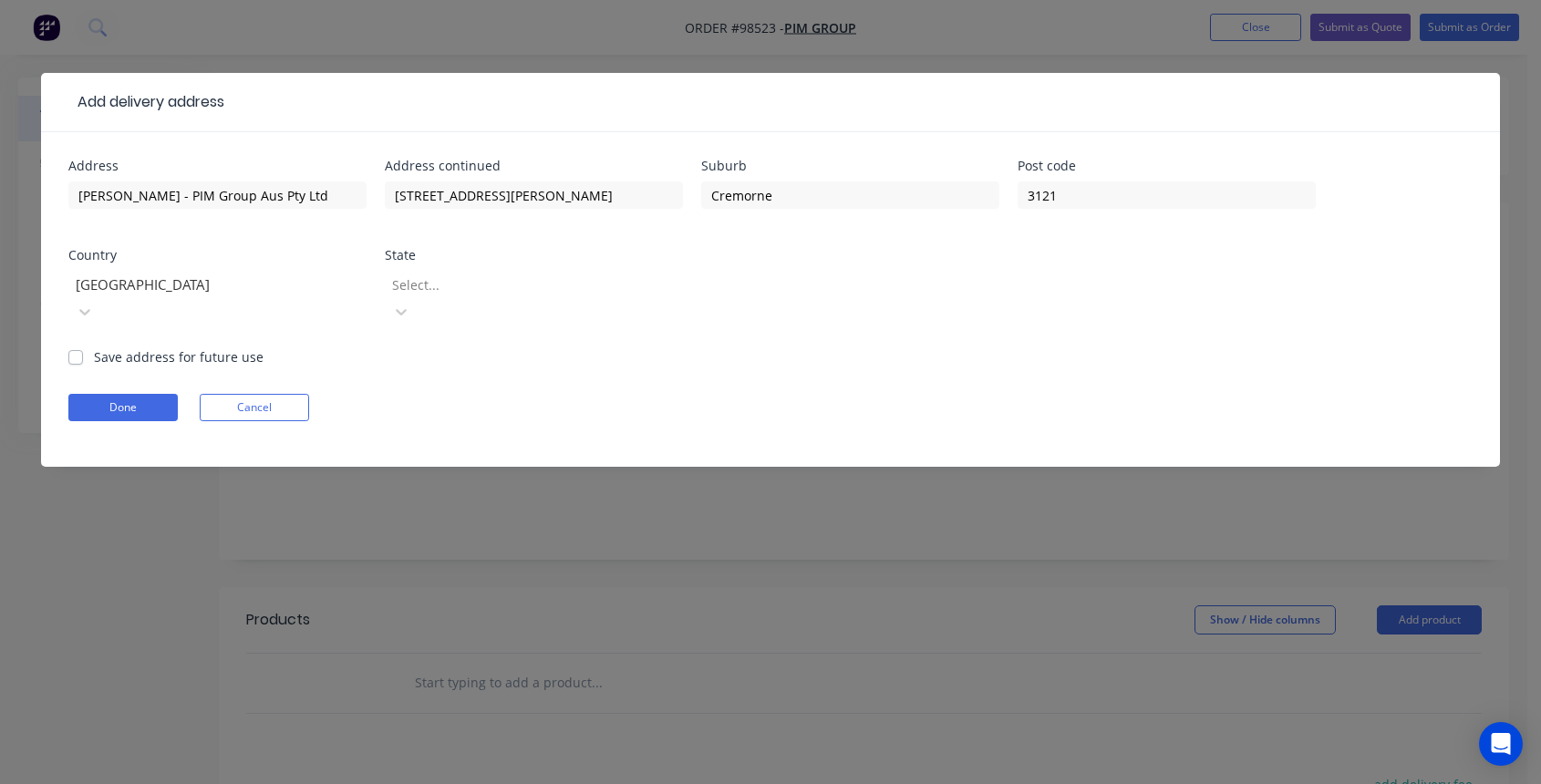
click at [439, 269] on div "Select..." at bounding box center [534, 306] width 299 height 81
click at [444, 284] on div at bounding box center [521, 285] width 262 height 23
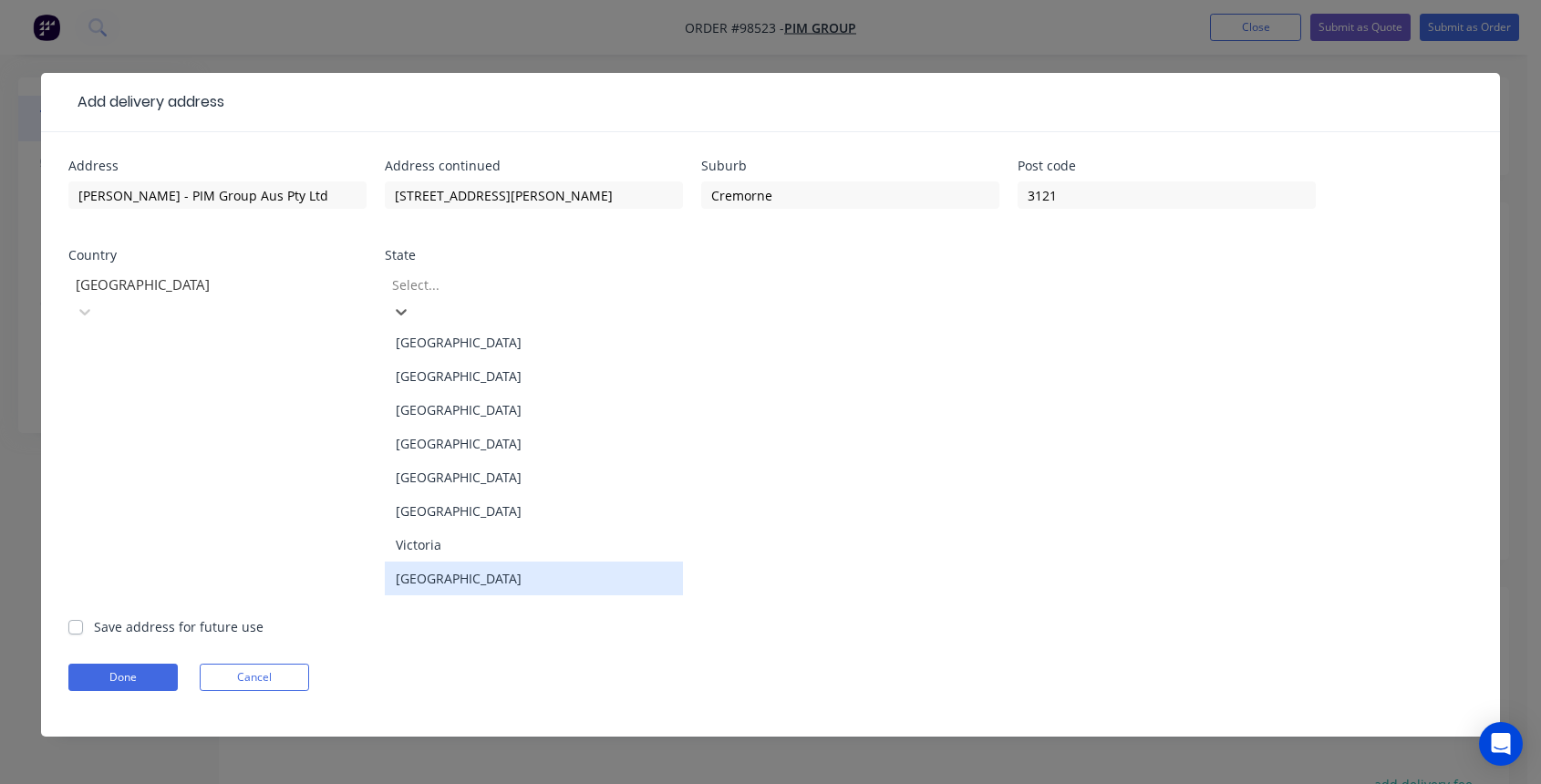
click at [510, 576] on div "[GEOGRAPHIC_DATA]" at bounding box center [534, 578] width 299 height 33
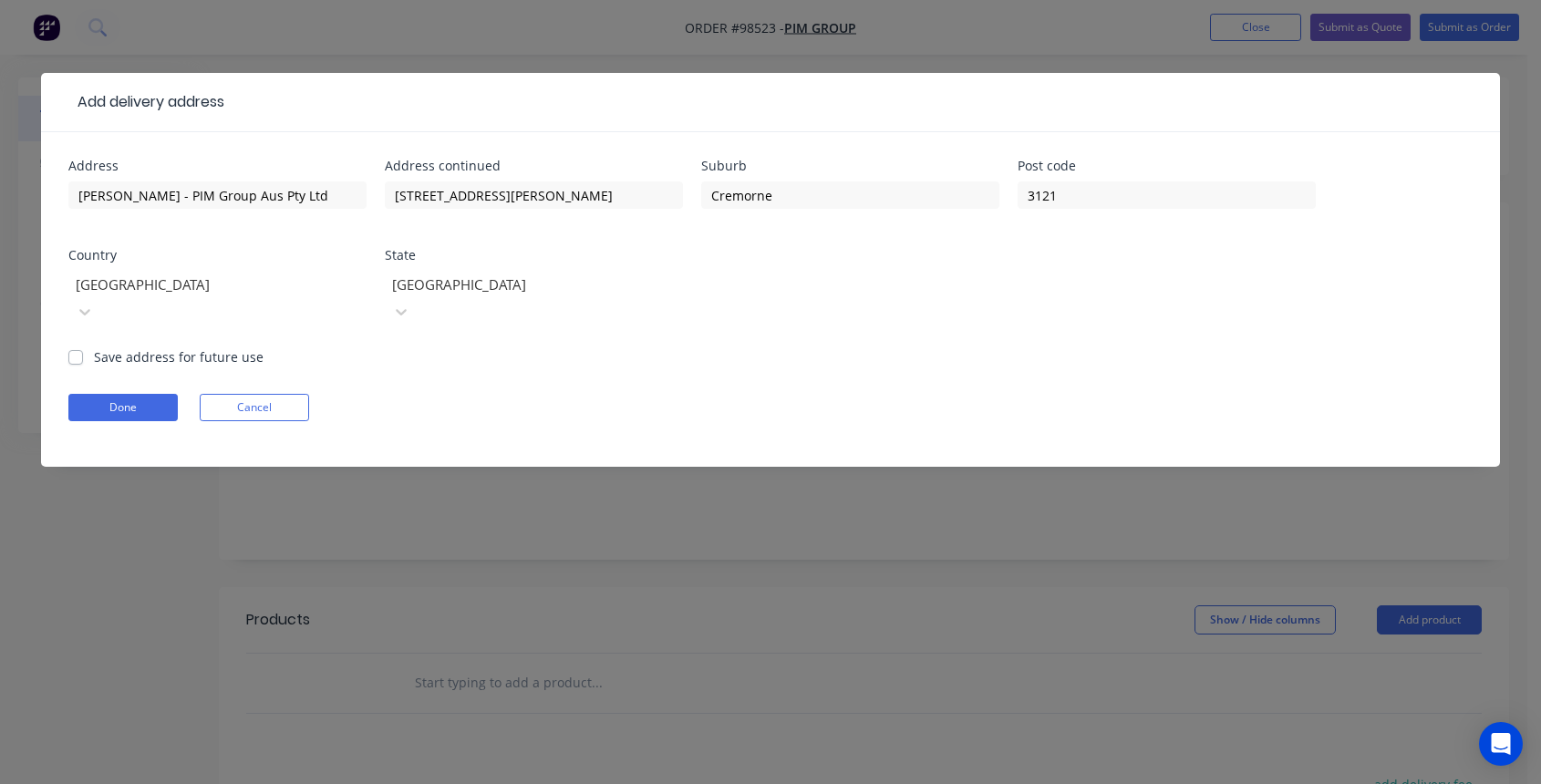
click at [94, 347] on label "Save address for future use" at bounding box center [179, 356] width 169 height 19
click at [74, 347] on input "Save address for future use" at bounding box center [75, 355] width 14 height 17
checkbox input "true"
click at [118, 393] on button "Done" at bounding box center [123, 407] width 109 height 28
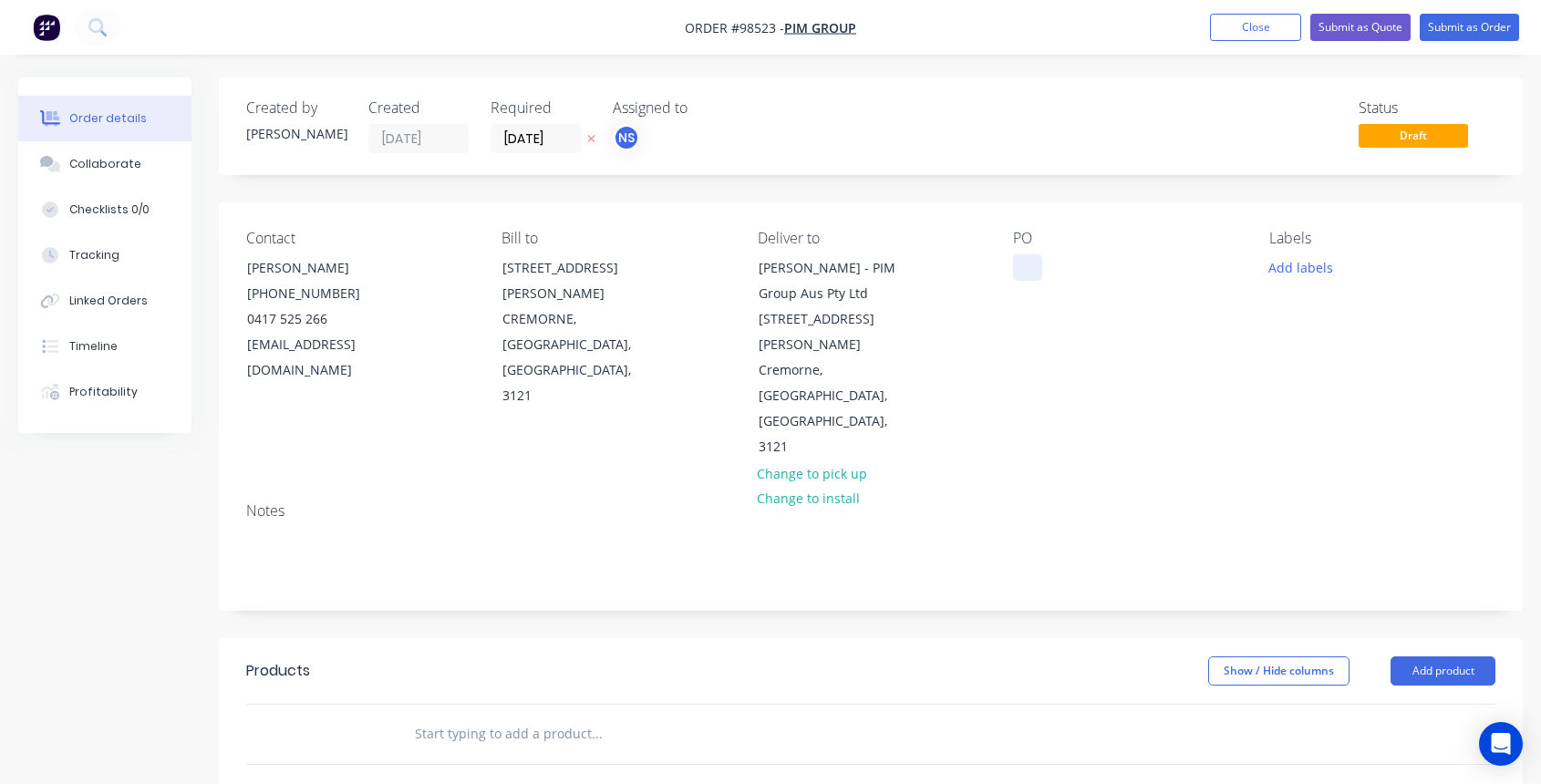
click at [1021, 268] on div at bounding box center [1027, 268] width 29 height 27
click at [1302, 270] on button "Add labels" at bounding box center [1300, 267] width 84 height 25
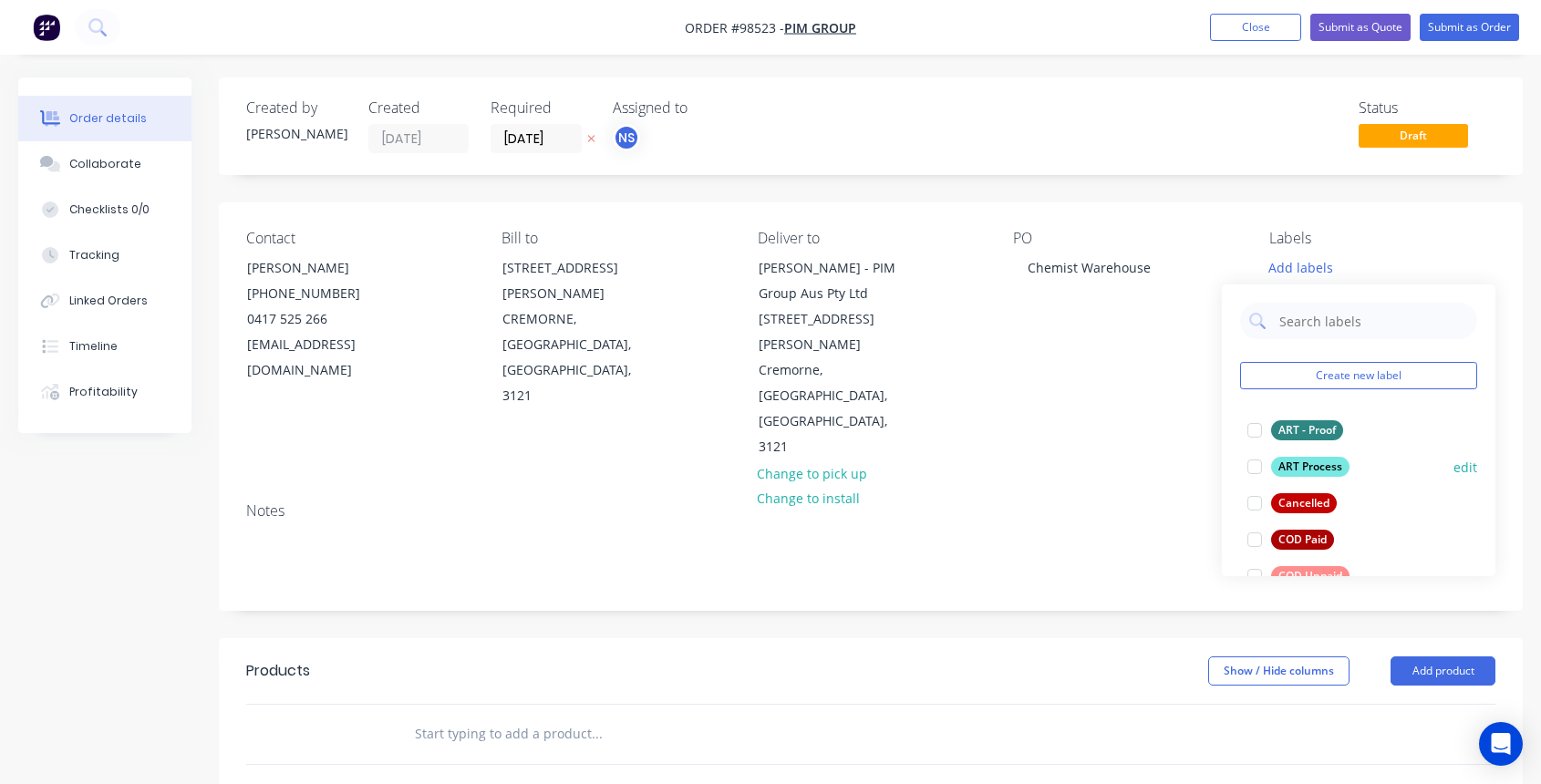
click at [1256, 466] on div at bounding box center [1254, 467] width 36 height 36
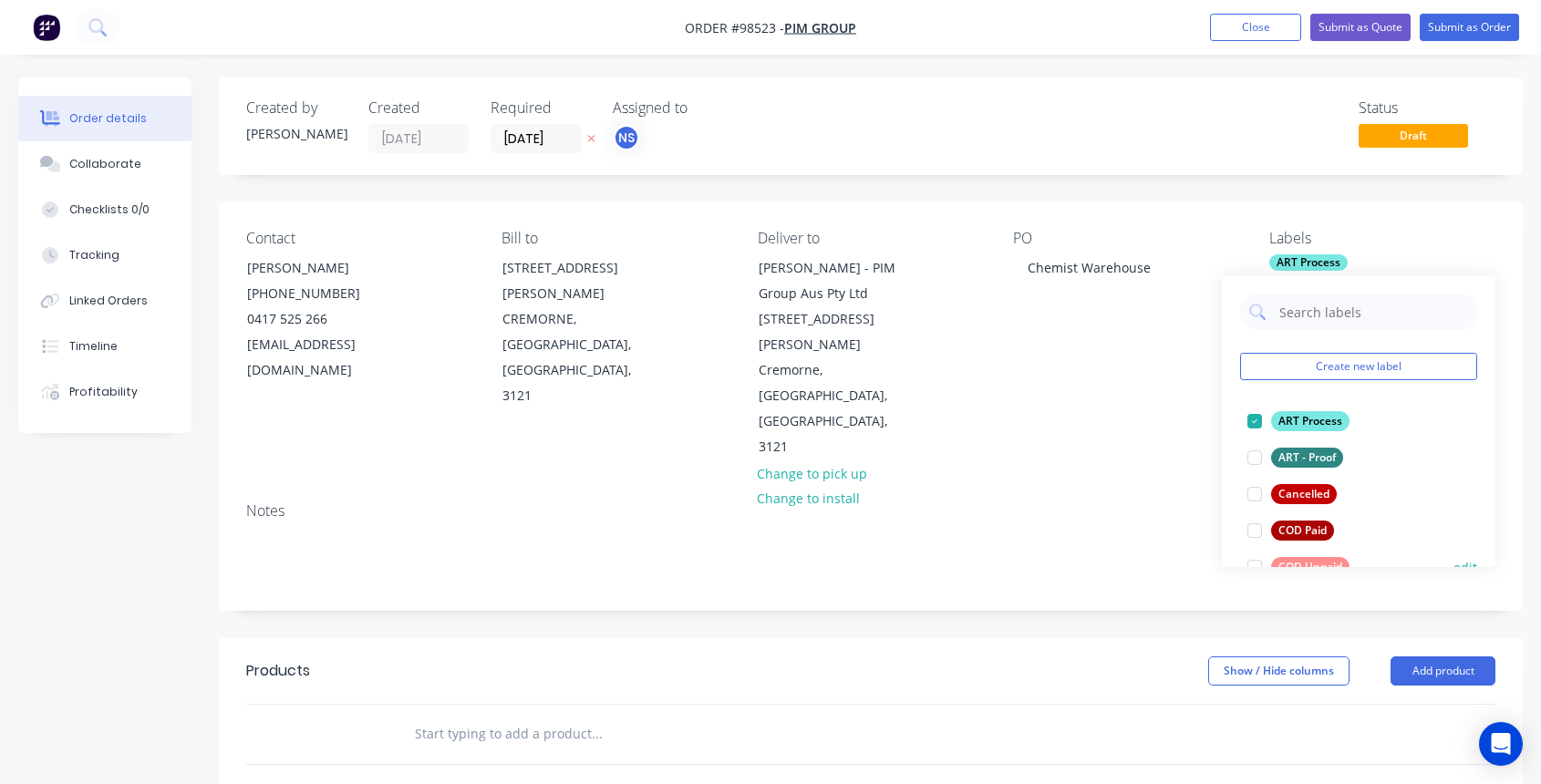
click at [1255, 562] on div at bounding box center [1254, 566] width 36 height 36
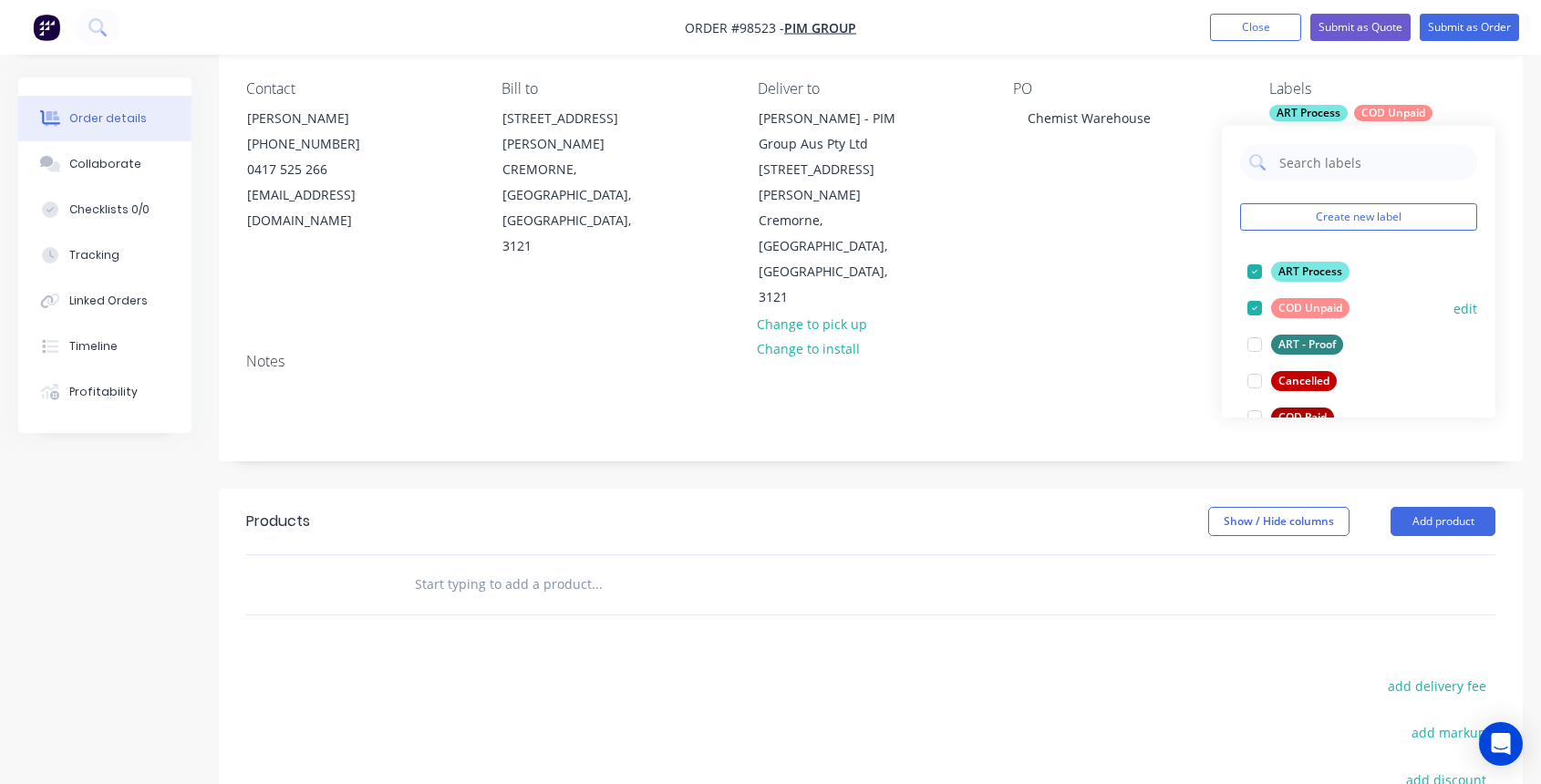
scroll to position [159, 0]
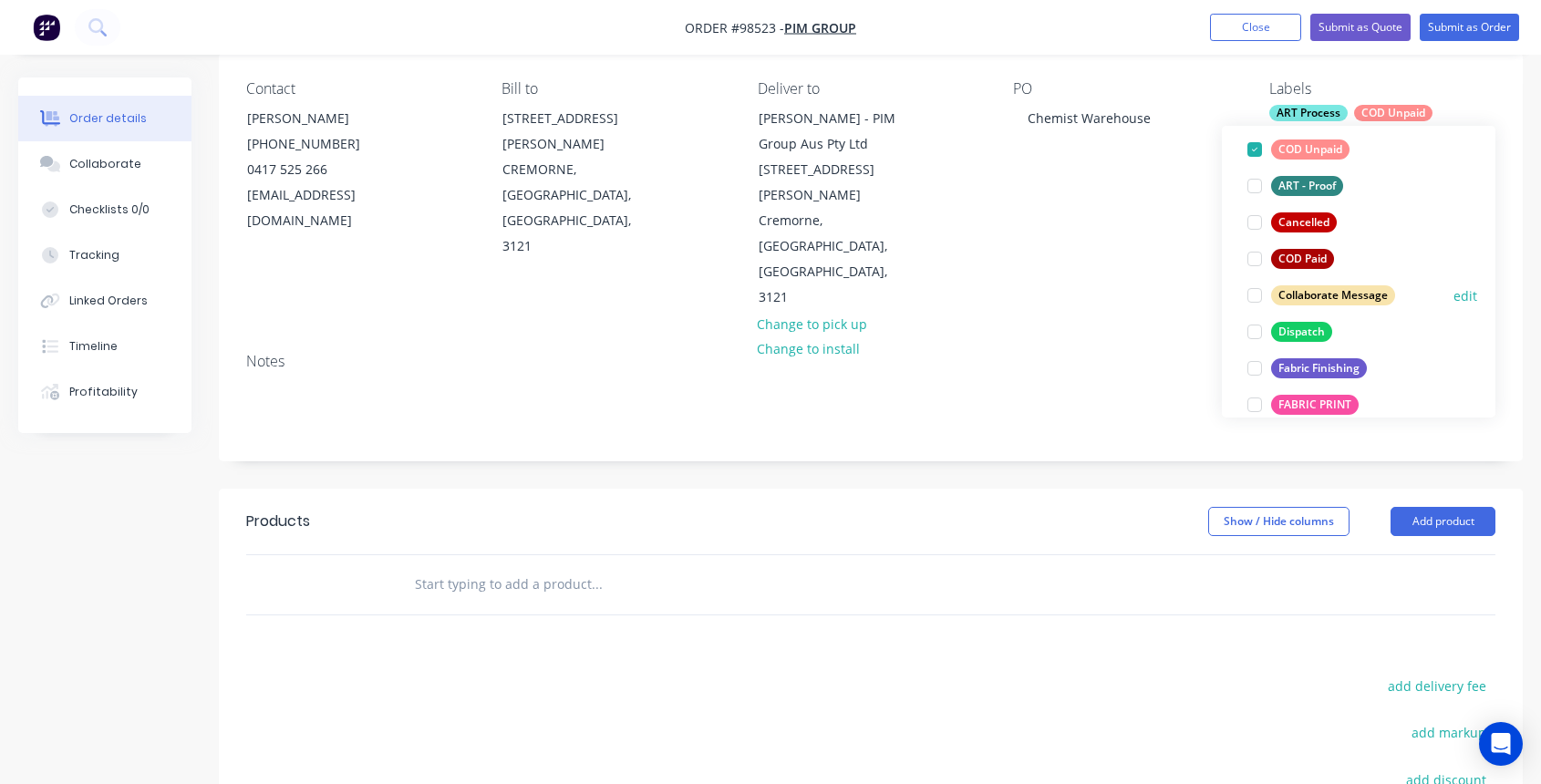
click at [1254, 296] on div at bounding box center [1254, 296] width 36 height 36
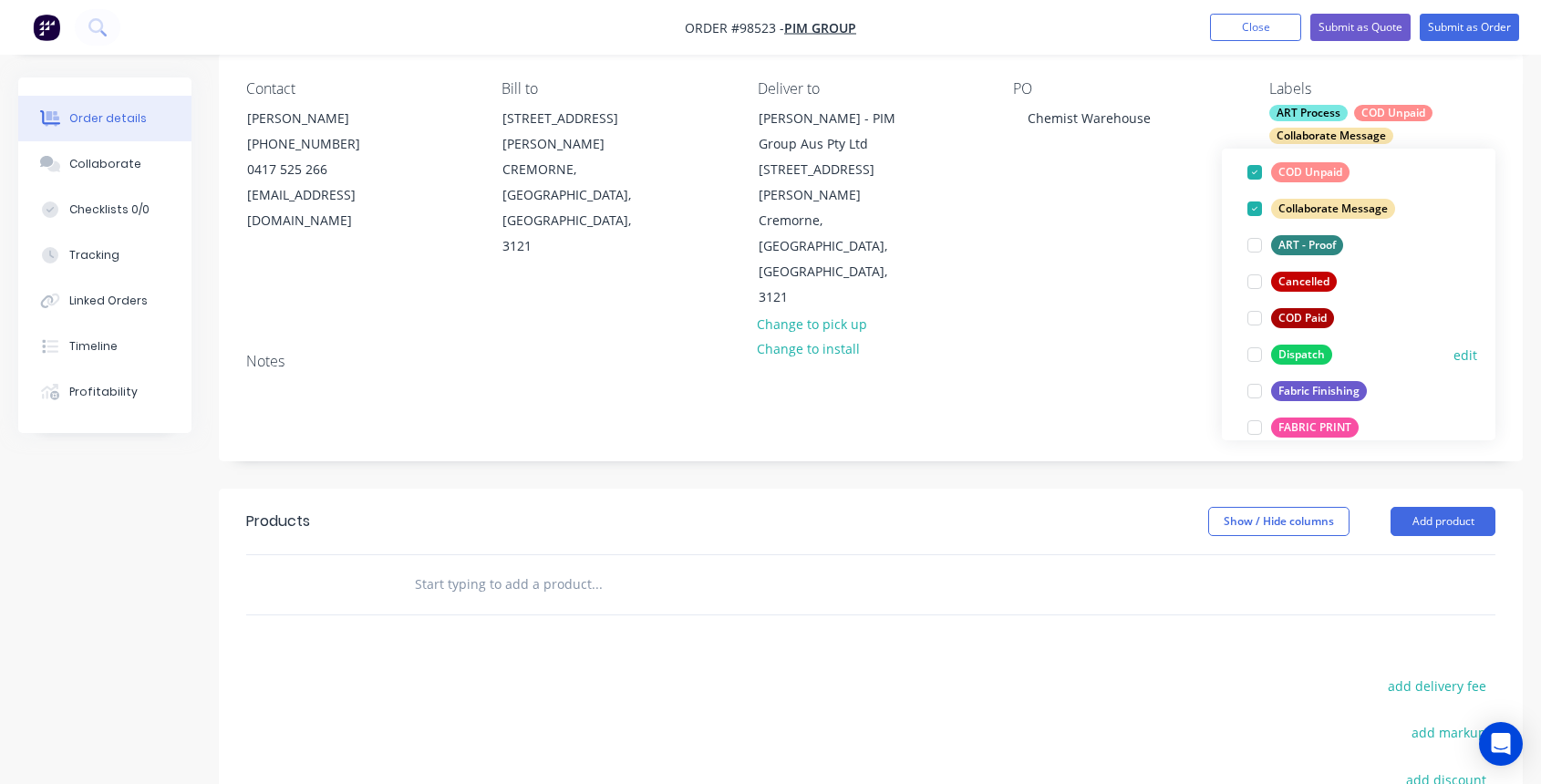
click at [1250, 392] on div at bounding box center [1254, 391] width 36 height 36
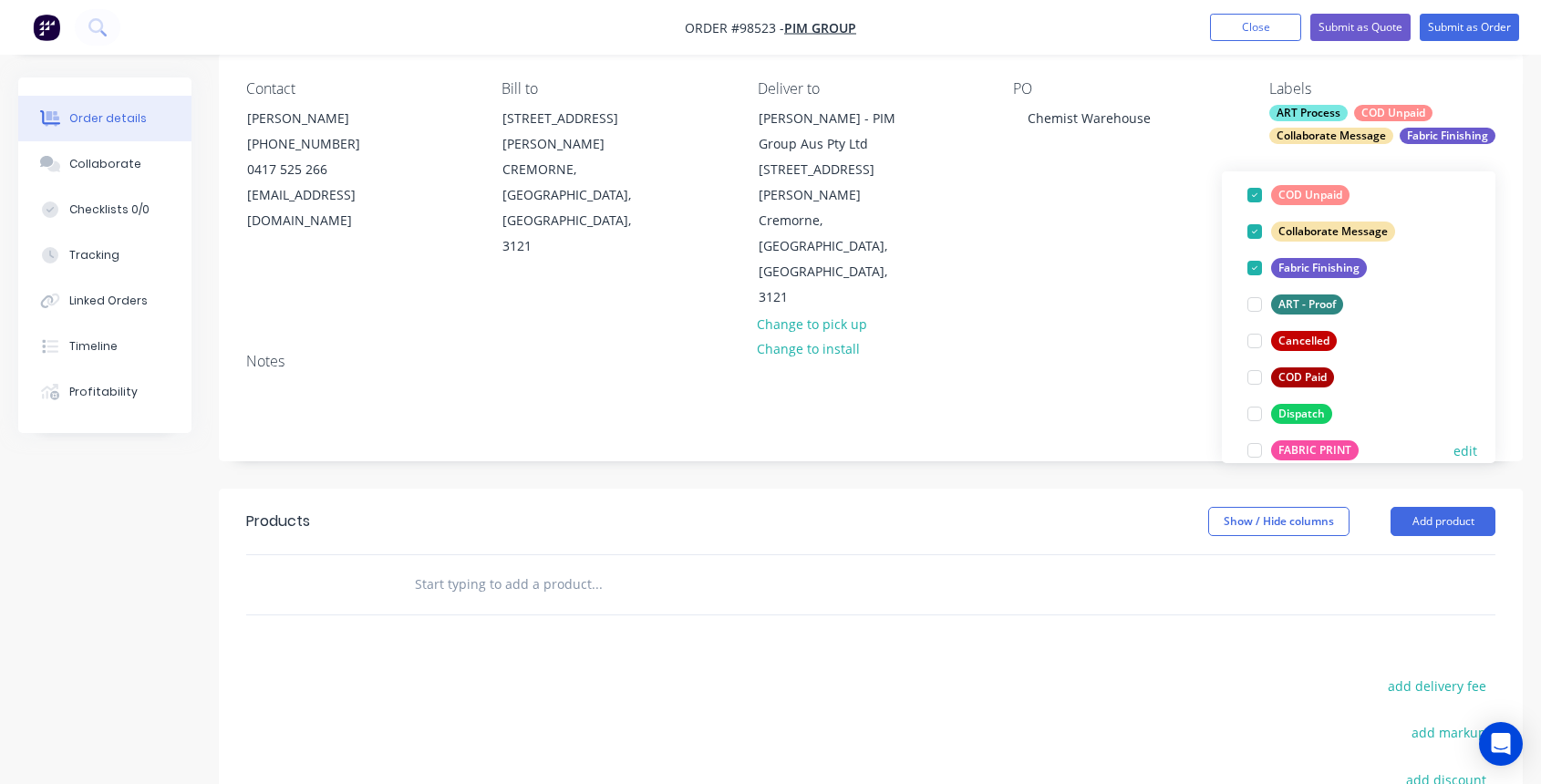
click at [1253, 448] on div at bounding box center [1254, 450] width 36 height 36
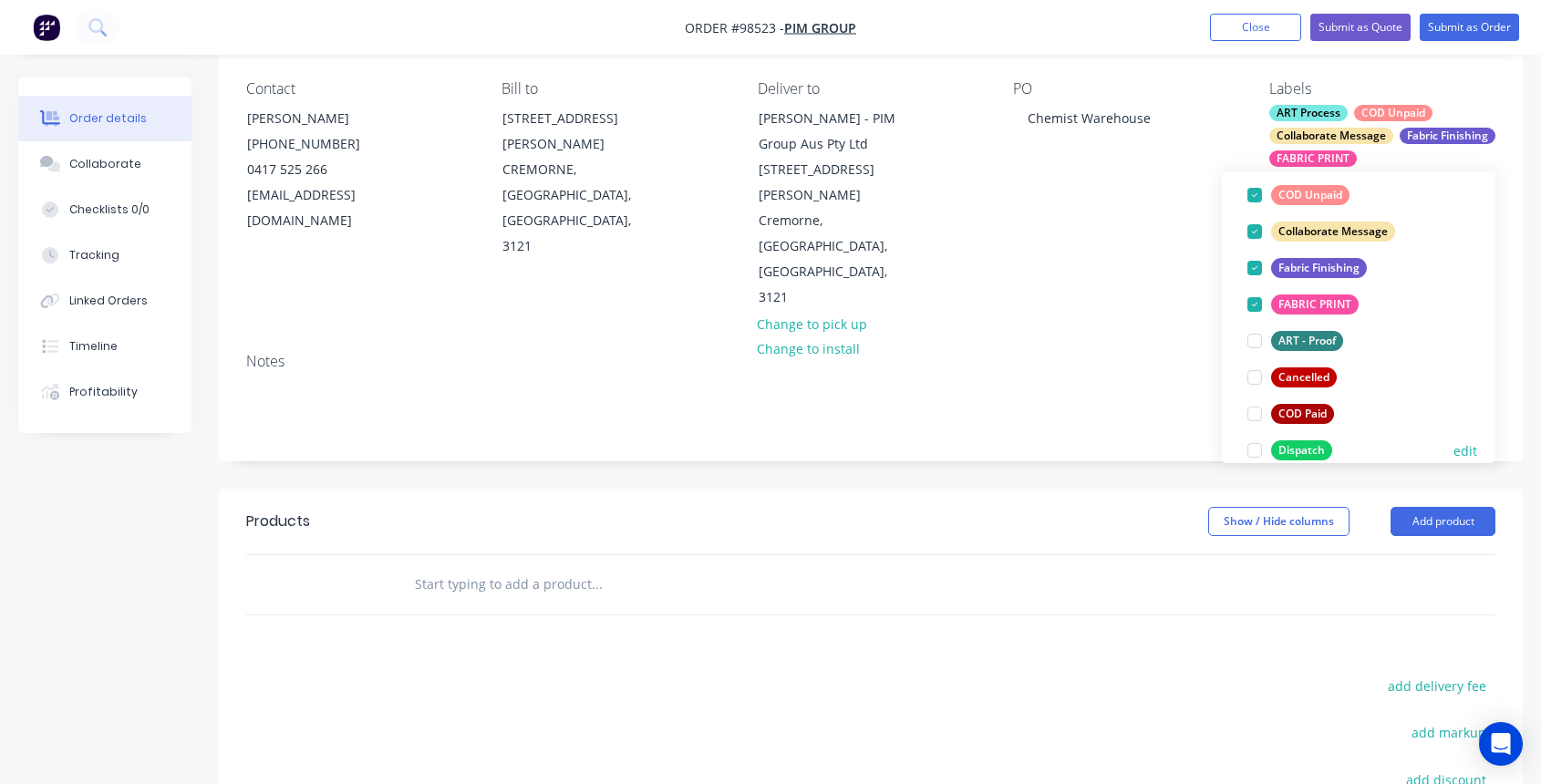
click at [1253, 450] on div at bounding box center [1254, 450] width 36 height 36
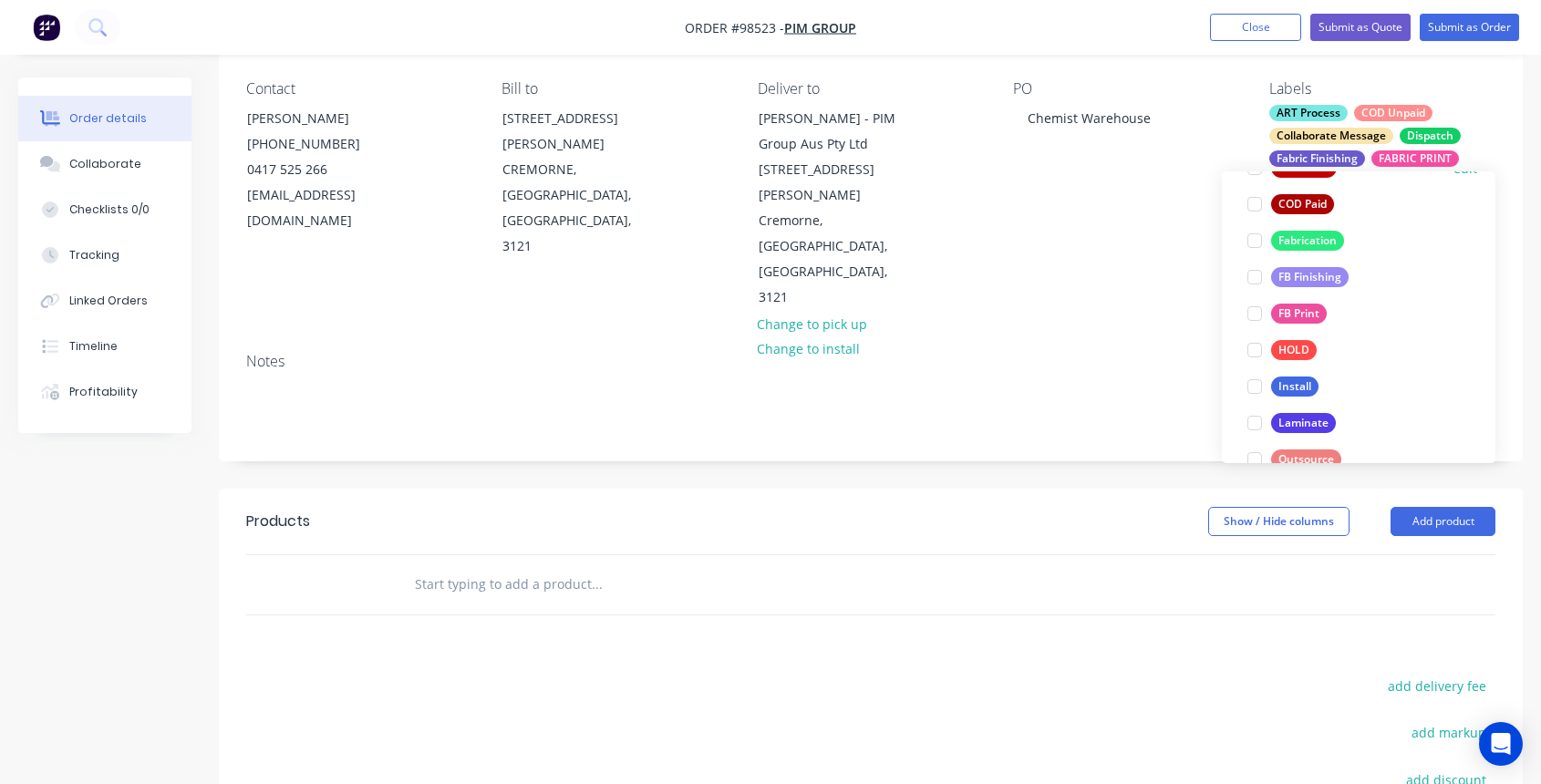
scroll to position [466, 0]
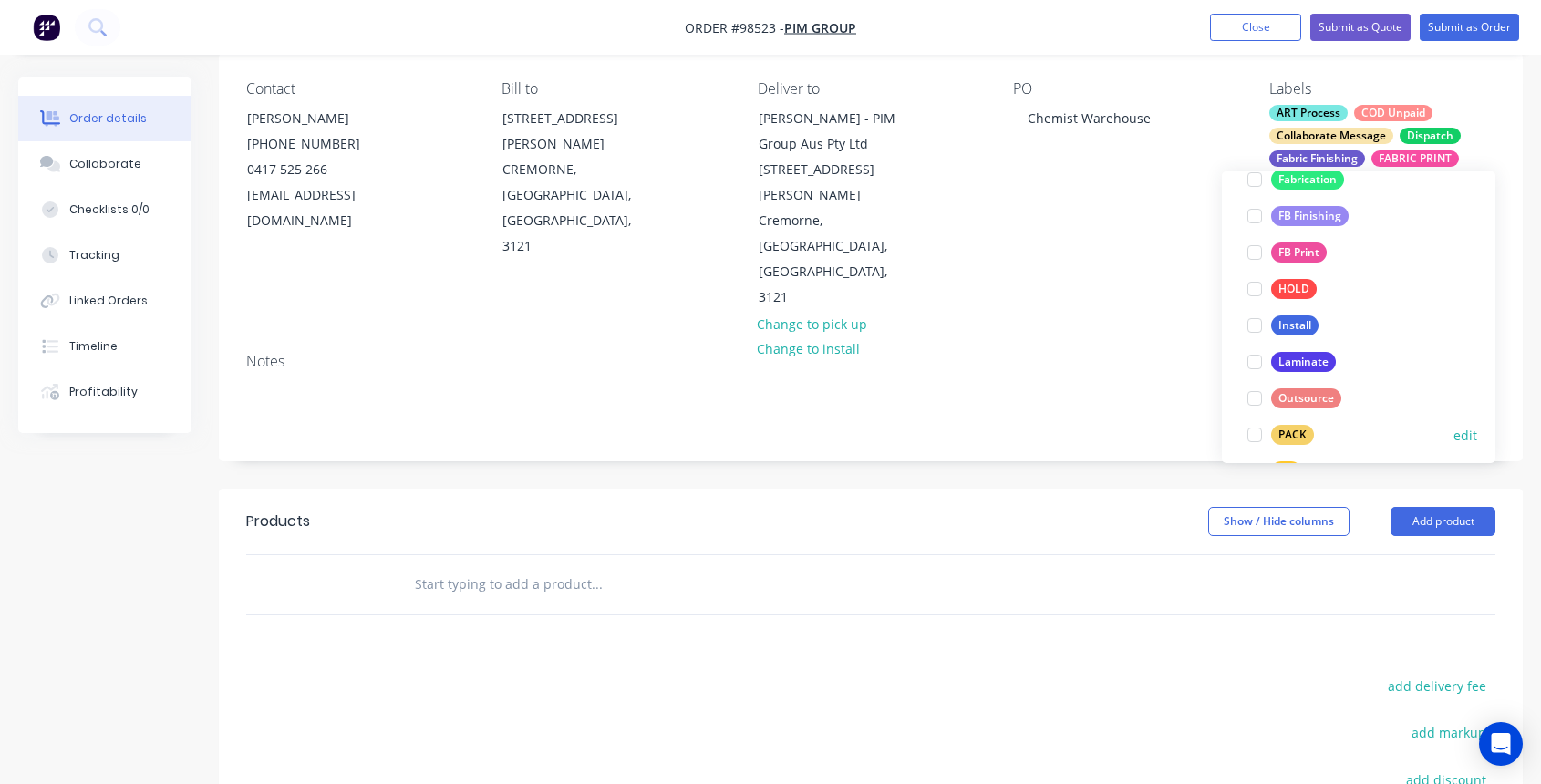
click at [1253, 434] on div at bounding box center [1254, 434] width 36 height 36
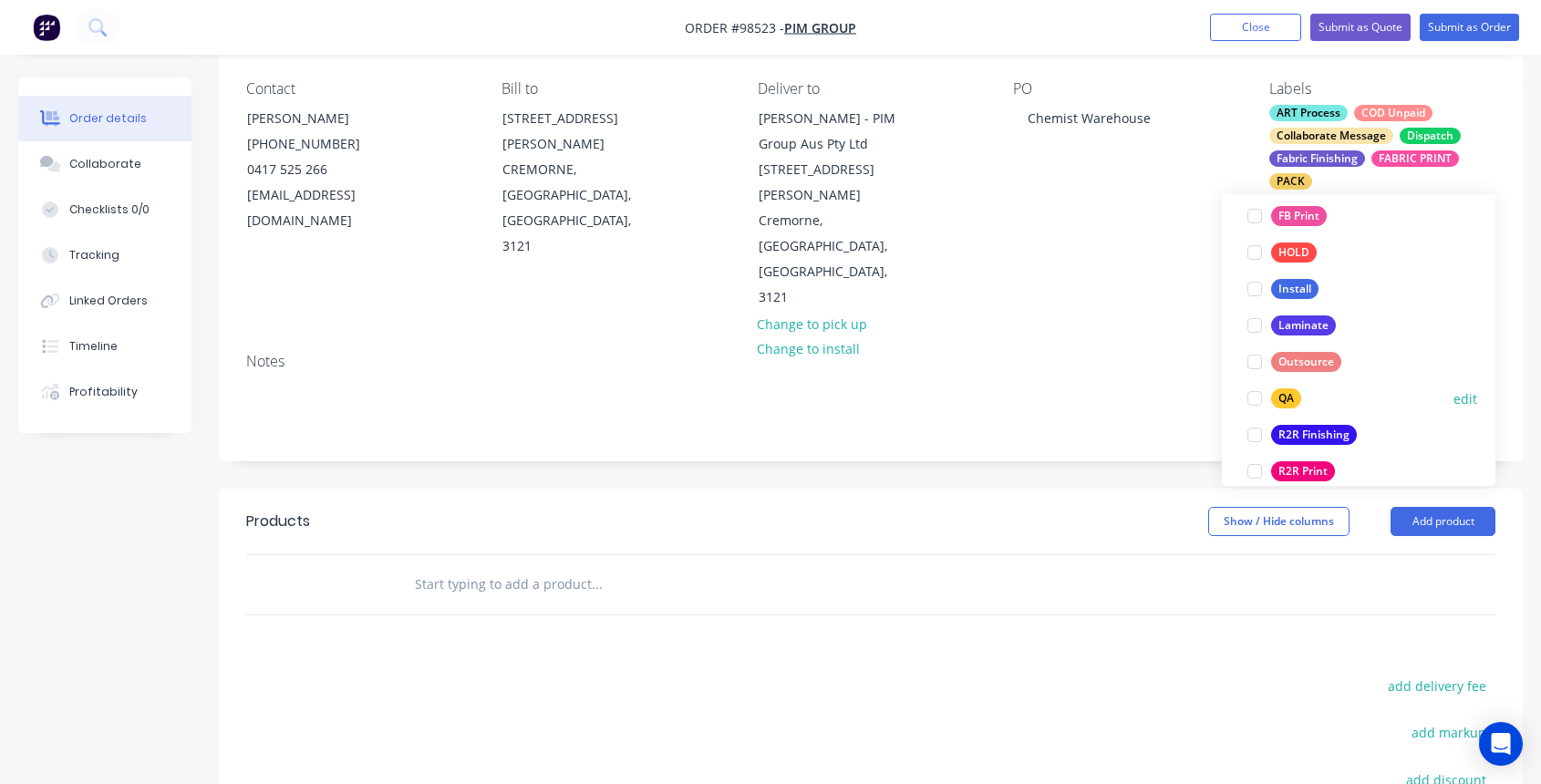
click at [1254, 401] on div at bounding box center [1254, 398] width 36 height 36
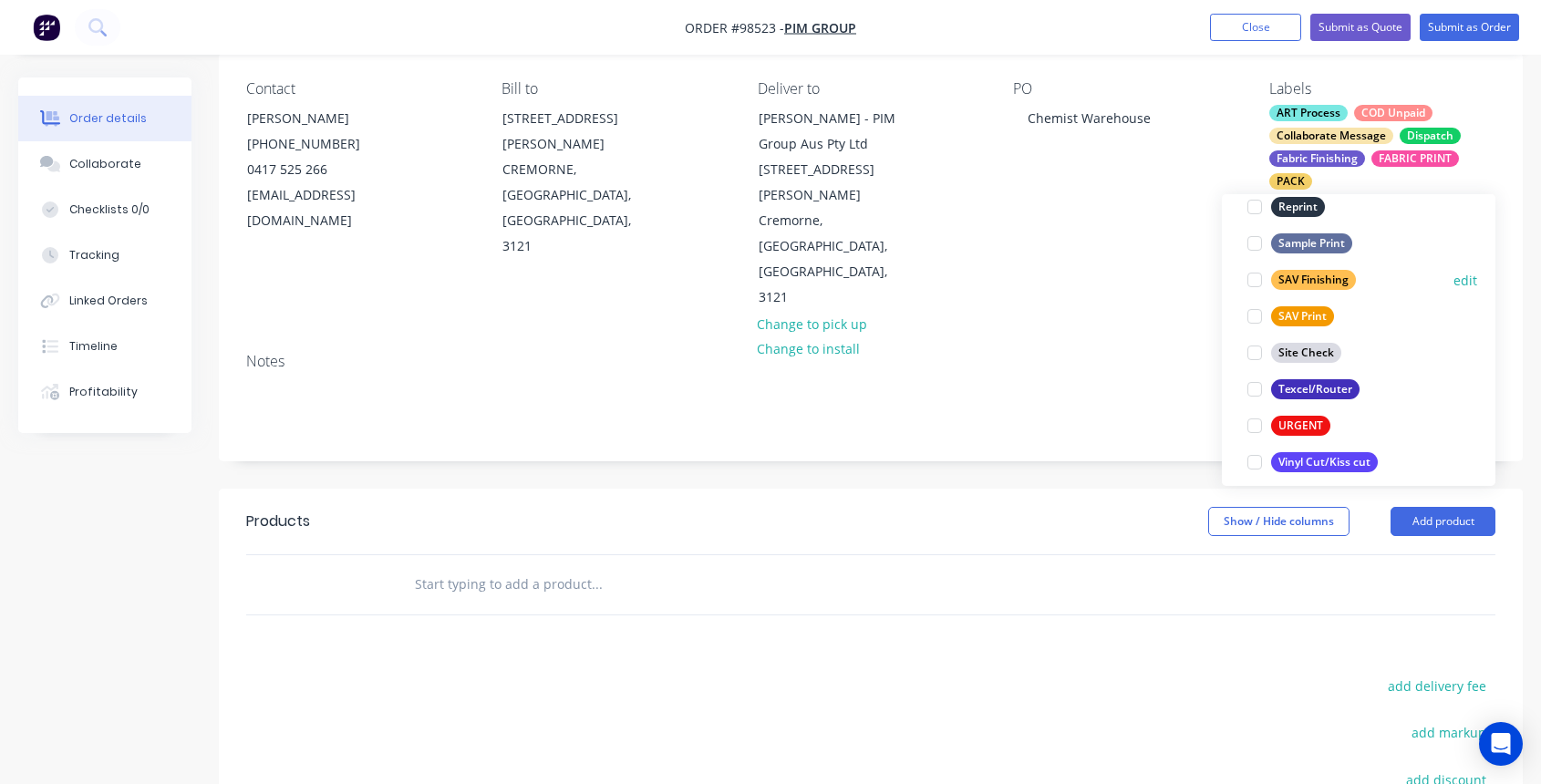
scroll to position [875, 0]
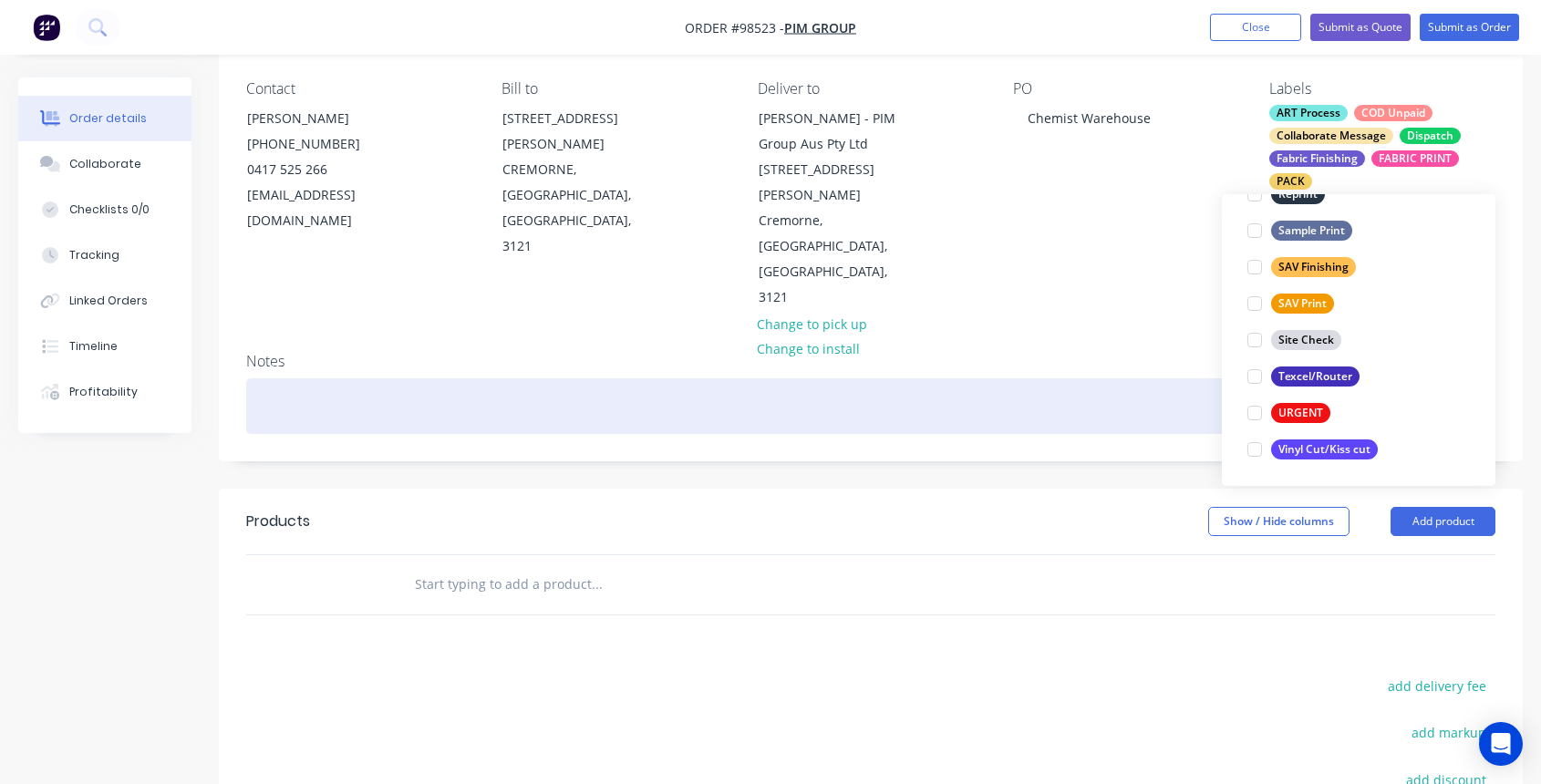
click at [434, 378] on div at bounding box center [871, 406] width 1249 height 55
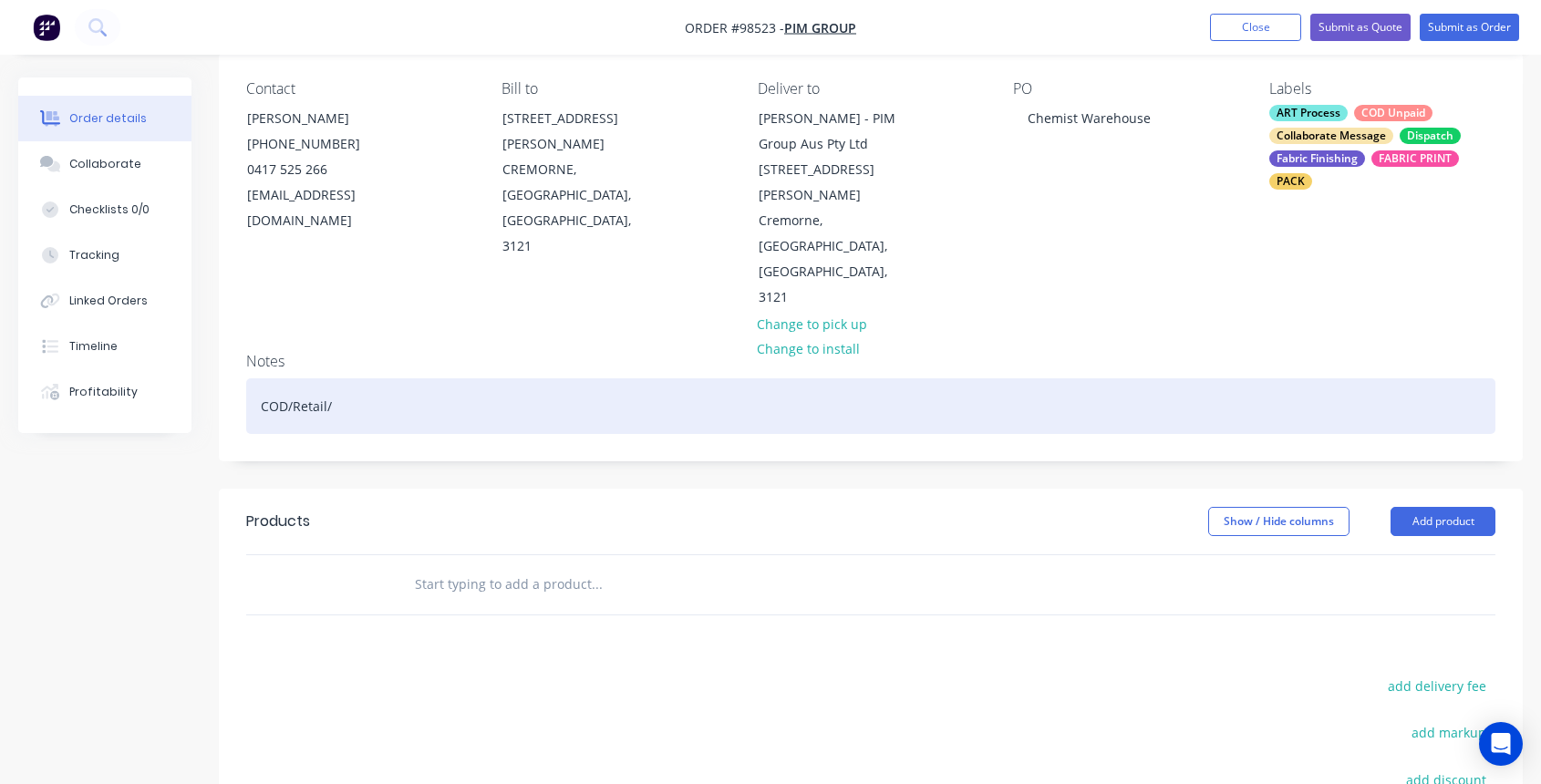
click at [285, 378] on div "COD/Retail/" at bounding box center [871, 406] width 1249 height 55
click at [588, 378] on div "30 Days from Inv/Delivery/Proof - No/Retail/" at bounding box center [871, 406] width 1249 height 55
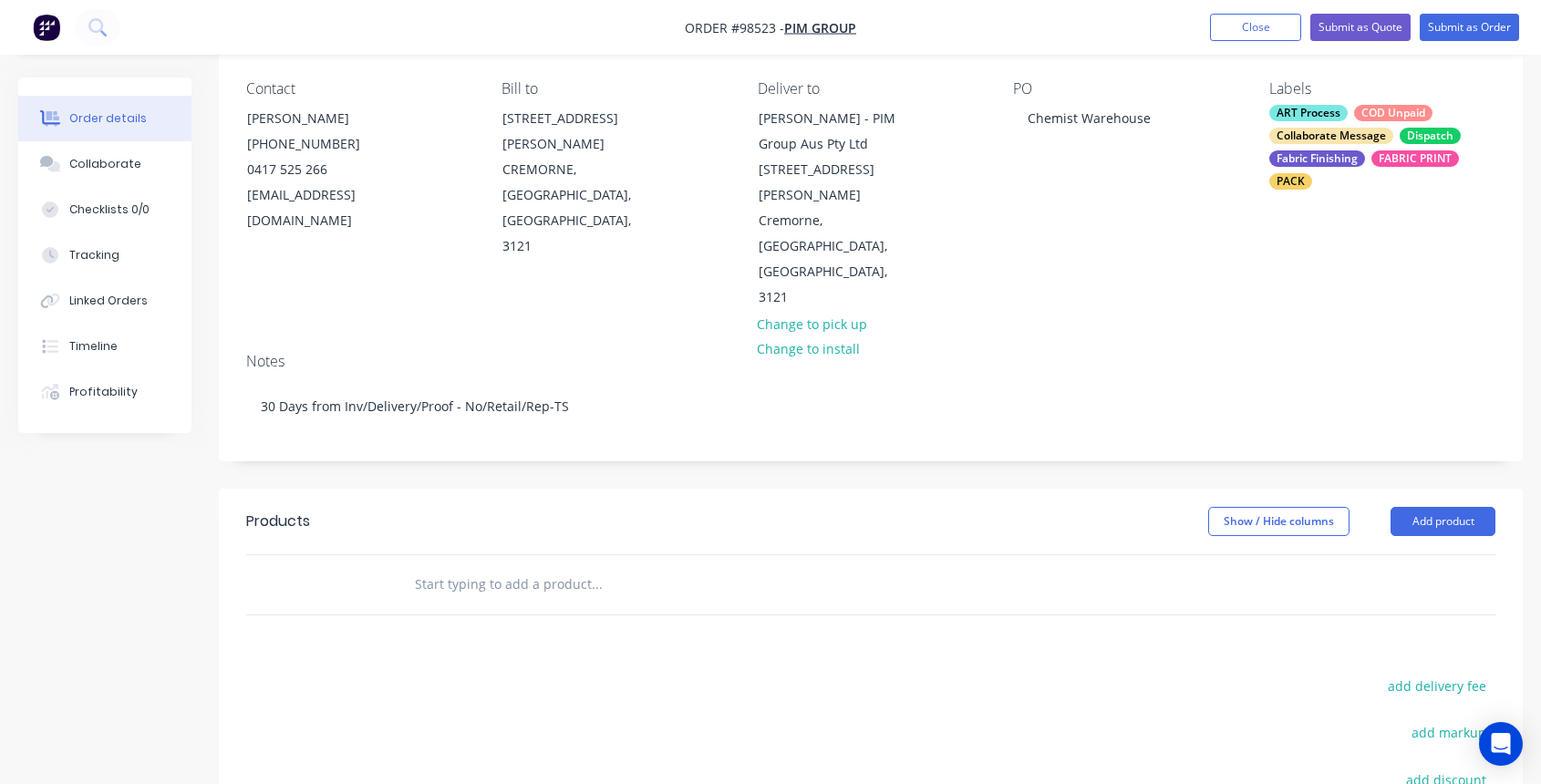
click at [503, 565] on input "text" at bounding box center [596, 583] width 365 height 36
click at [507, 565] on input "text" at bounding box center [596, 583] width 365 height 36
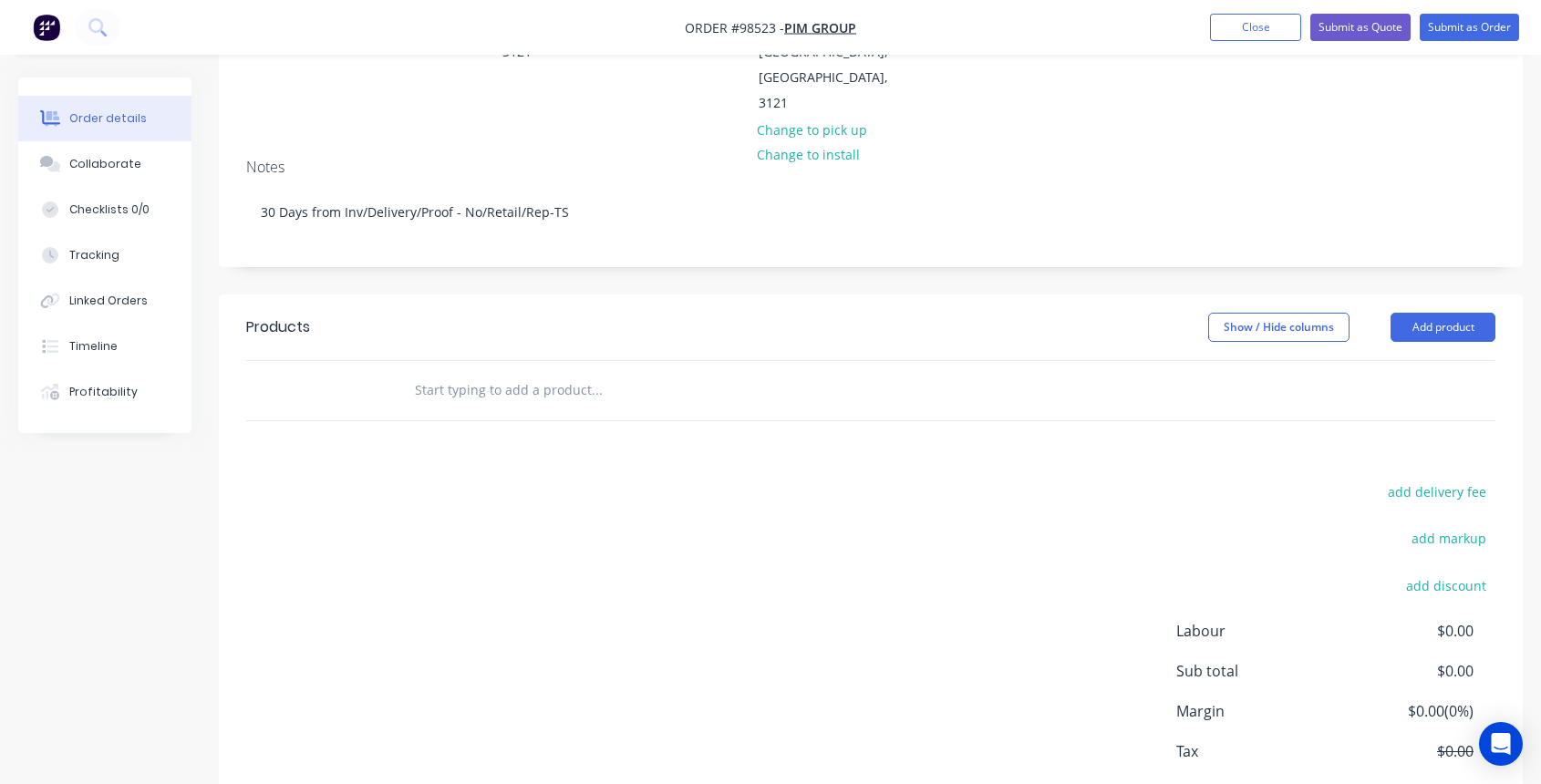
scroll to position [0, 0]
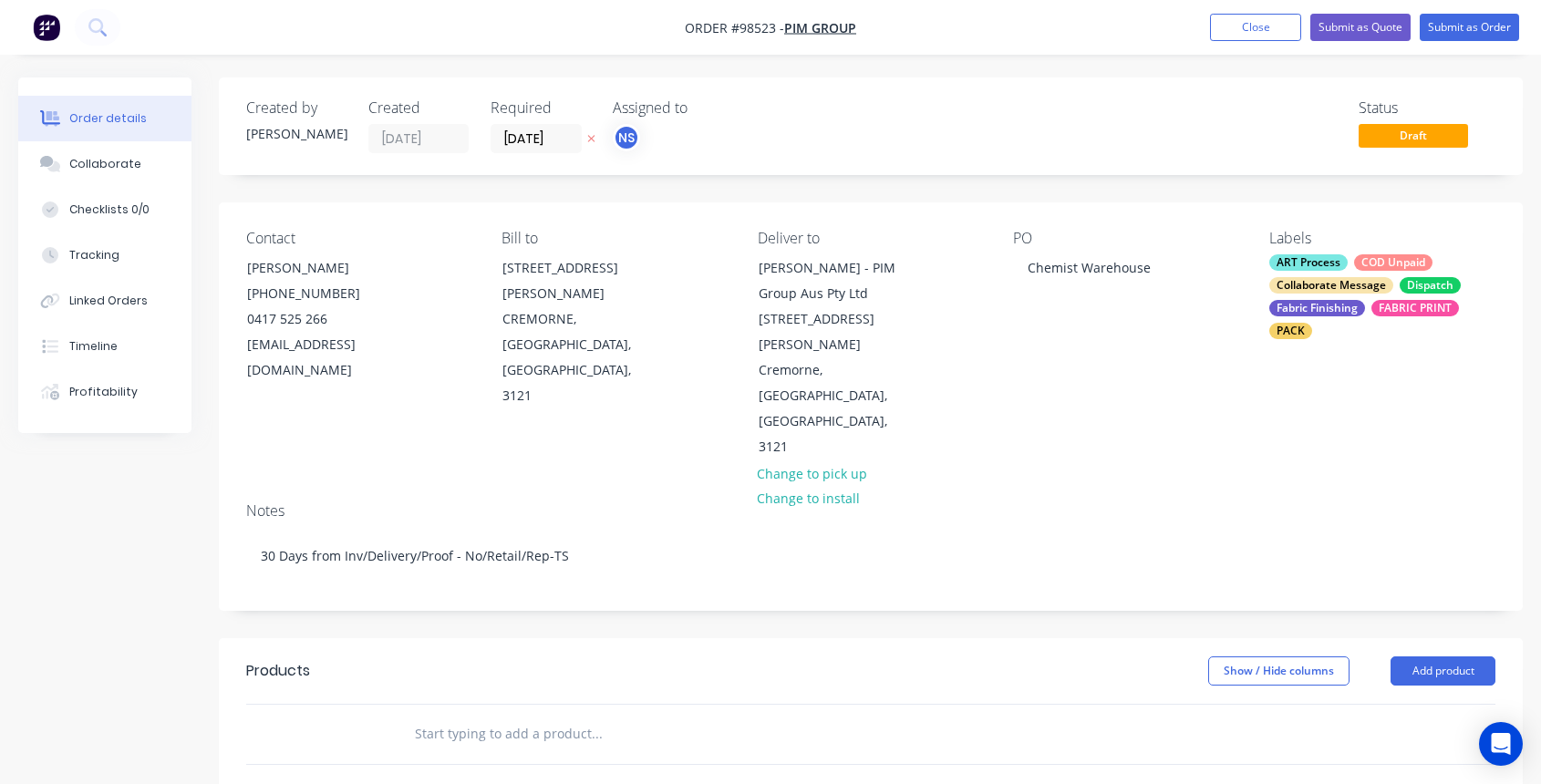
click at [499, 716] on input "text" at bounding box center [596, 734] width 365 height 36
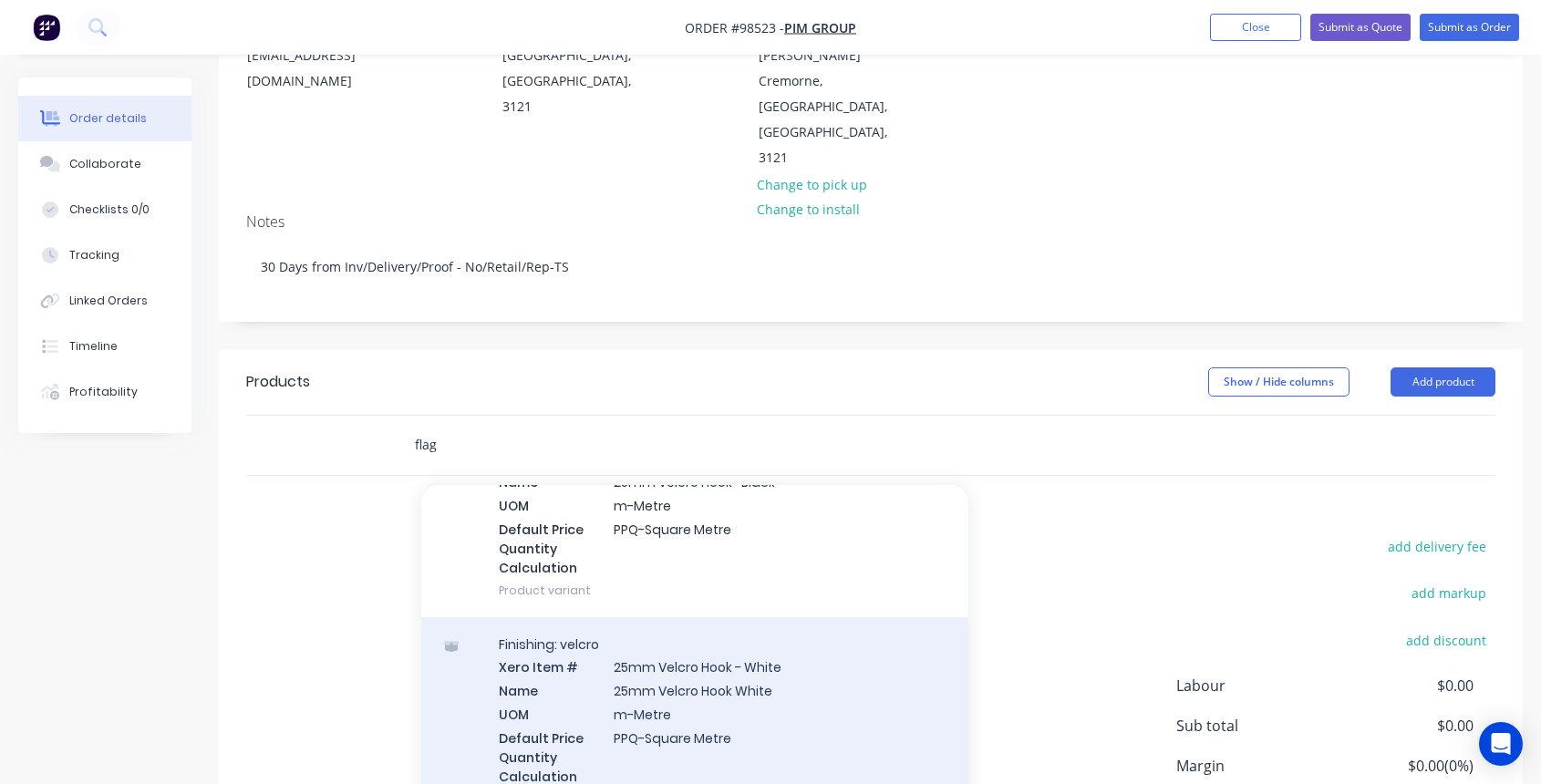
scroll to position [726, 0]
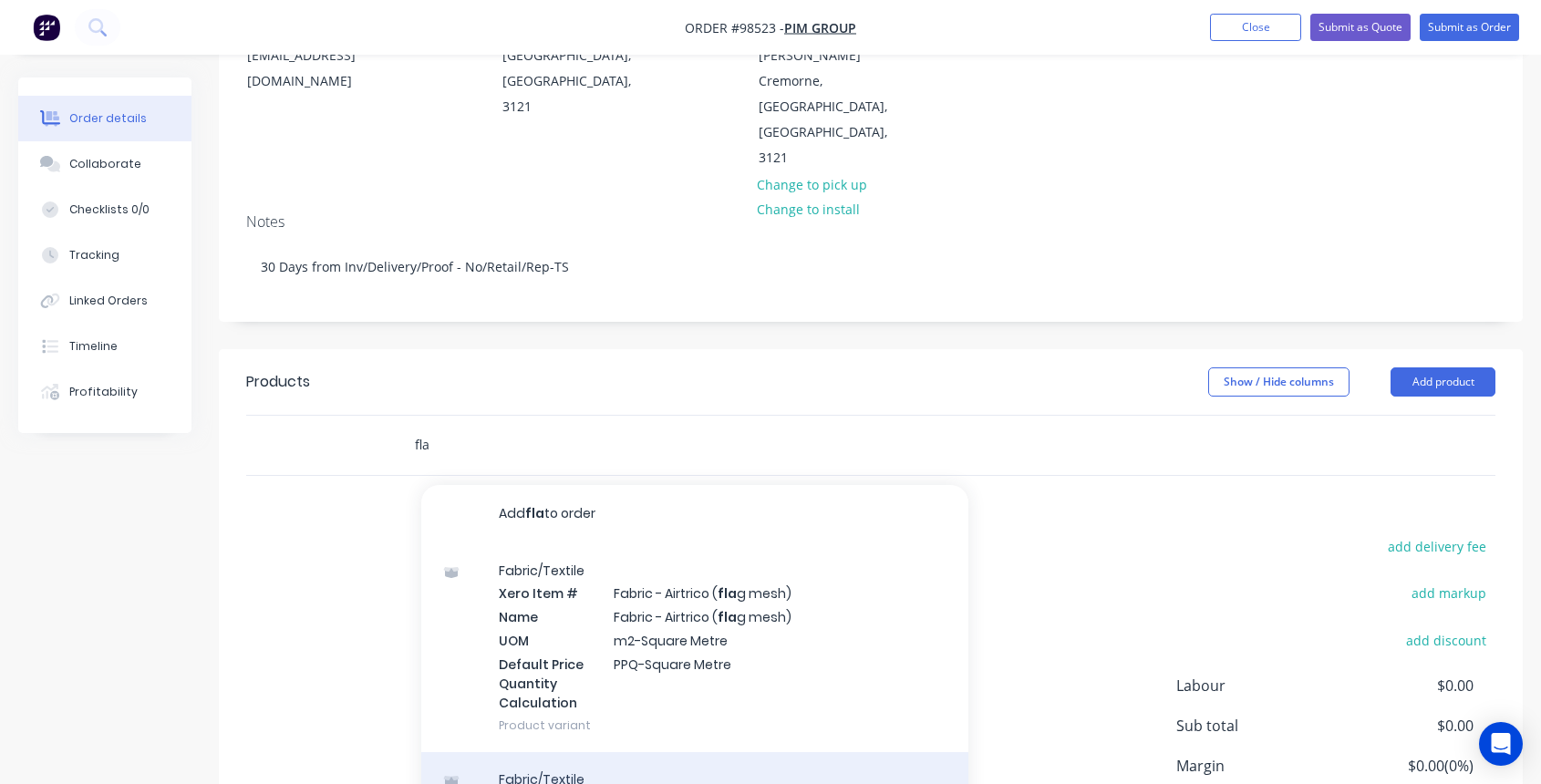
type input "fla"
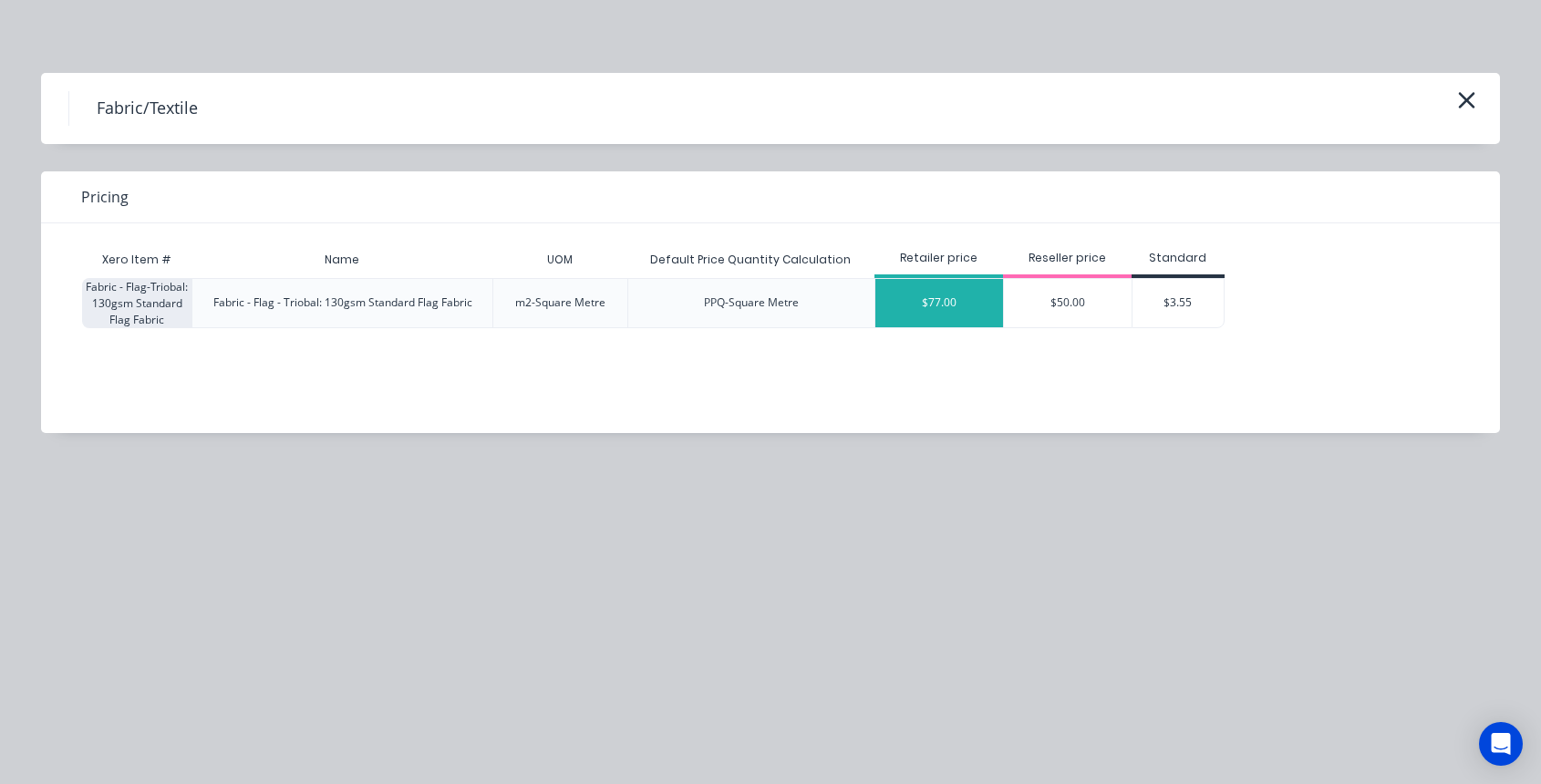
click at [924, 297] on div "$77.00" at bounding box center [939, 302] width 127 height 48
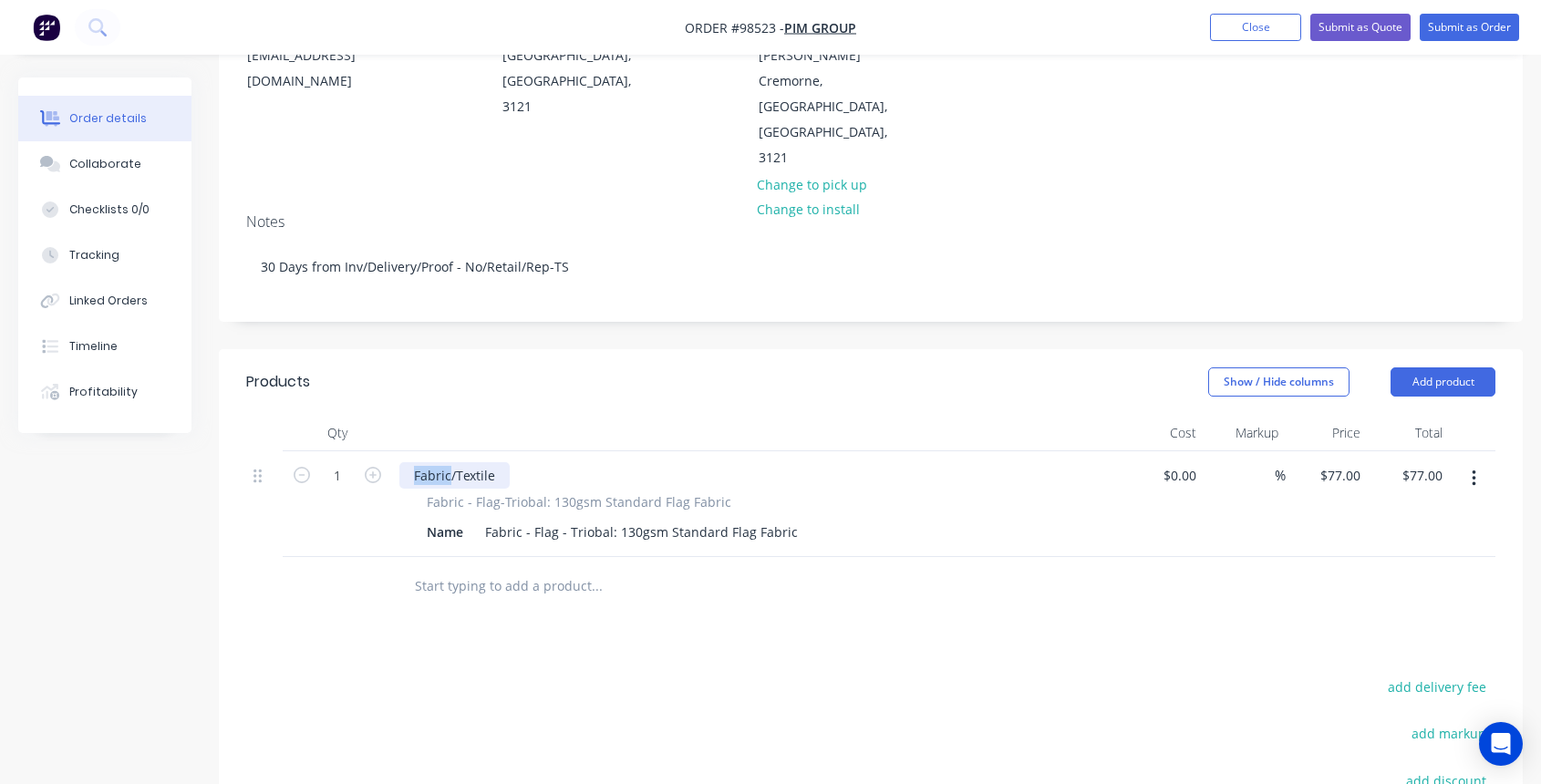
drag, startPoint x: 449, startPoint y: 369, endPoint x: 527, endPoint y: 362, distance: 78.3
click at [527, 462] on div "Fabric/Textile" at bounding box center [757, 475] width 715 height 27
drag, startPoint x: 493, startPoint y: 373, endPoint x: 395, endPoint y: 364, distance: 98.4
click at [392, 451] on div "Fabric/Textile Fabric - Flag-Triobal: 130gsm Standard Flag Fabric Name Fabric -…" at bounding box center [756, 504] width 729 height 105
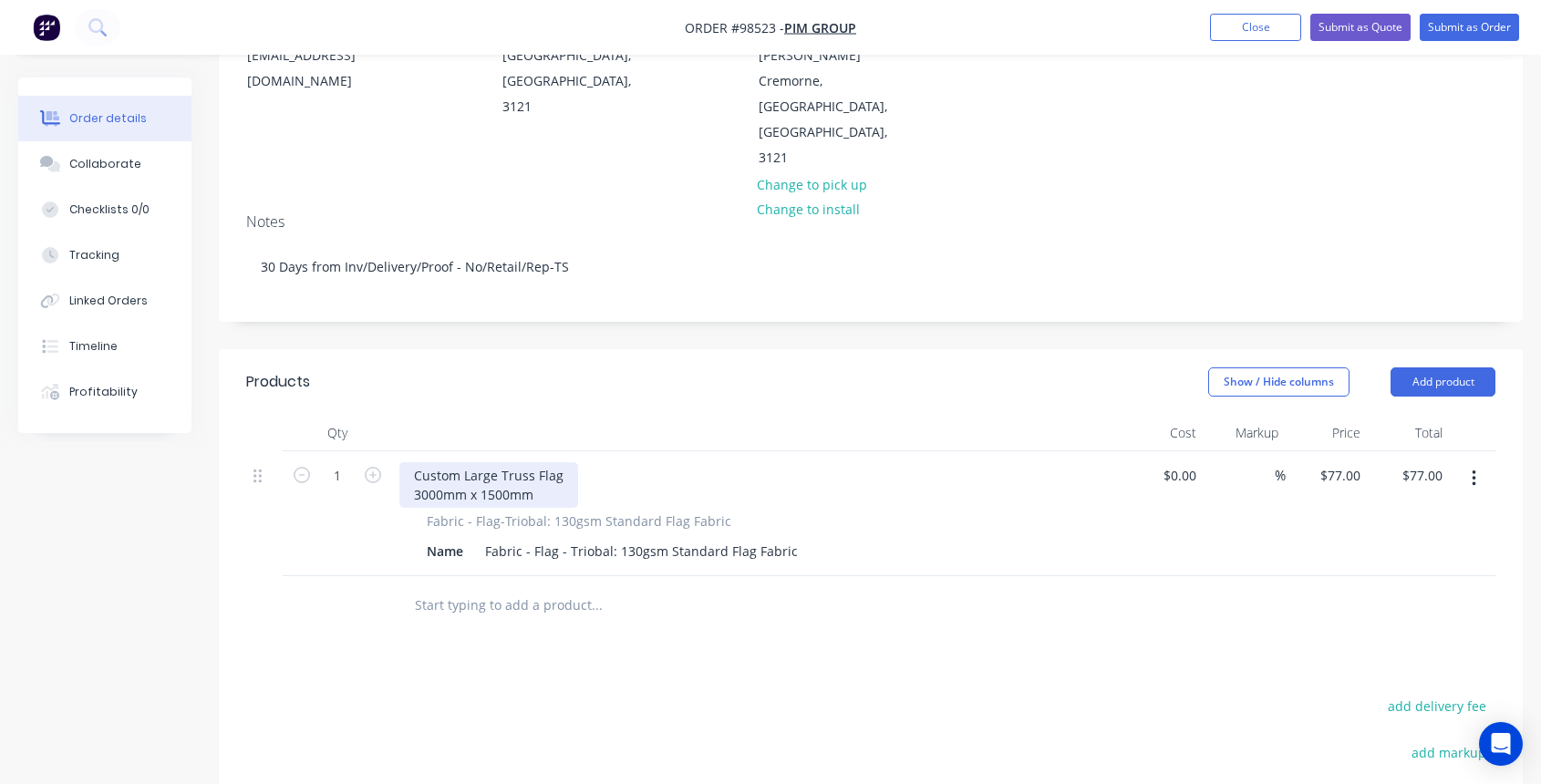
click at [539, 462] on div "Custom Large Truss Flag 3000mm x 1500mm" at bounding box center [489, 485] width 179 height 46
click at [564, 462] on div "Custom Large Truss Flag 3000mm x 1500mm" at bounding box center [489, 485] width 179 height 46
click at [504, 587] on input "text" at bounding box center [596, 605] width 365 height 36
click at [1455, 367] on button "Add product" at bounding box center [1442, 381] width 105 height 29
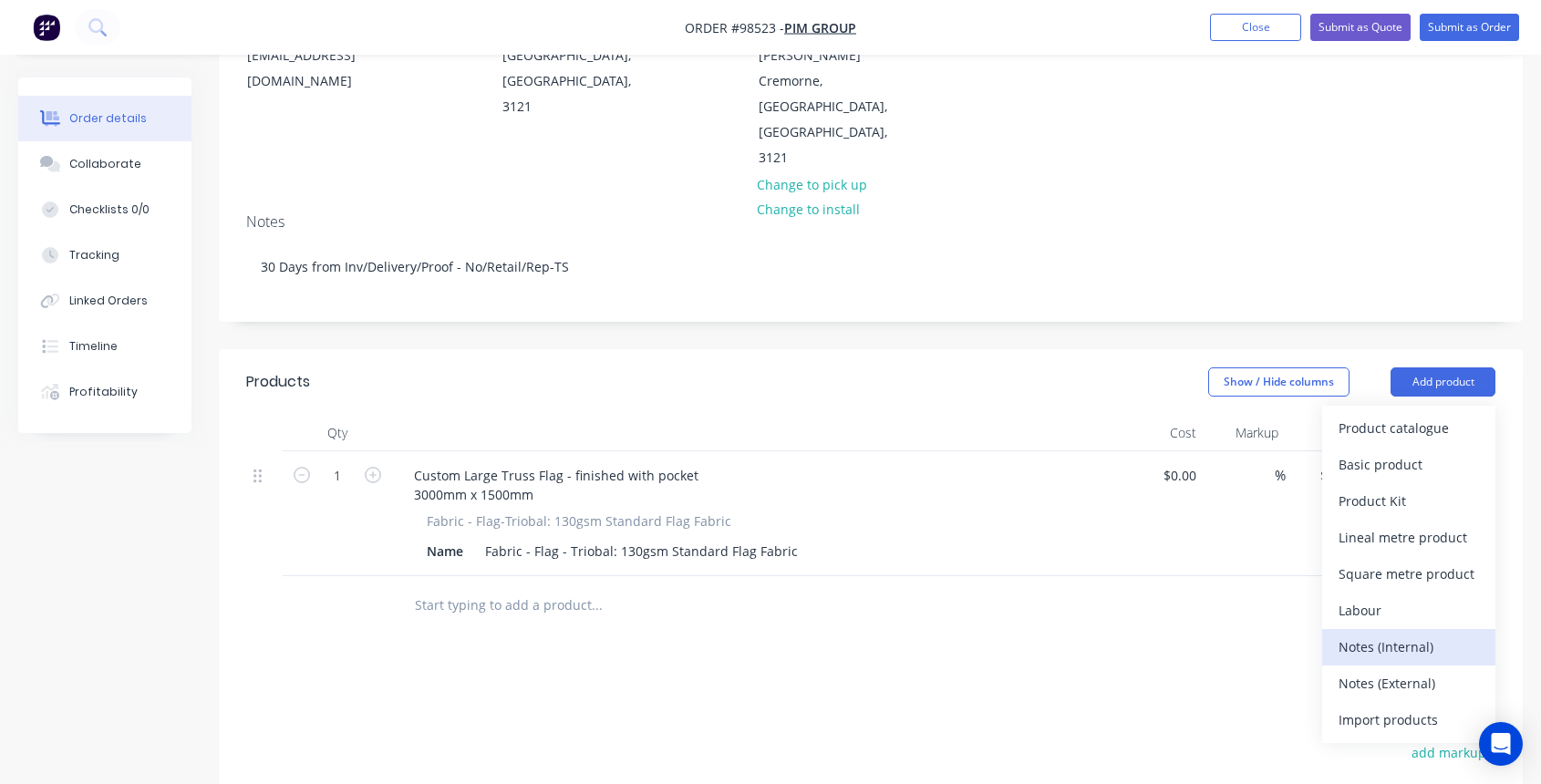
click at [1407, 633] on div "Notes (Internal)" at bounding box center [1409, 646] width 141 height 27
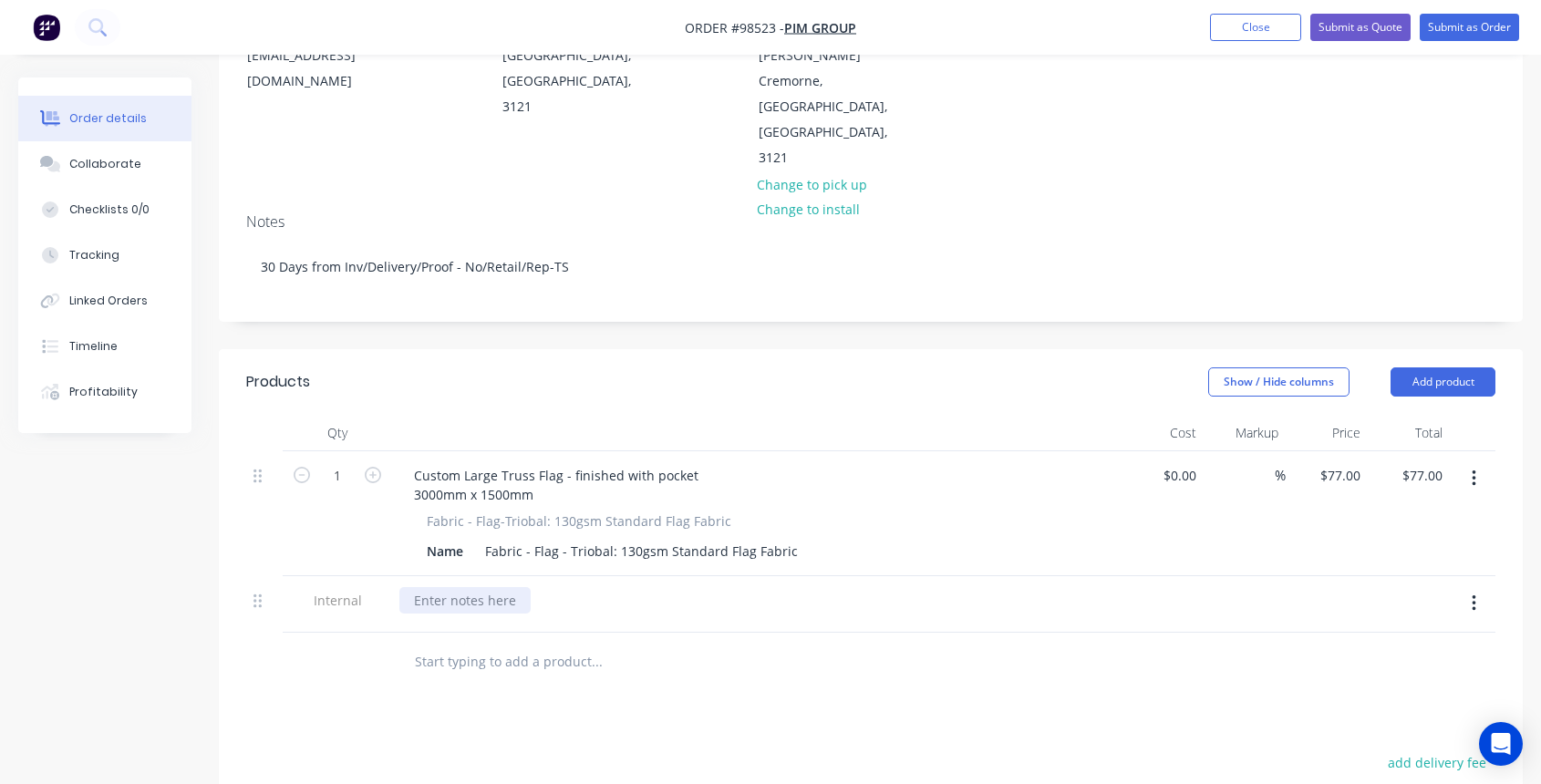
click at [471, 587] on div at bounding box center [465, 601] width 131 height 27
click at [135, 164] on button "Collaborate" at bounding box center [105, 164] width 173 height 46
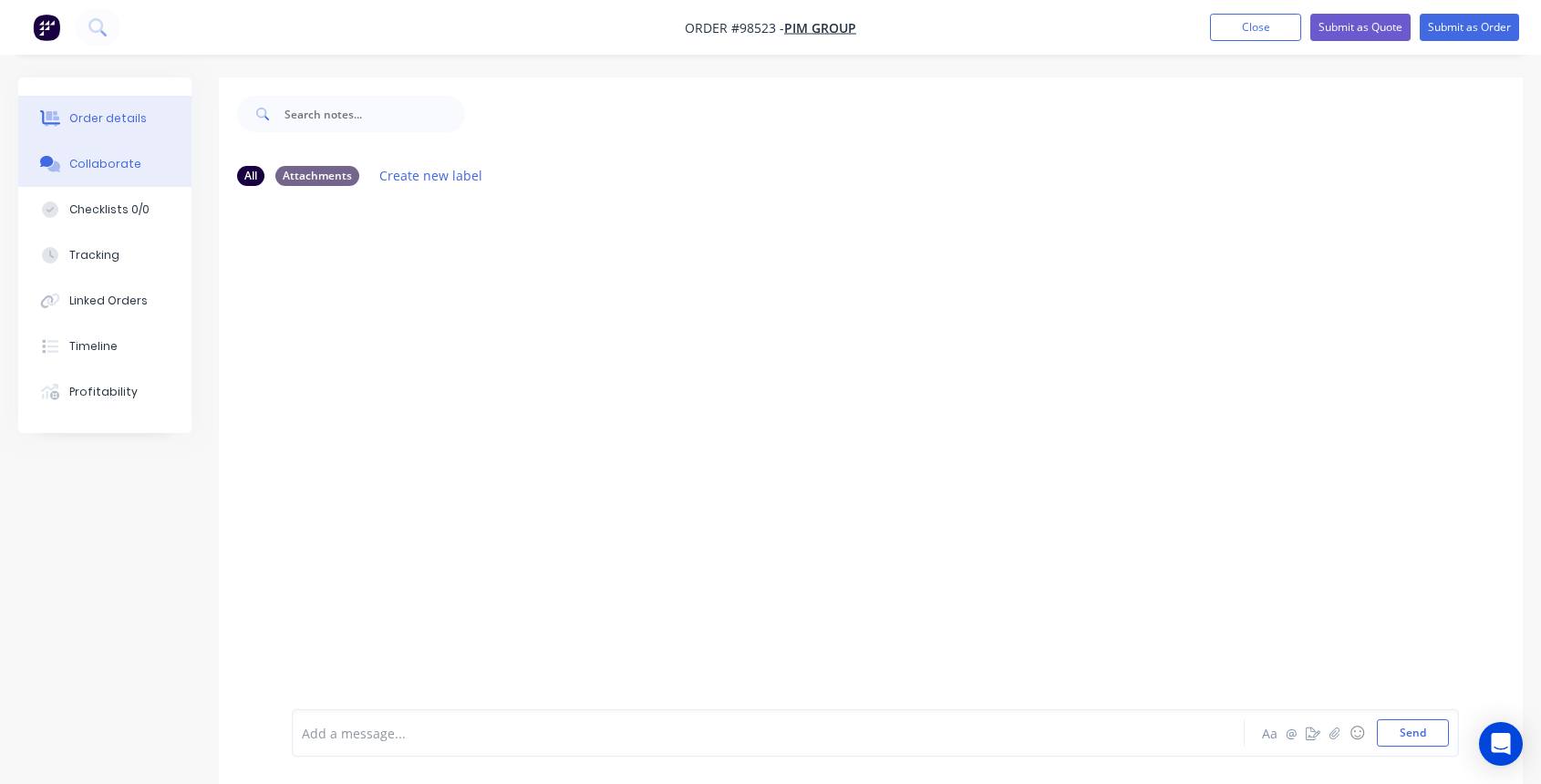
click at [85, 111] on div "Order details" at bounding box center [108, 118] width 78 height 16
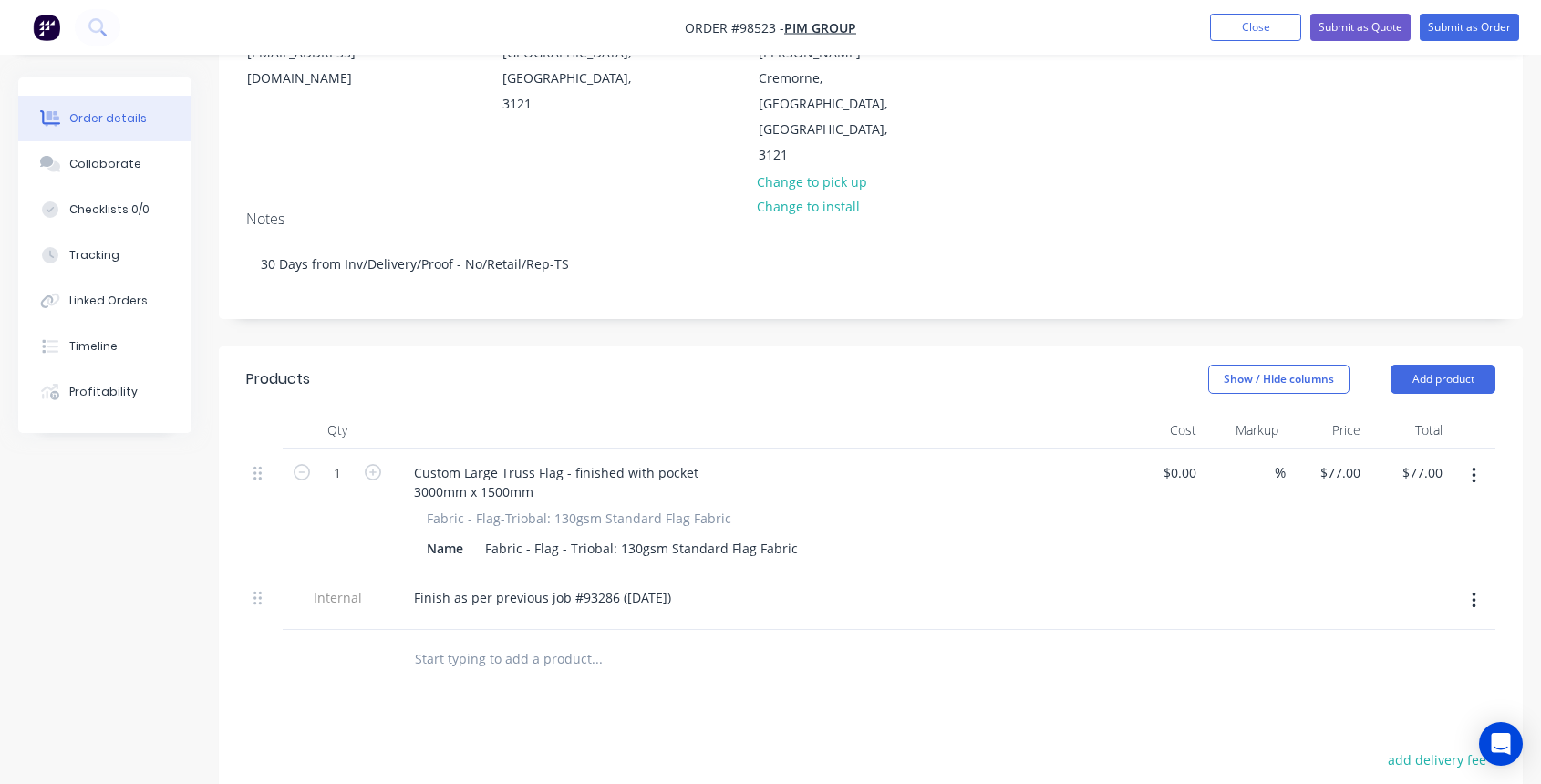
scroll to position [318, 0]
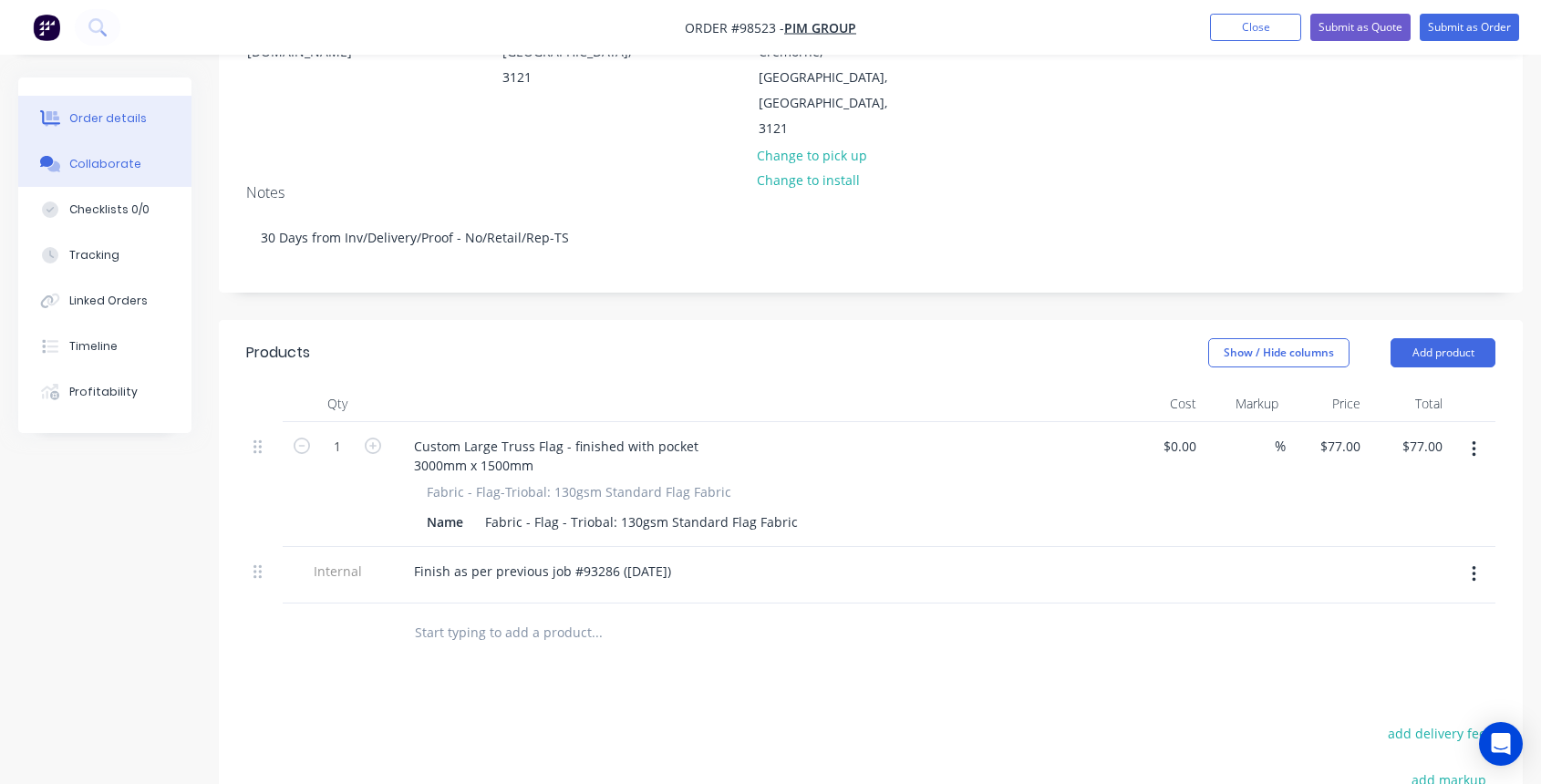
click at [107, 166] on div "Collaborate" at bounding box center [106, 163] width 72 height 16
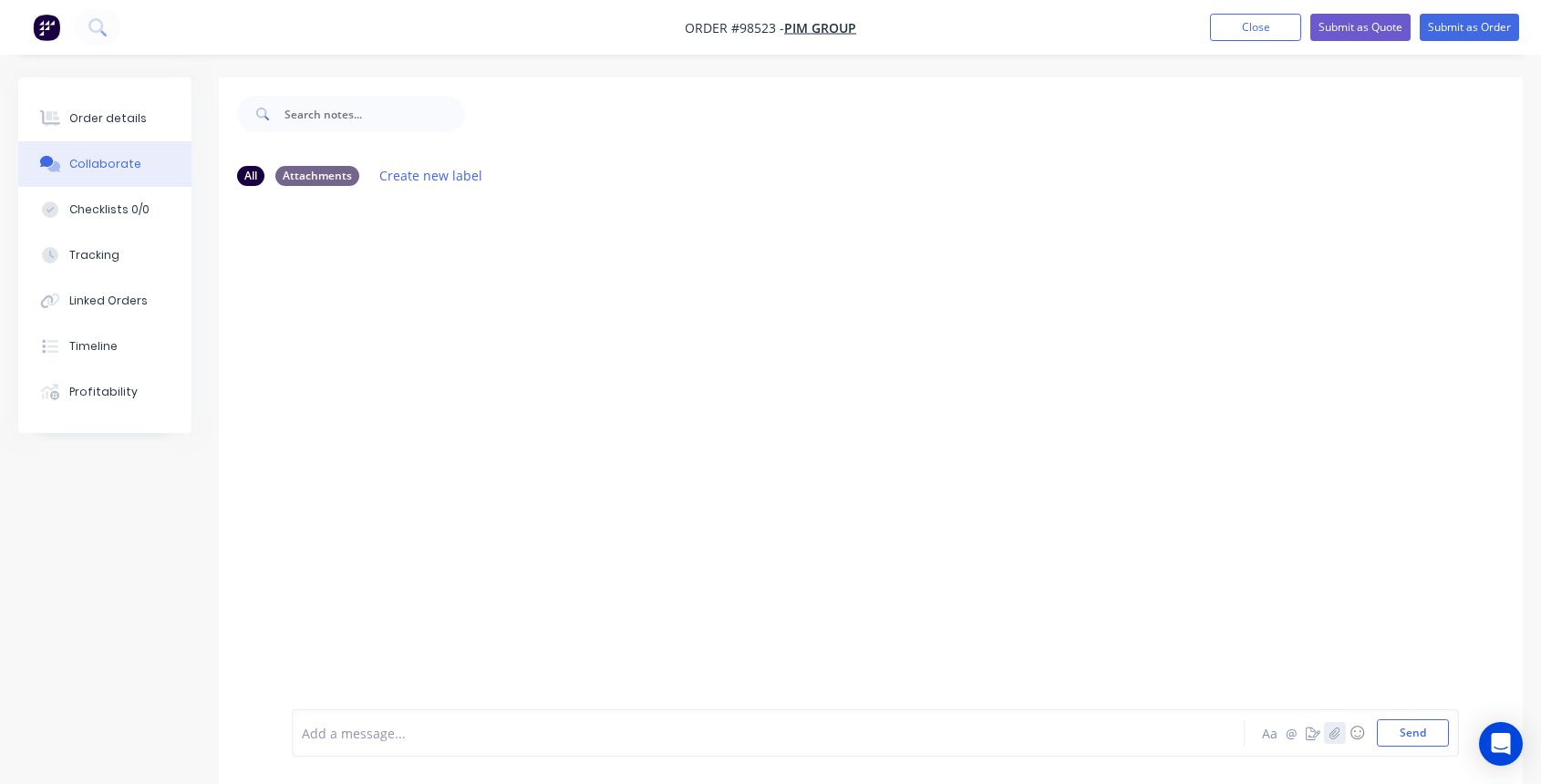
click at [1334, 735] on icon "button" at bounding box center [1335, 732] width 11 height 12
click at [1407, 728] on button "Send" at bounding box center [1413, 733] width 72 height 28
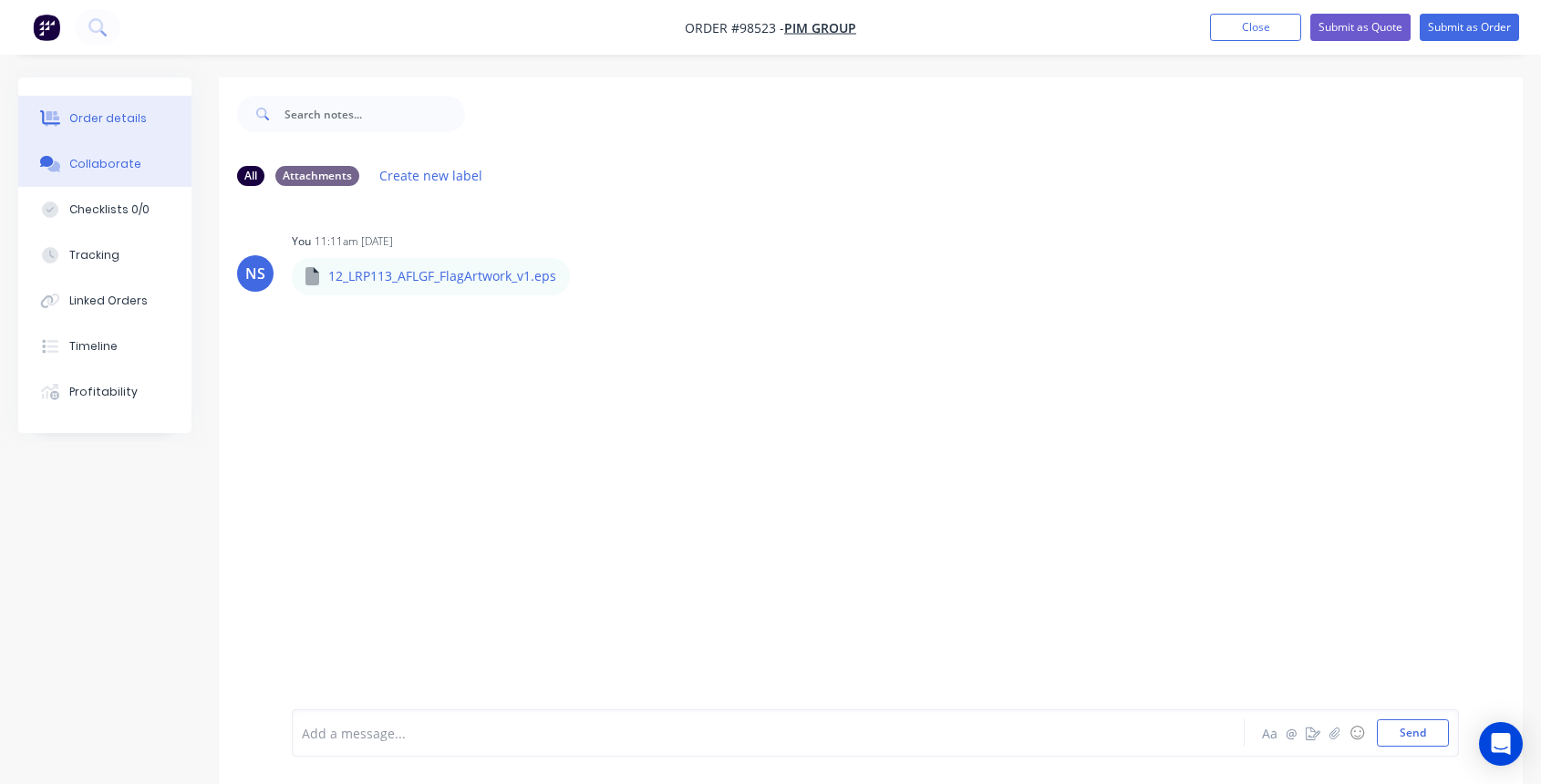
click at [99, 107] on button "Order details" at bounding box center [105, 119] width 173 height 46
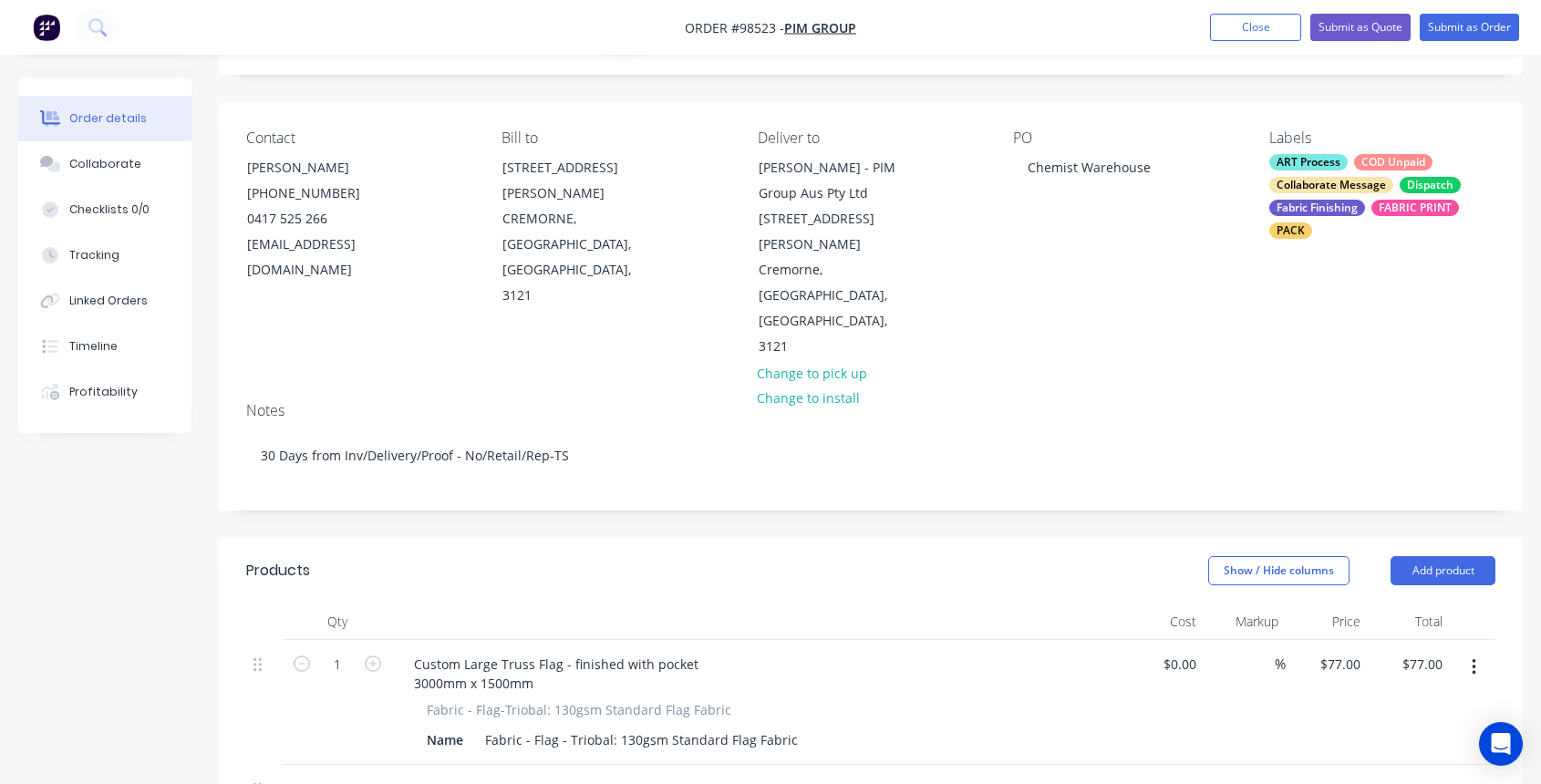
scroll to position [321, 0]
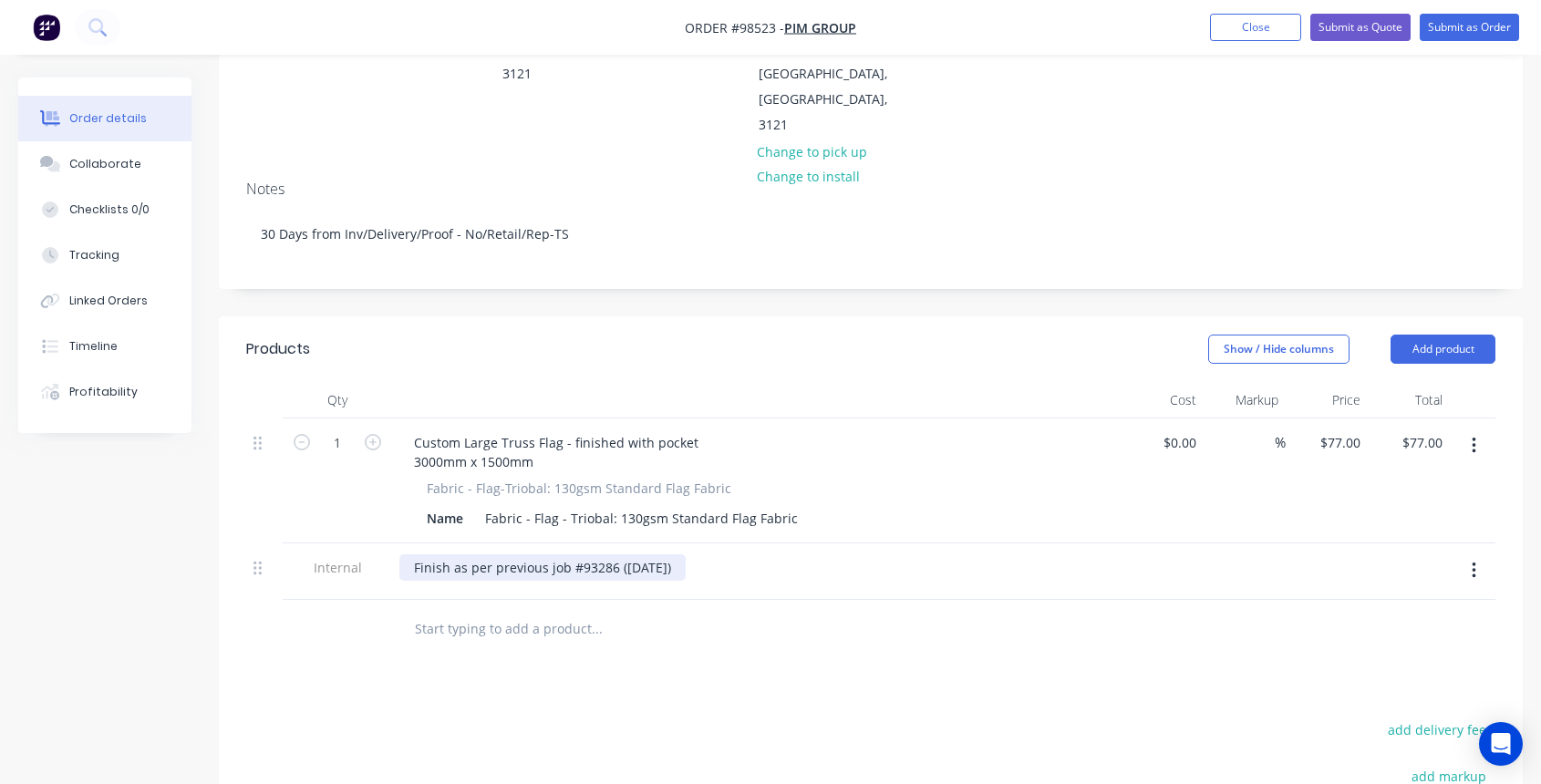
click at [685, 554] on div "Finish as per previous job #93286 ([DATE])" at bounding box center [542, 567] width 286 height 27
click at [412, 554] on div "Finish as per previous job #93286 ([DATE])" at bounding box center [542, 567] width 286 height 27
click at [486, 610] on input "text" at bounding box center [596, 628] width 365 height 36
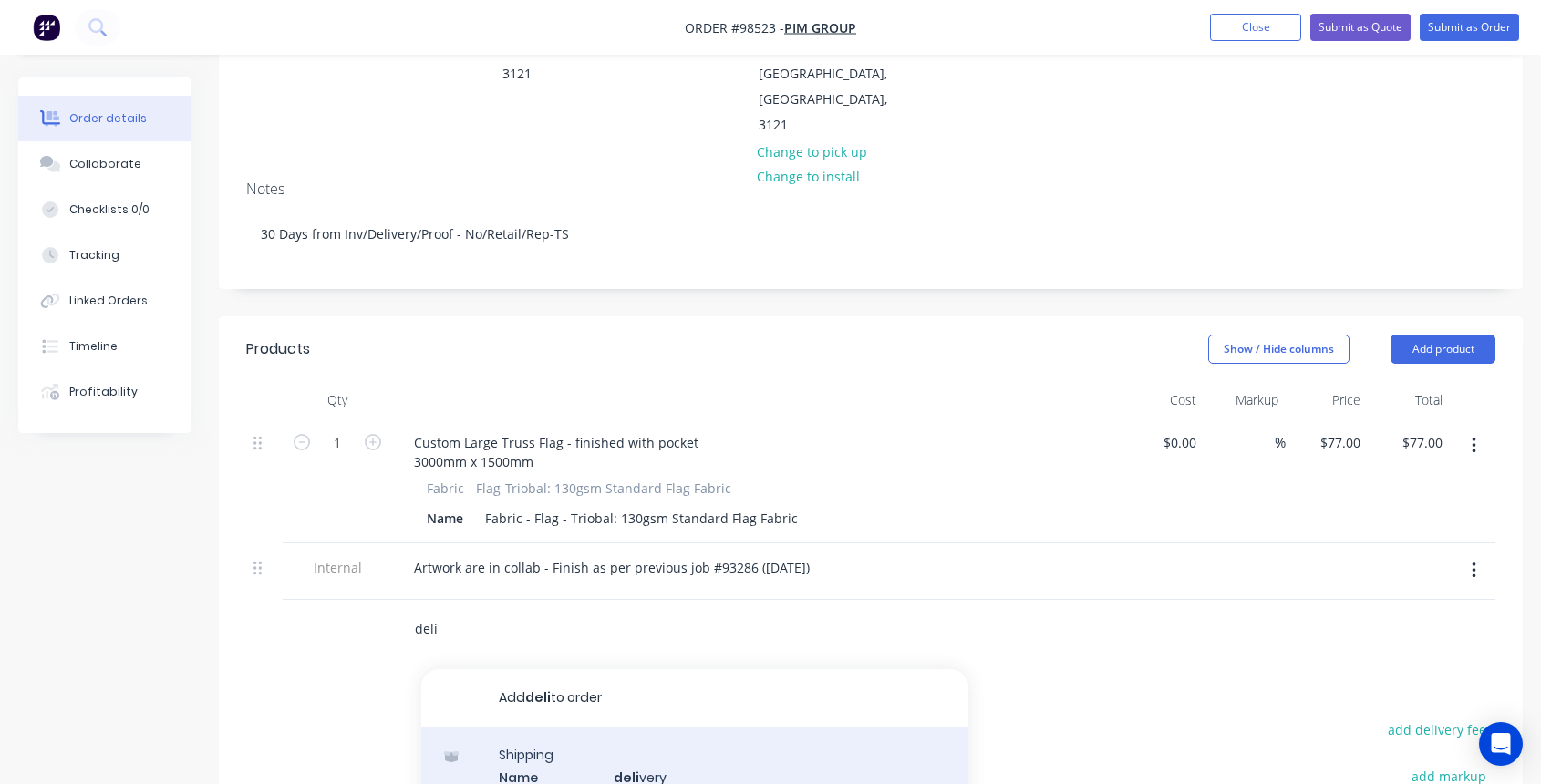
type input "deli"
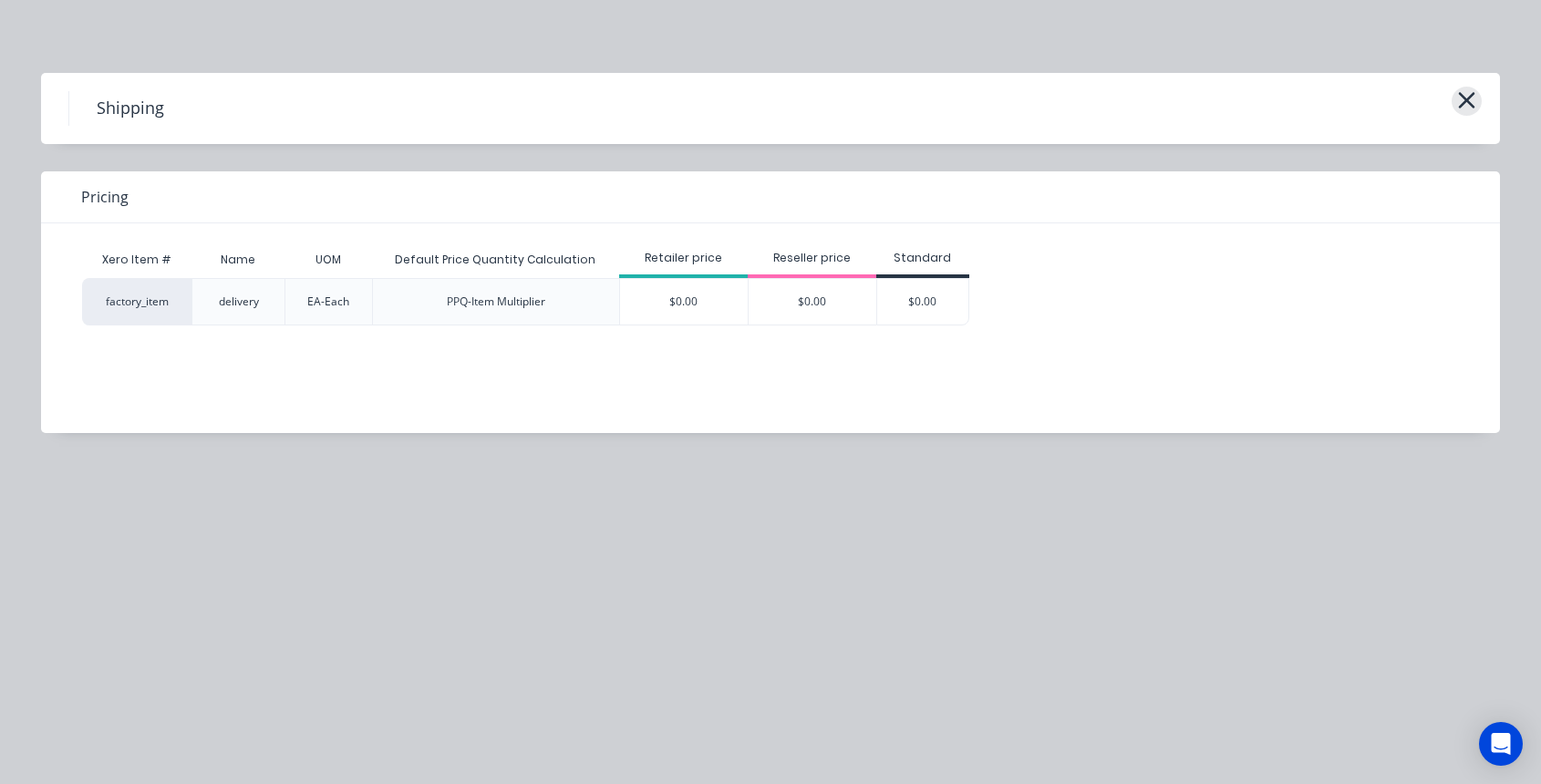
click at [1472, 101] on icon "button" at bounding box center [1466, 100] width 19 height 26
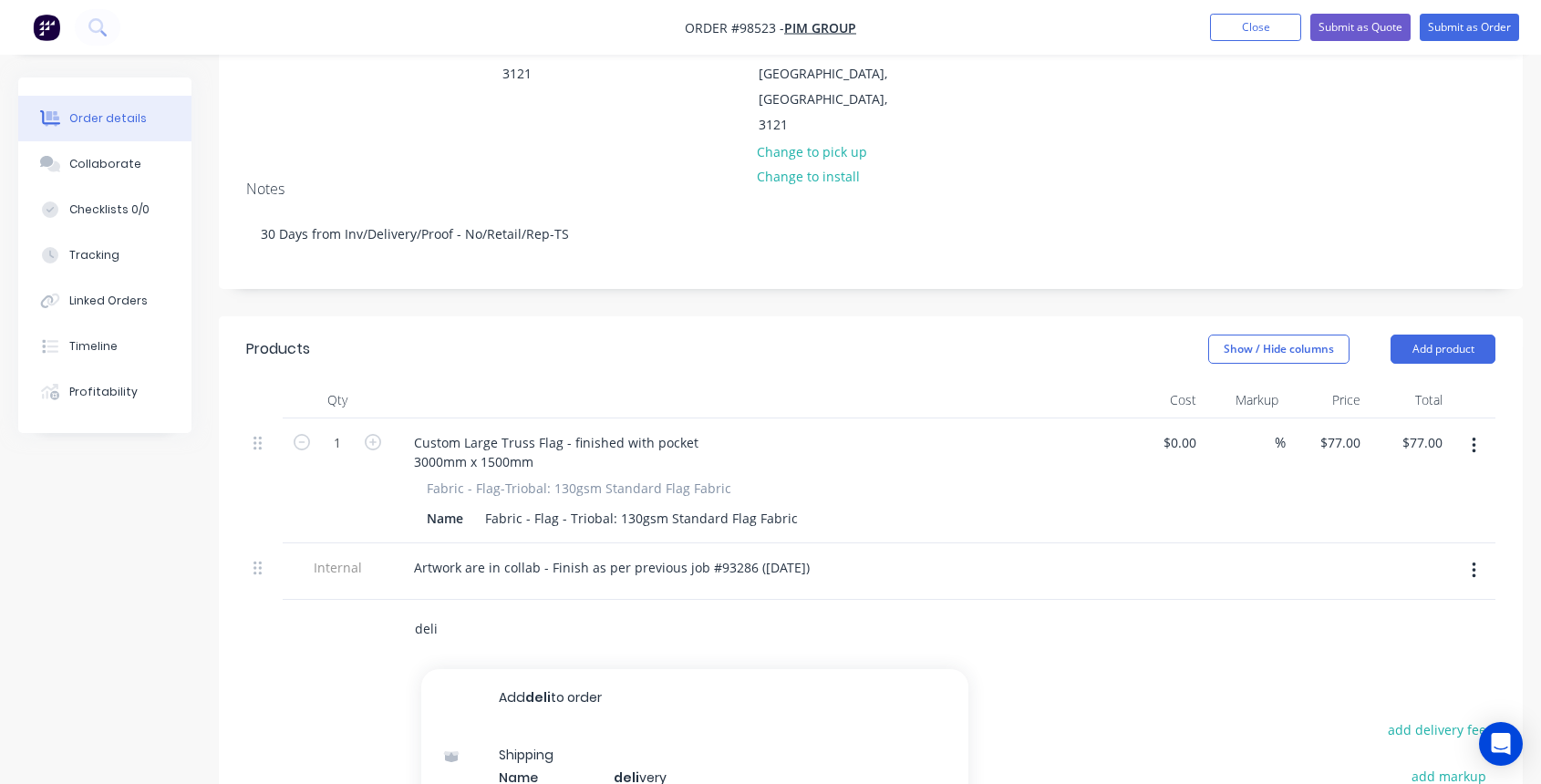
drag, startPoint x: 410, startPoint y: 526, endPoint x: 381, endPoint y: 518, distance: 30.1
click at [377, 600] on div "deli Add deli to order Shipping Name deli very UOM EA-Each Default Price Quanti…" at bounding box center [871, 629] width 1249 height 59
click at [1446, 335] on button "Add product" at bounding box center [1442, 349] width 105 height 29
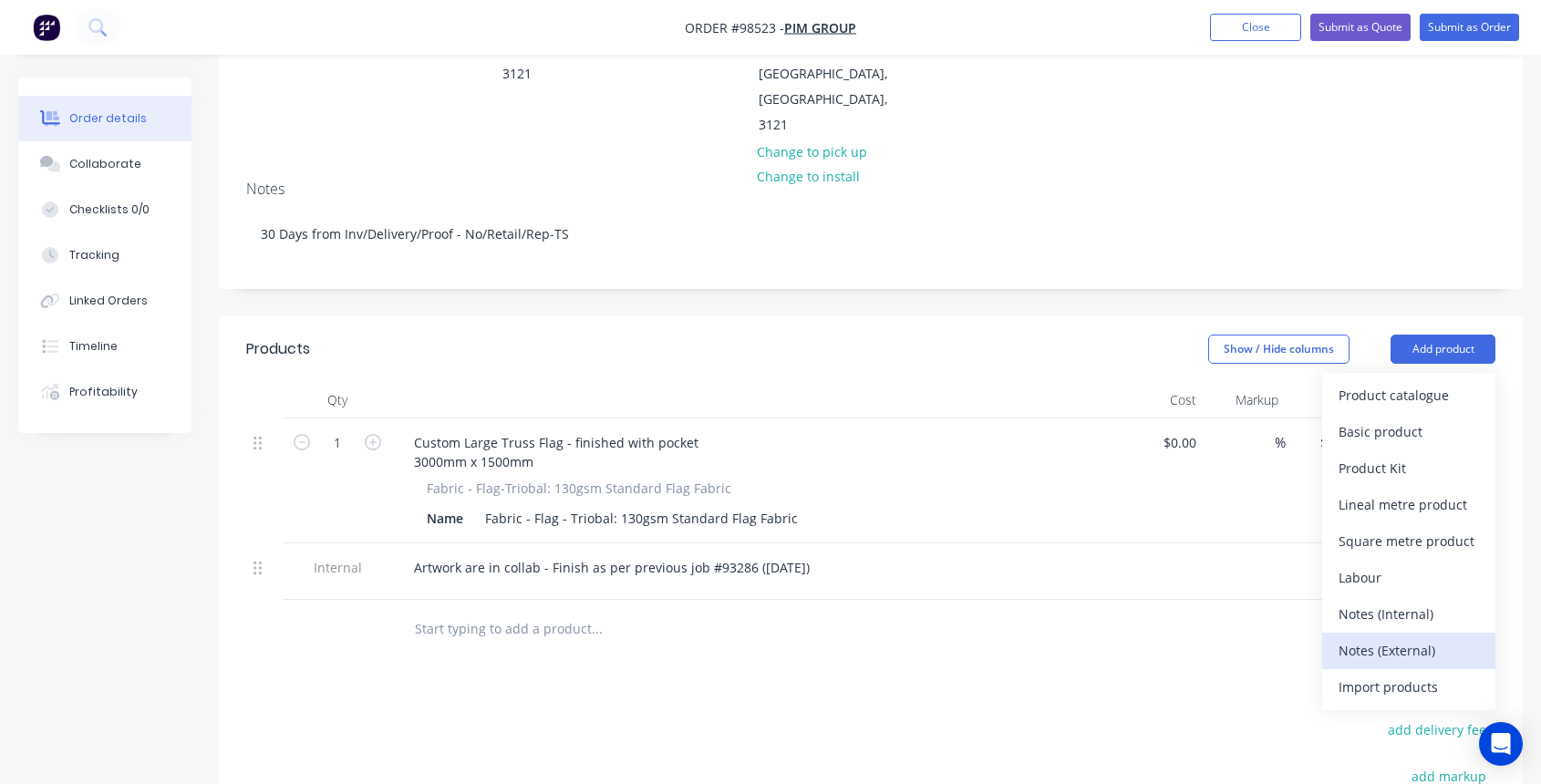
click at [1393, 637] on div "Notes (External)" at bounding box center [1409, 650] width 141 height 27
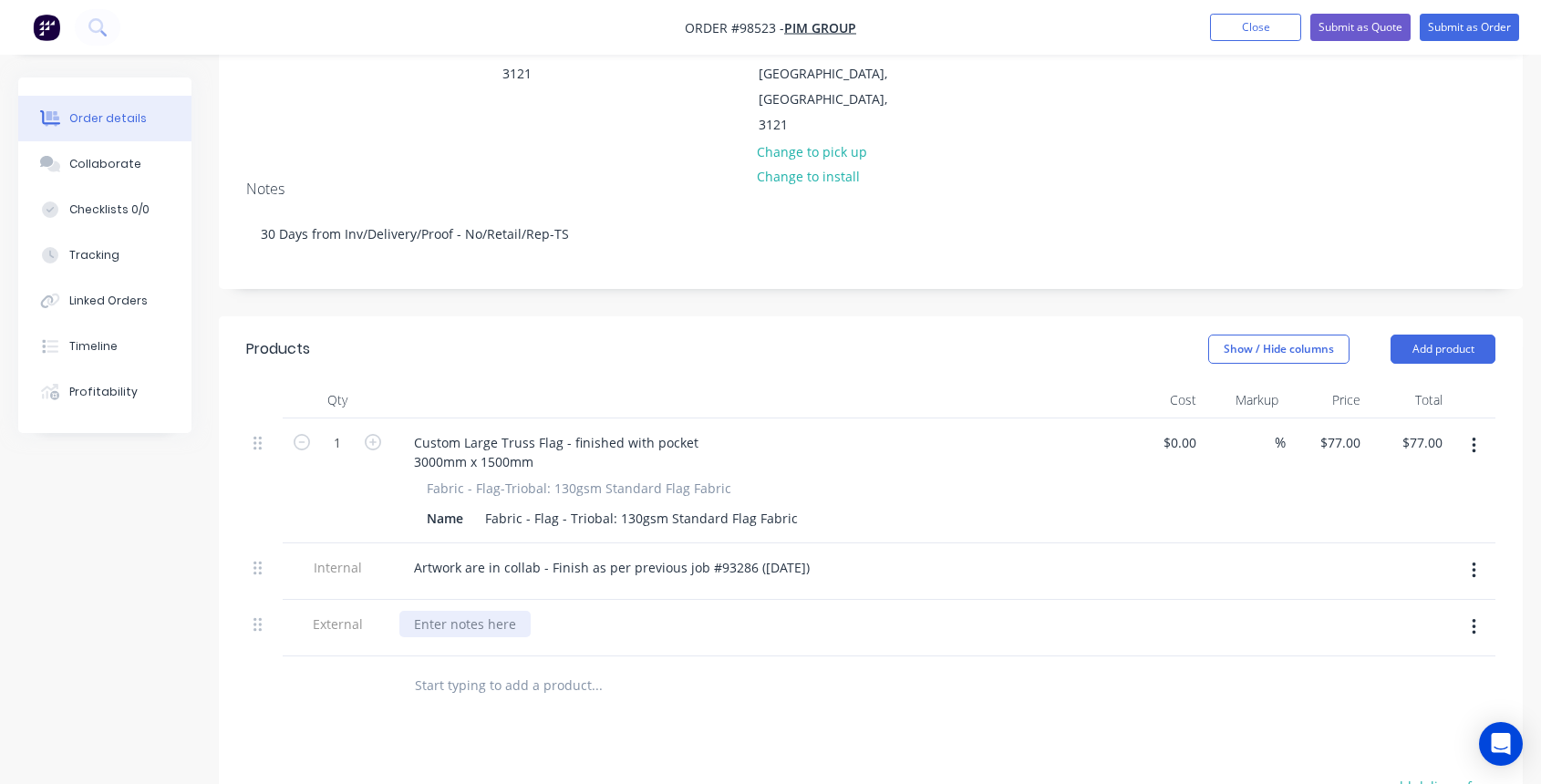
click at [477, 610] on div at bounding box center [465, 623] width 131 height 27
click at [518, 705] on input "text" at bounding box center [596, 723] width 365 height 36
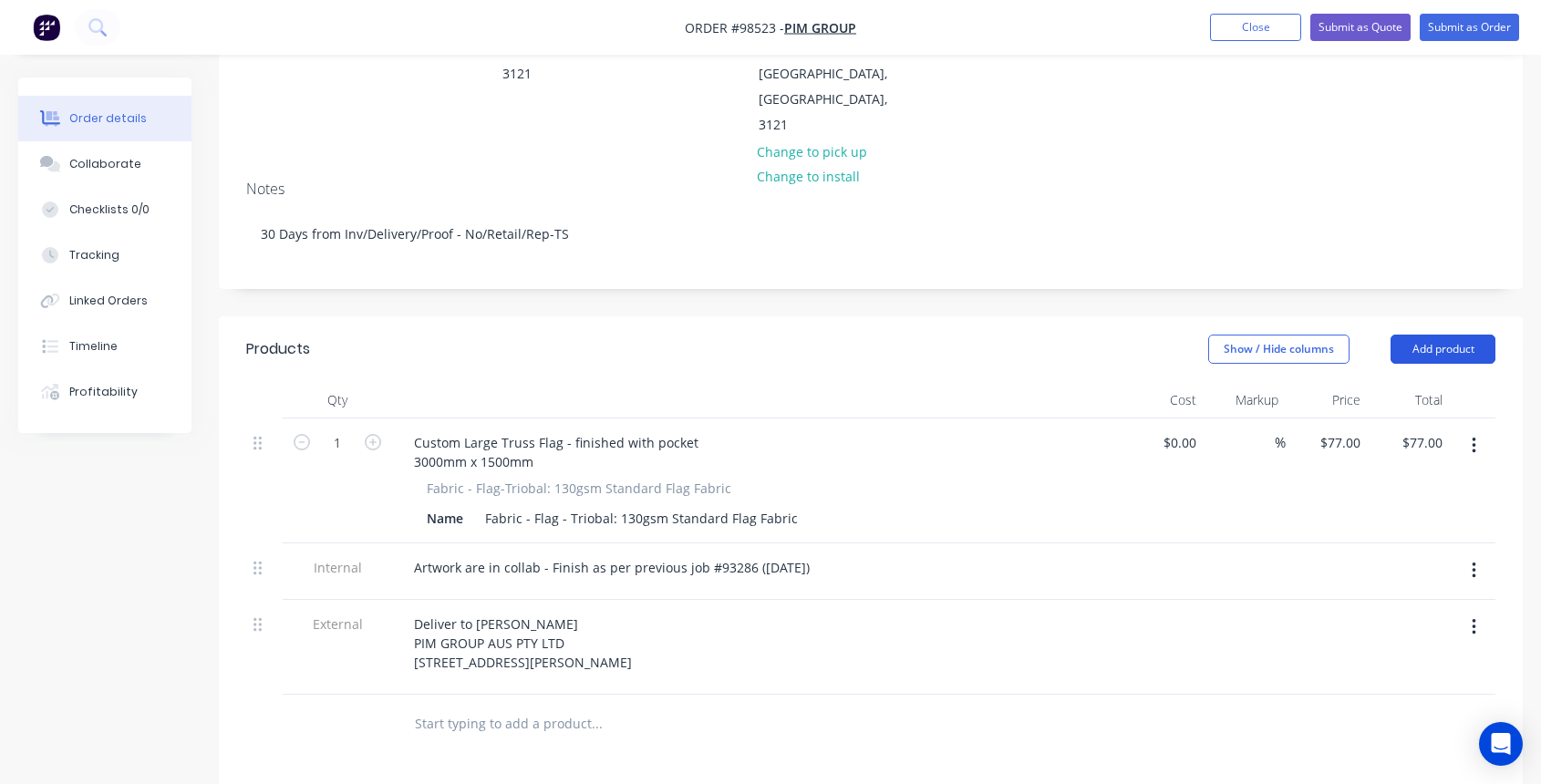
click at [1426, 335] on button "Add product" at bounding box center [1442, 349] width 105 height 29
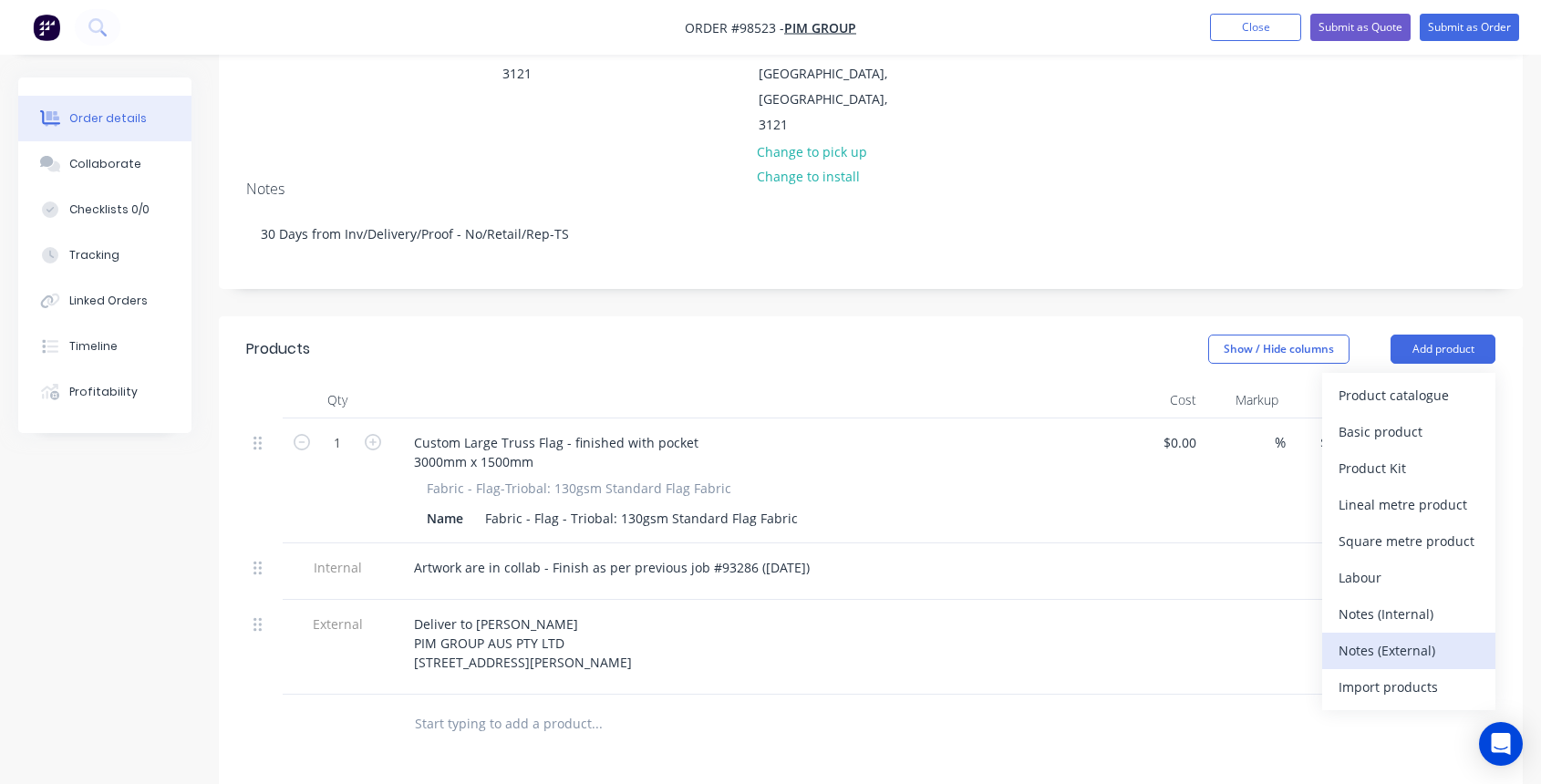
click at [1394, 637] on div "Notes (External)" at bounding box center [1409, 650] width 141 height 27
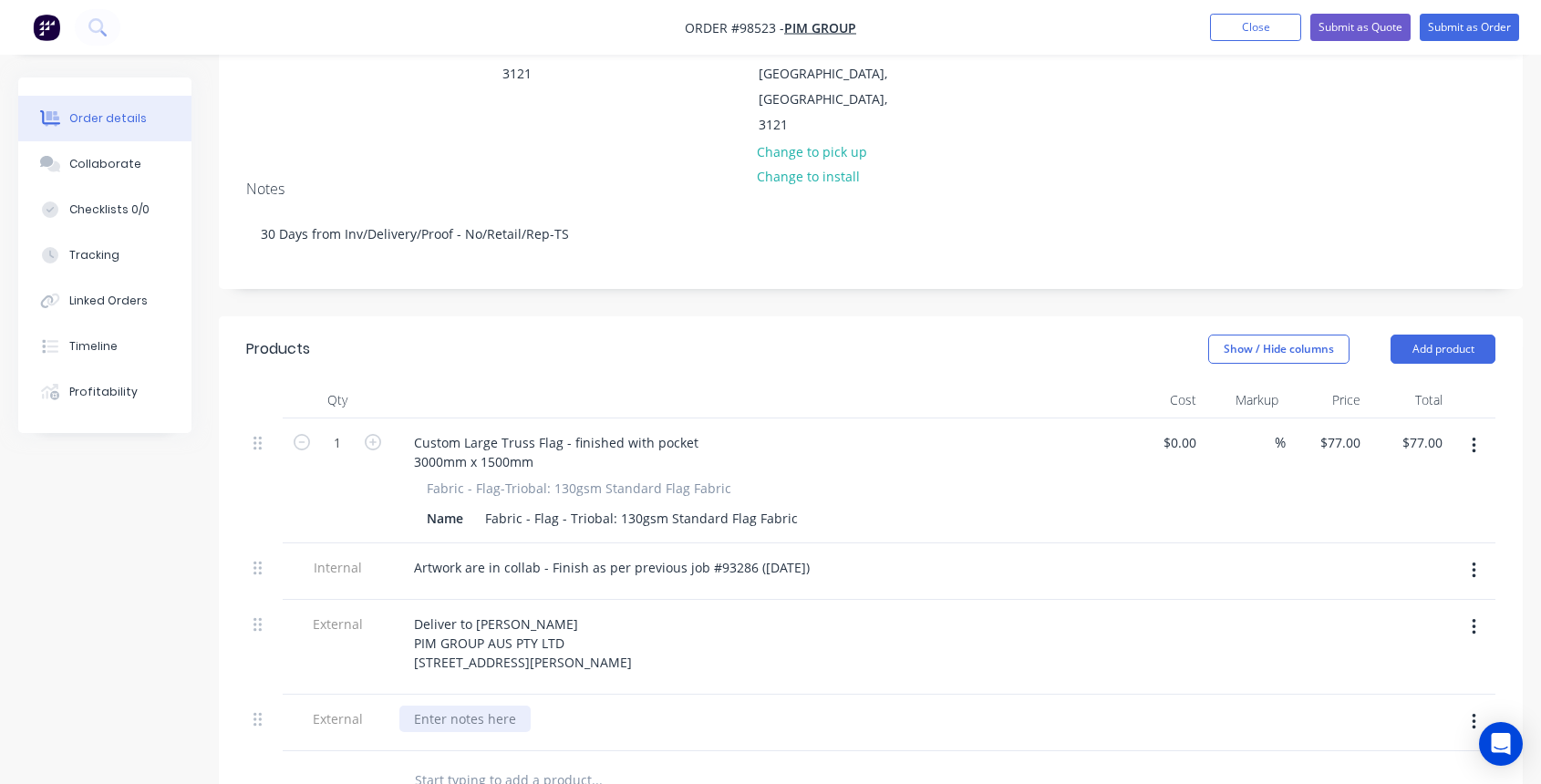
click at [445, 705] on div at bounding box center [465, 718] width 131 height 27
drag, startPoint x: 470, startPoint y: 634, endPoint x: 411, endPoint y: 631, distance: 59.1
click at [411, 705] on div "Needs to be delivered no later than [DATE]" at bounding box center [545, 718] width 291 height 27
click at [1338, 430] on div "77 $77.00" at bounding box center [1339, 443] width 56 height 27
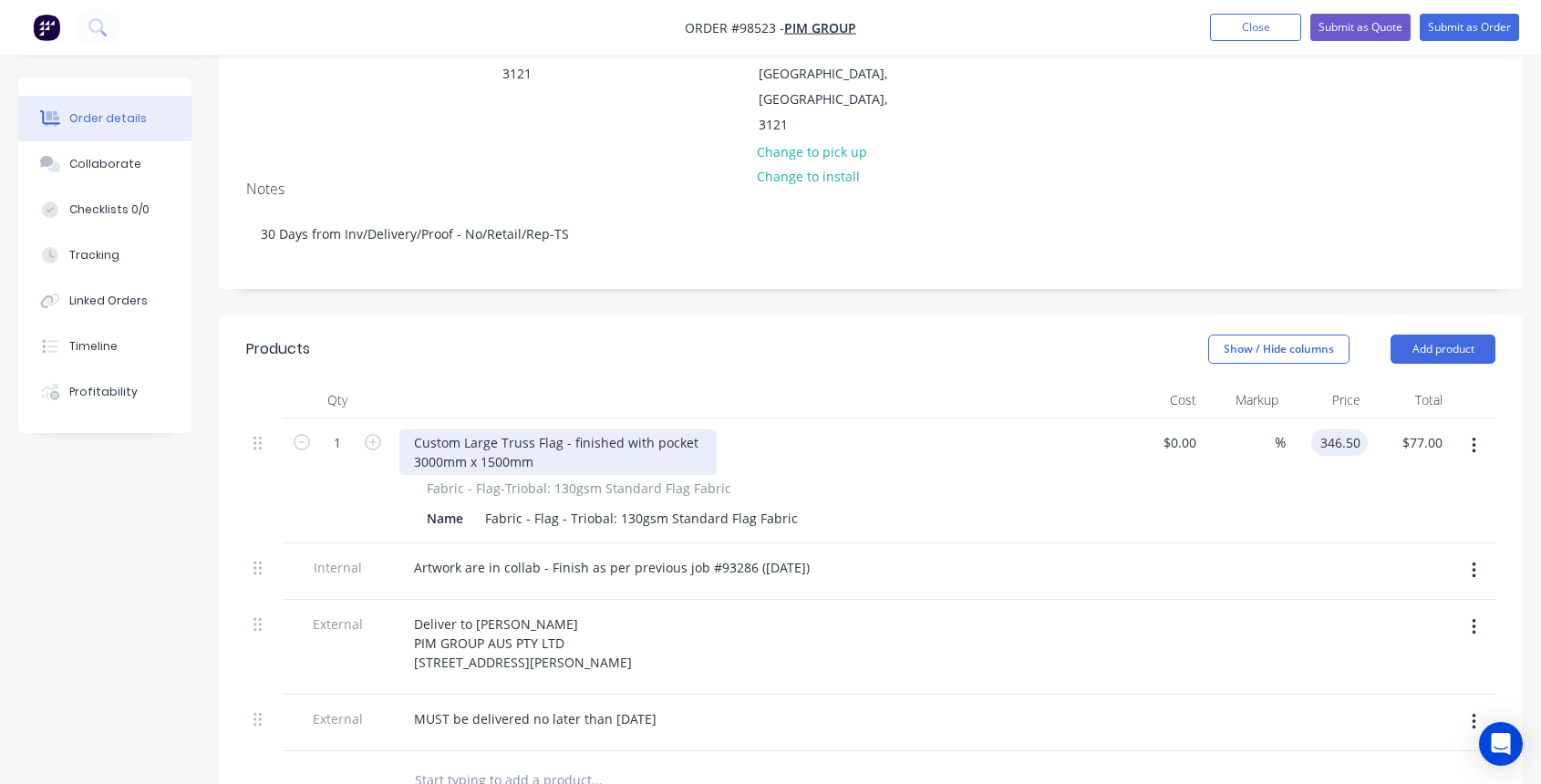
click at [558, 430] on div "Custom Large Truss Flag - finished with pocket 3000mm x 1500mm" at bounding box center [558, 452] width 318 height 46
type input "$346.50"
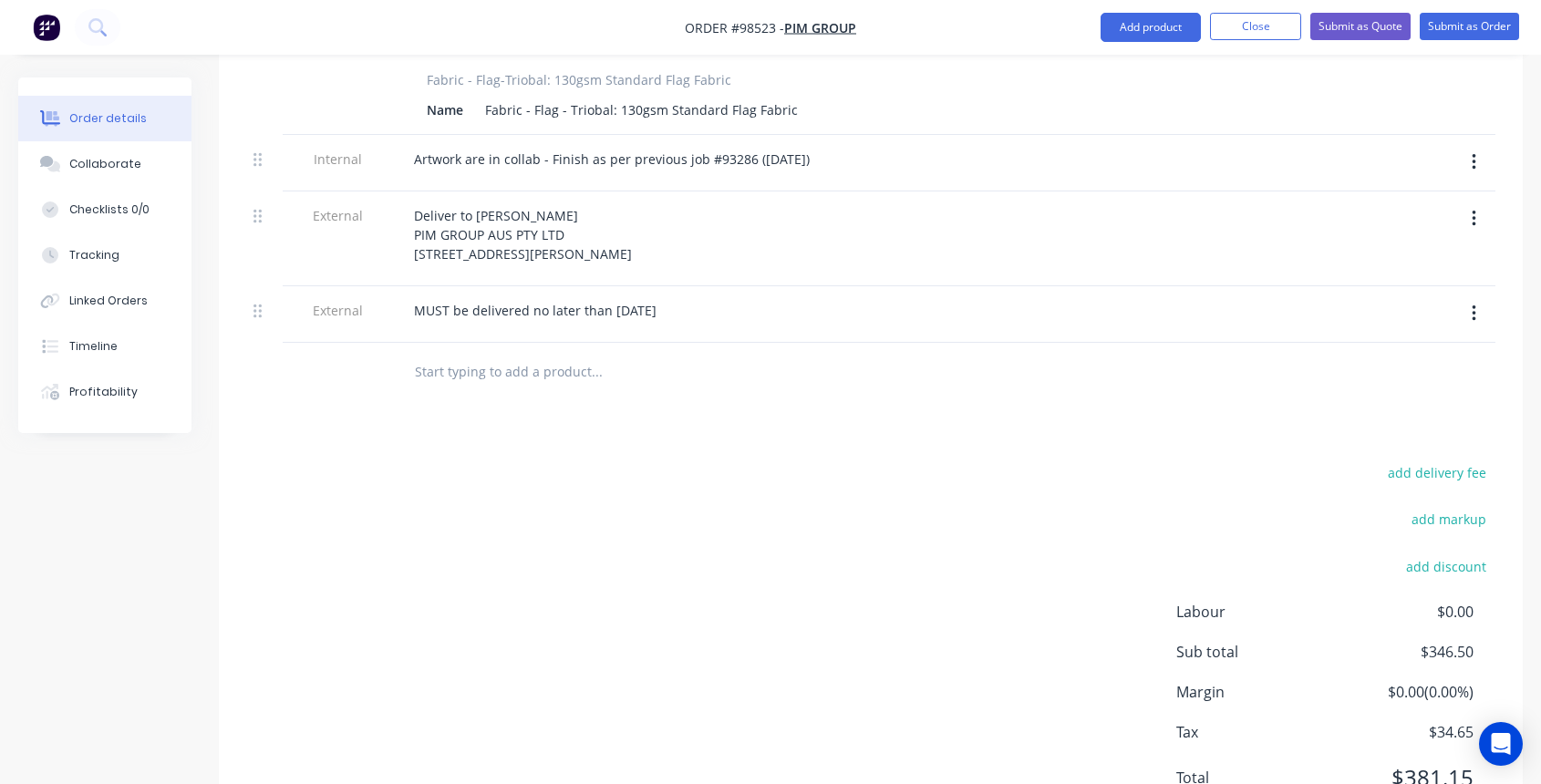
scroll to position [0, 0]
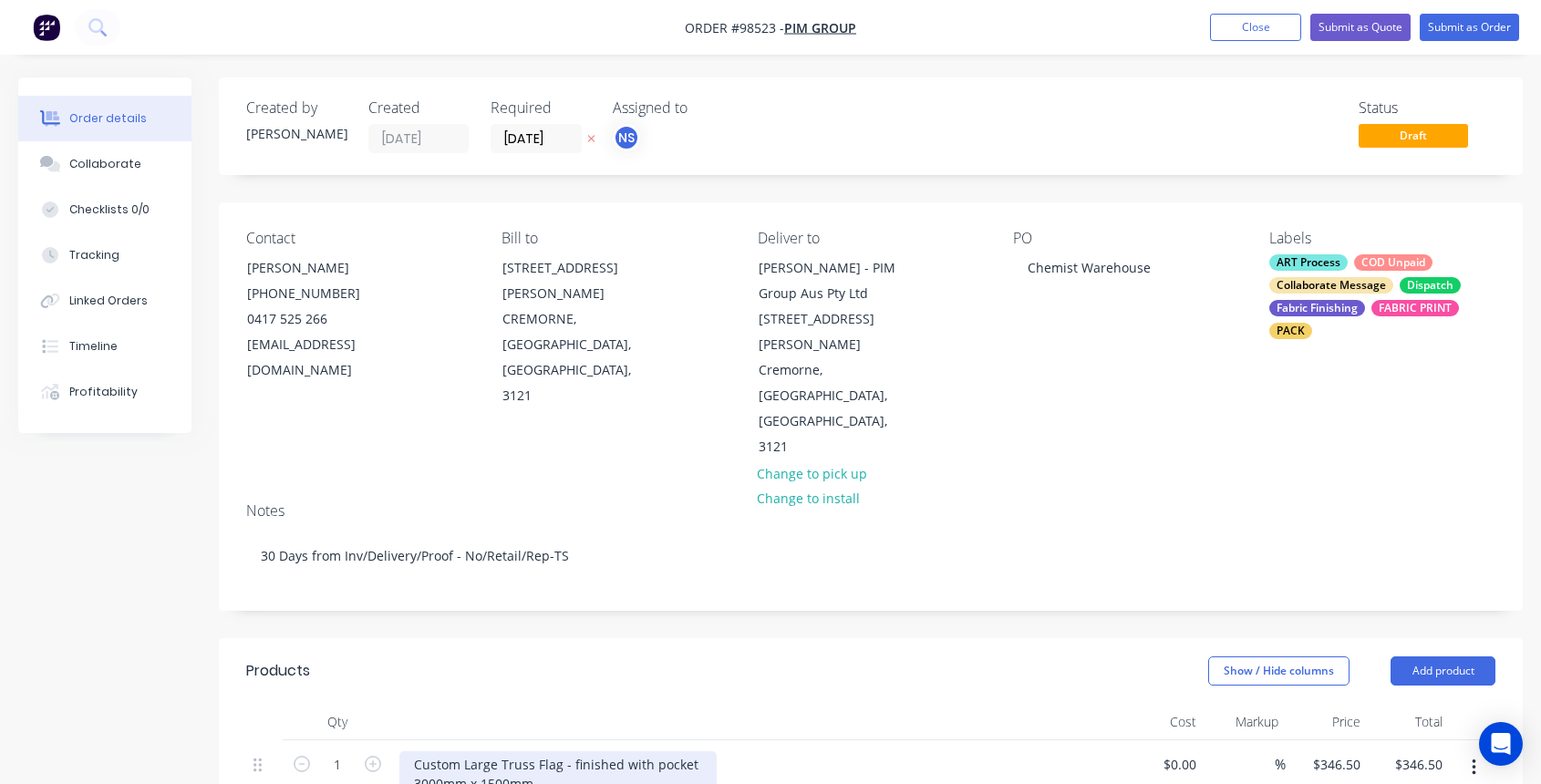
drag, startPoint x: 557, startPoint y: 660, endPoint x: 583, endPoint y: 660, distance: 26.0
click at [558, 751] on div "Custom Large Truss Flag - finished with pocket 3000mm x 1500mm" at bounding box center [558, 774] width 318 height 46
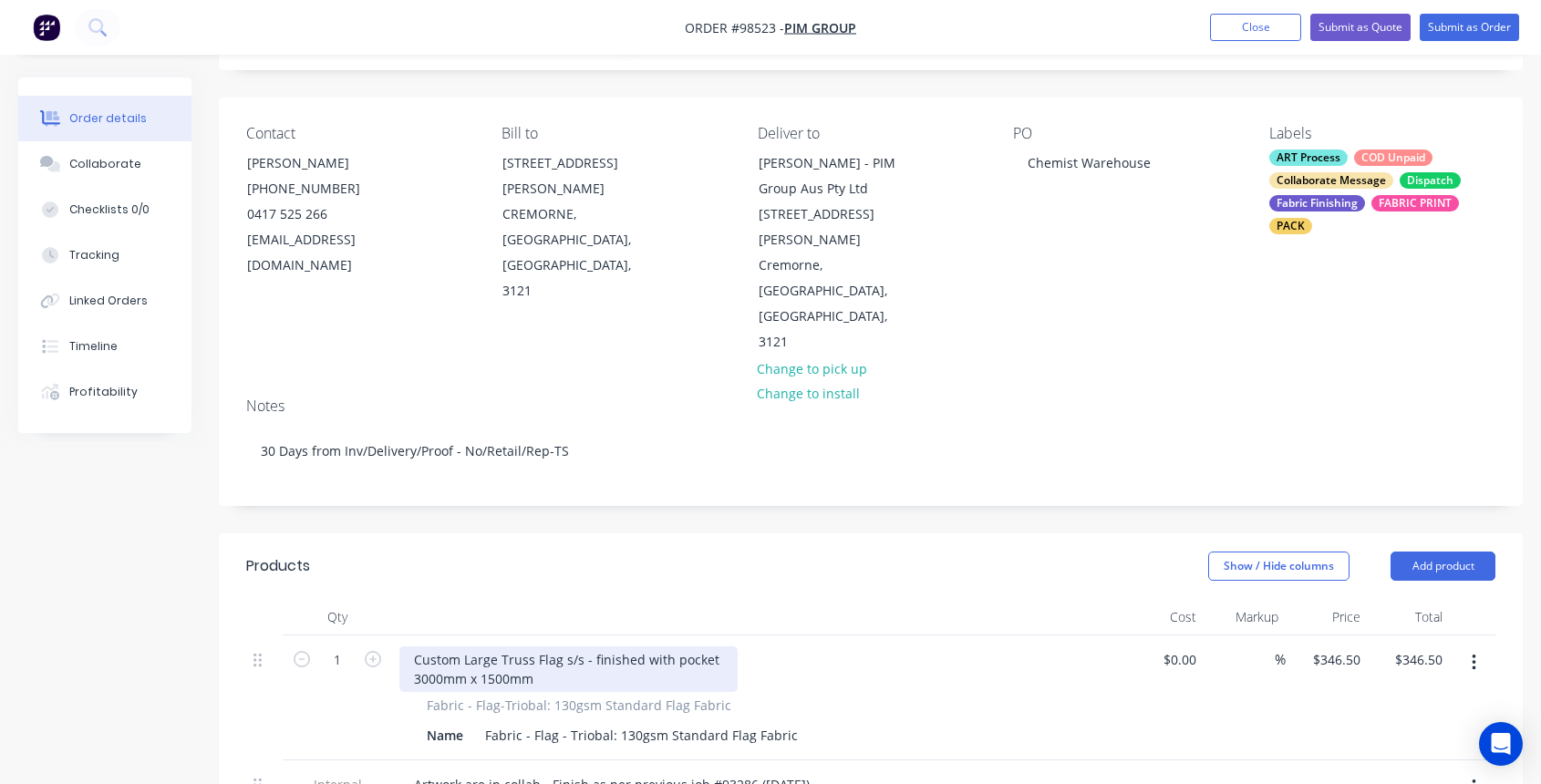
scroll to position [529, 0]
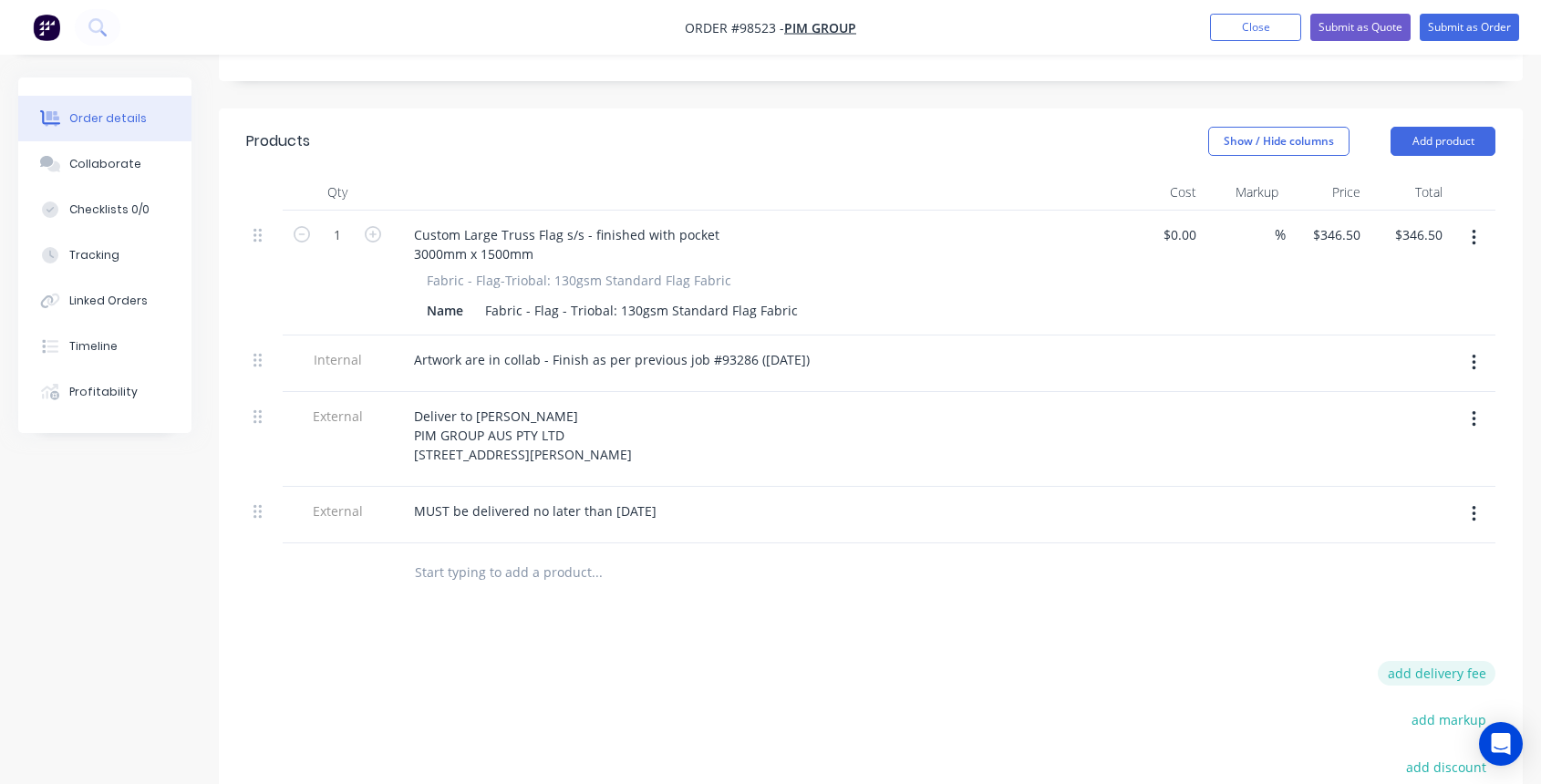
click at [1451, 660] on button "add delivery fee" at bounding box center [1436, 673] width 118 height 25
type input "75"
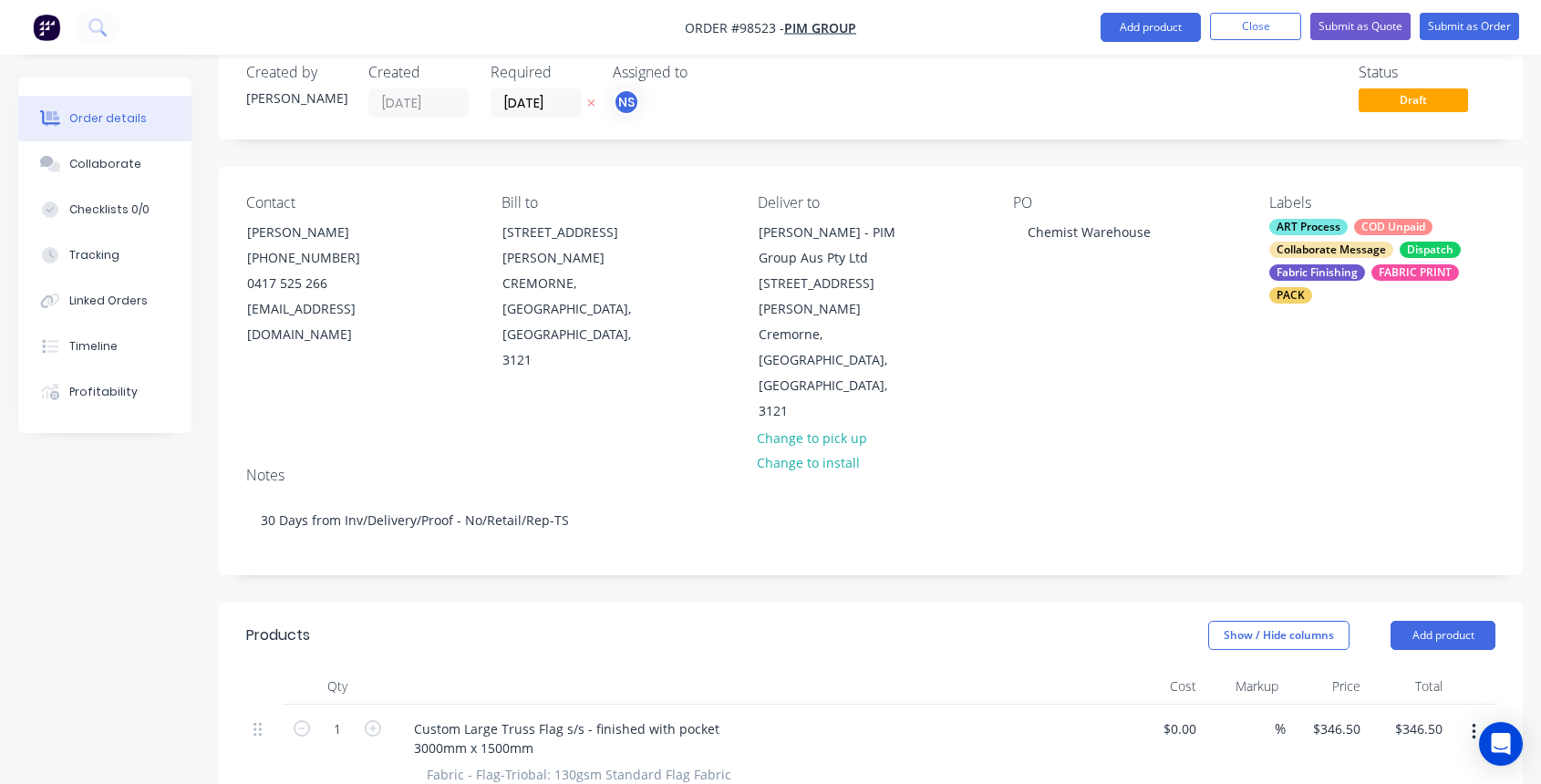
scroll to position [0, 0]
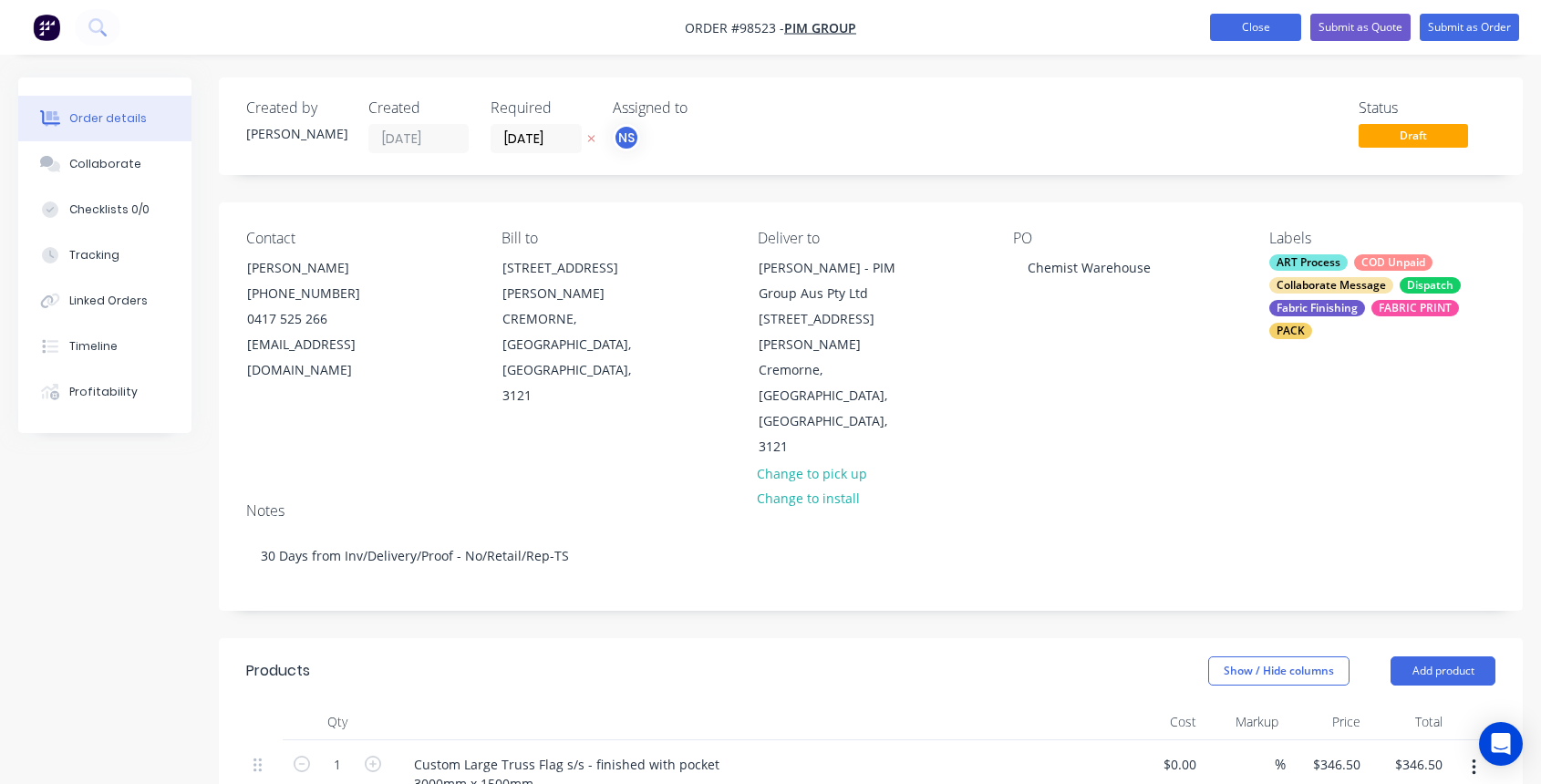
click at [1254, 32] on button "Close" at bounding box center [1255, 27] width 91 height 28
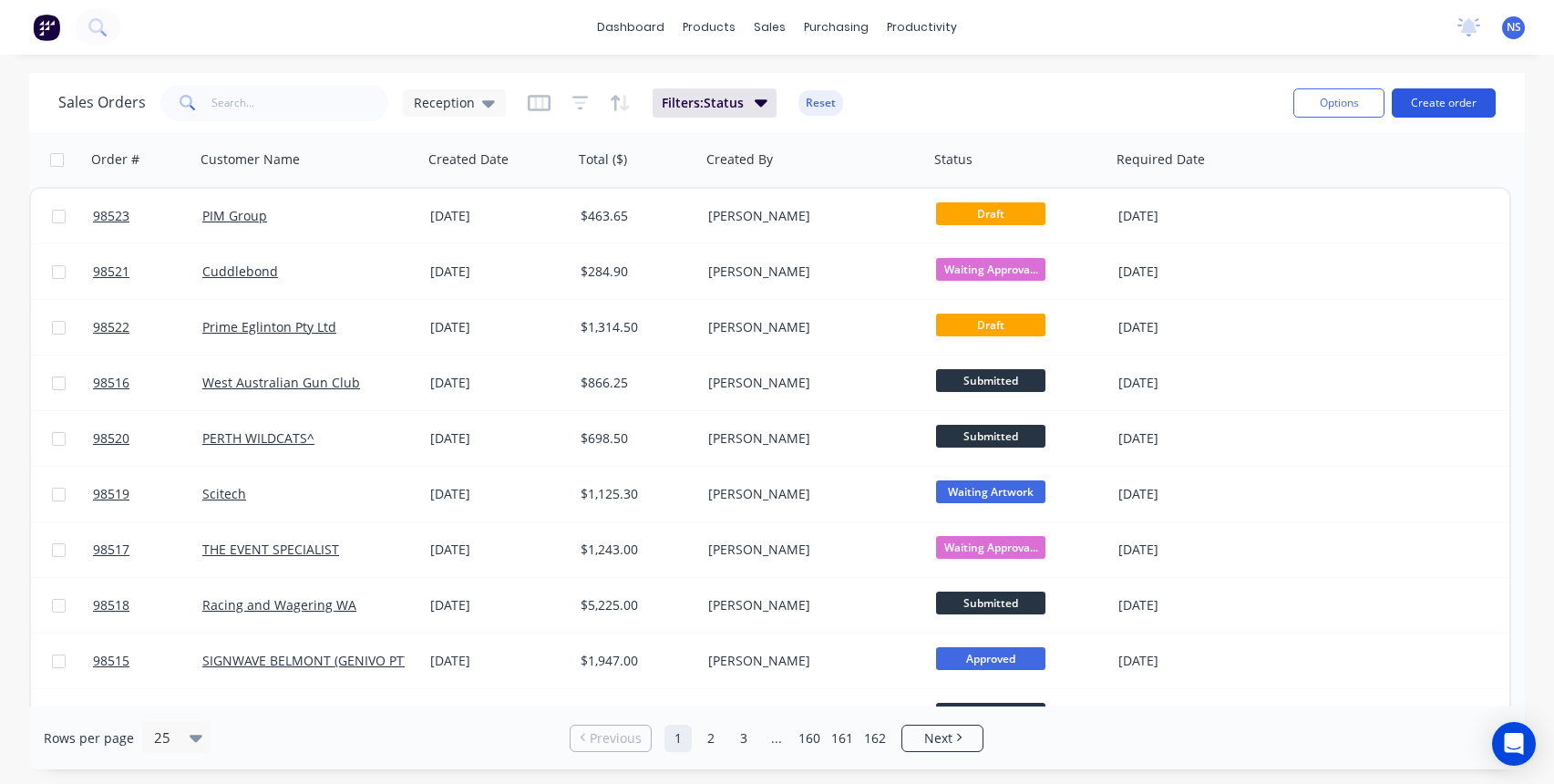
click at [1444, 99] on button "Create order" at bounding box center [1443, 103] width 104 height 29
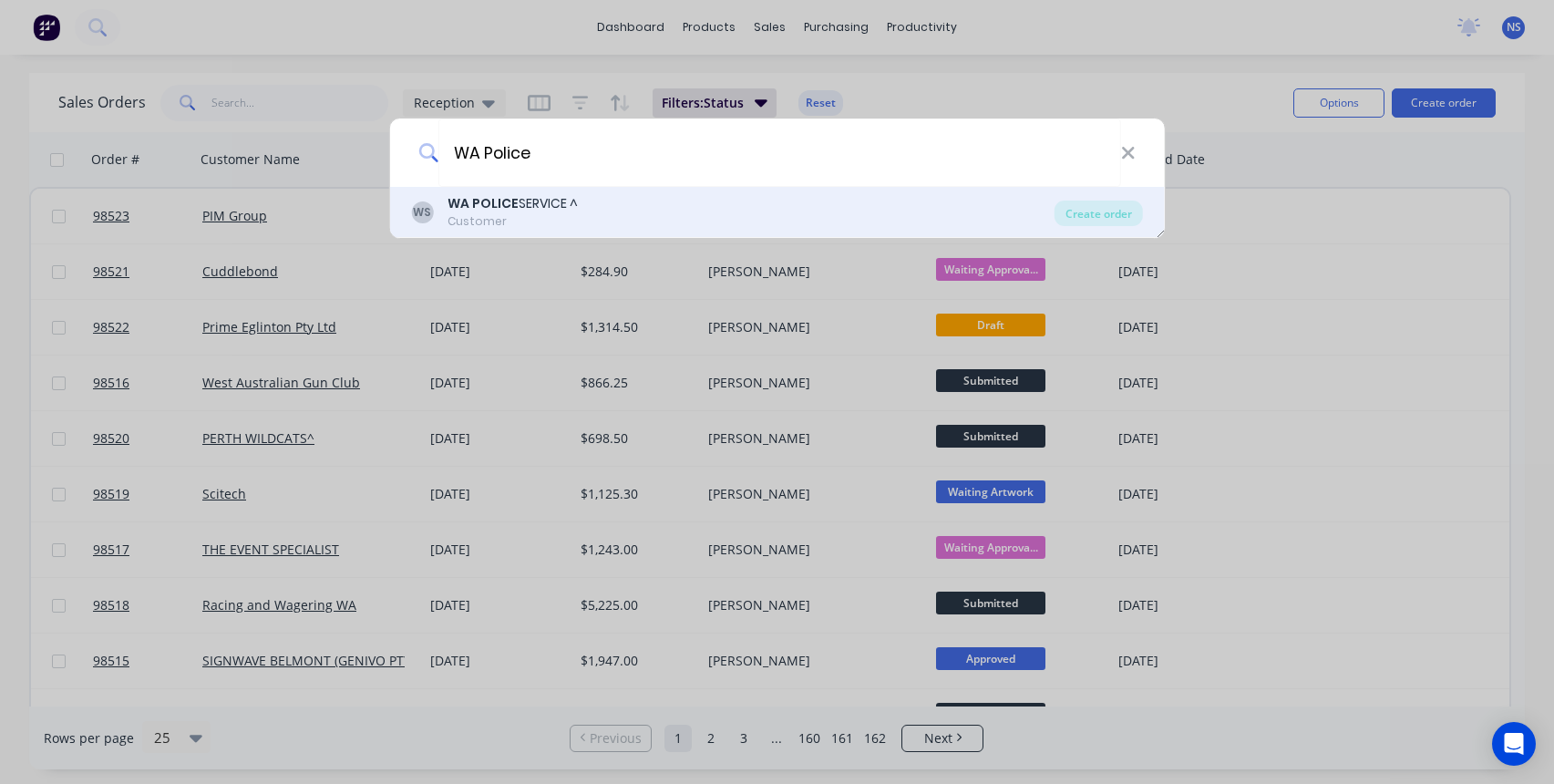
type input "WA Police"
click at [650, 230] on div "WS WA POLICE SERVICE ^ Customer Create order" at bounding box center [777, 213] width 776 height 51
click at [632, 203] on div "WS WA POLICE SERVICE ^ Customer" at bounding box center [732, 211] width 643 height 35
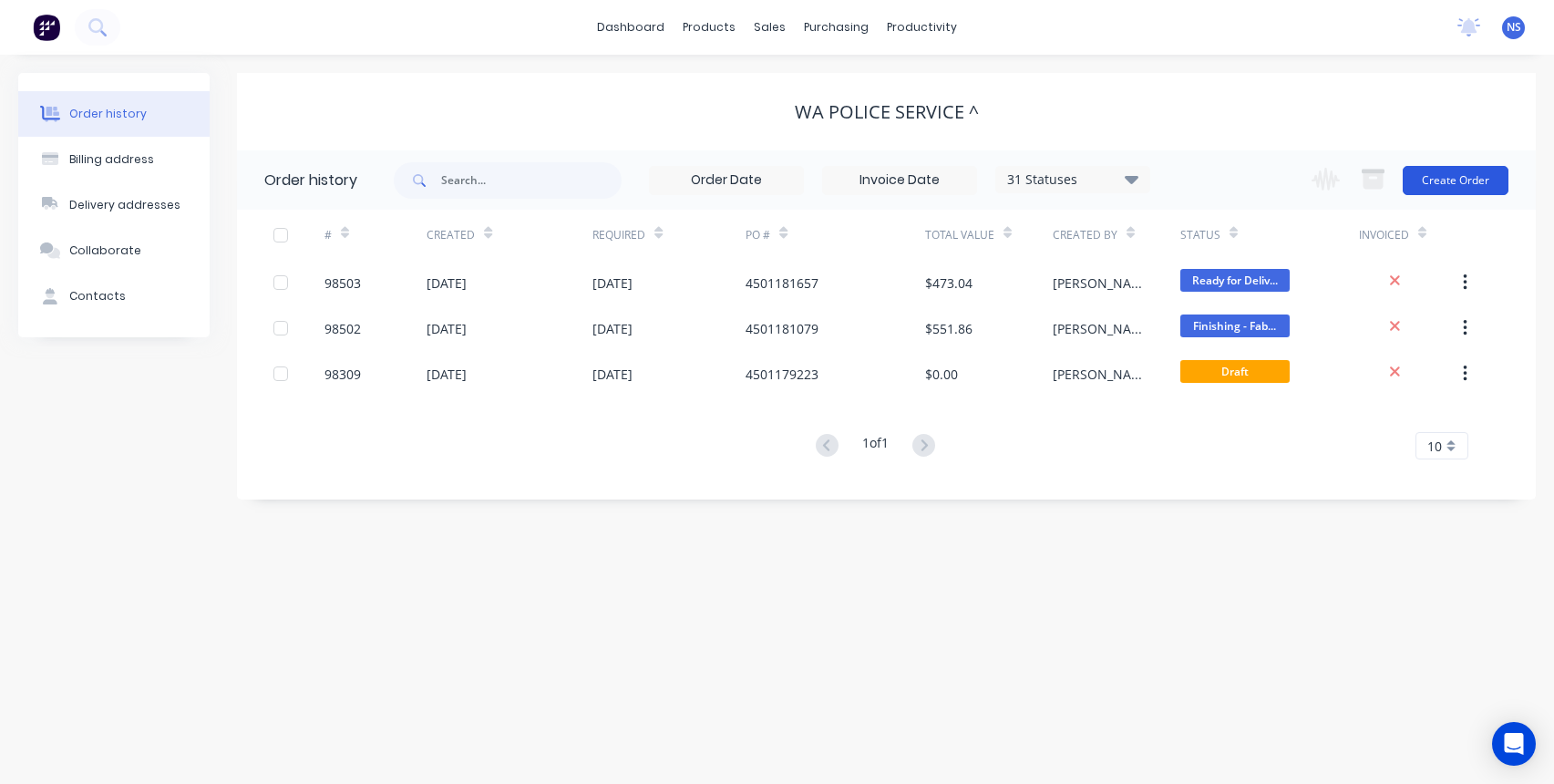
click at [1445, 183] on button "Create Order" at bounding box center [1455, 181] width 106 height 29
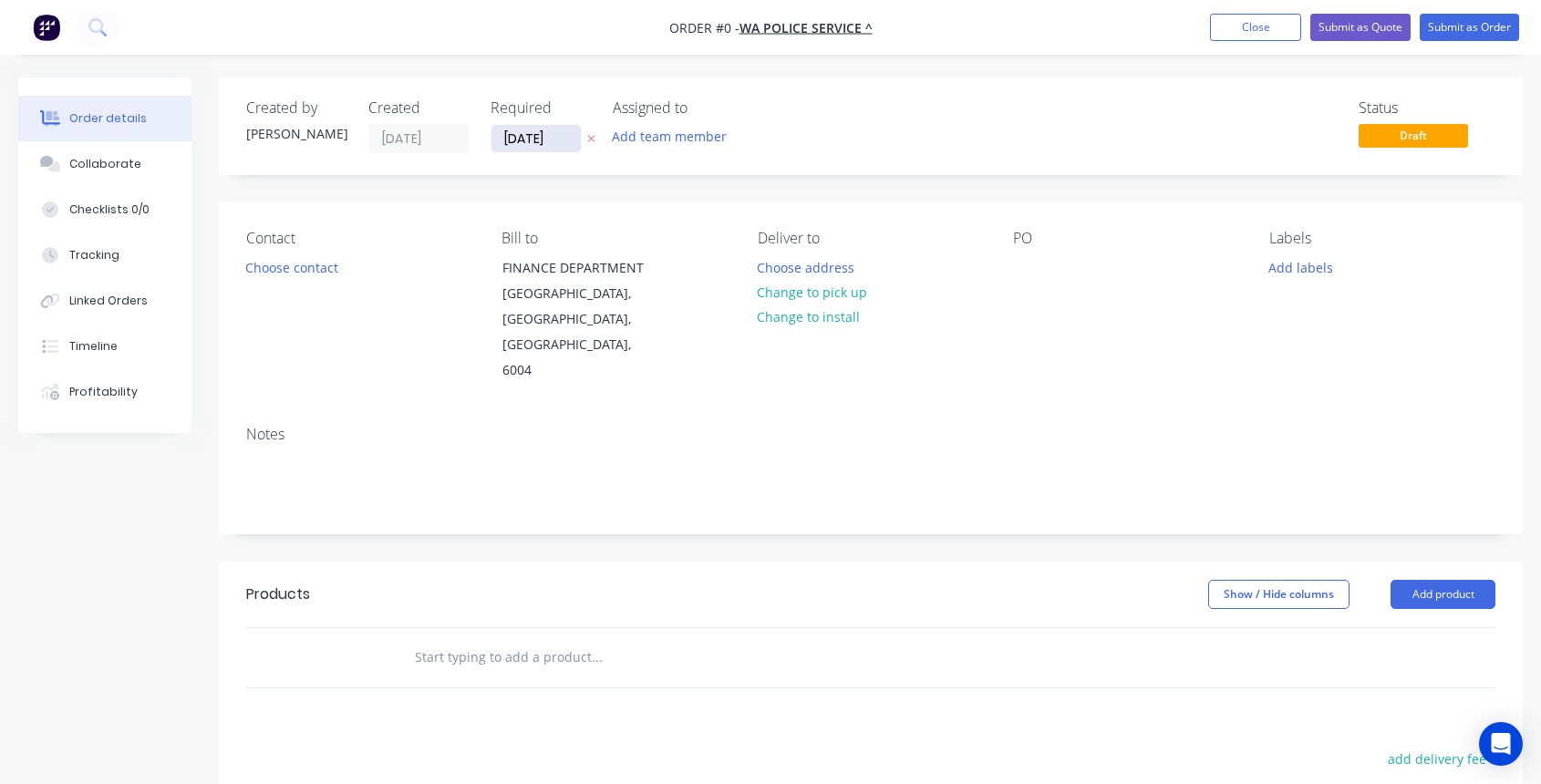
click at [532, 141] on input "[DATE]" at bounding box center [536, 138] width 89 height 28
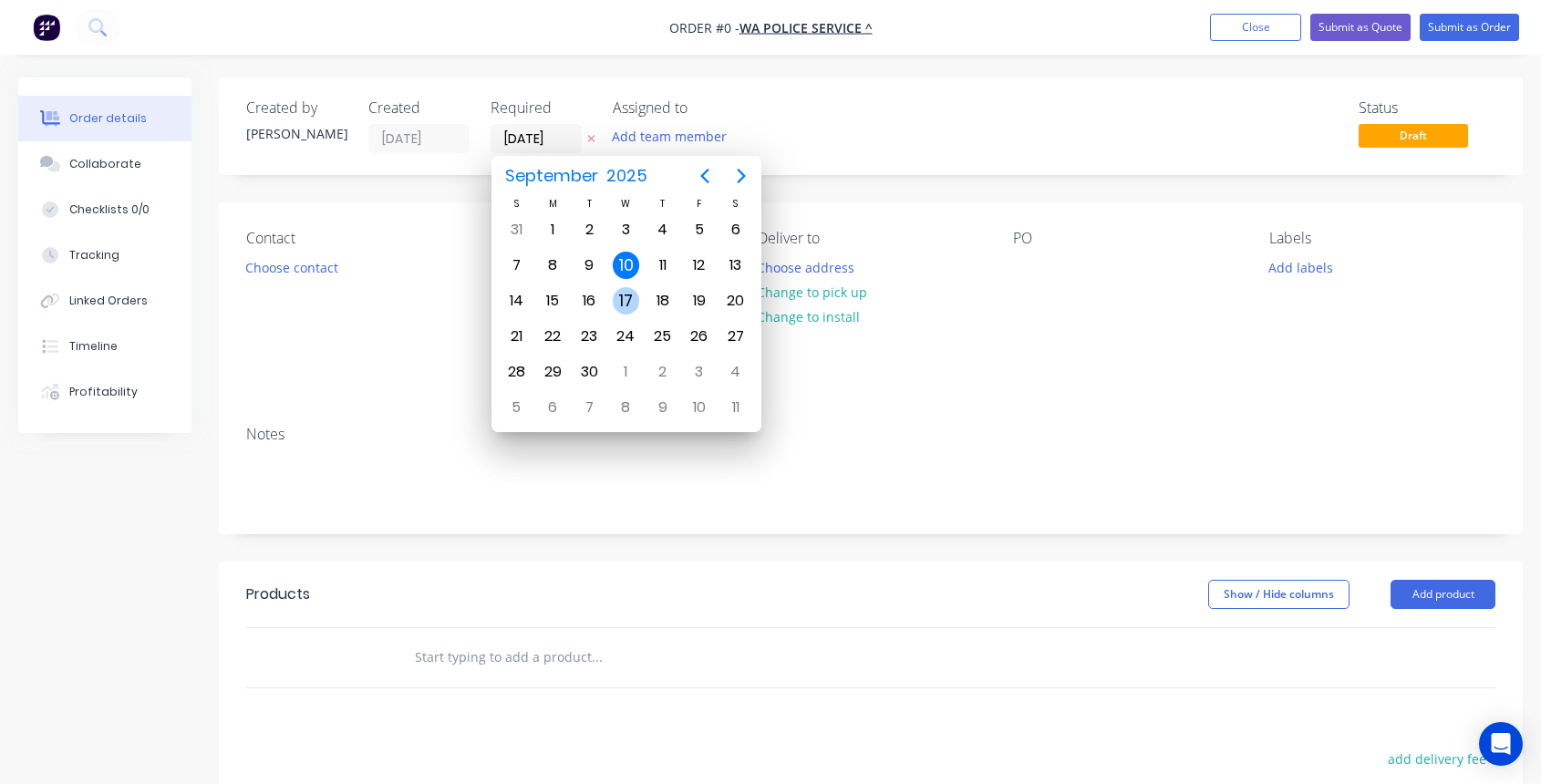
click at [625, 302] on div "17" at bounding box center [626, 300] width 28 height 28
type input "[DATE]"
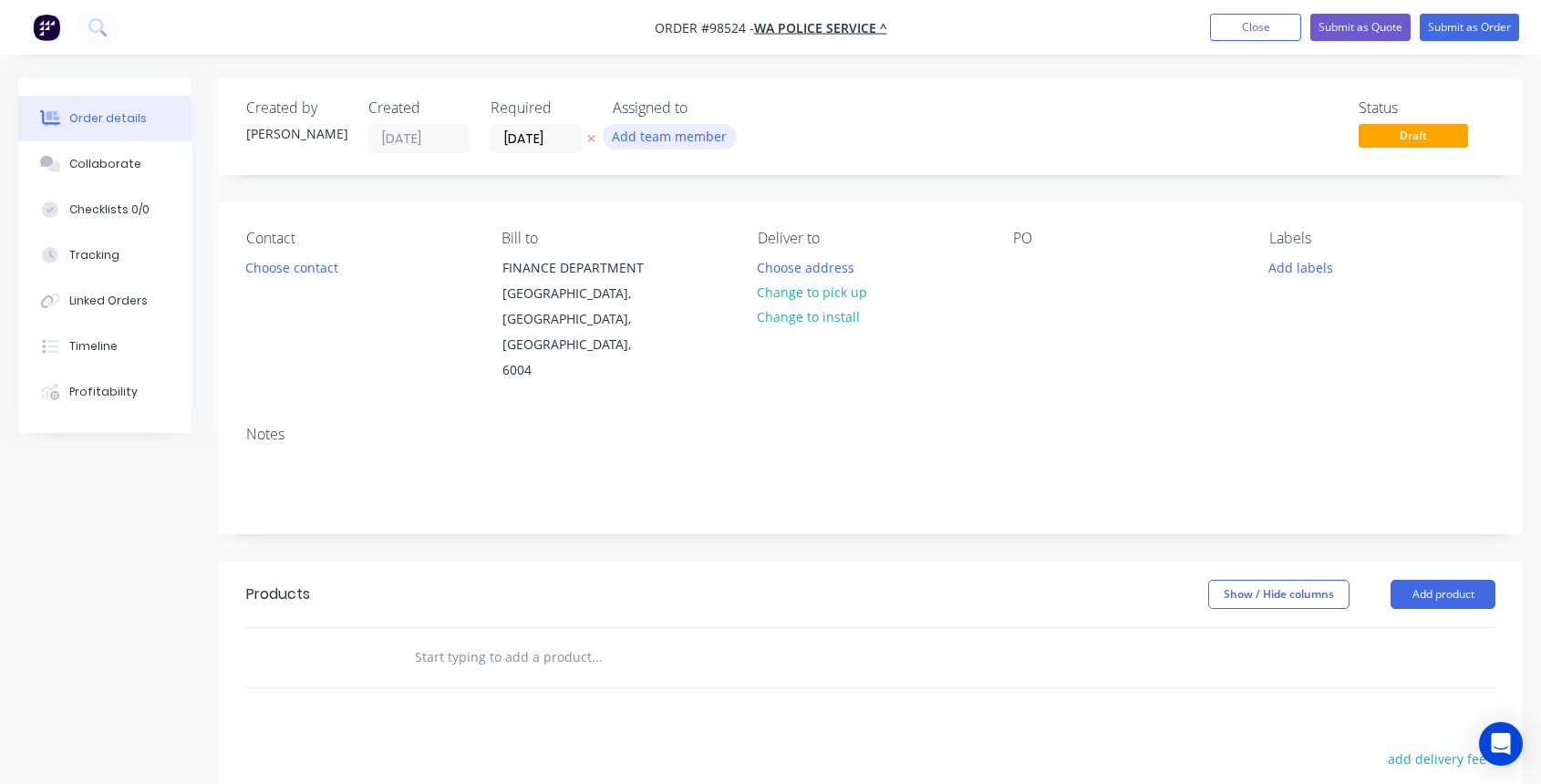
click at [651, 131] on button "Add team member" at bounding box center [669, 136] width 134 height 25
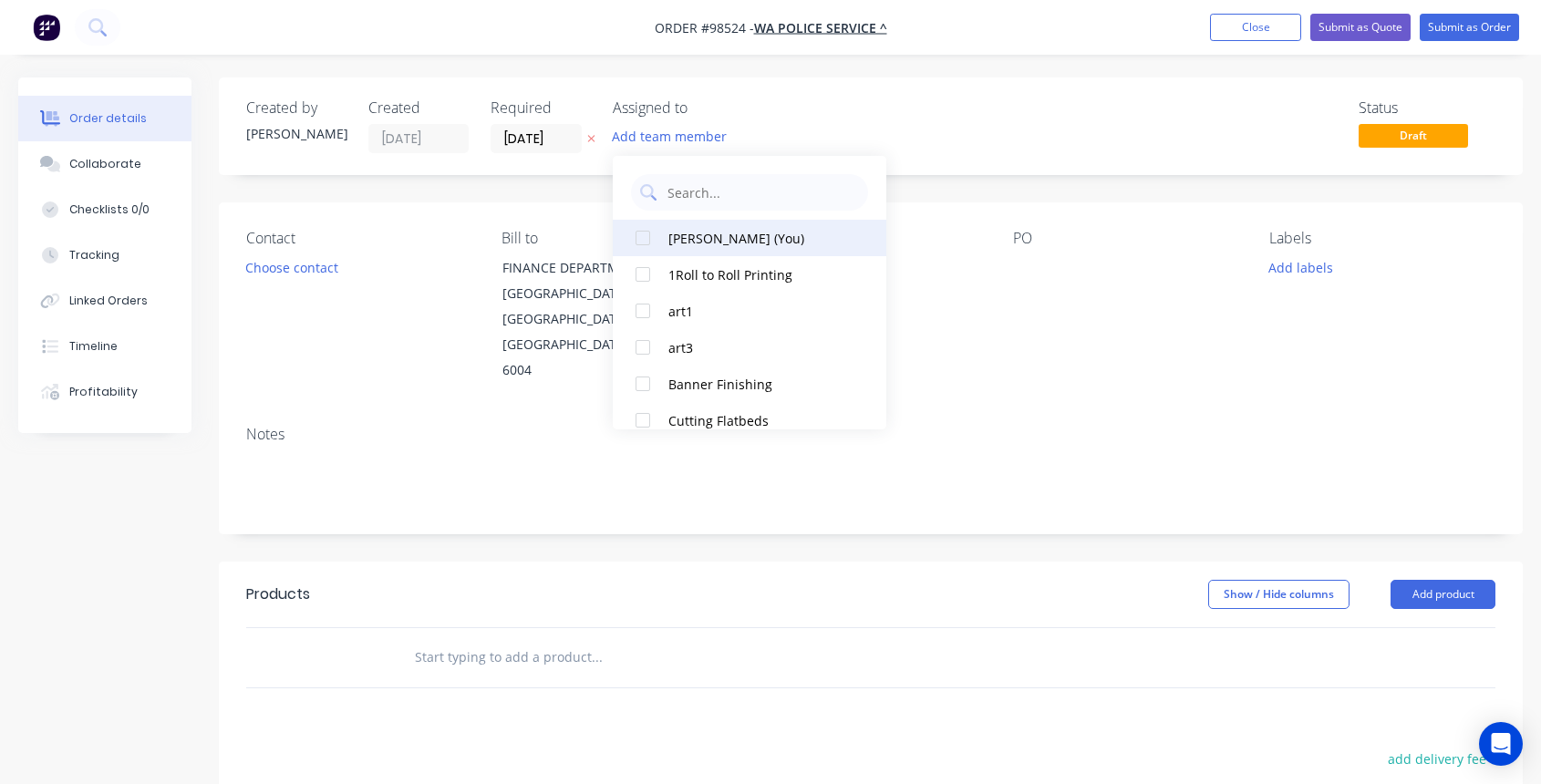
click at [692, 236] on div "[PERSON_NAME] (You)" at bounding box center [760, 239] width 183 height 19
click at [327, 261] on button "Choose contact" at bounding box center [292, 267] width 112 height 25
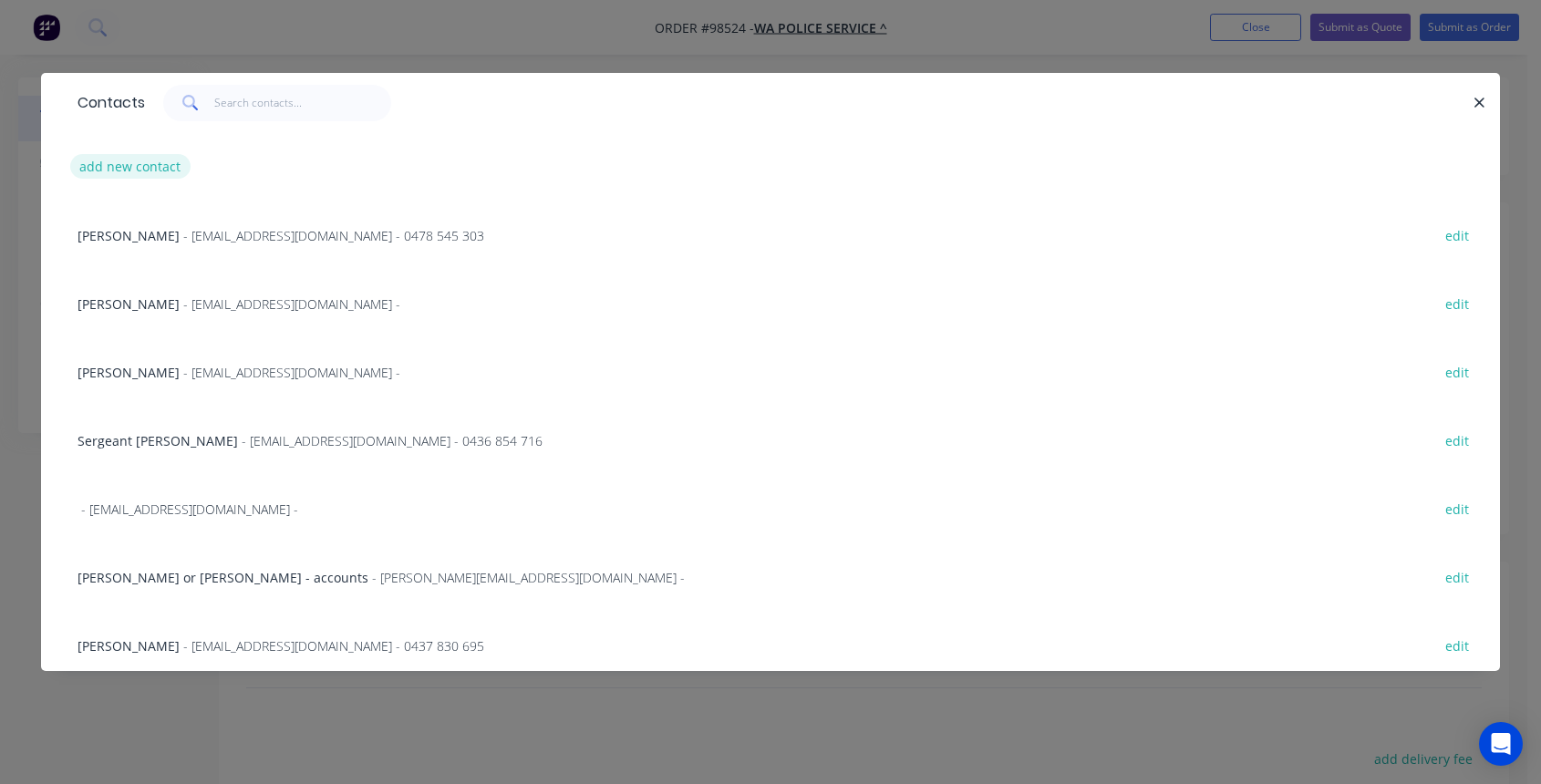
click at [124, 162] on button "add new contact" at bounding box center [130, 166] width 121 height 25
select select "AU"
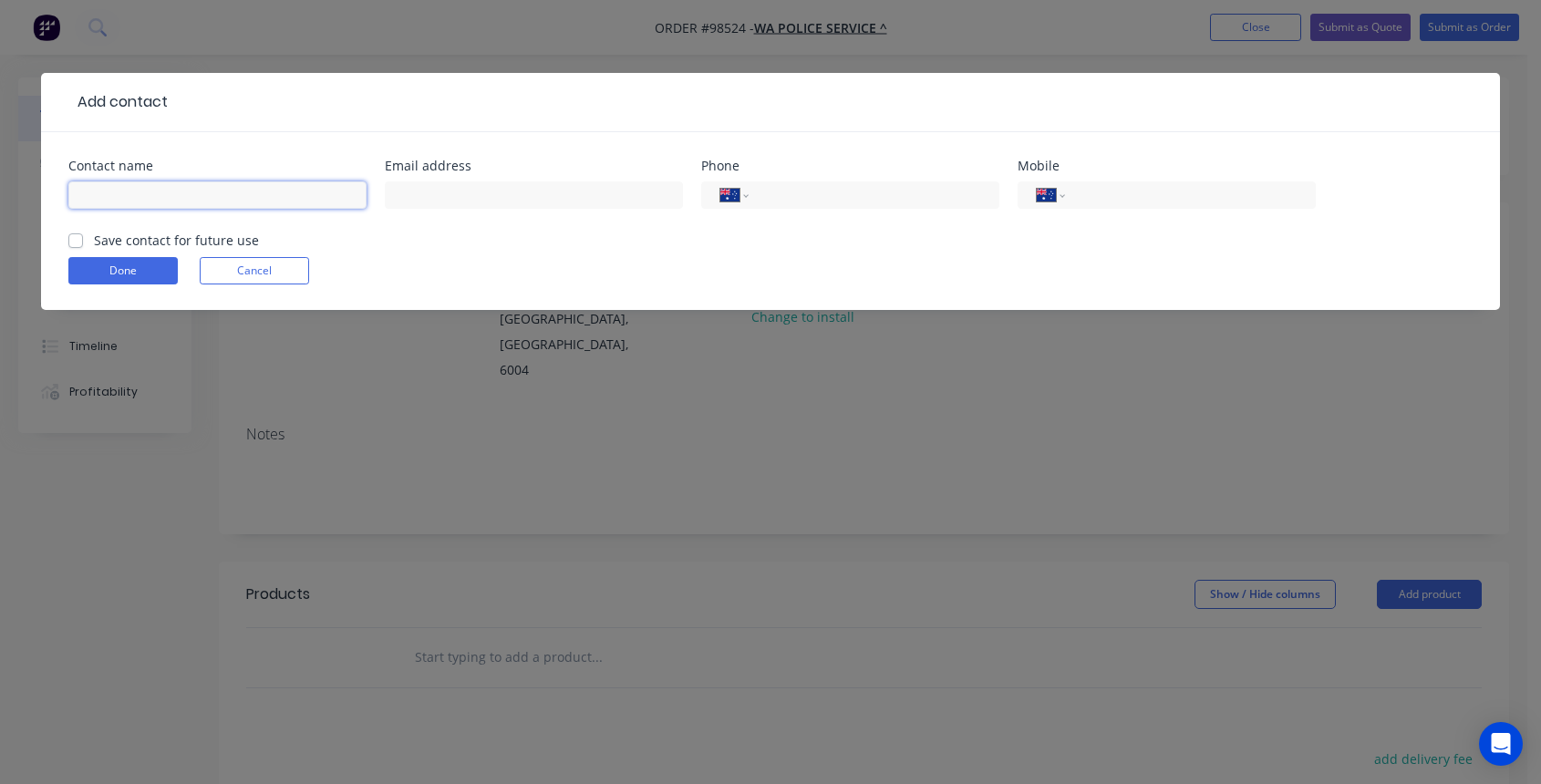
click at [159, 189] on input "text" at bounding box center [218, 195] width 299 height 28
type input "[PERSON_NAME]"
drag, startPoint x: 463, startPoint y: 196, endPoint x: 484, endPoint y: 207, distance: 23.7
click at [464, 196] on input "pd88989@ppolice.wa" at bounding box center [534, 195] width 299 height 28
click at [537, 203] on input "pd88989@police.wa" at bounding box center [534, 195] width 299 height 28
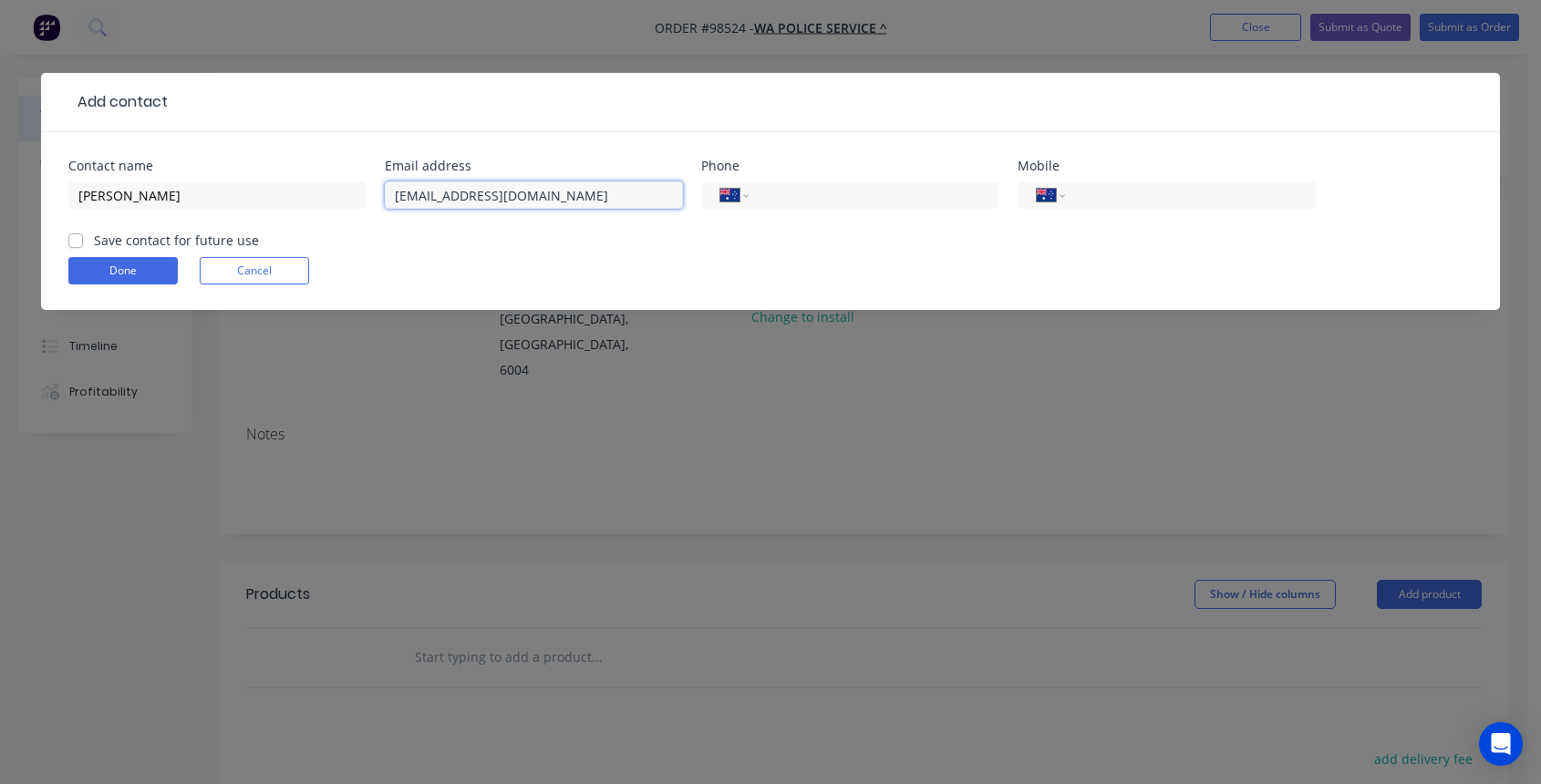
type input "[EMAIL_ADDRESS][DOMAIN_NAME]"
click at [94, 240] on label "Save contact for future use" at bounding box center [177, 240] width 165 height 19
click at [74, 240] on input "Save contact for future use" at bounding box center [75, 239] width 14 height 17
checkbox input "true"
click at [132, 266] on button "Done" at bounding box center [123, 270] width 109 height 28
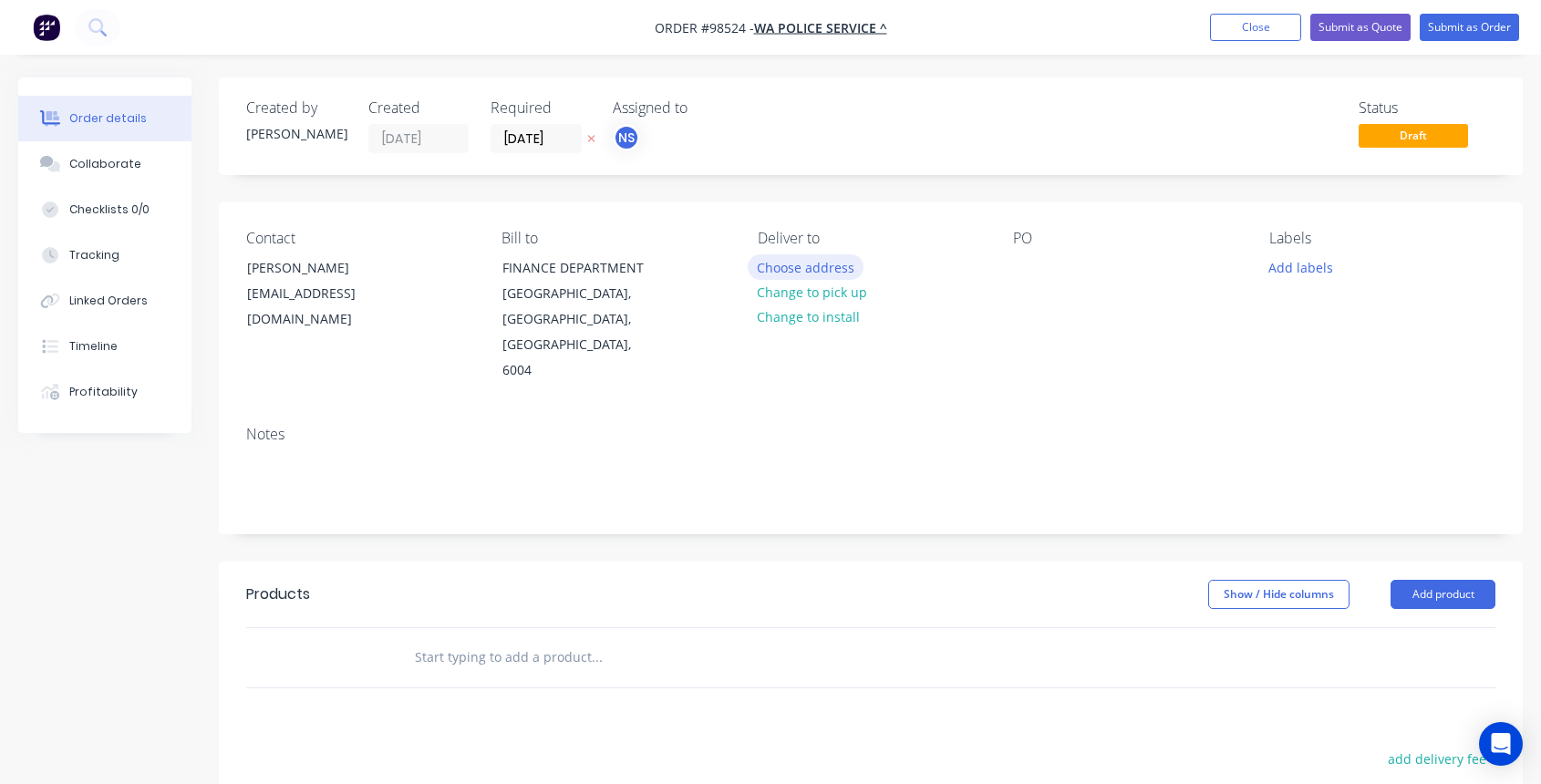
click at [788, 269] on button "Choose address" at bounding box center [805, 267] width 117 height 25
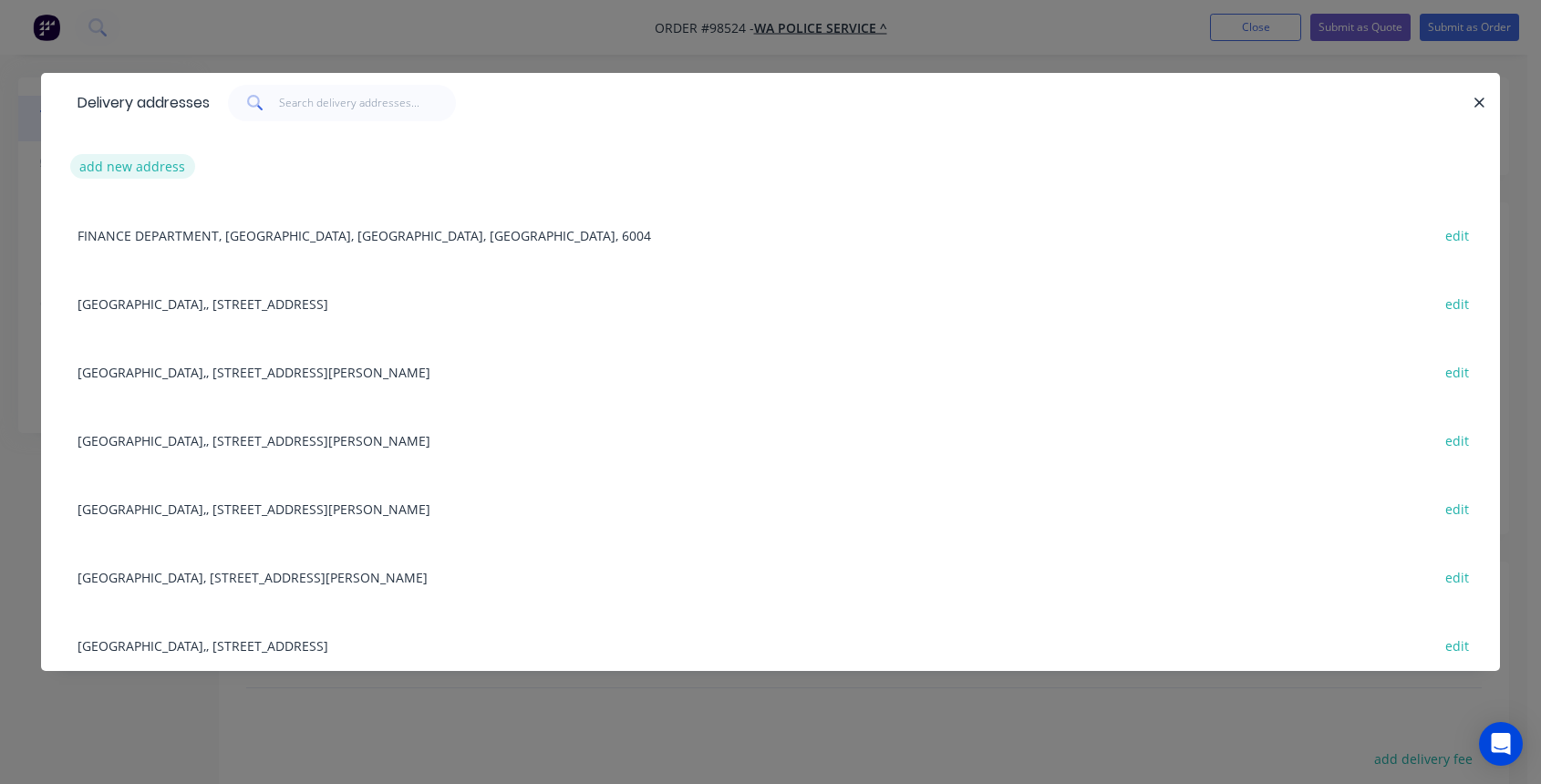
click at [139, 166] on button "add new address" at bounding box center [132, 166] width 125 height 25
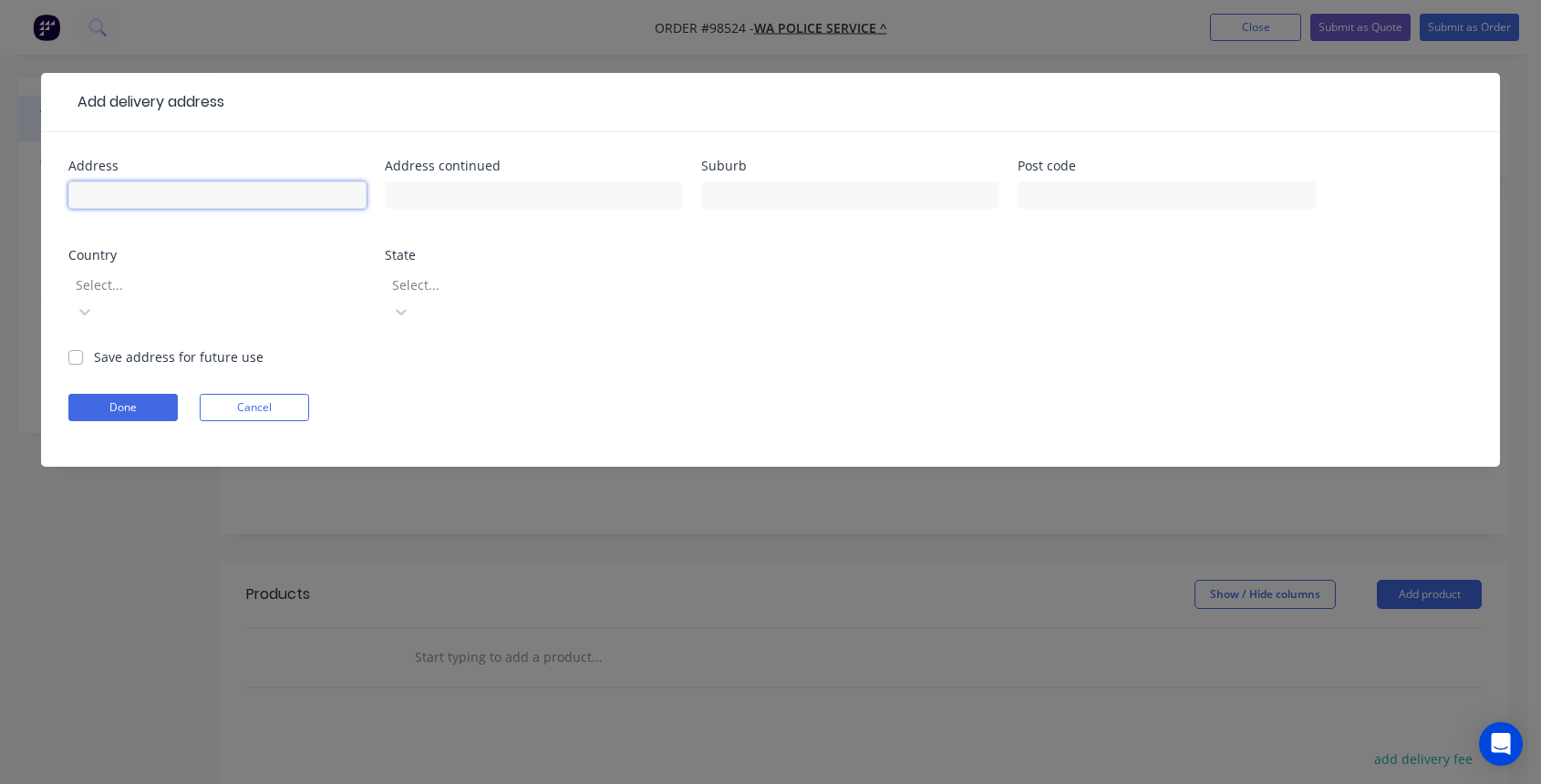
click at [176, 198] on input "text" at bounding box center [218, 195] width 299 height 28
type input "[GEOGRAPHIC_DATA]"
type input "[STREET_ADDRESS],"
type input "Toodyay"
type input "6566"
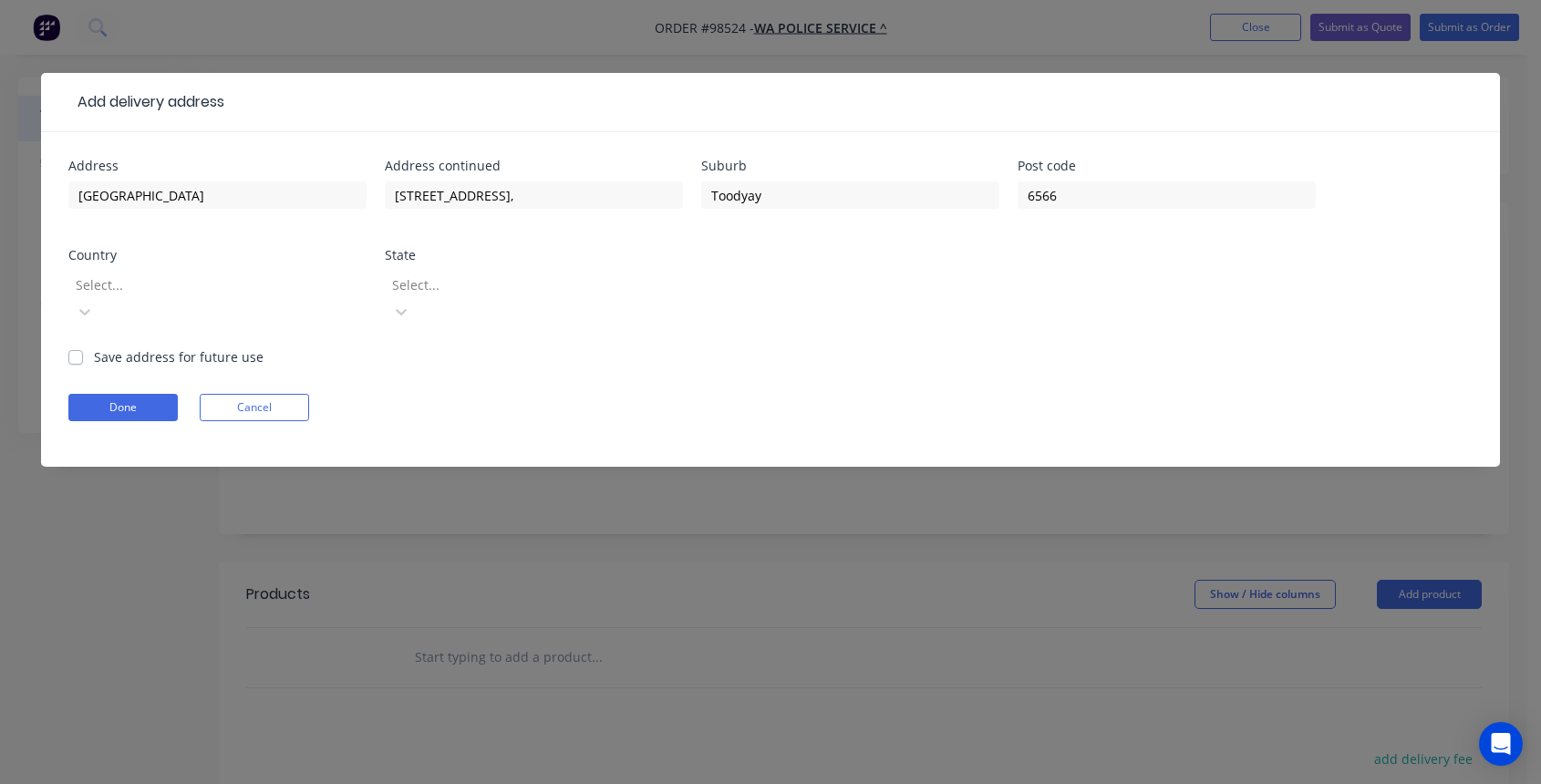
click at [252, 290] on div at bounding box center [205, 285] width 262 height 23
click at [263, 290] on div at bounding box center [205, 285] width 262 height 23
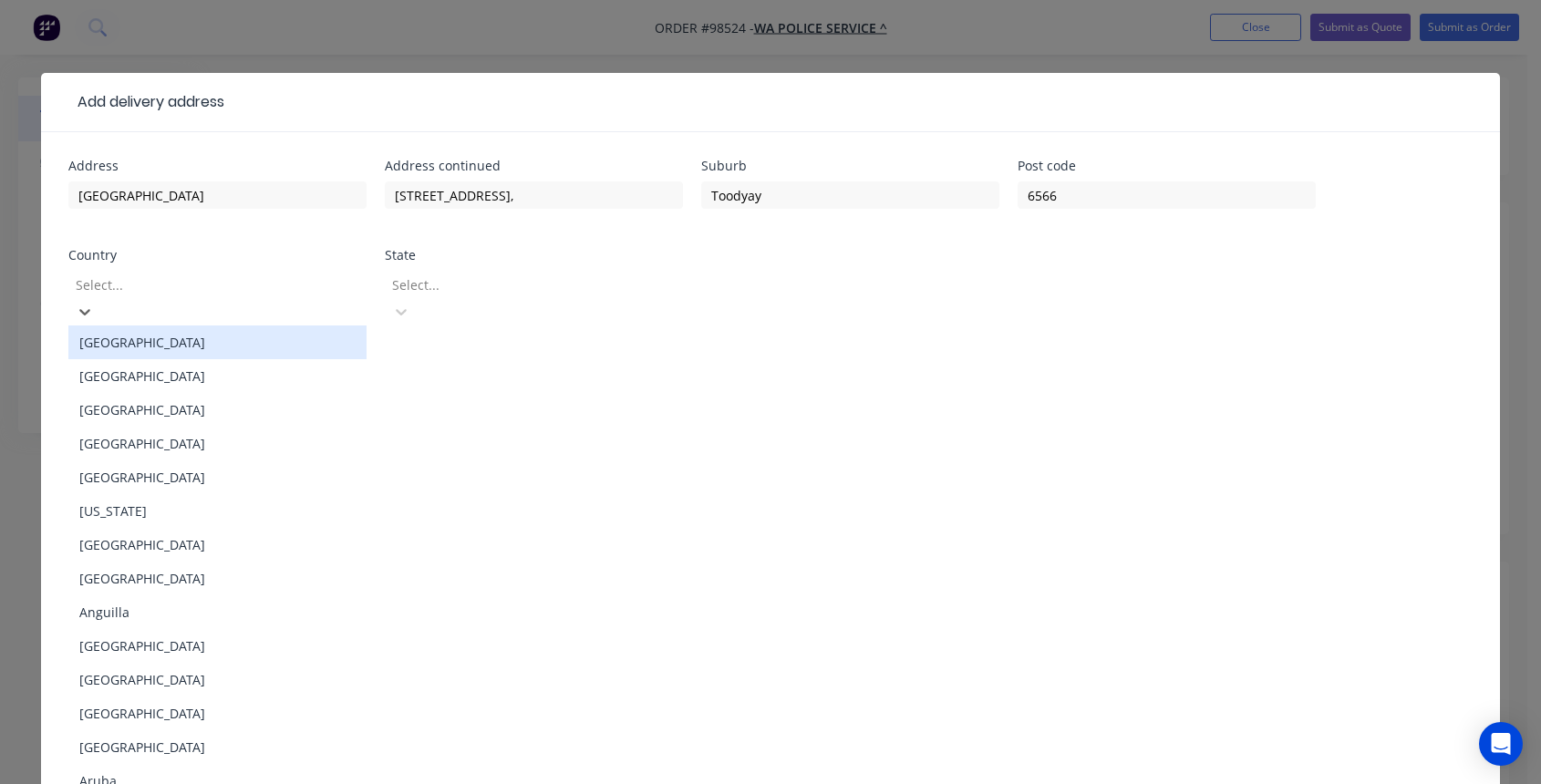
drag, startPoint x: 242, startPoint y: 333, endPoint x: 262, endPoint y: 332, distance: 20.0
click at [242, 332] on div "[GEOGRAPHIC_DATA]" at bounding box center [218, 341] width 299 height 33
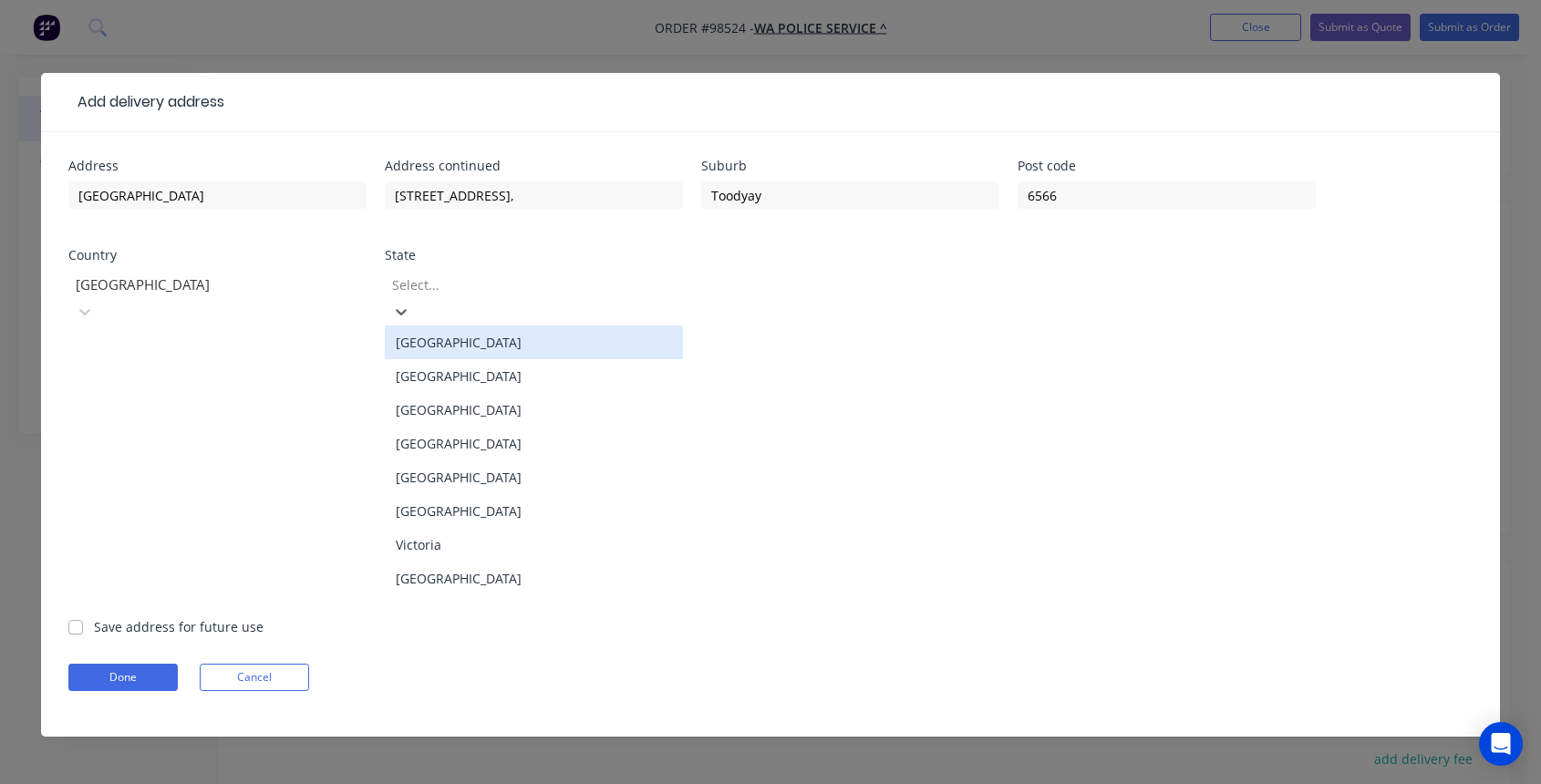
click at [479, 291] on div at bounding box center [521, 285] width 262 height 23
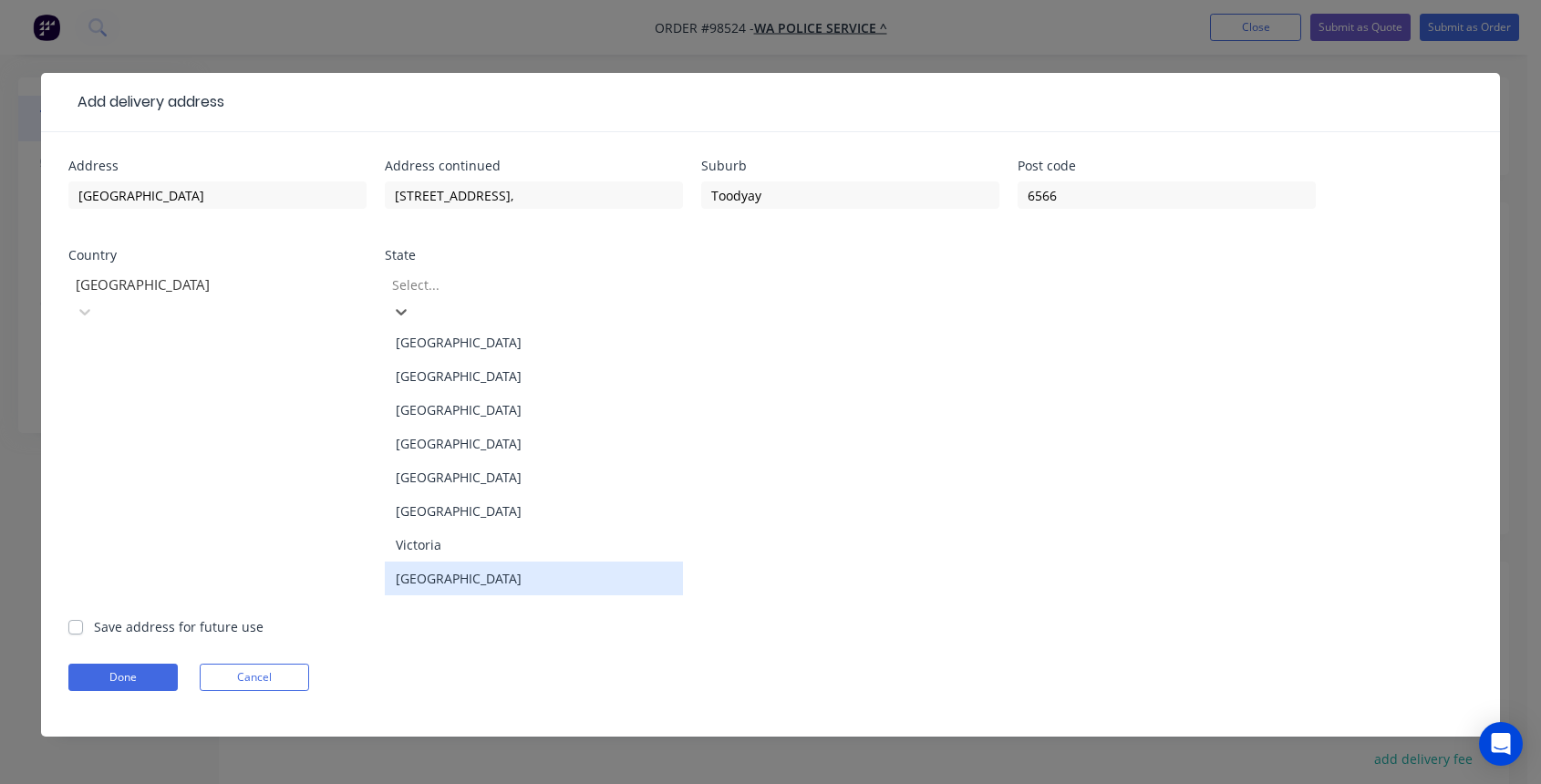
click at [543, 562] on div "[GEOGRAPHIC_DATA]" at bounding box center [534, 578] width 299 height 33
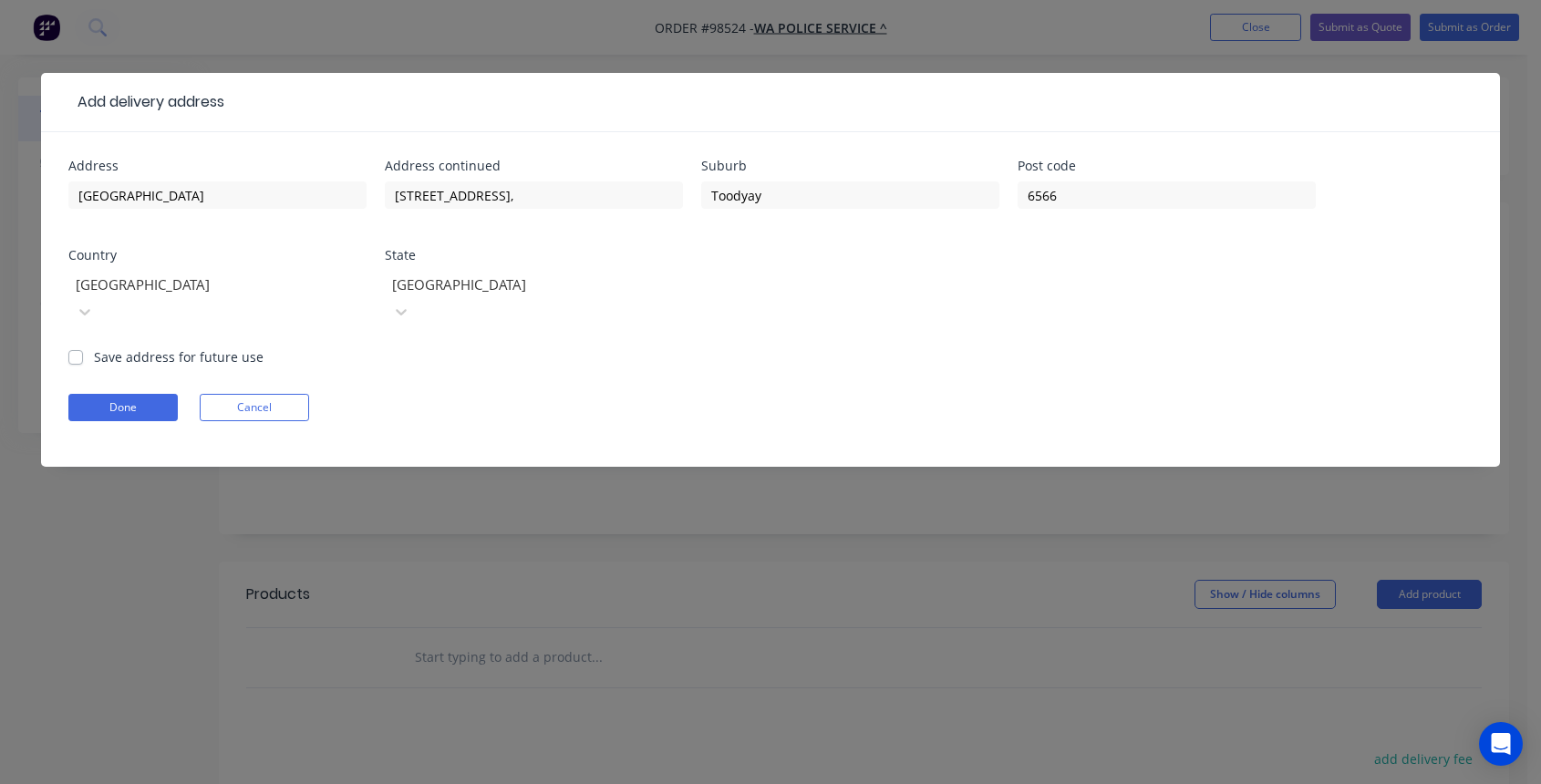
click at [94, 347] on label "Save address for future use" at bounding box center [179, 356] width 169 height 19
click at [75, 347] on input "Save address for future use" at bounding box center [75, 355] width 14 height 17
checkbox input "true"
click at [149, 393] on button "Done" at bounding box center [123, 407] width 109 height 28
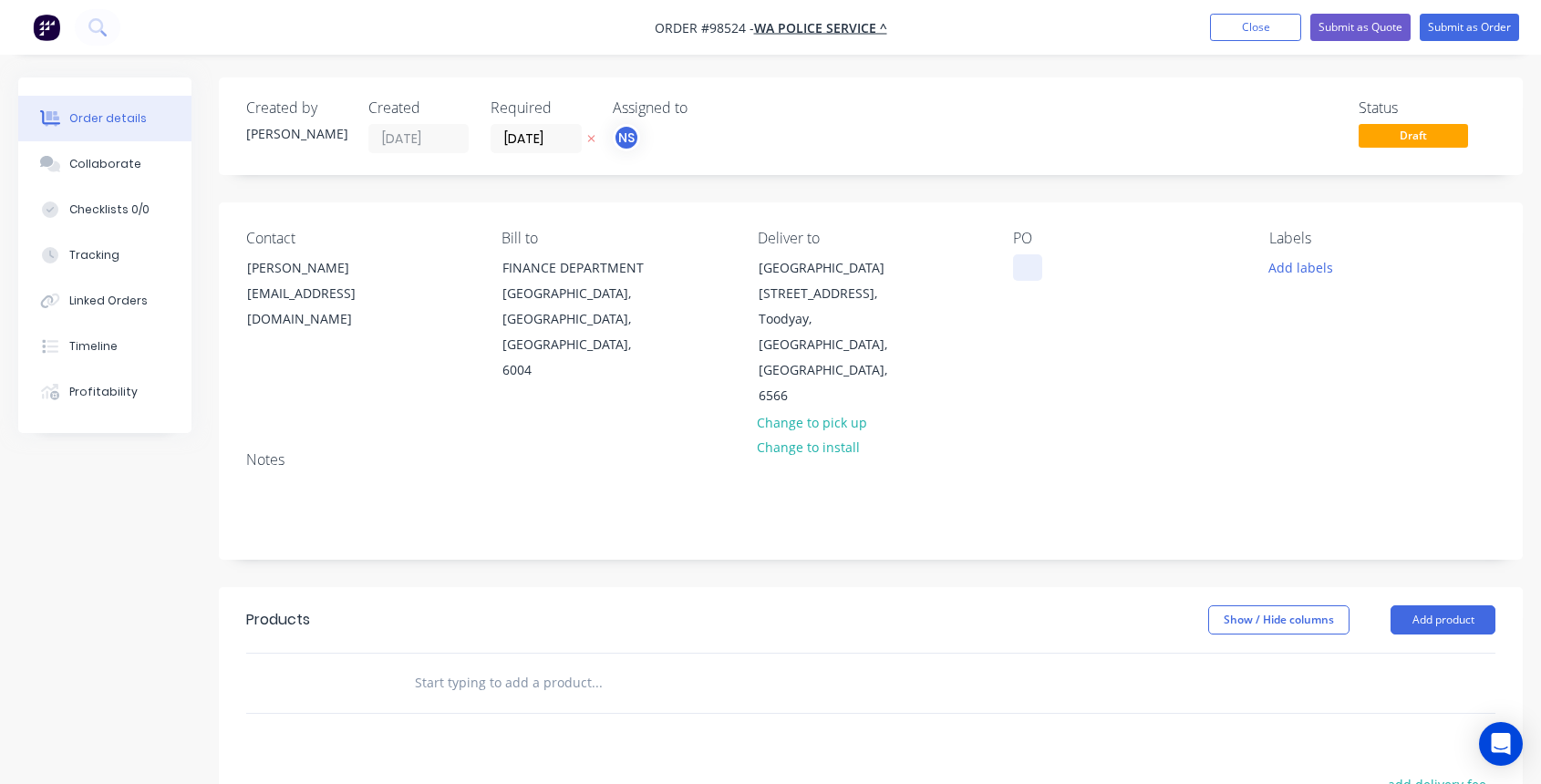
click at [1019, 270] on div at bounding box center [1027, 268] width 29 height 27
click at [1310, 268] on button "Add labels" at bounding box center [1300, 267] width 84 height 25
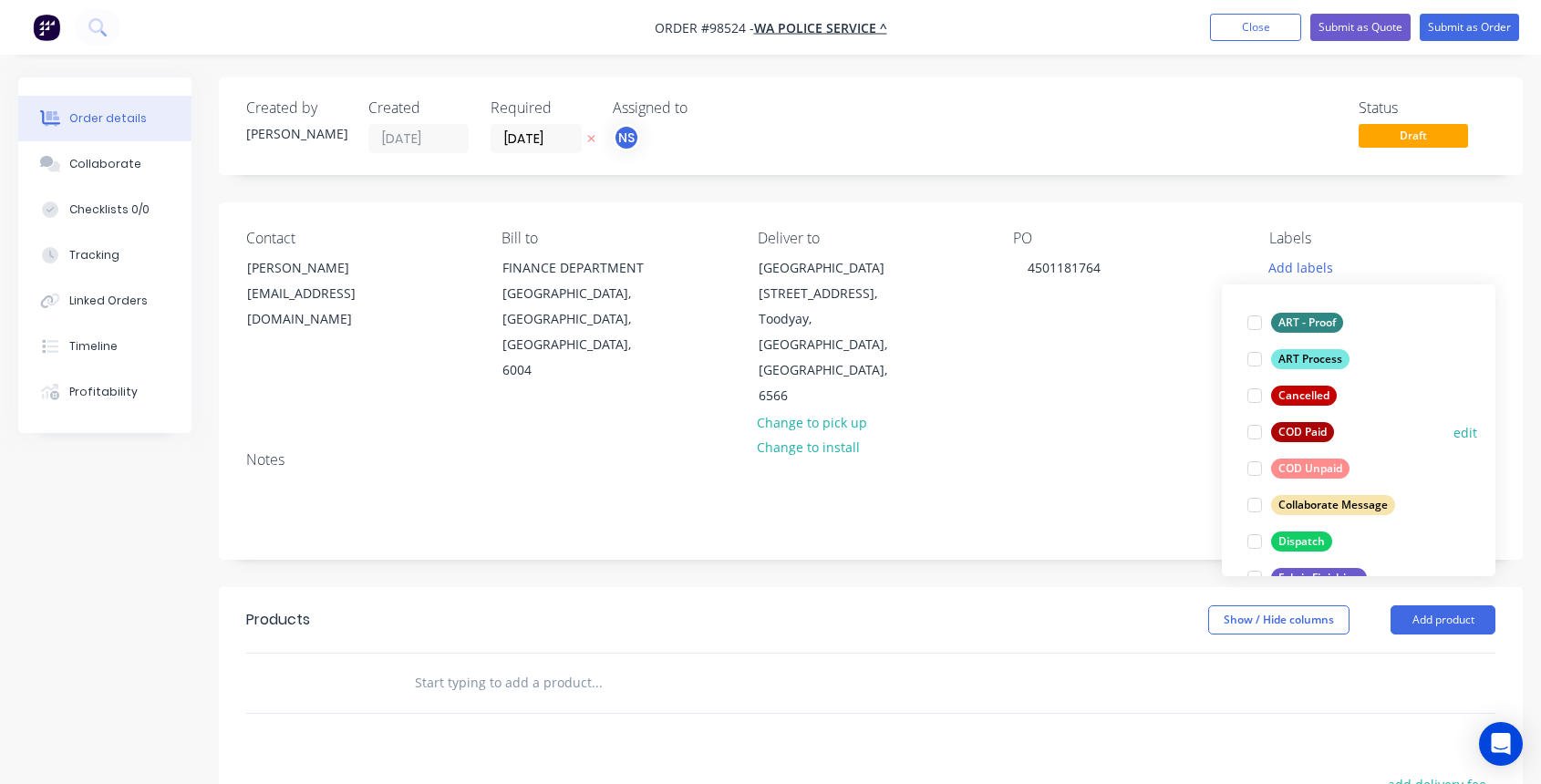
scroll to position [138, 0]
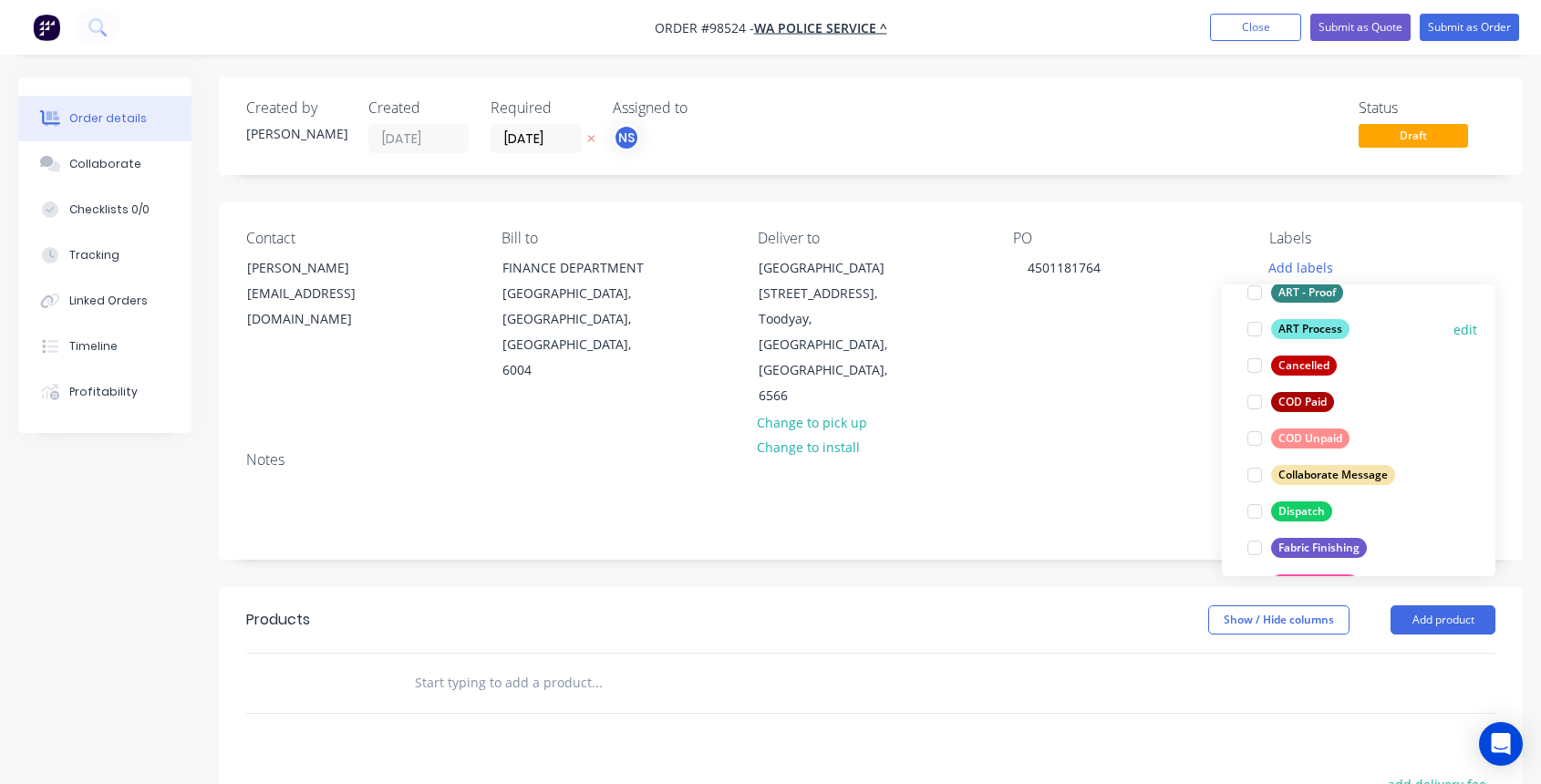
click at [1254, 479] on div at bounding box center [1254, 474] width 36 height 36
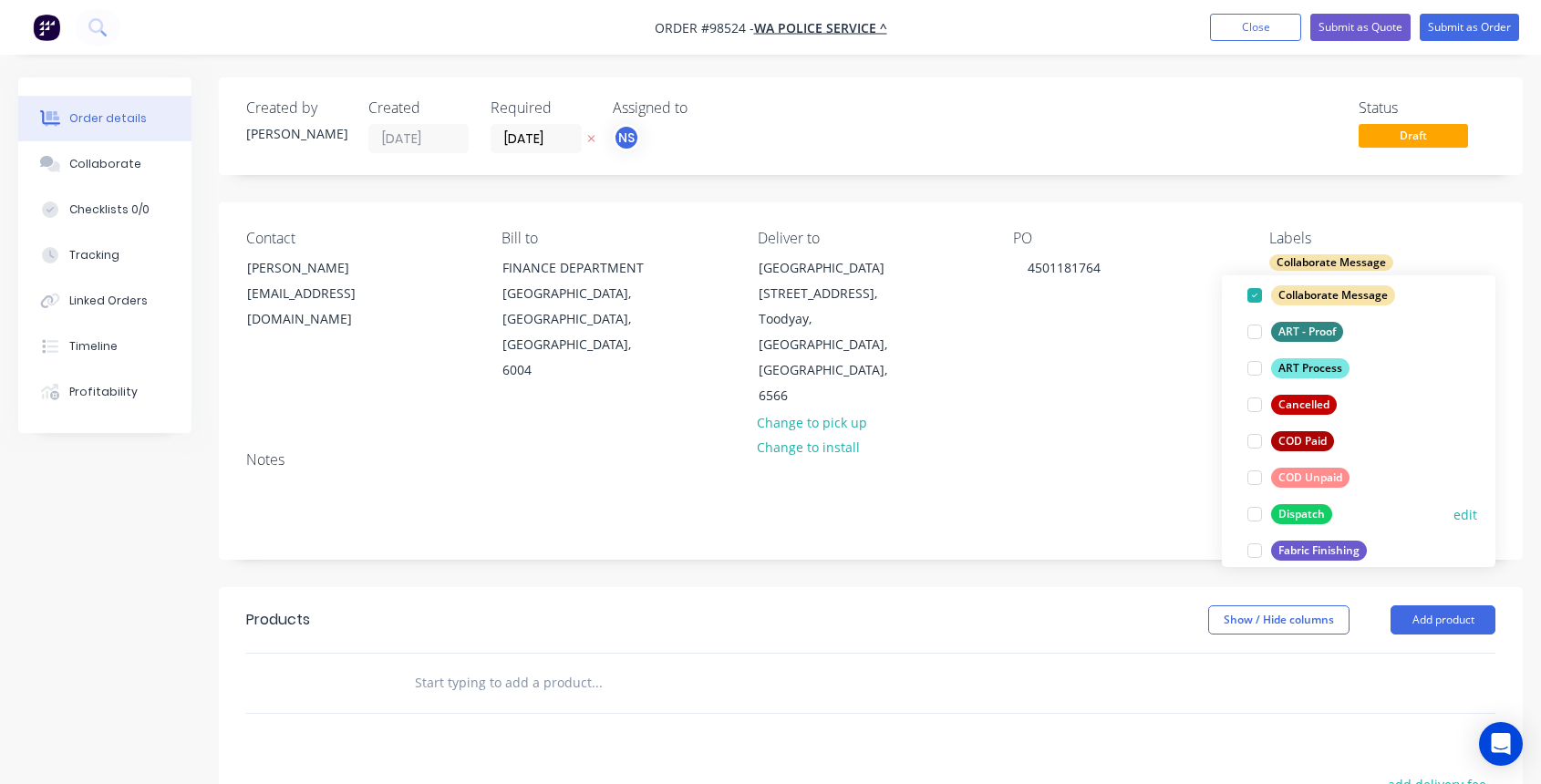
click at [1251, 516] on div at bounding box center [1254, 514] width 36 height 36
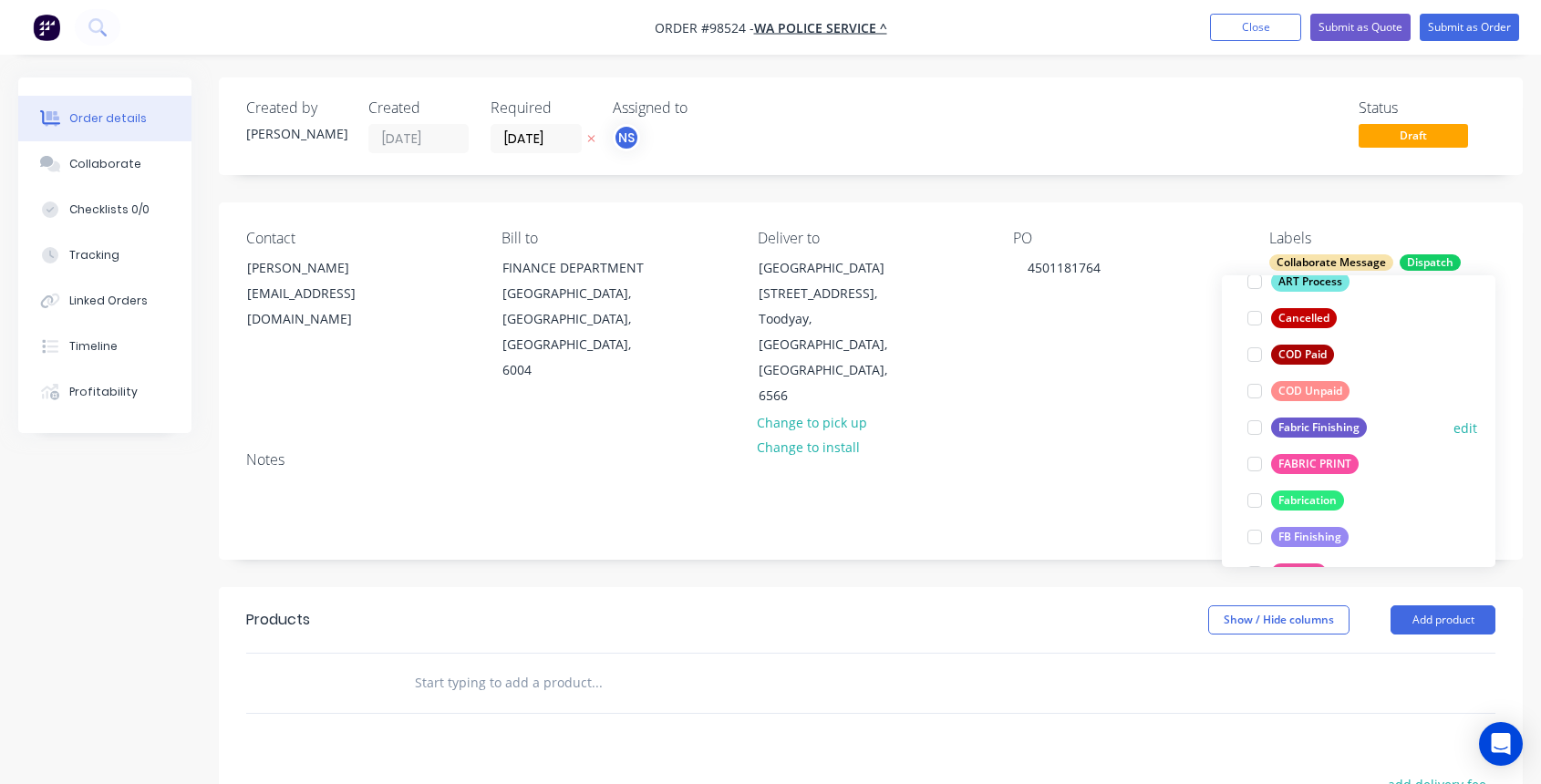
click at [1252, 427] on div at bounding box center [1254, 428] width 36 height 36
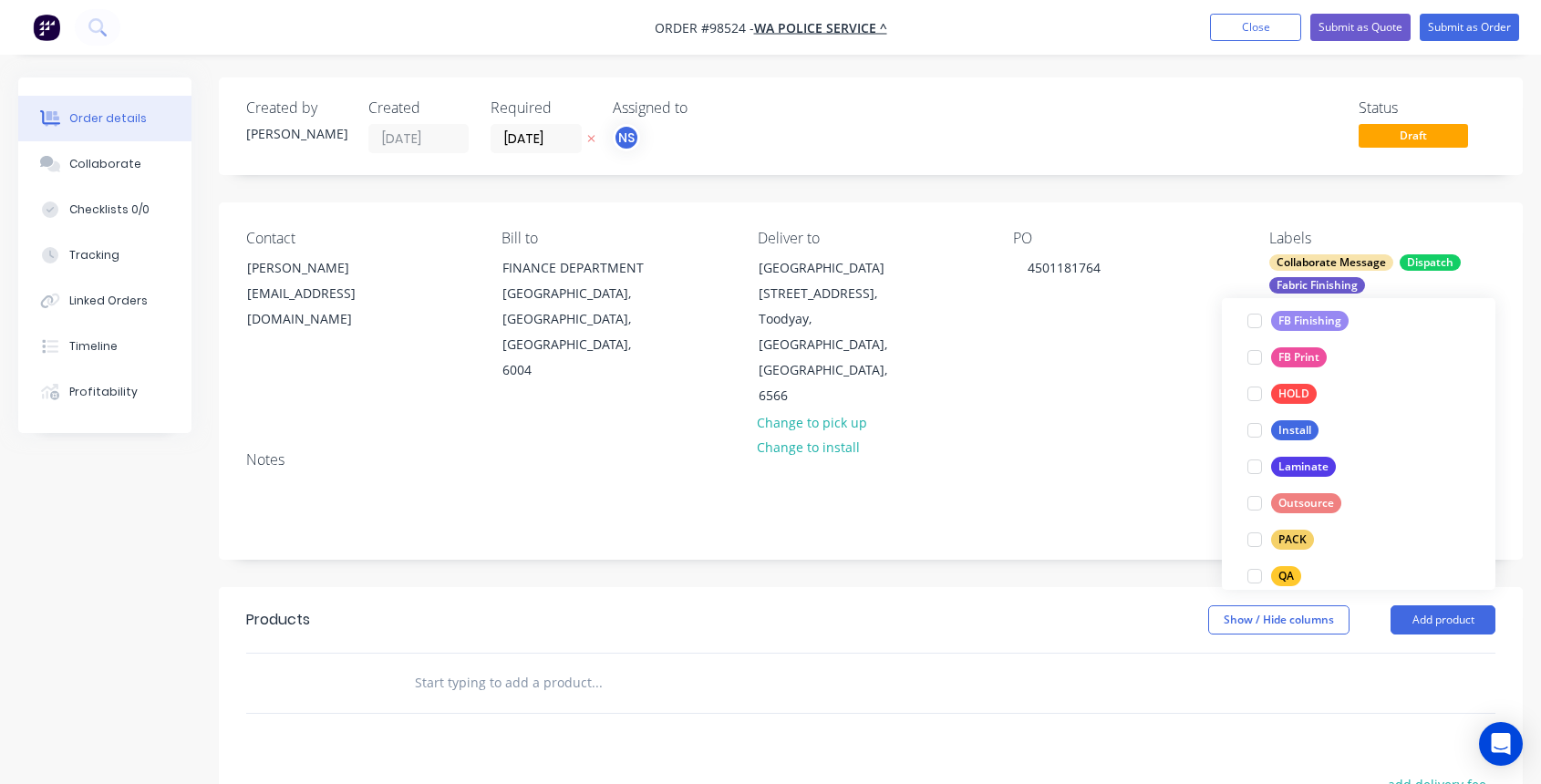
scroll to position [675, 0]
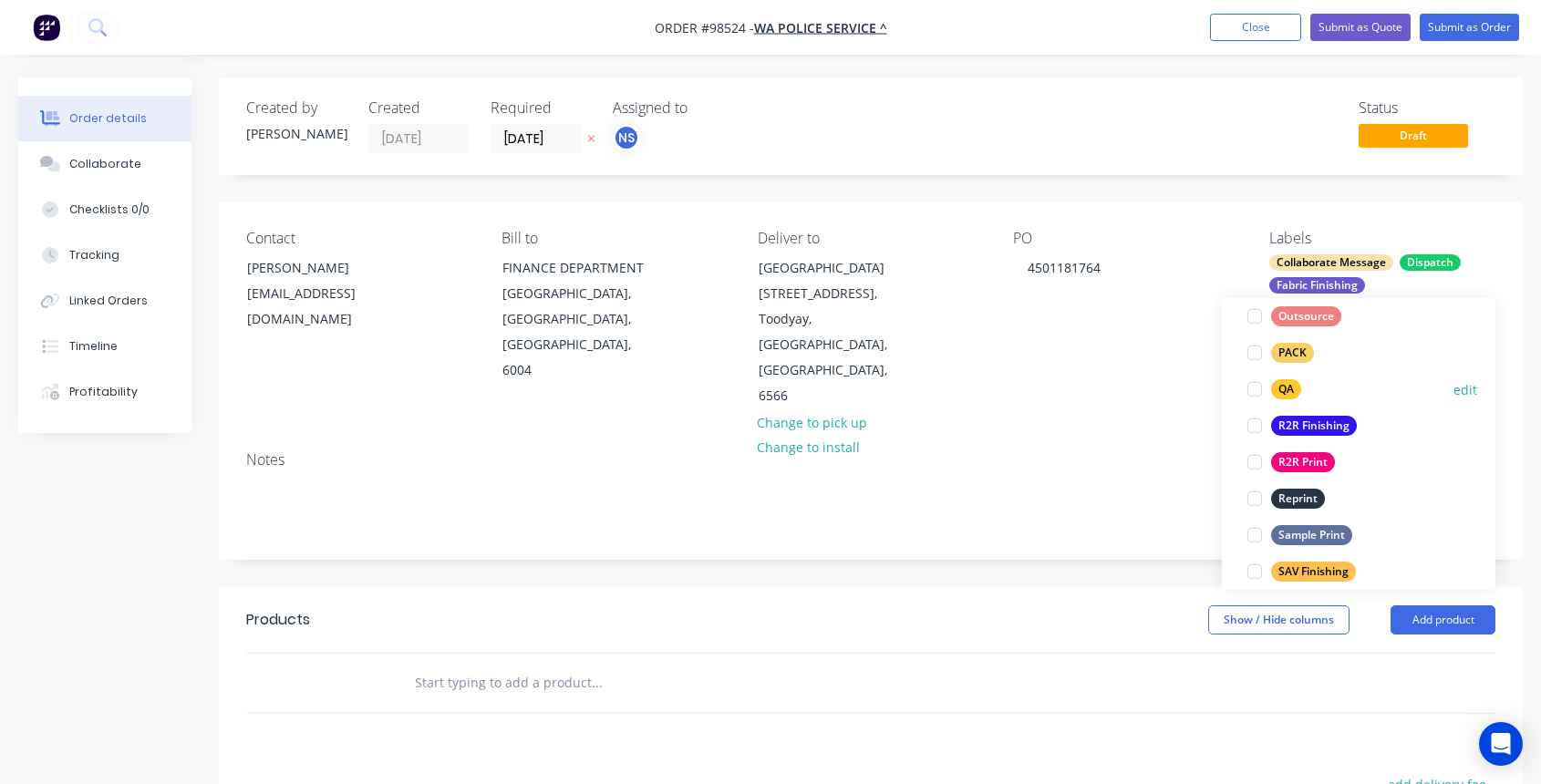
click at [1258, 387] on div at bounding box center [1254, 389] width 36 height 36
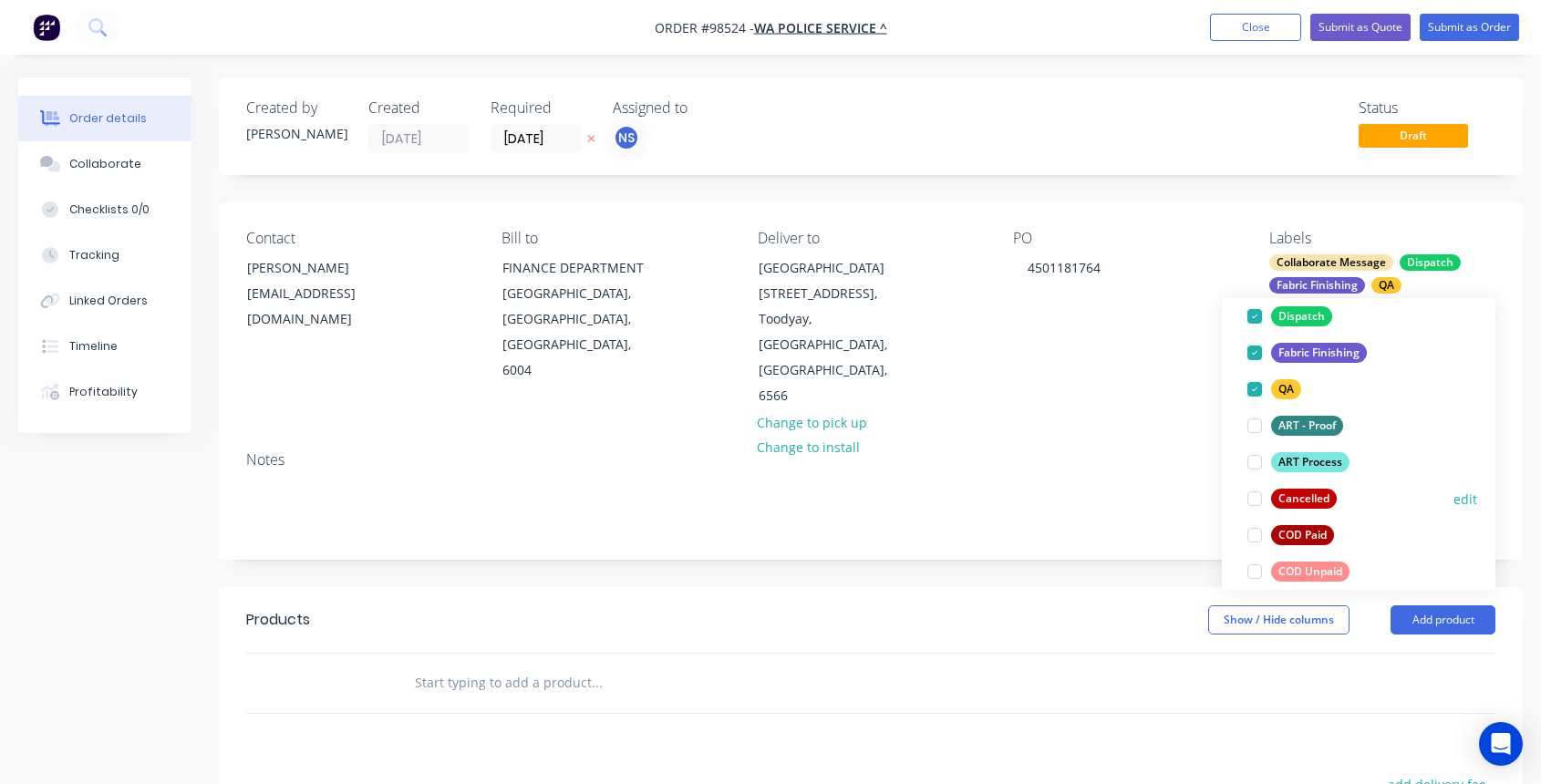
scroll to position [496, 0]
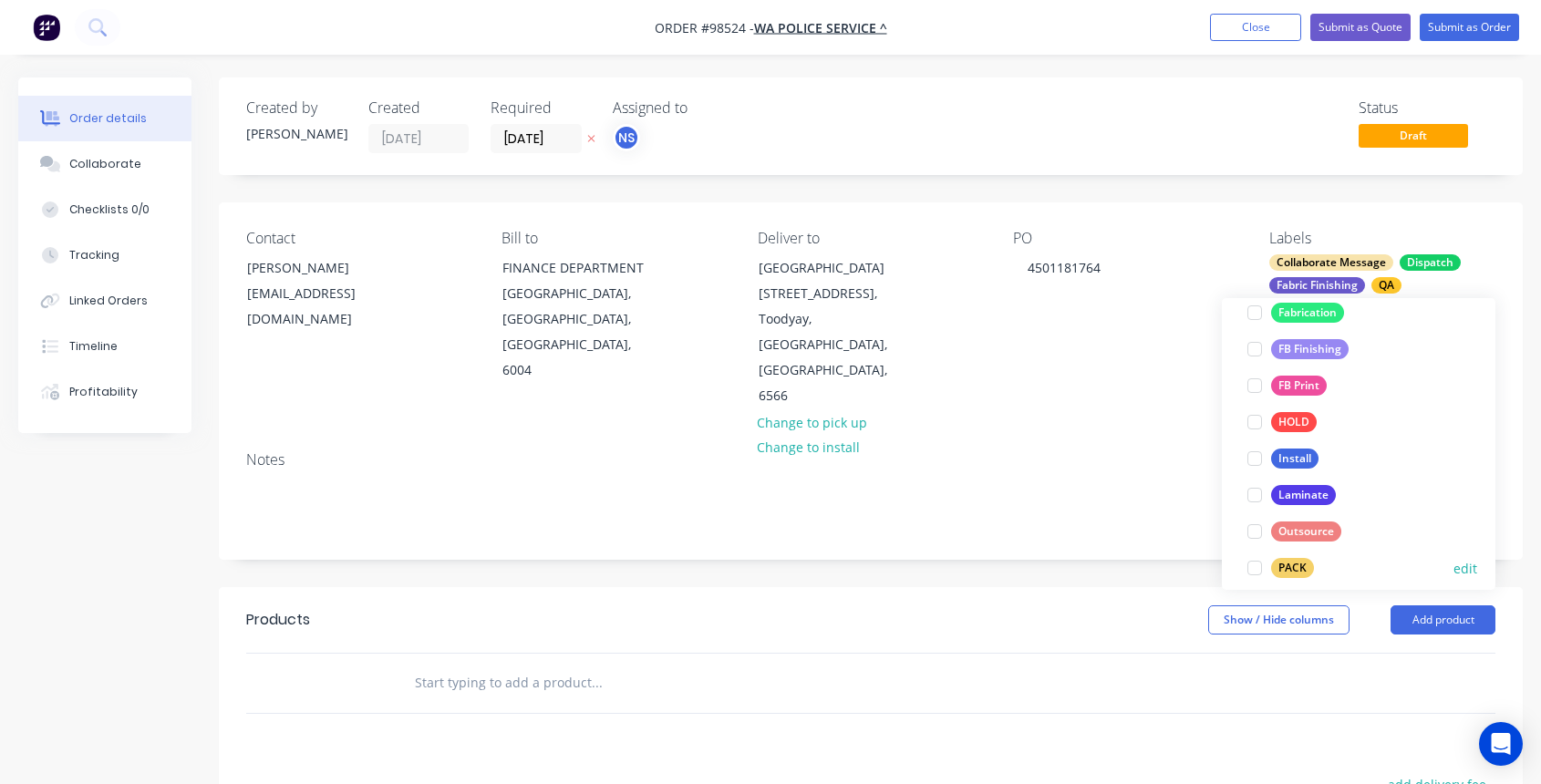
click at [1252, 565] on div at bounding box center [1254, 567] width 36 height 36
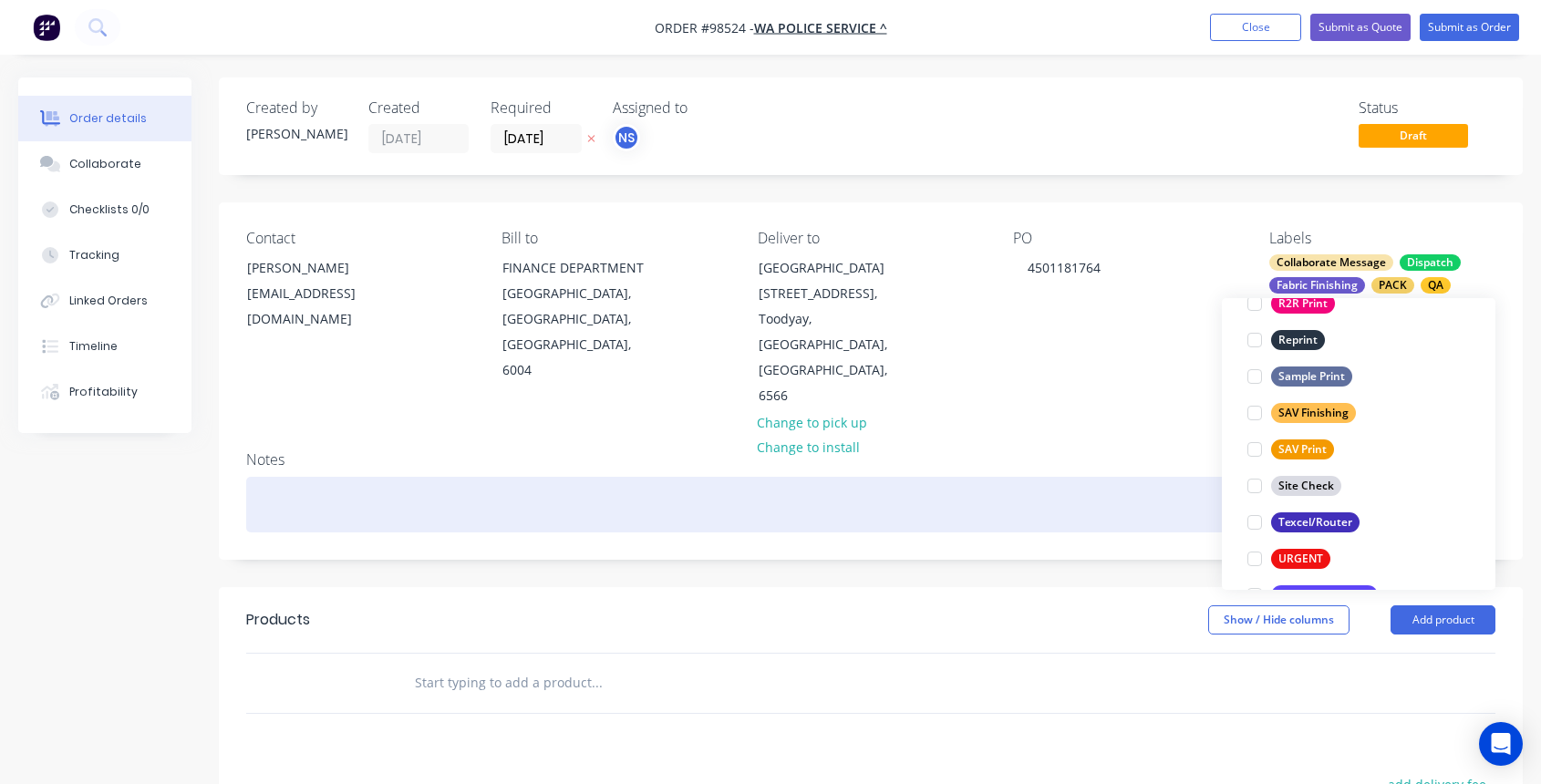
scroll to position [833, 0]
click at [656, 477] on div at bounding box center [871, 505] width 1249 height 55
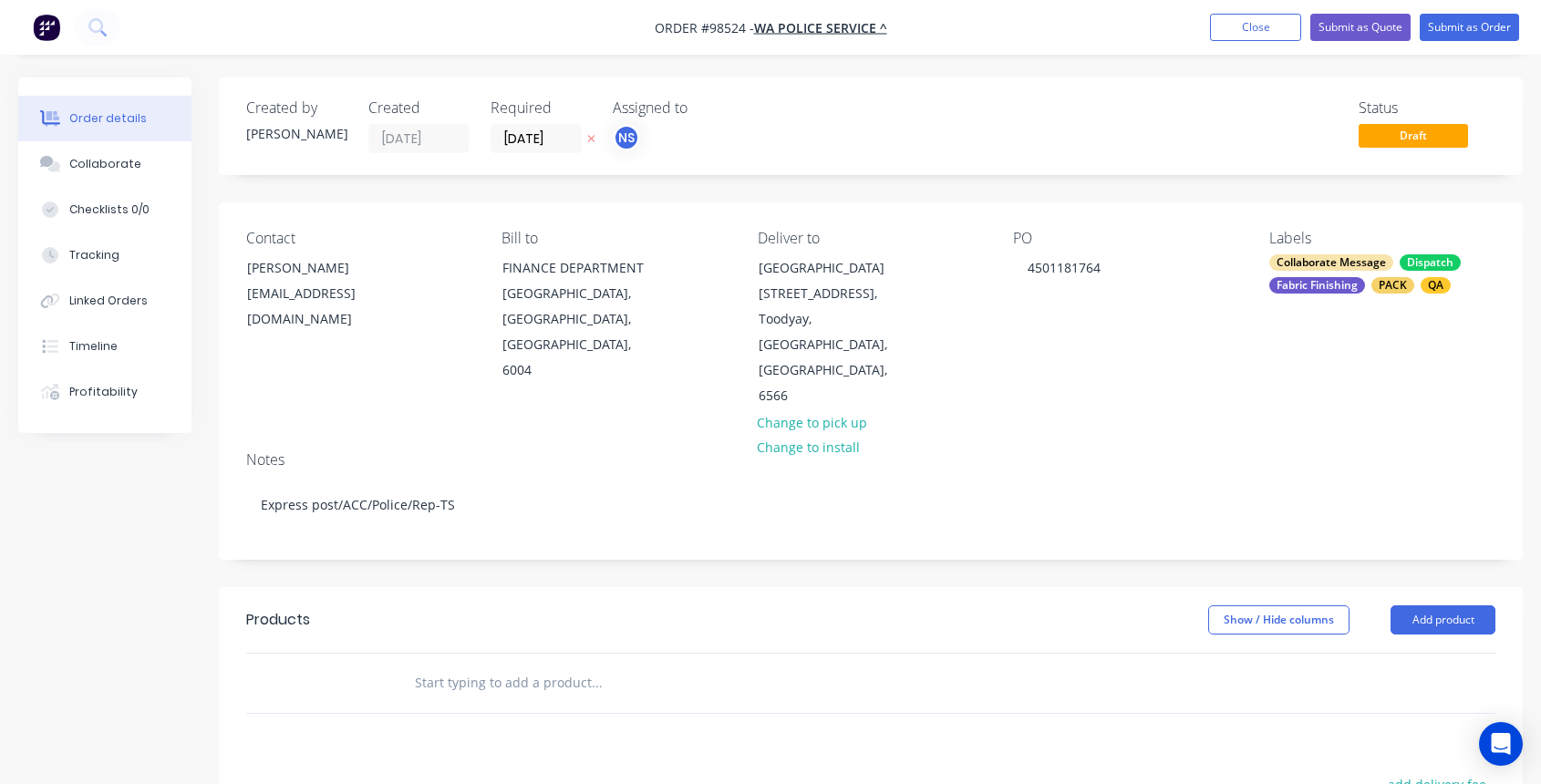
click at [508, 664] on input "text" at bounding box center [596, 682] width 365 height 36
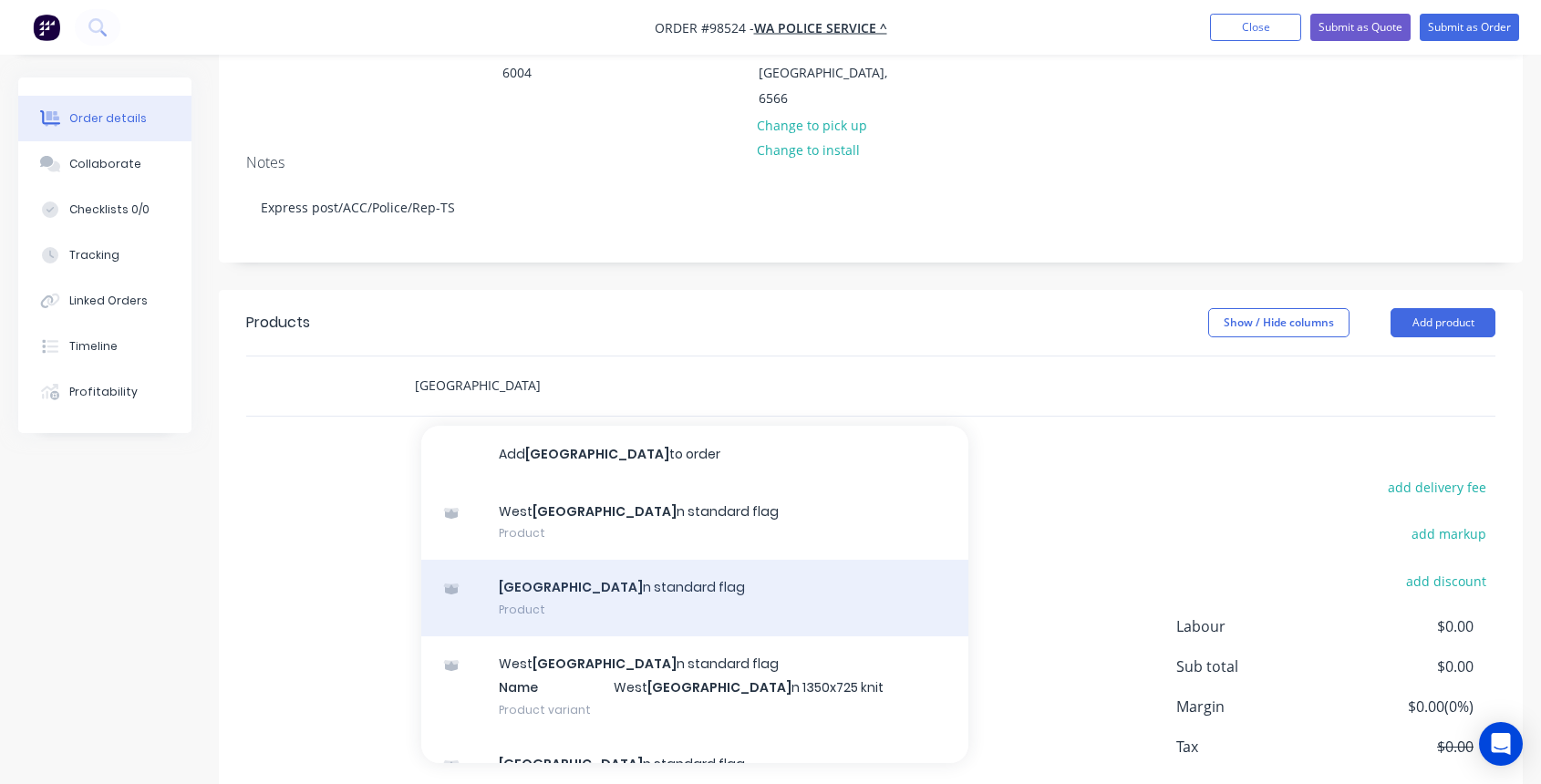
type input "[GEOGRAPHIC_DATA]"
click at [722, 560] on div "Australia n standard flag Product" at bounding box center [694, 598] width 547 height 77
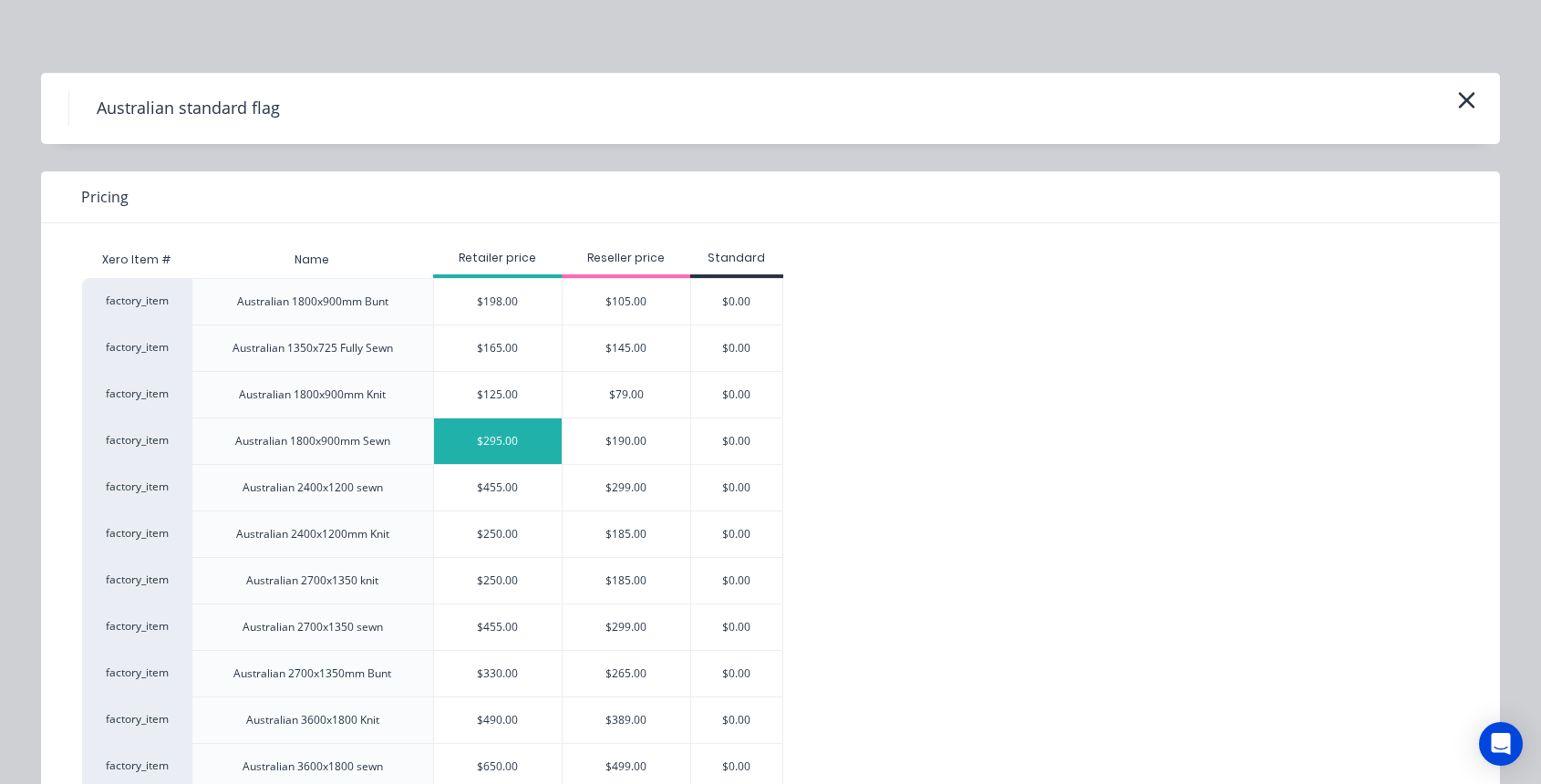
click at [518, 432] on div "$295.00" at bounding box center [497, 441] width 127 height 46
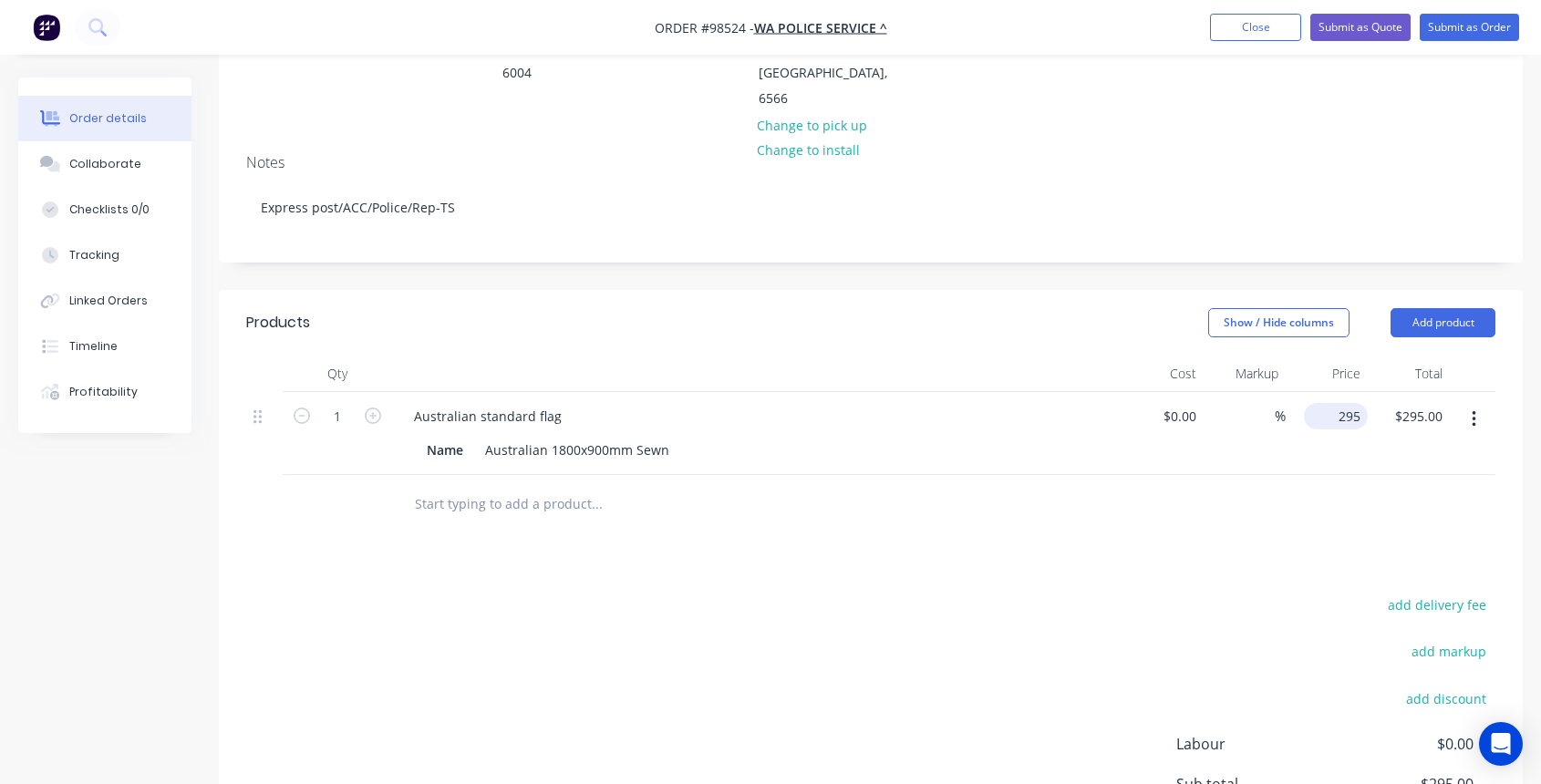
click at [1338, 403] on input "295" at bounding box center [1339, 416] width 56 height 27
type input "$215.02"
click at [439, 486] on input "text" at bounding box center [596, 504] width 365 height 36
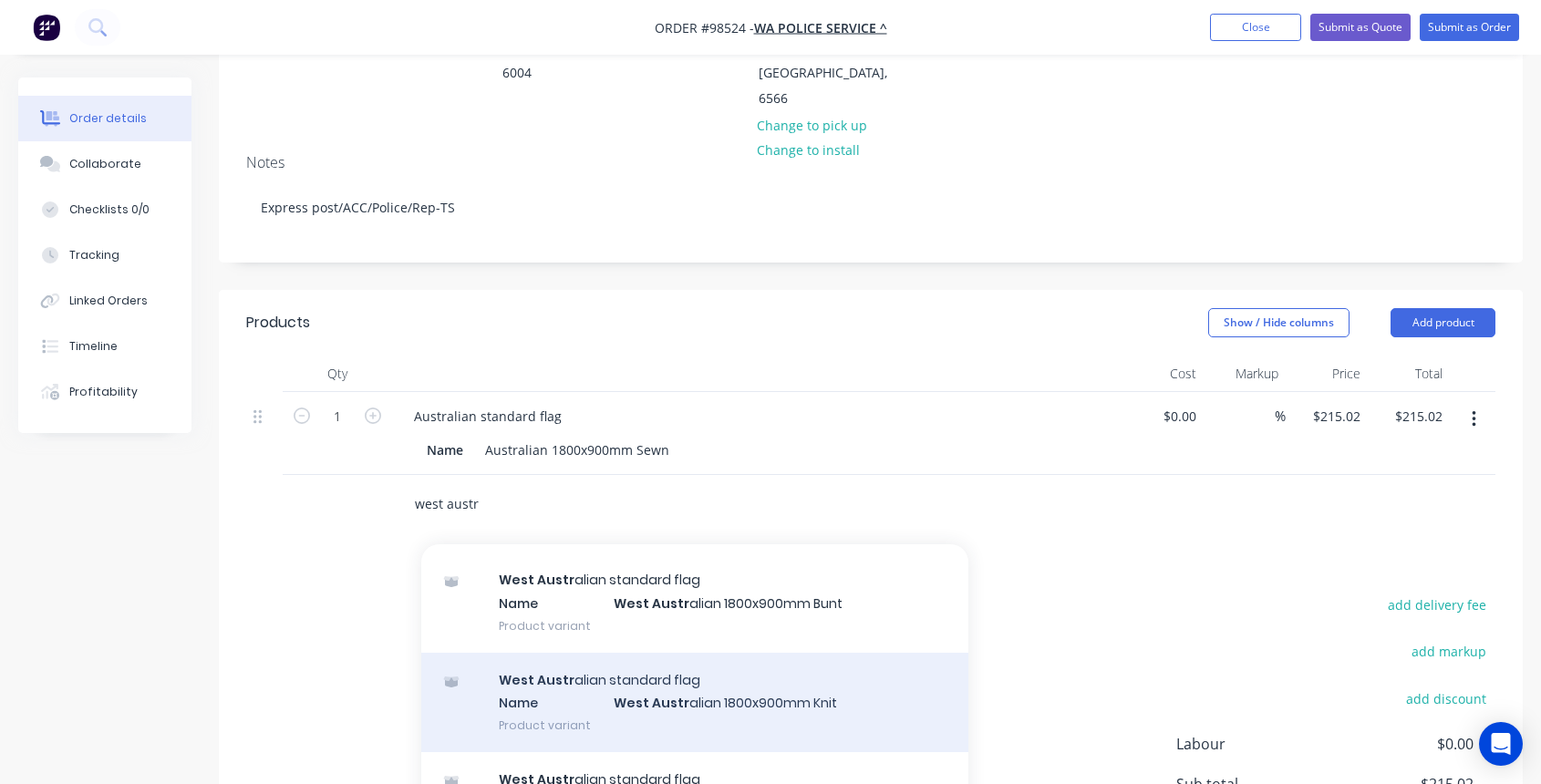
scroll to position [249, 0]
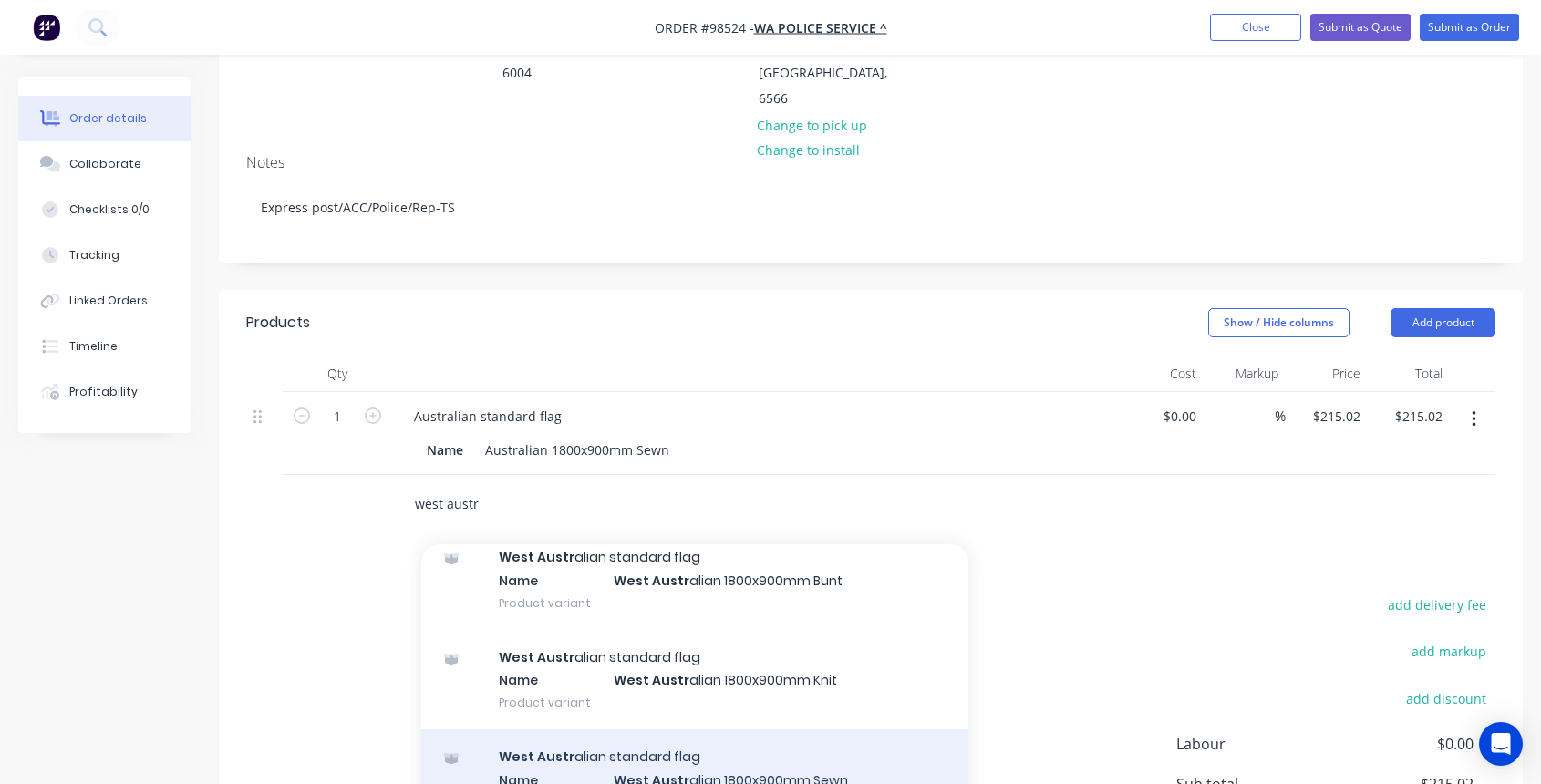
type input "west austr"
click at [668, 729] on div "West Austr alian standard flag Name West Austr alian 1800x900mm Sewn Product va…" at bounding box center [694, 778] width 547 height 100
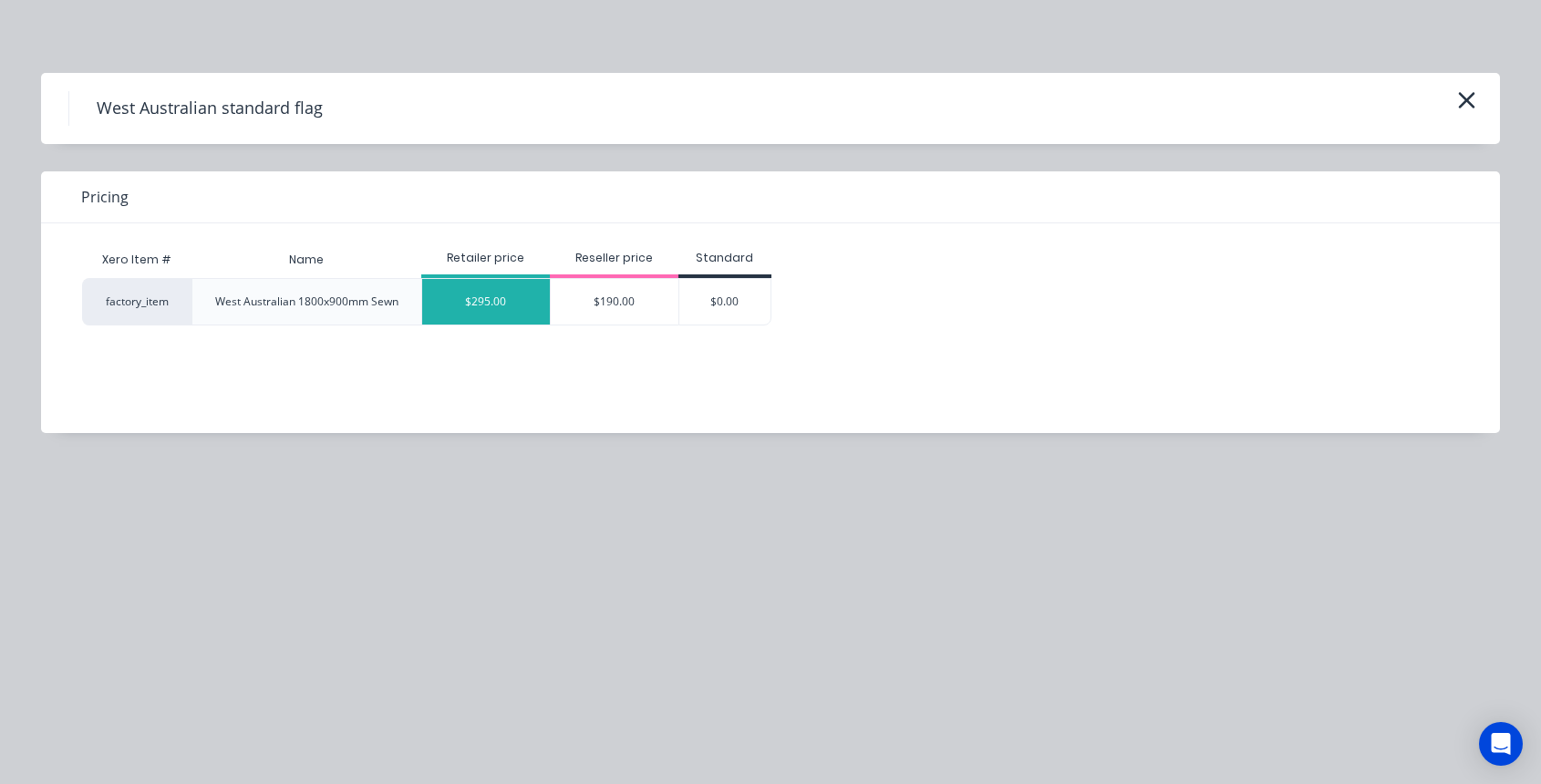
click at [499, 306] on div "$295.00" at bounding box center [486, 301] width 127 height 46
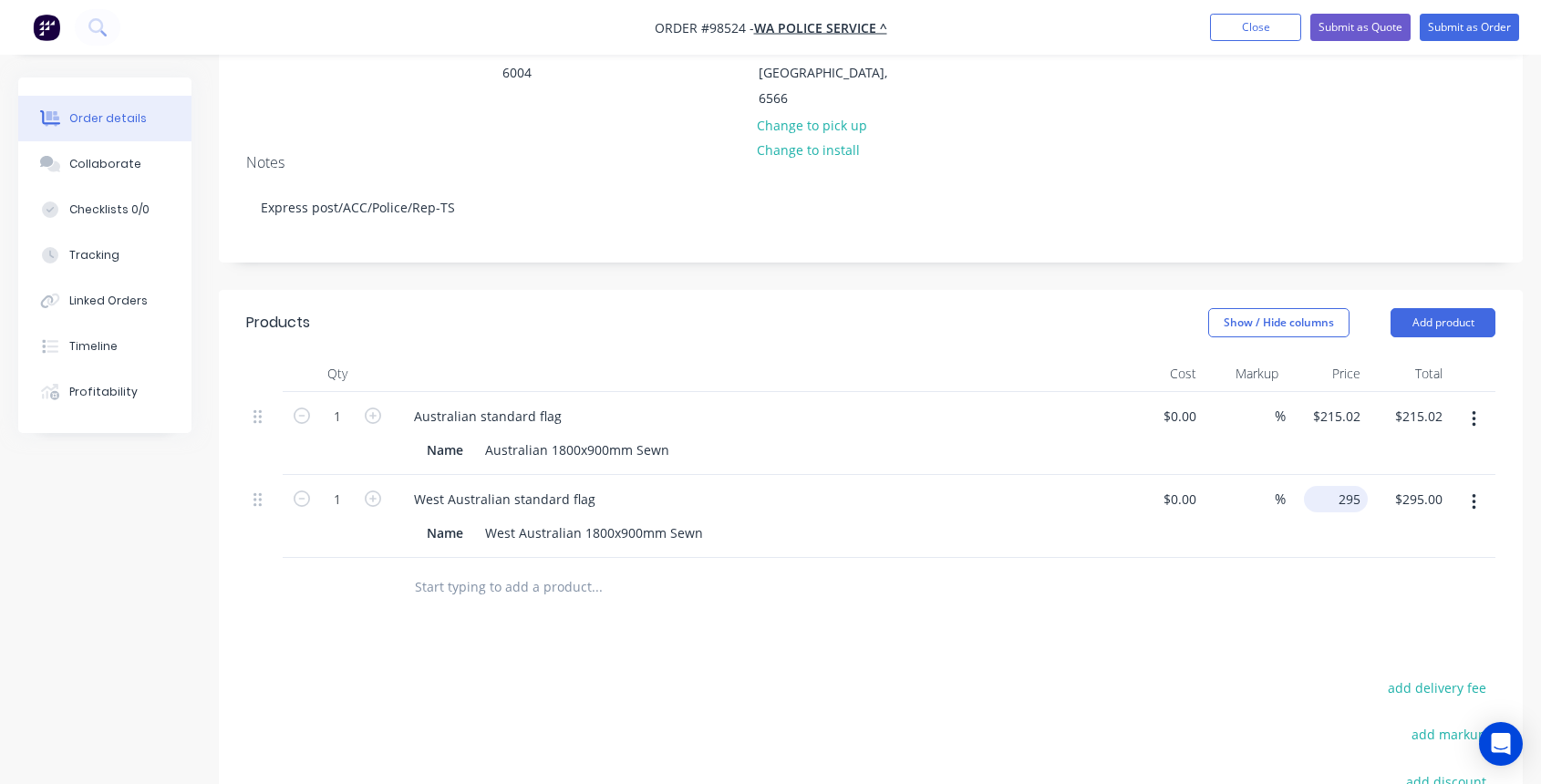
click at [1353, 486] on input "295" at bounding box center [1339, 499] width 56 height 27
type input "215.02"
type input "295.00"
type input "$295.00"
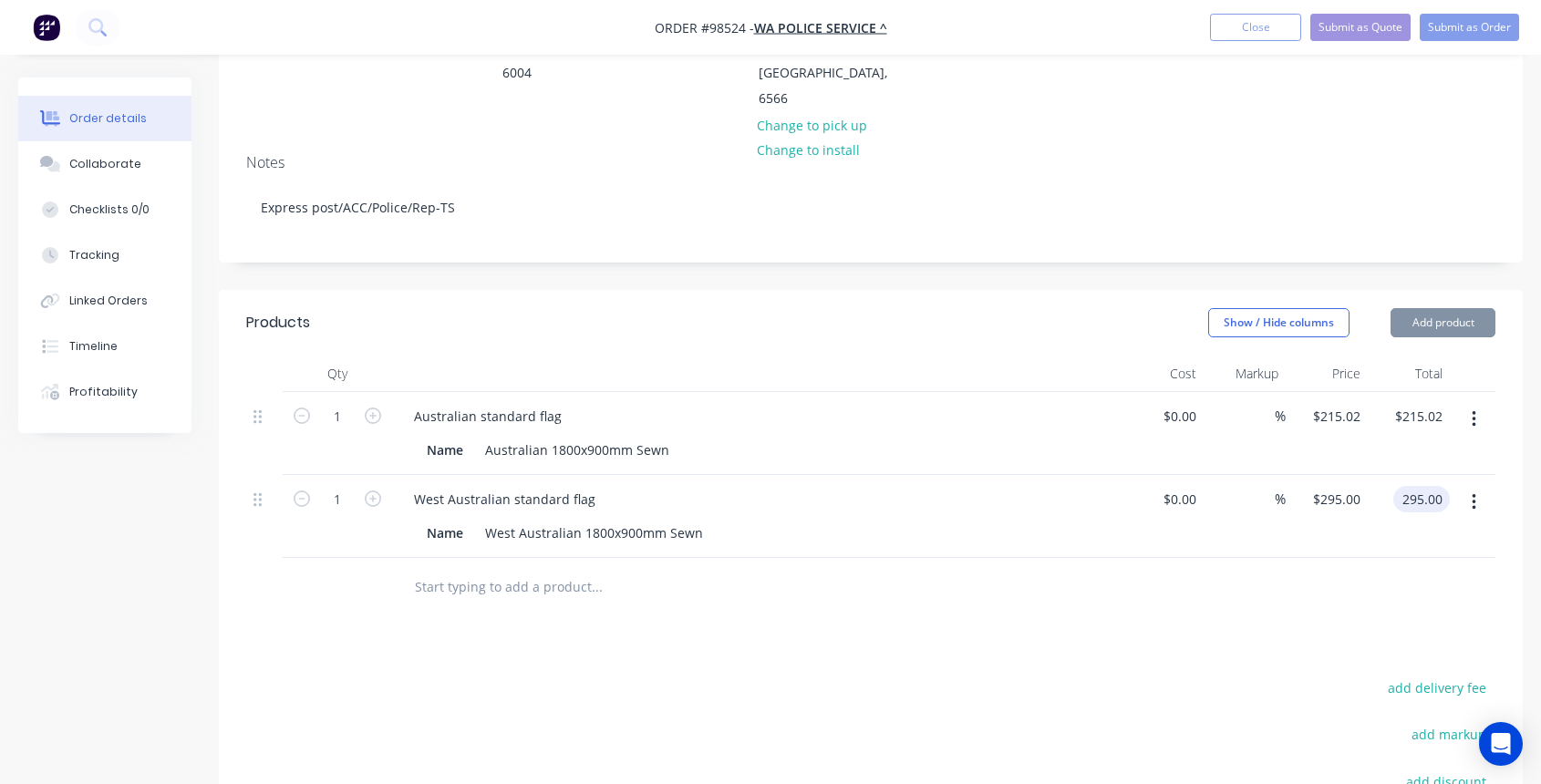
type input "$295.00"
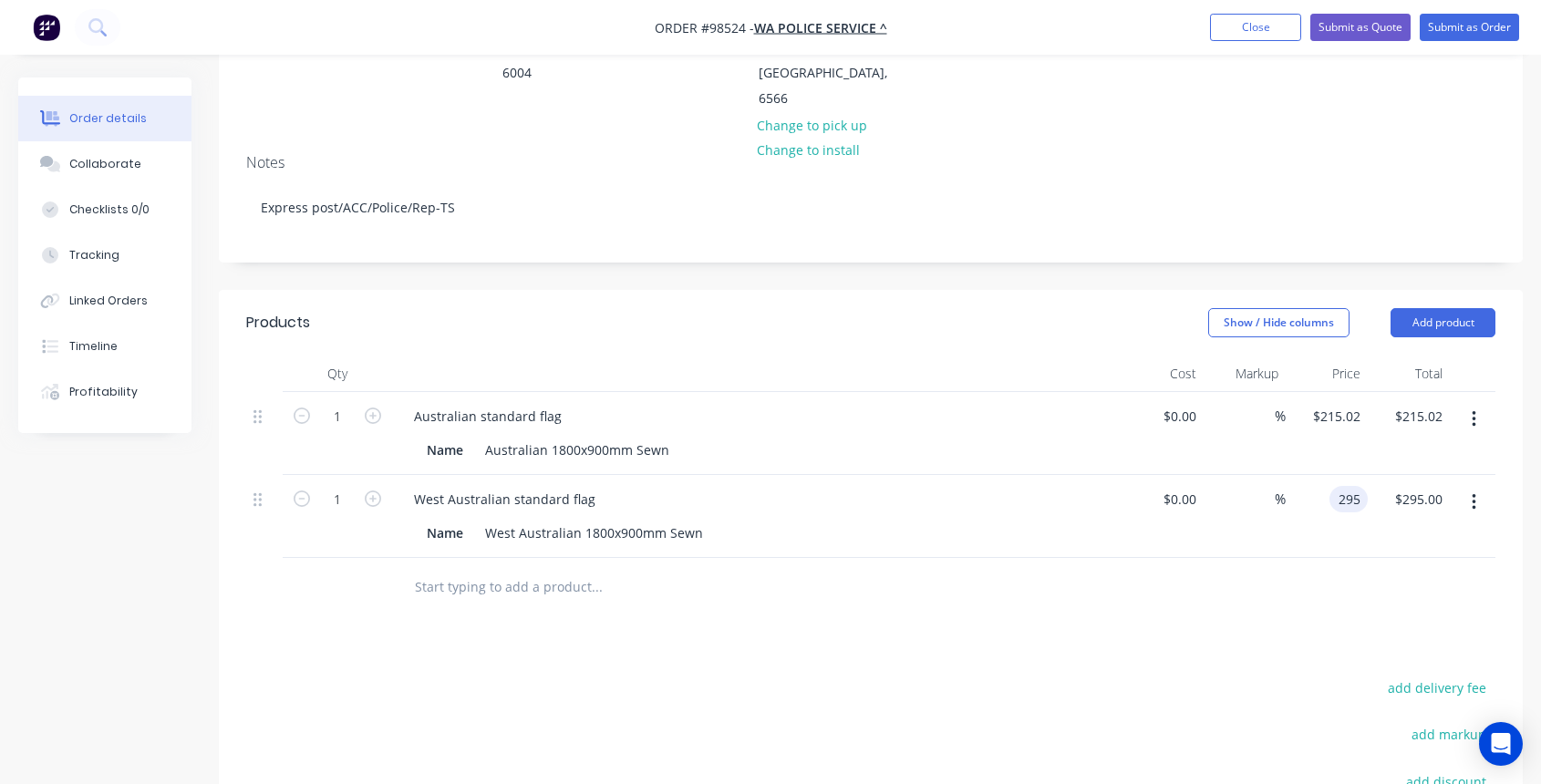
click at [1328, 475] on div "295 295" at bounding box center [1326, 516] width 82 height 83
type input "$215.02"
click at [1425, 308] on button "Add product" at bounding box center [1442, 322] width 105 height 29
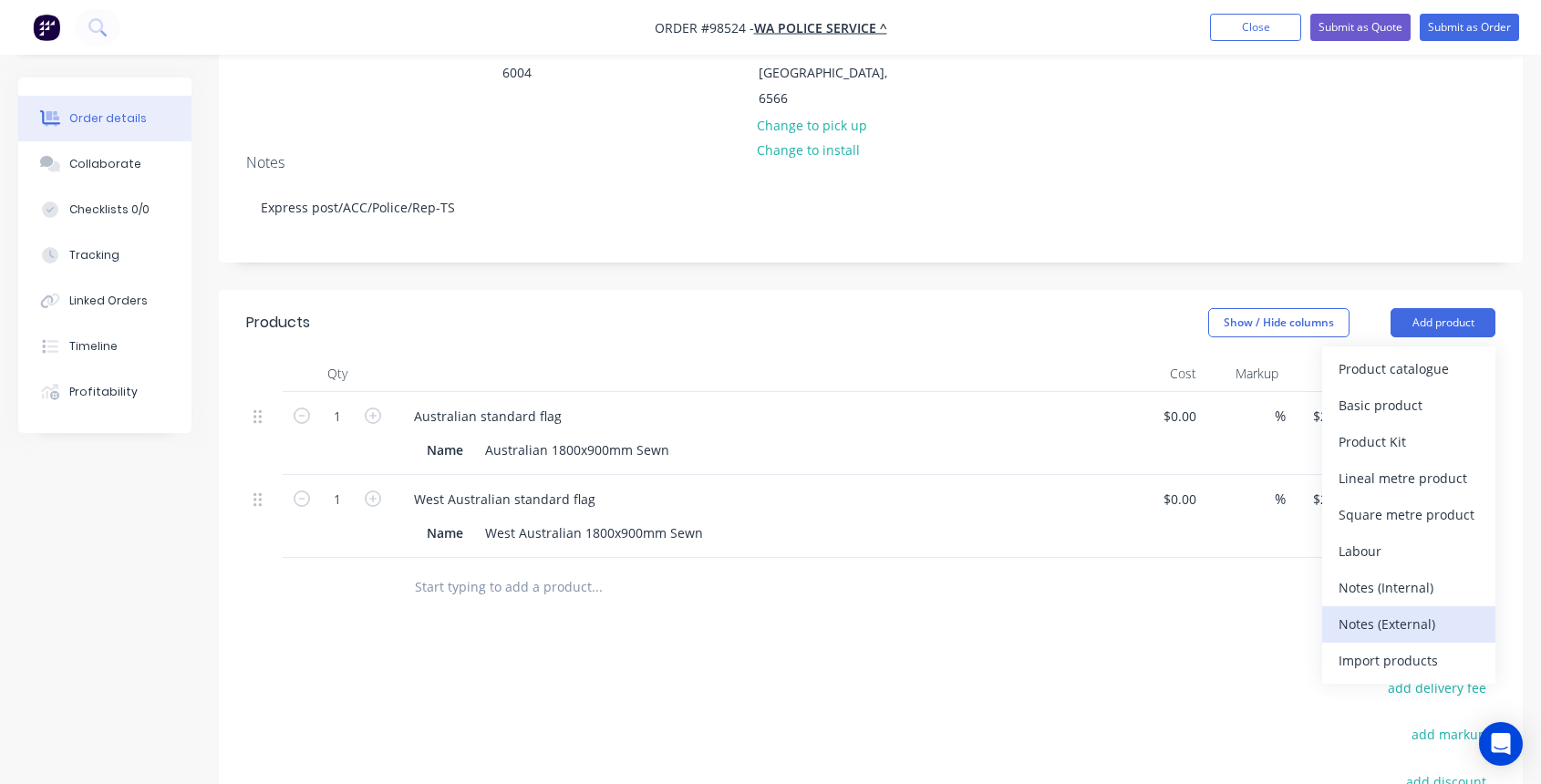
click at [1428, 610] on div "Notes (External)" at bounding box center [1409, 623] width 141 height 27
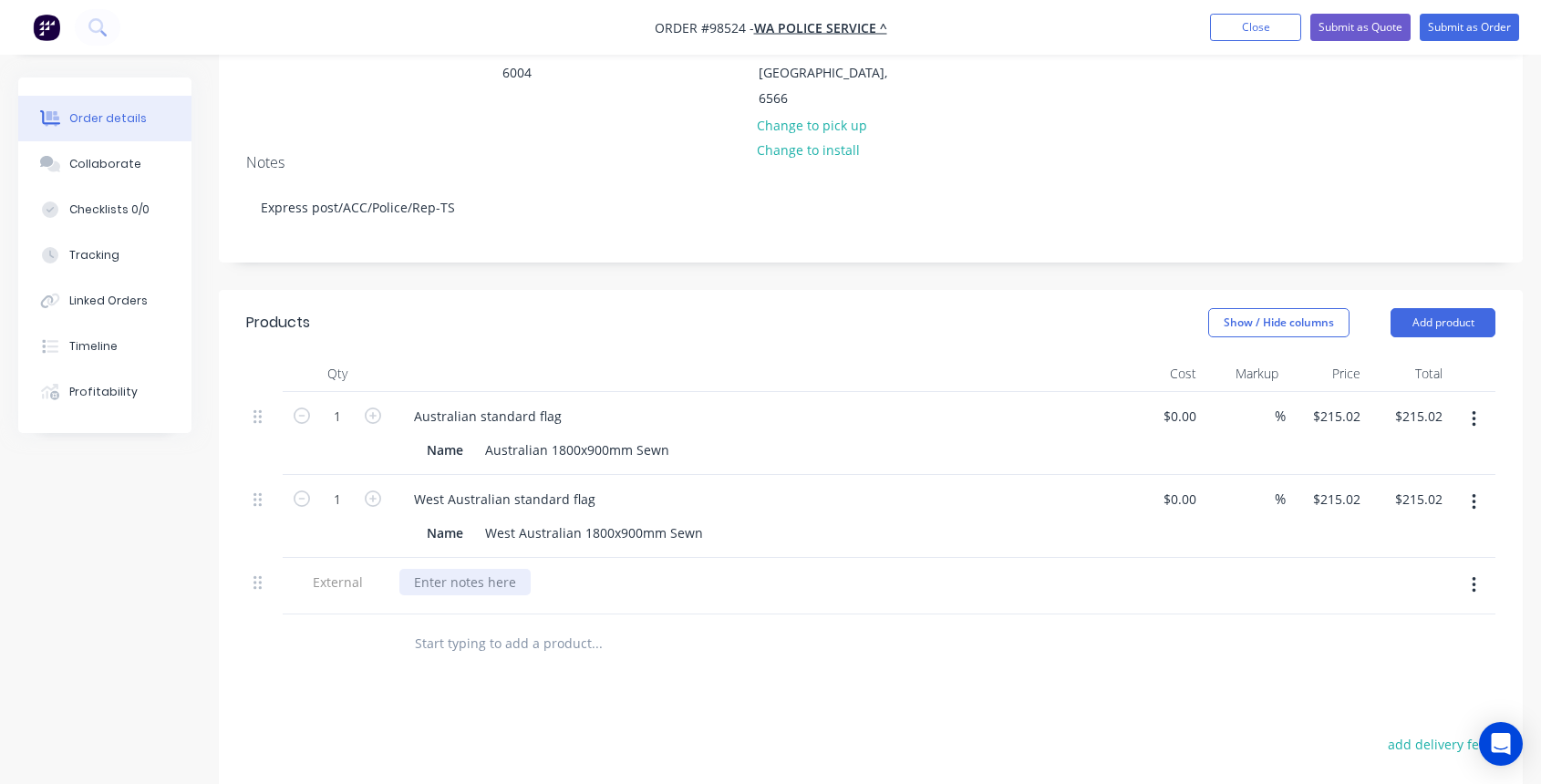
click at [462, 568] on div at bounding box center [465, 582] width 131 height 27
click at [736, 568] on div "Please send copy of invoice with order - Express post - Toodyay Police Station" at bounding box center [649, 582] width 500 height 27
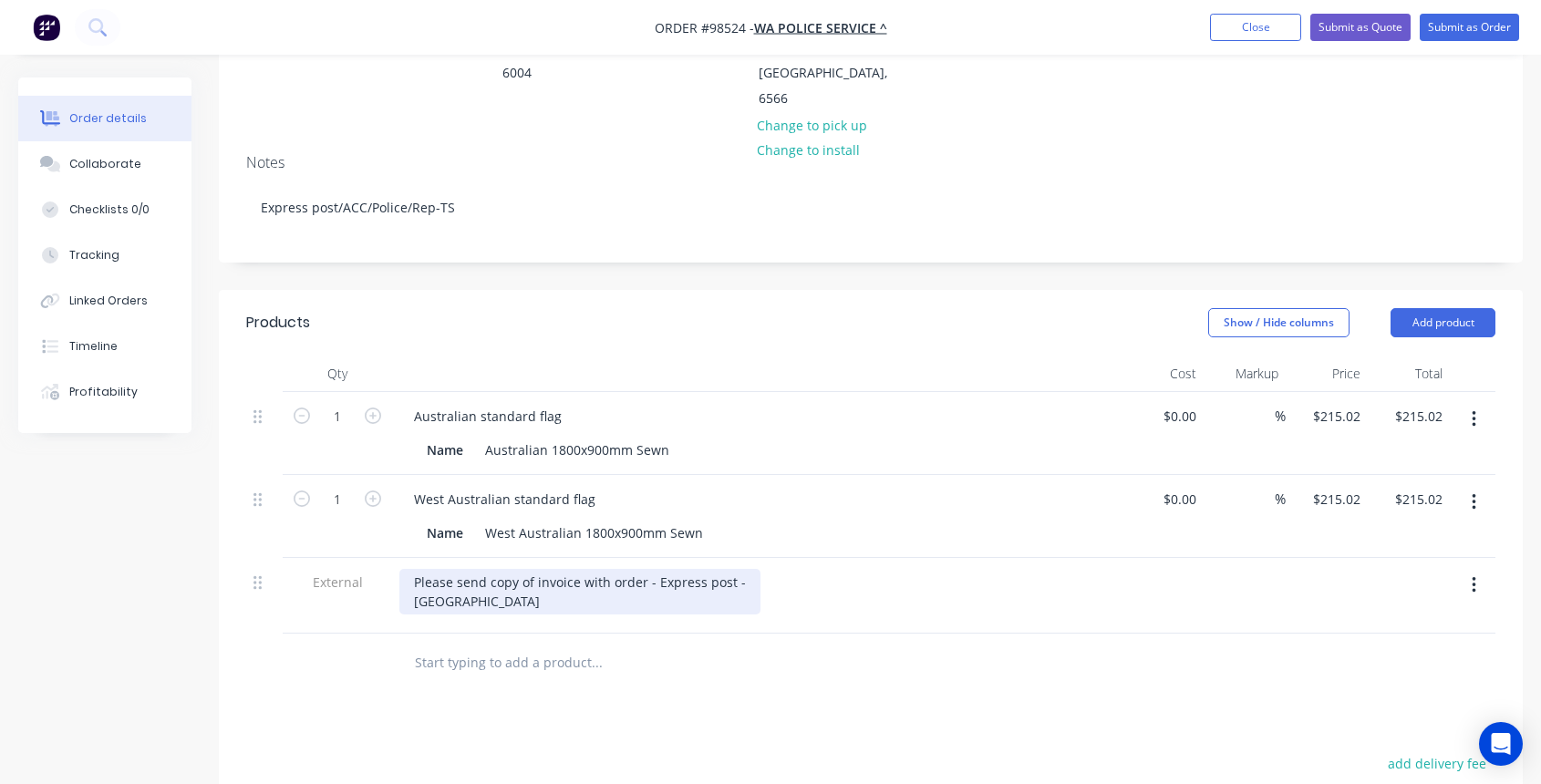
click at [580, 568] on div "Please send copy of invoice with order - Express post - Toodyay Police Station" at bounding box center [580, 591] width 361 height 46
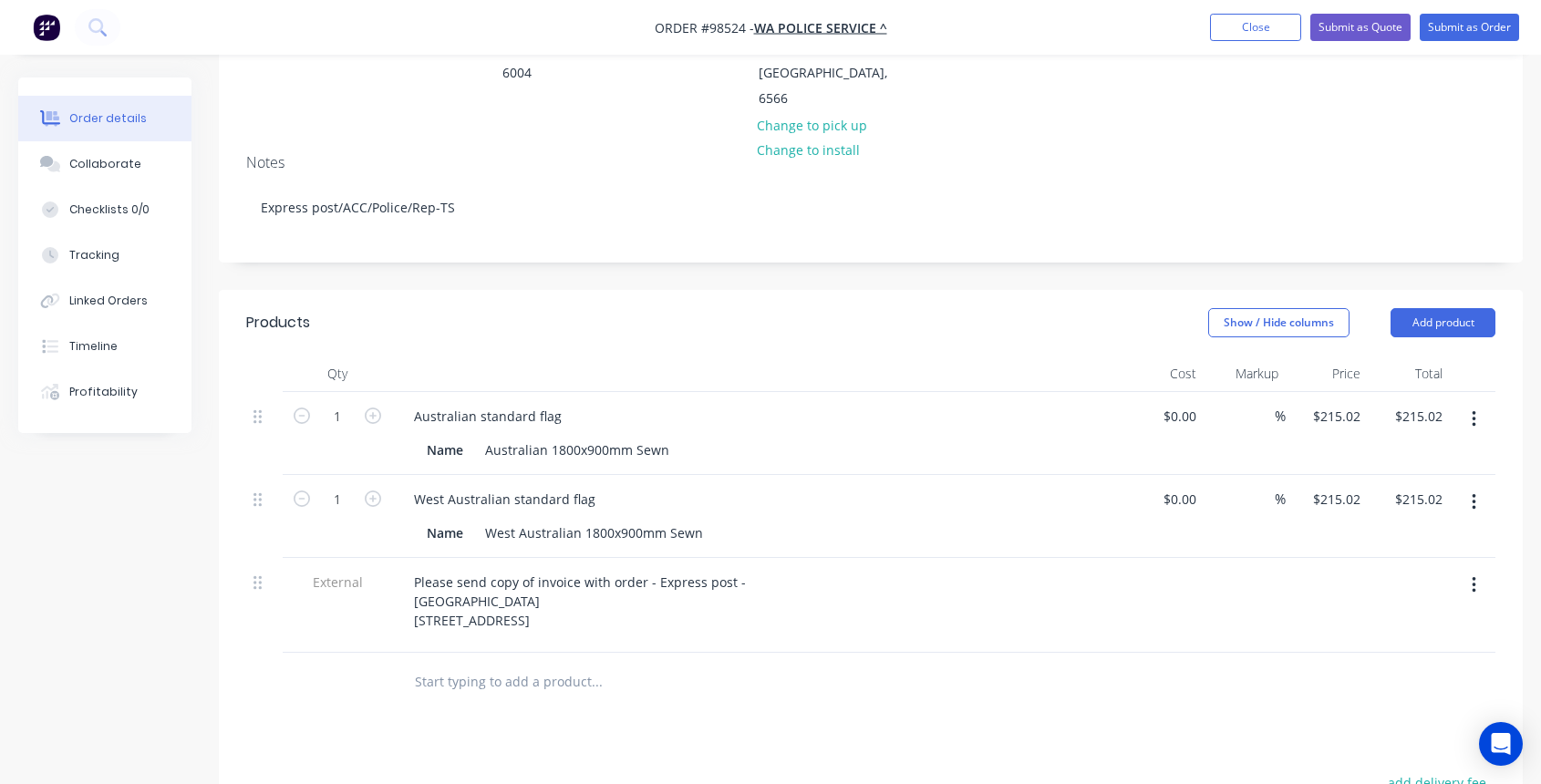
click at [535, 663] on input "text" at bounding box center [596, 681] width 365 height 36
click at [1416, 308] on button "Add product" at bounding box center [1442, 322] width 105 height 29
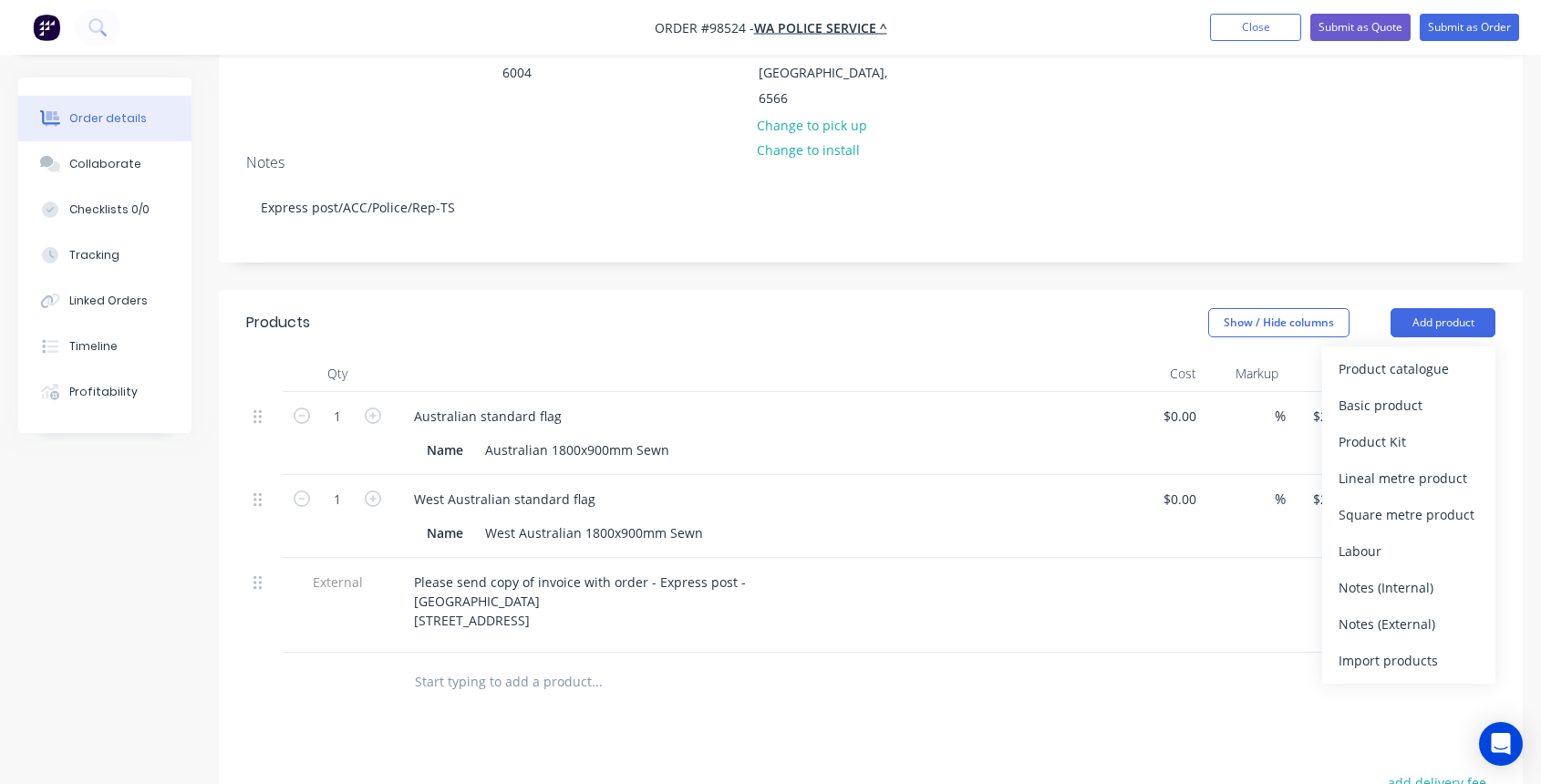
click at [1433, 610] on div "Notes (External)" at bounding box center [1409, 623] width 141 height 27
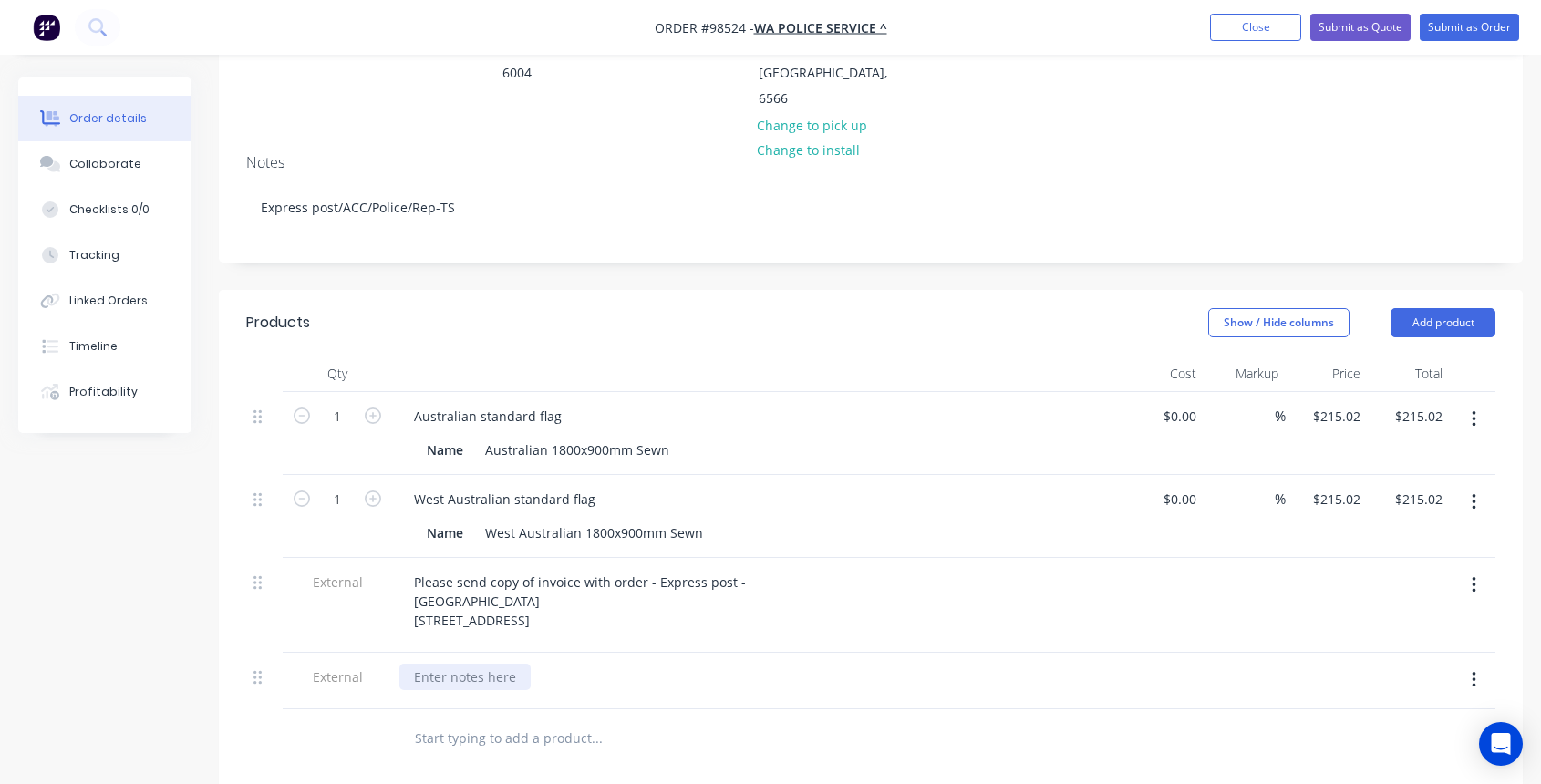
click at [519, 663] on div at bounding box center [465, 677] width 131 height 27
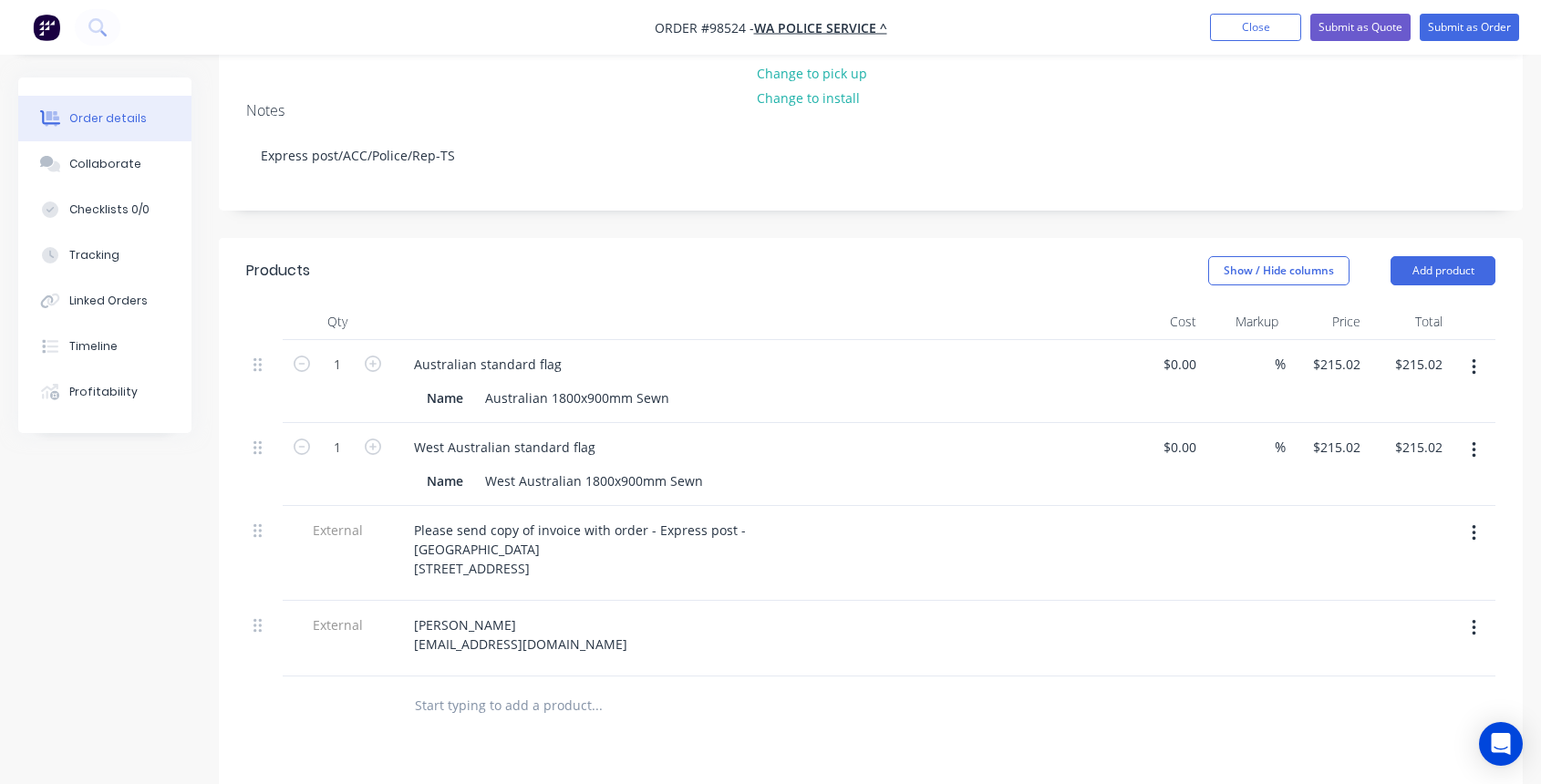
scroll to position [359, 0]
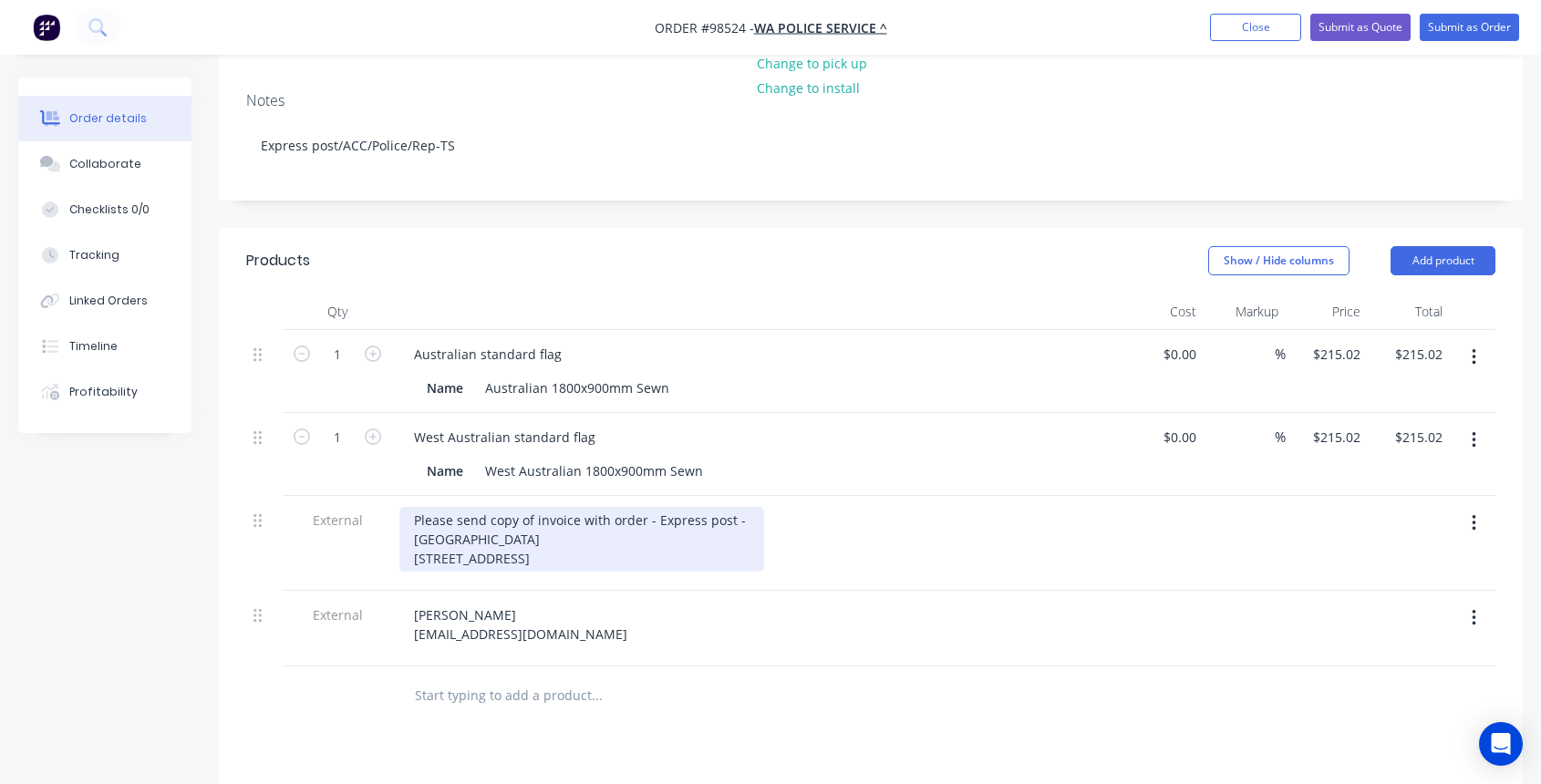
drag, startPoint x: 409, startPoint y: 486, endPoint x: 511, endPoint y: 521, distance: 107.8
click at [564, 531] on div "Please send copy of invoice with order - Express post - [GEOGRAPHIC_DATA] [STRE…" at bounding box center [582, 539] width 365 height 65
copy div "[GEOGRAPHIC_DATA] [STREET_ADDRESS]"
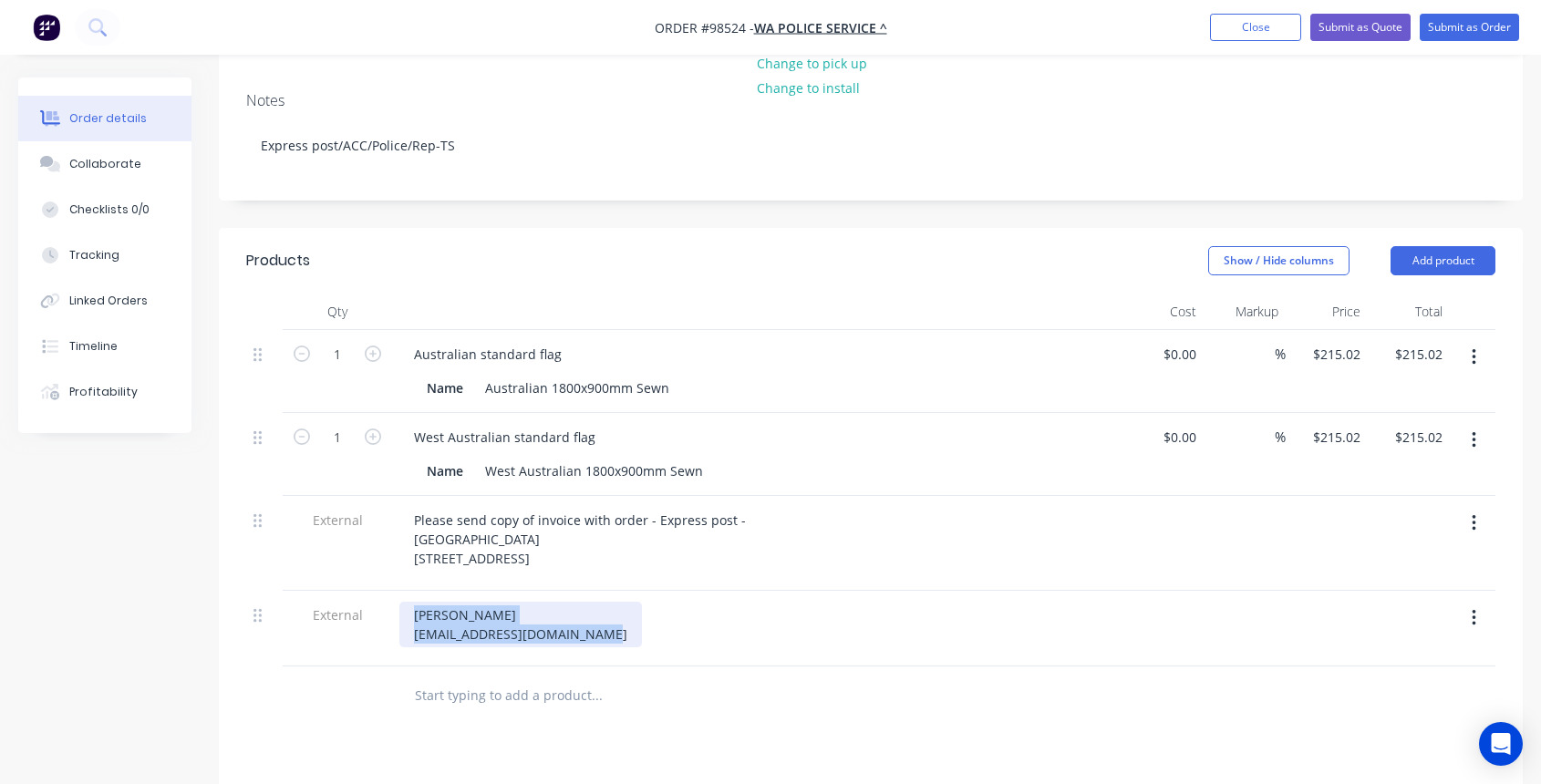
drag, startPoint x: 409, startPoint y: 580, endPoint x: 543, endPoint y: 609, distance: 137.1
click at [585, 608] on div "[PERSON_NAME] [EMAIL_ADDRESS][DOMAIN_NAME]" at bounding box center [520, 624] width 242 height 46
copy div "[PERSON_NAME] [EMAIL_ADDRESS][DOMAIN_NAME]"
click at [126, 166] on div "Collaborate" at bounding box center [106, 163] width 72 height 16
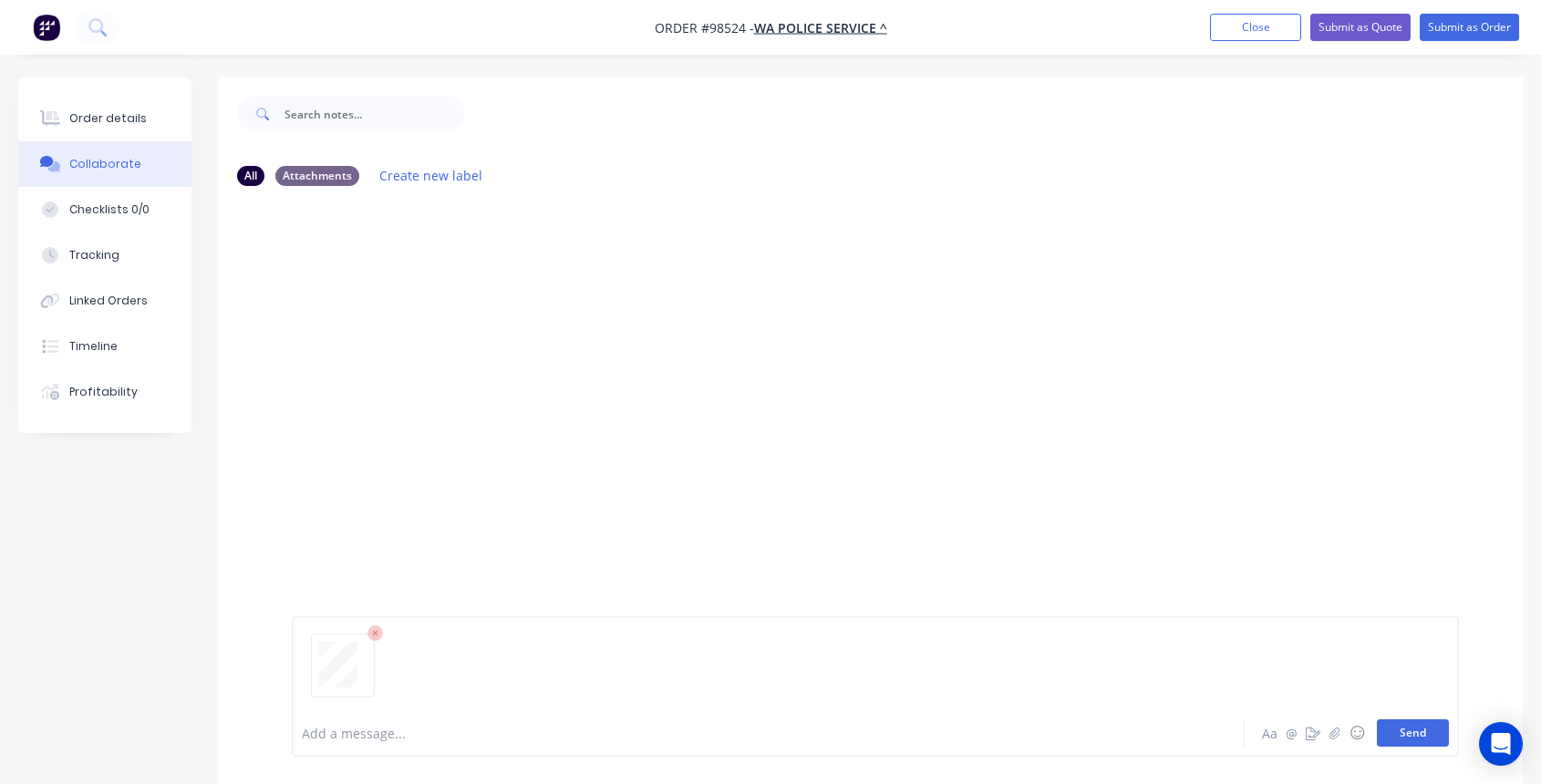
click at [1420, 737] on button "Send" at bounding box center [1413, 733] width 72 height 28
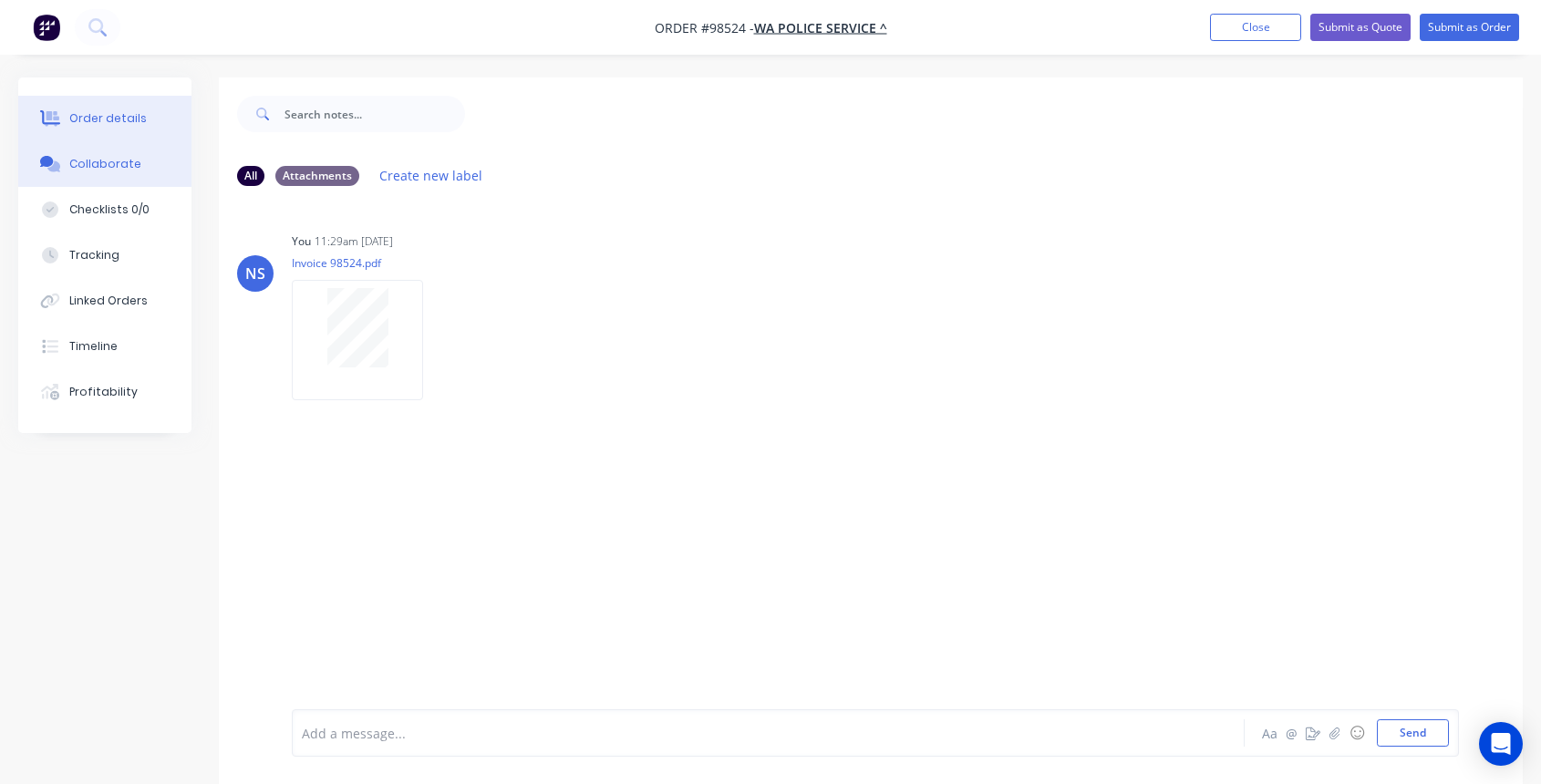
click at [108, 123] on div "Order details" at bounding box center [108, 118] width 78 height 16
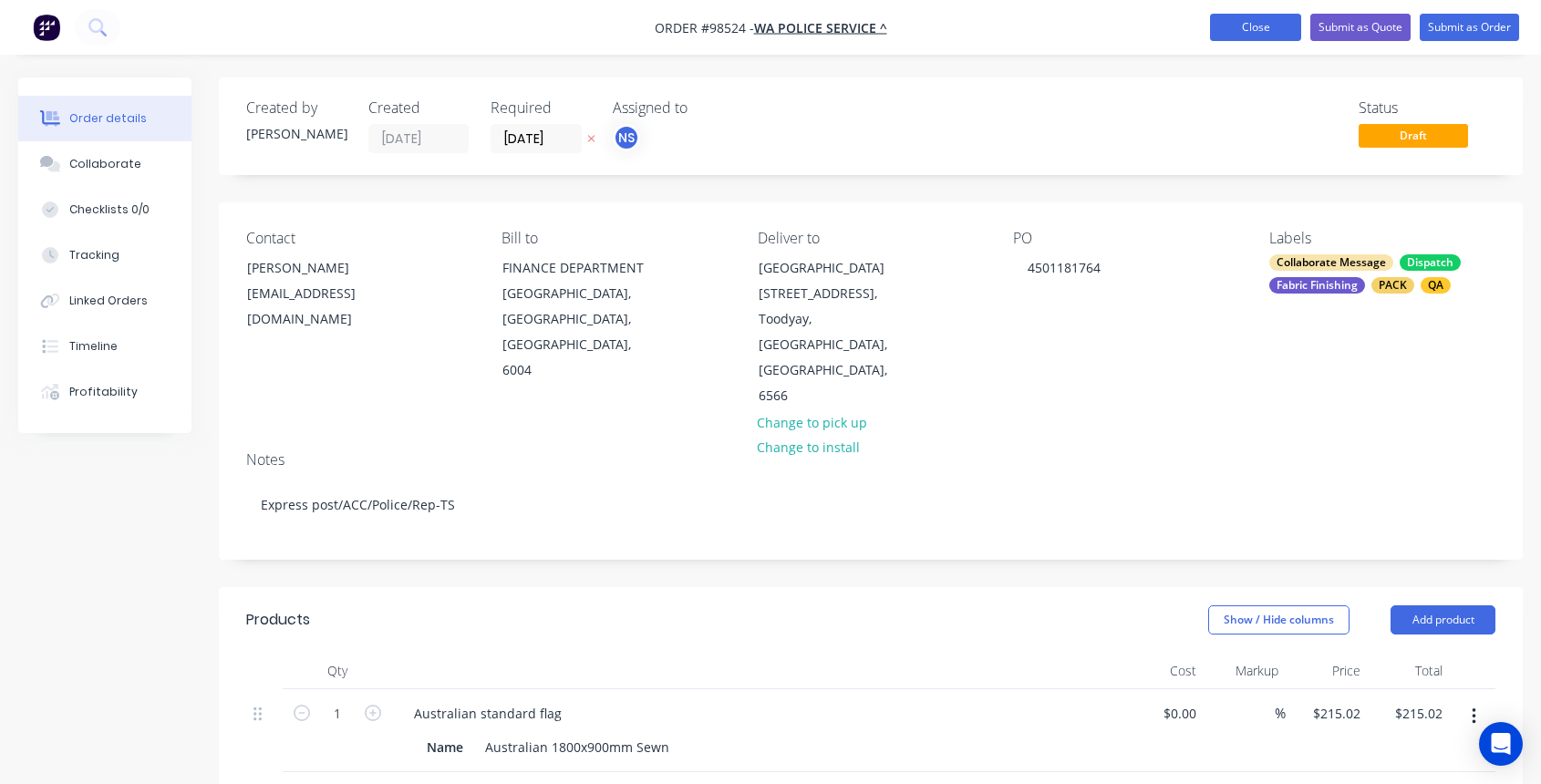
click at [1253, 27] on button "Close" at bounding box center [1255, 27] width 91 height 28
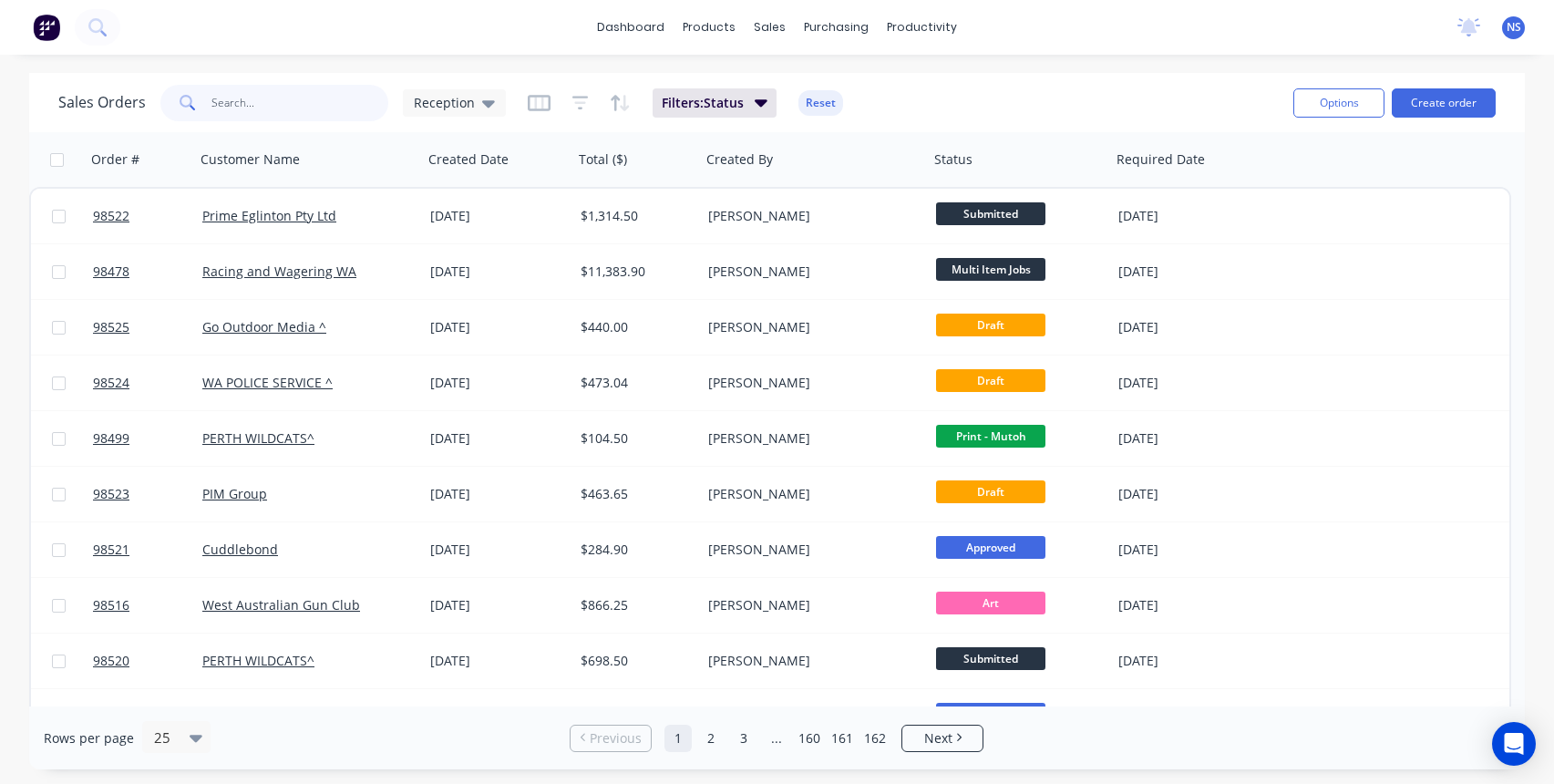
click at [328, 103] on input "text" at bounding box center [299, 103] width 178 height 36
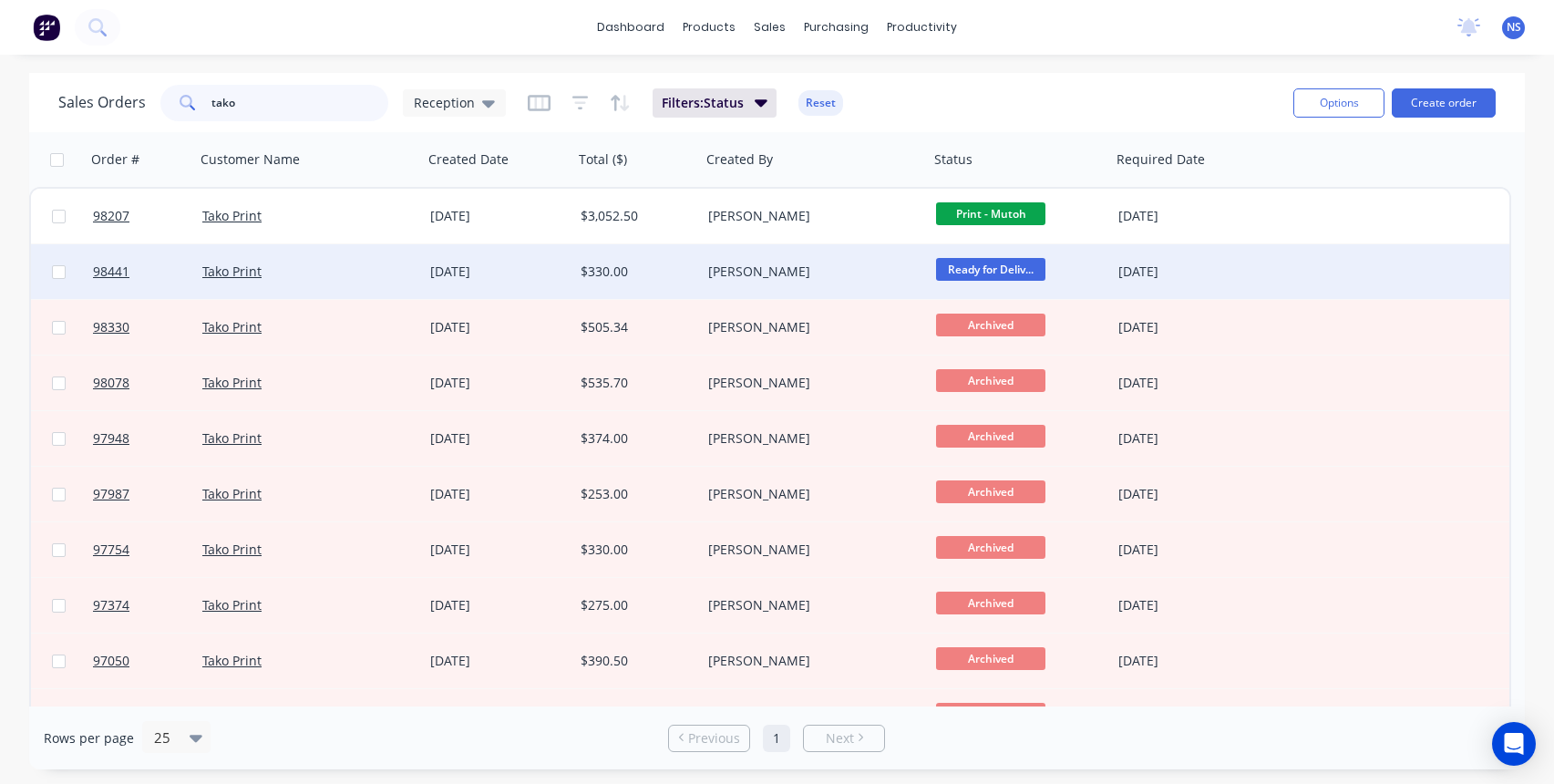
type input "tako"
click at [807, 285] on div "[PERSON_NAME]" at bounding box center [815, 272] width 228 height 55
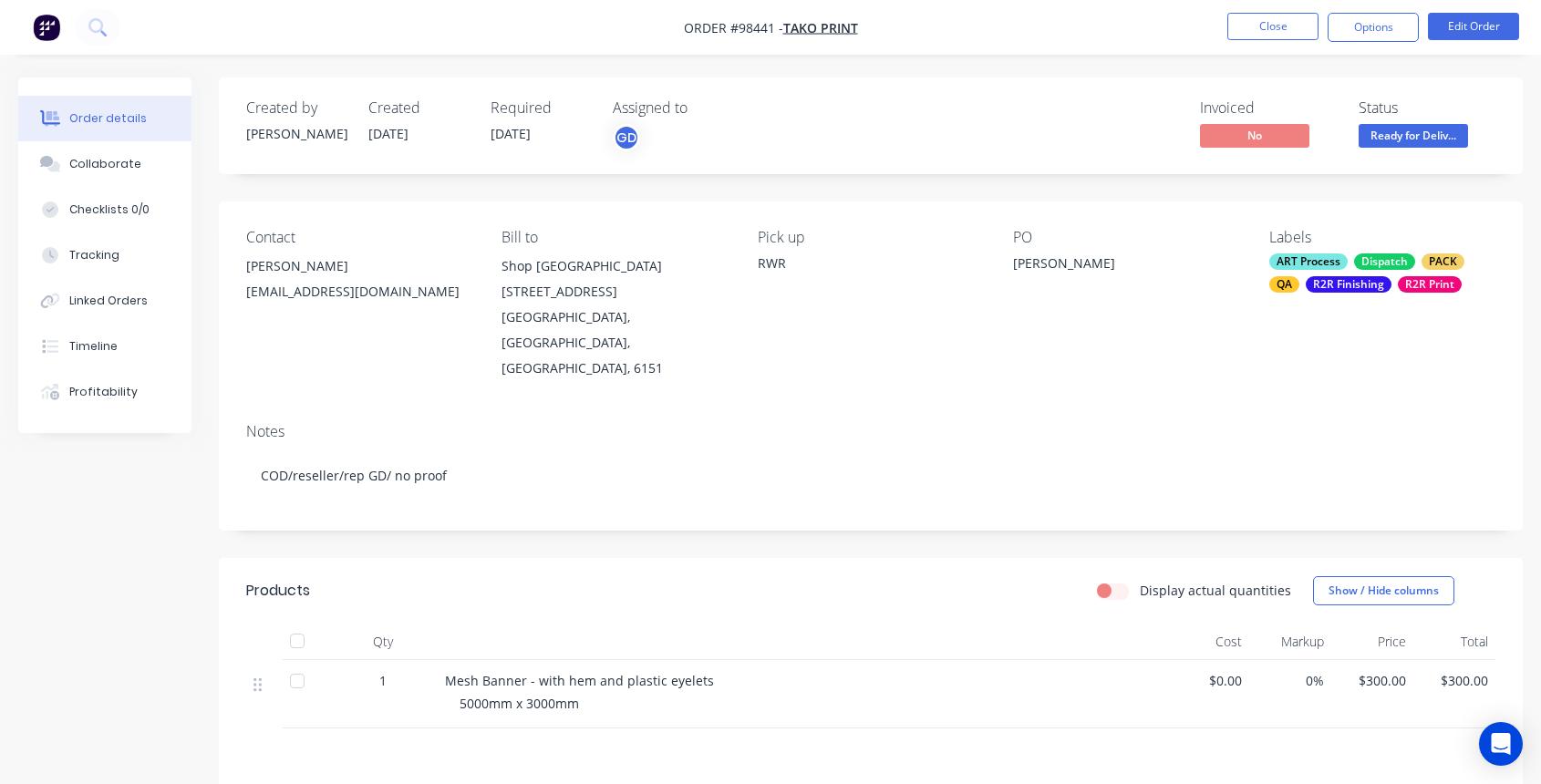
click at [1392, 279] on div "ART Process Dispatch PACK QA R2R Finishing R2R Print" at bounding box center [1382, 273] width 226 height 39
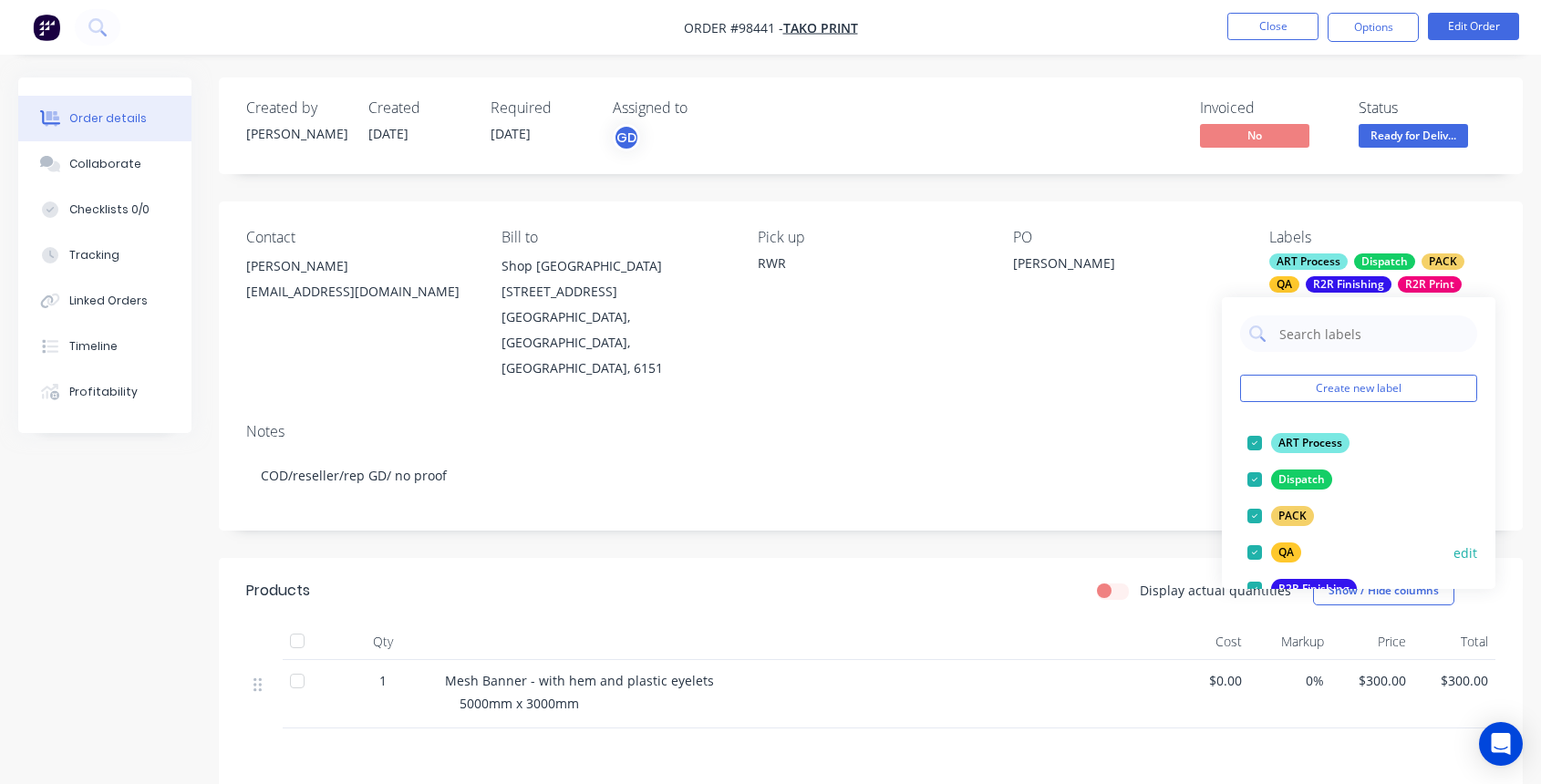
scroll to position [335, 0]
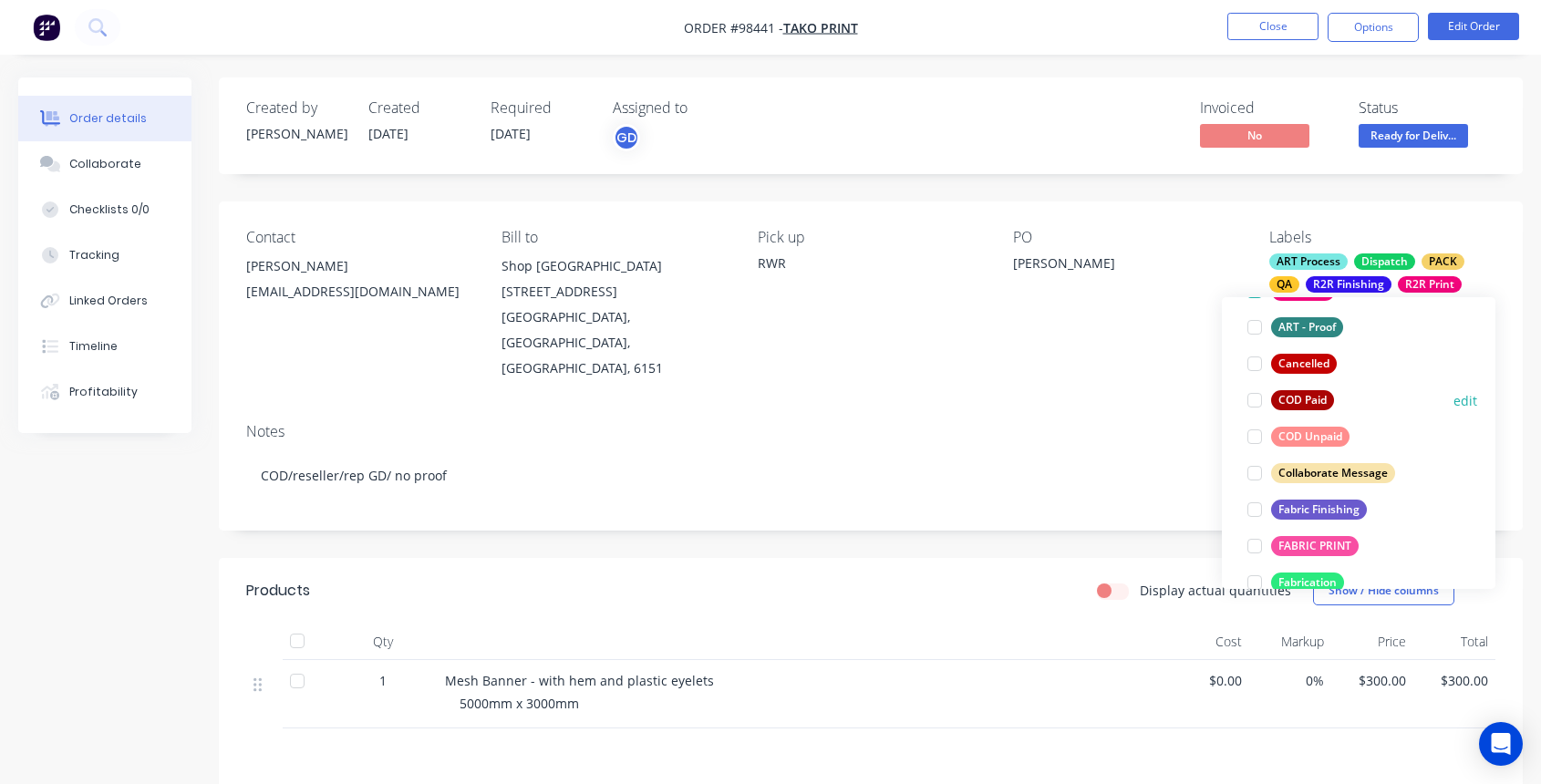
click at [1254, 396] on div at bounding box center [1254, 400] width 36 height 36
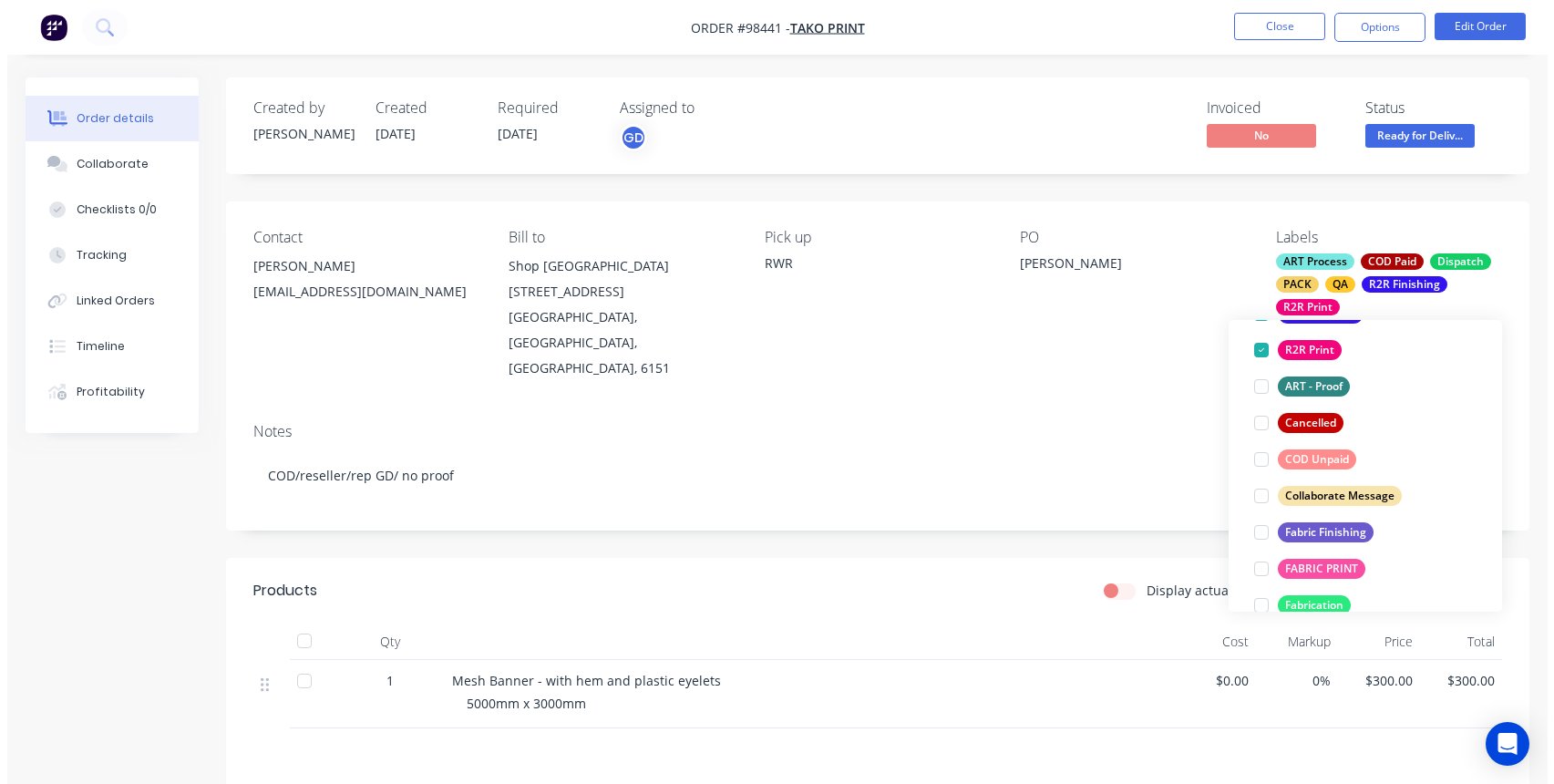
scroll to position [79, 0]
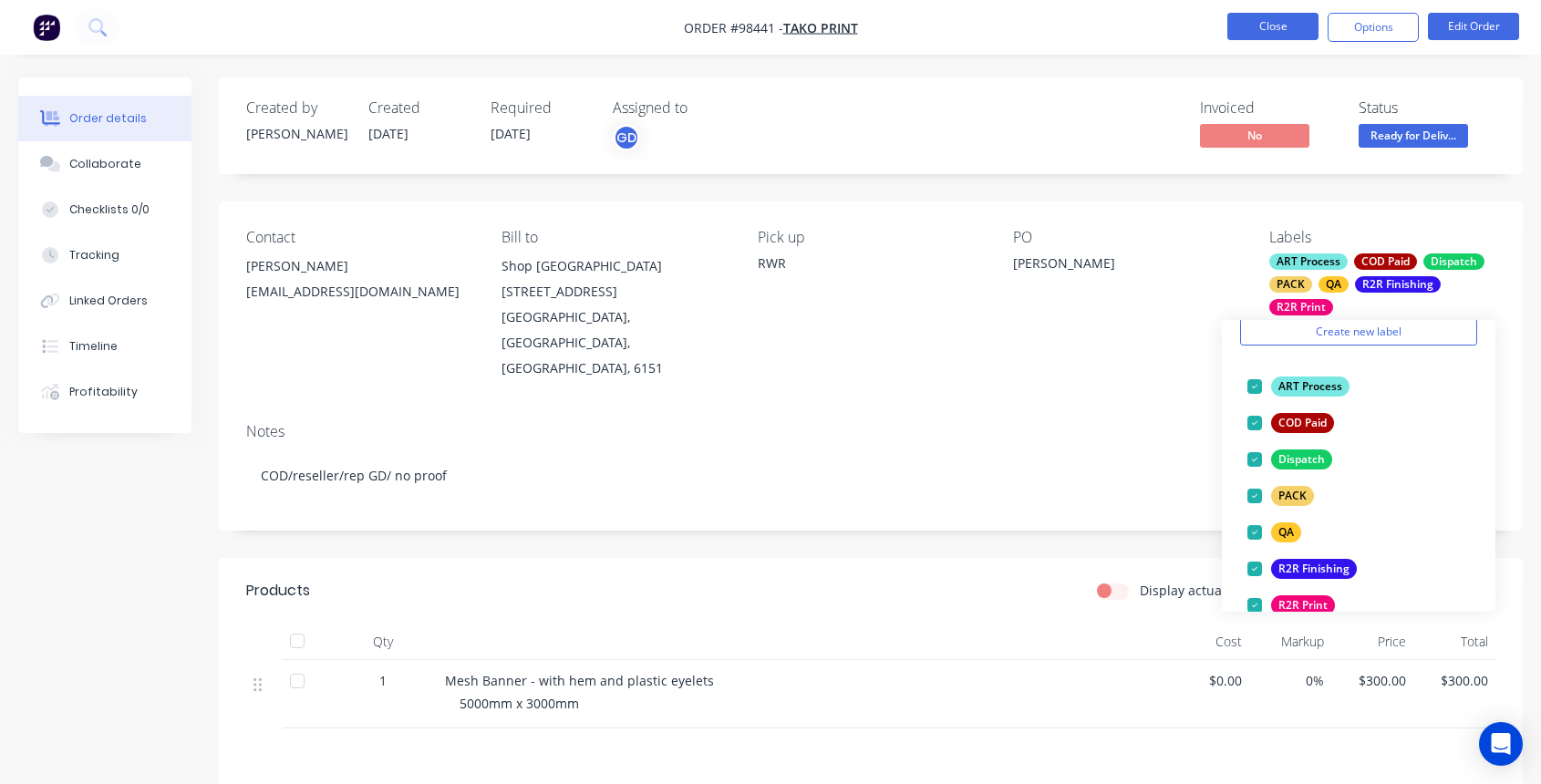
click at [1253, 24] on button "Close" at bounding box center [1273, 26] width 91 height 28
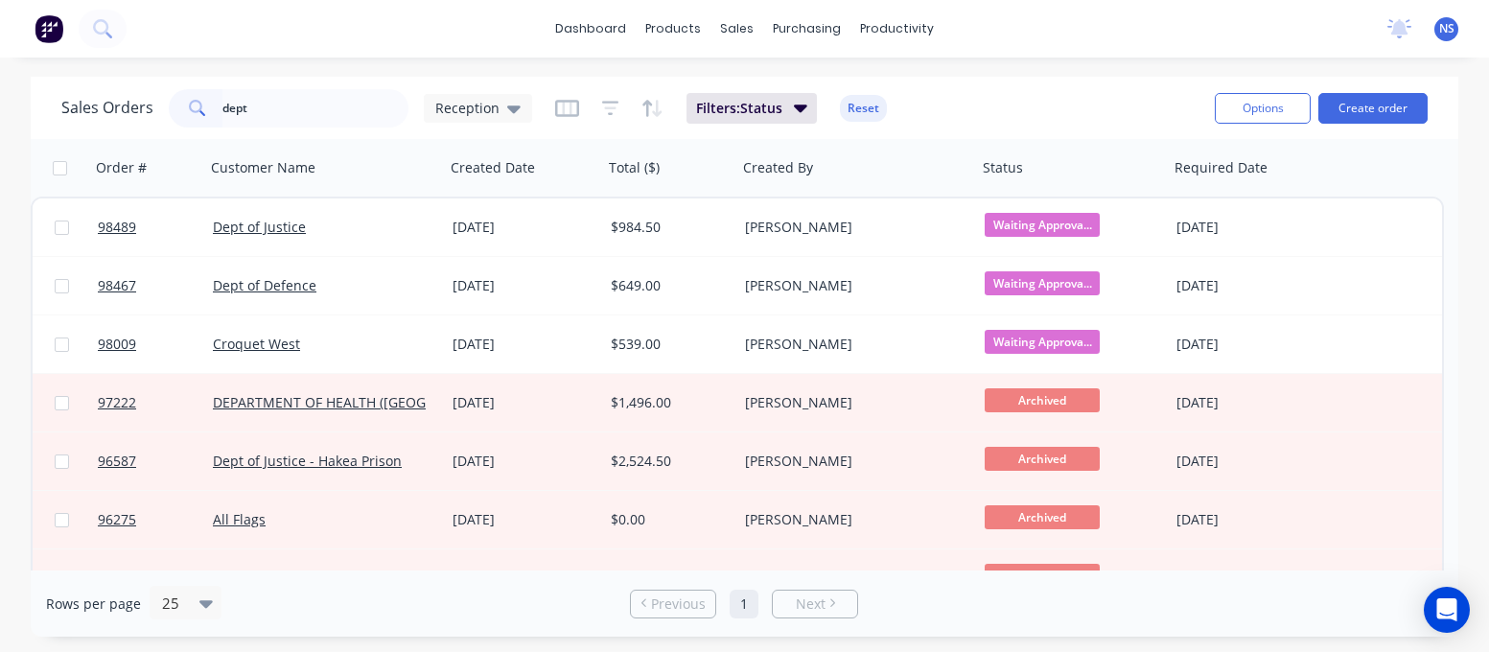
drag, startPoint x: 0, startPoint y: 0, endPoint x: 211, endPoint y: 109, distance: 237.6
click at [211, 109] on div "dept" at bounding box center [289, 108] width 240 height 38
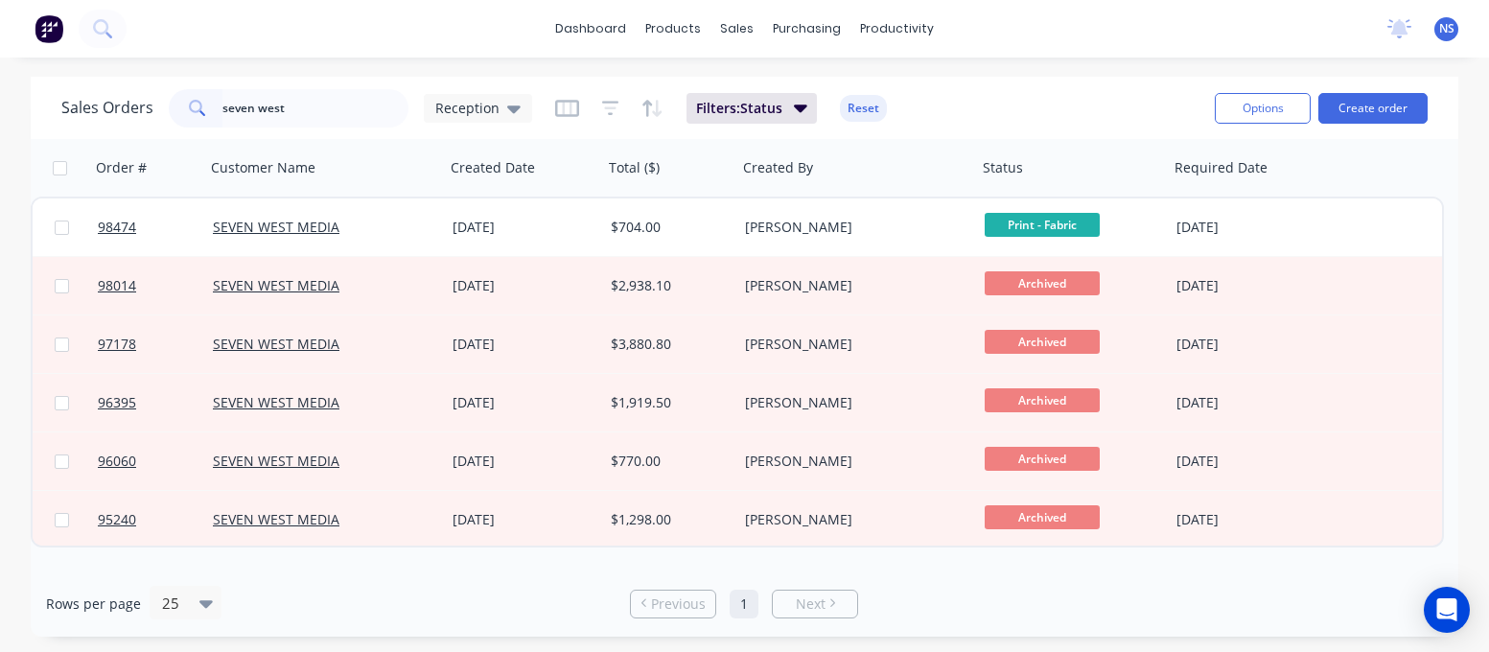
type input "seven west"
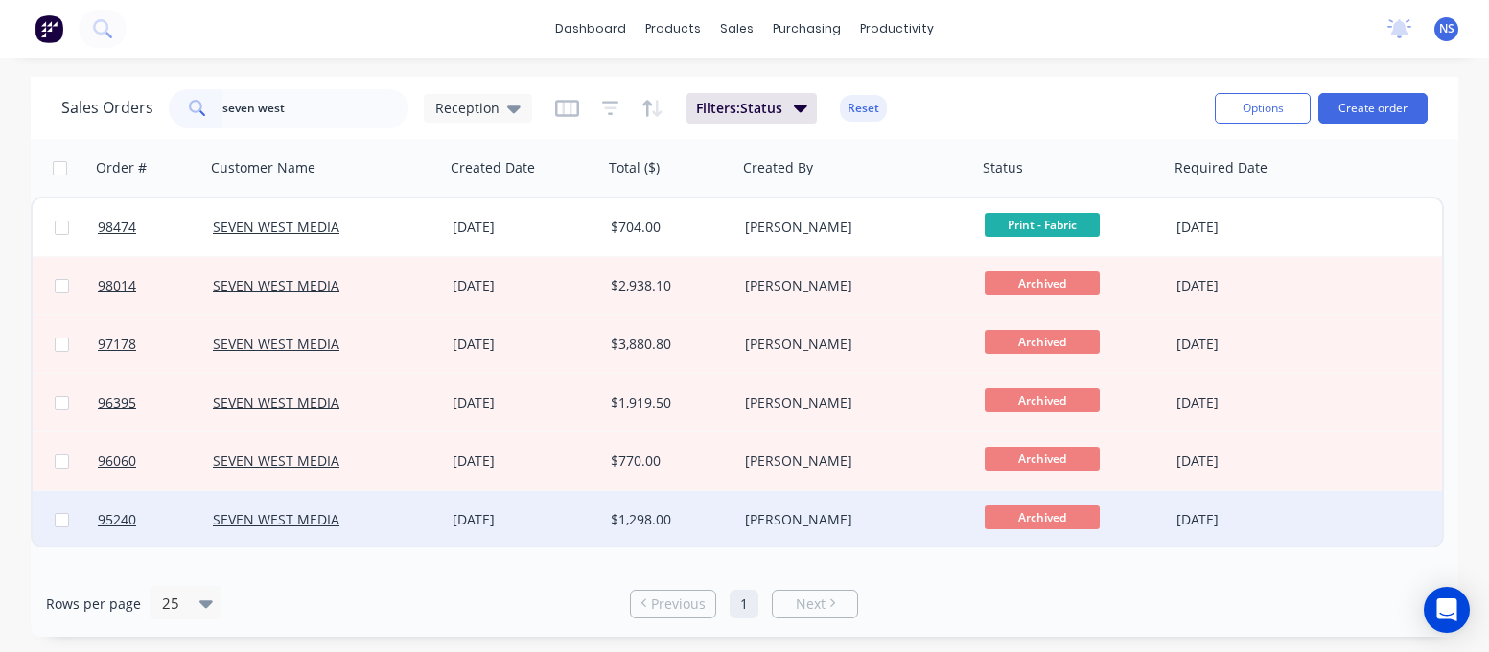
click at [389, 519] on div "SEVEN WEST MEDIA" at bounding box center [319, 519] width 213 height 19
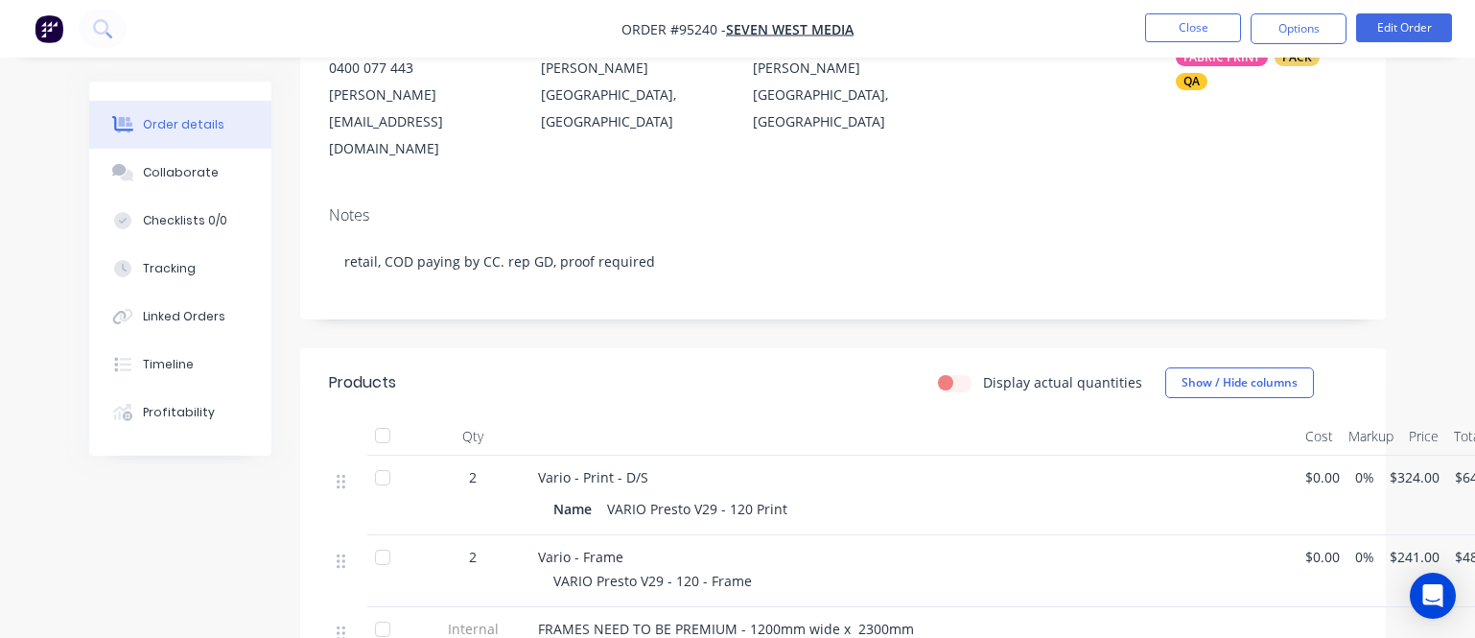
scroll to position [335, 0]
